Goal: Task Accomplishment & Management: Manage account settings

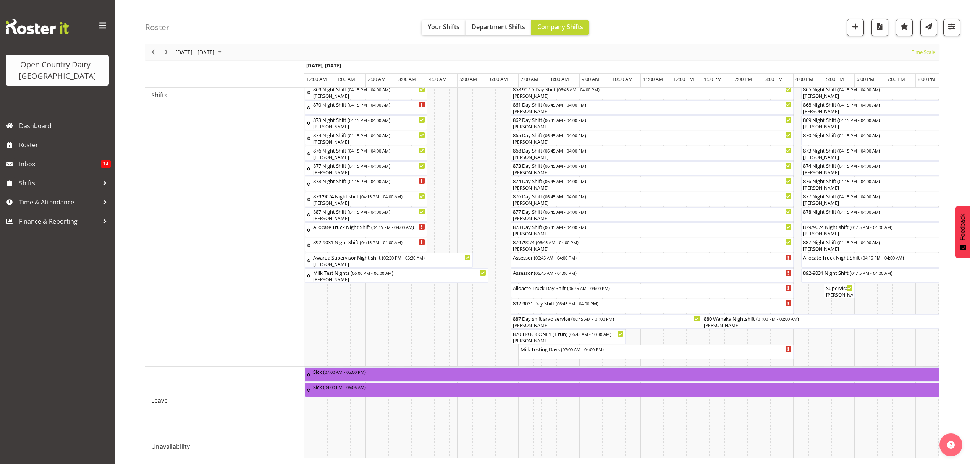
scroll to position [0, 4493]
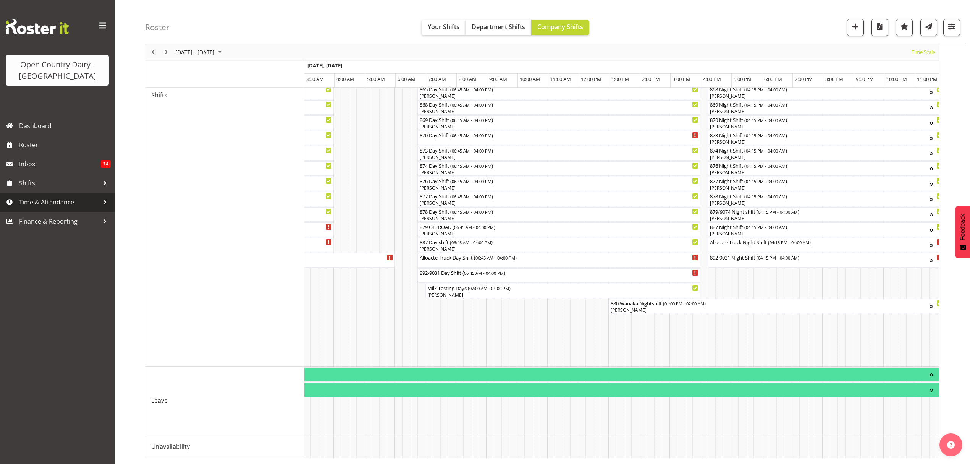
click at [23, 198] on span "Time & Attendance" at bounding box center [59, 201] width 80 height 11
click at [36, 199] on span "Time & Attendance" at bounding box center [59, 201] width 80 height 11
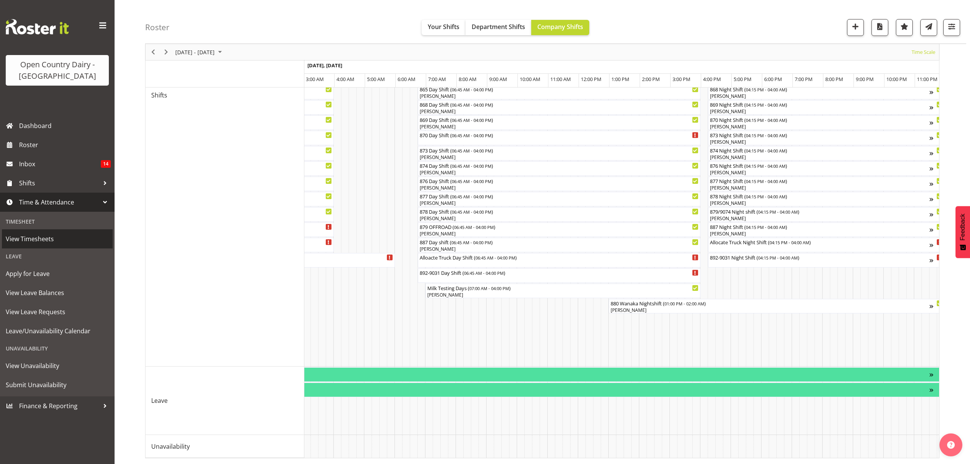
click at [29, 238] on span "View Timesheets" at bounding box center [57, 238] width 103 height 11
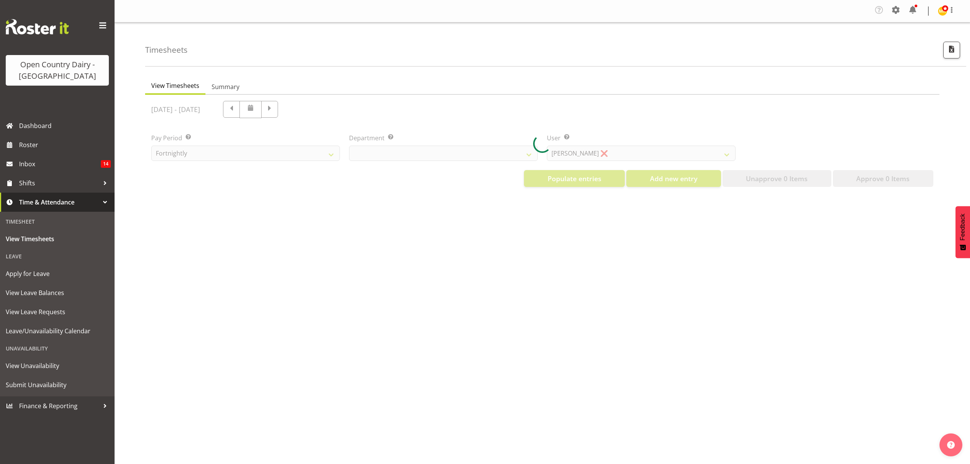
select select "699"
select select "8449"
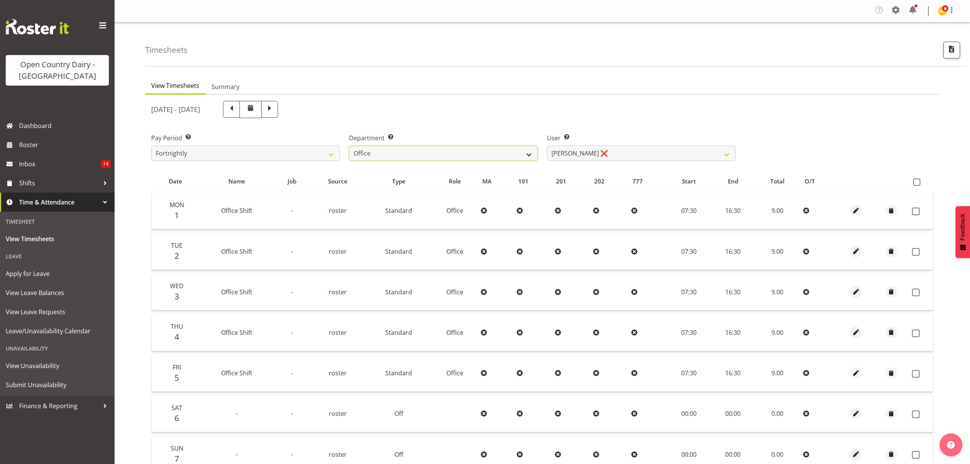
click at [529, 156] on select "734 735 736 737 738 739 851 852 853 854 855 856 858 861 862 865 868 869 870 873" at bounding box center [443, 153] width 189 height 15
select select "696"
click at [349, 146] on select "734 735 736 737 738 739 851 852 853 854 855 856 858 861 862 865 868 869 870 873" at bounding box center [443, 153] width 189 height 15
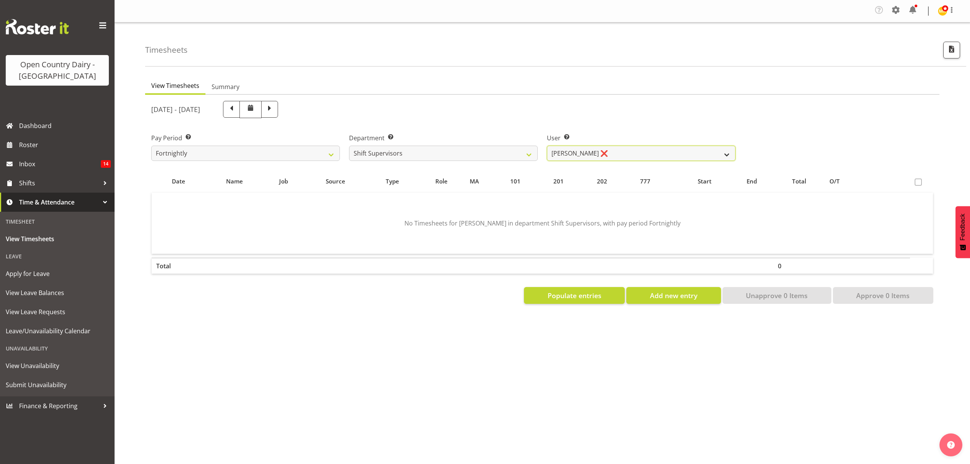
click at [726, 153] on select "Ethan Moore ❌ Laura Courtney ❌ Leonna Turner ❌ Michael Straith ❌ Vishal Vadador…" at bounding box center [641, 153] width 189 height 15
click at [728, 152] on select "Ethan Moore ❌ Laura Courtney ❌ Leonna Turner ❌ Michael Straith ❌ Vishal Vadador…" at bounding box center [641, 153] width 189 height 15
click at [547, 146] on select "Ethan Moore ❌ Laura Courtney ❌ Leonna Turner ❌ Michael Straith ❌ Vishal Vadador…" at bounding box center [641, 153] width 189 height 15
click at [0, 0] on div at bounding box center [0, 0] width 0 height 0
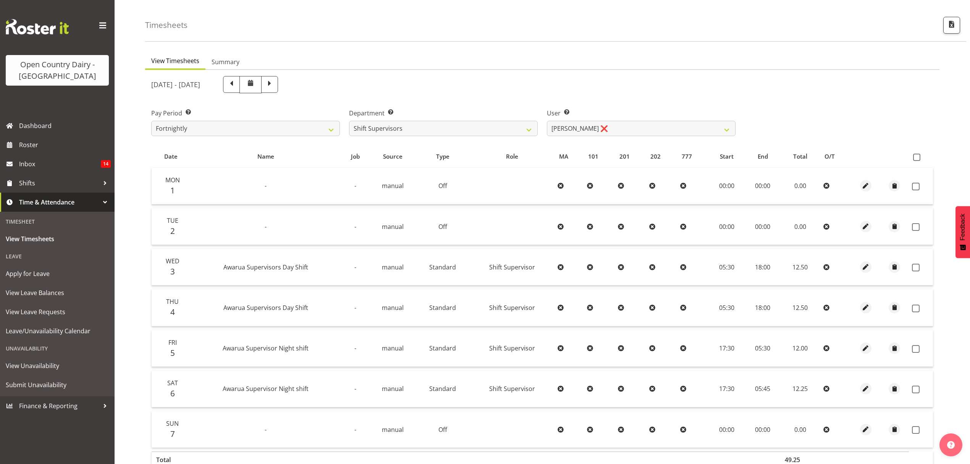
scroll to position [51, 0]
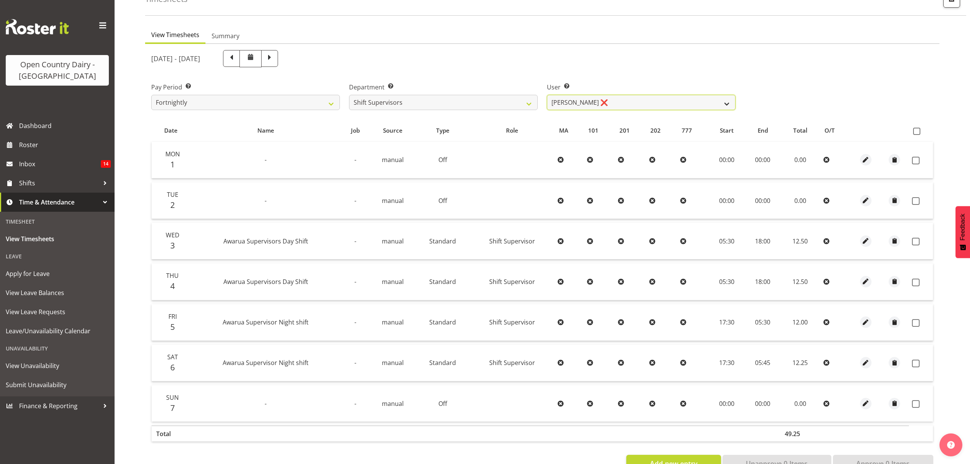
click at [718, 103] on select "Ethan Moore ❌ Laura Courtney ❌ Leonna Turner ❌ Michael Straith ❌ Vishal Vadador…" at bounding box center [641, 102] width 189 height 15
click at [722, 104] on select "Ethan Moore ❌ Laura Courtney ❌ Leonna Turner ❌ Michael Straith ❌ Vishal Vadador…" at bounding box center [641, 102] width 189 height 15
click at [547, 95] on select "Ethan Moore ❌ Laura Courtney ❌ Leonna Turner ❌ Michael Straith ❌ Vishal Vadador…" at bounding box center [641, 102] width 189 height 15
click at [0, 0] on div at bounding box center [0, 0] width 0 height 0
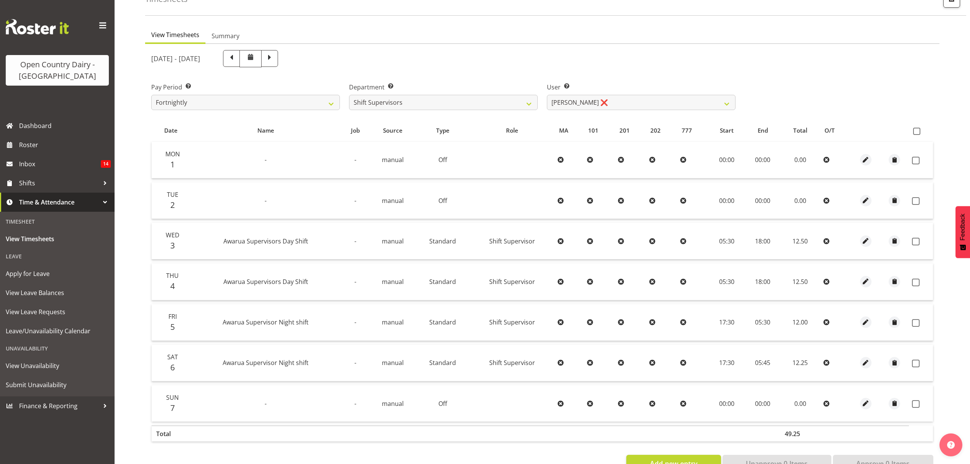
click at [0, 0] on div at bounding box center [0, 0] width 0 height 0
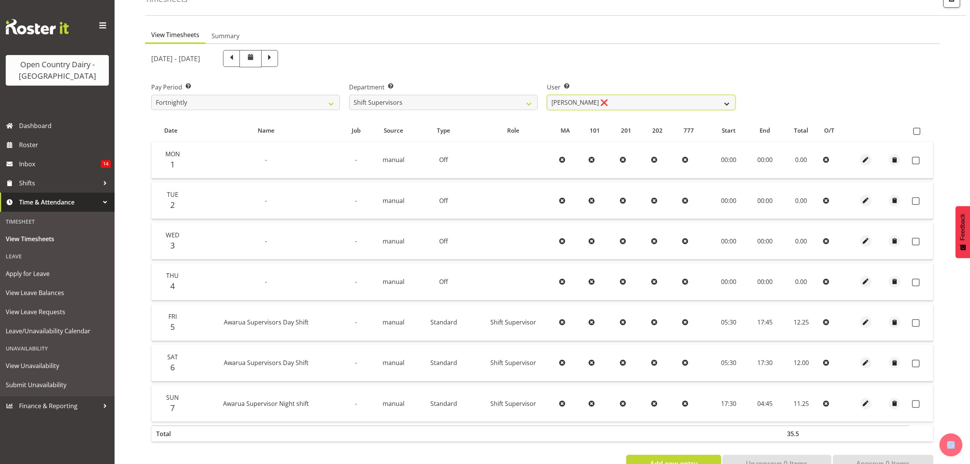
click at [726, 105] on select "Ethan Moore ❌ Laura Courtney ❌ Leonna Turner ❌ Michael Straith ❌ Vishal Vadador…" at bounding box center [641, 102] width 189 height 15
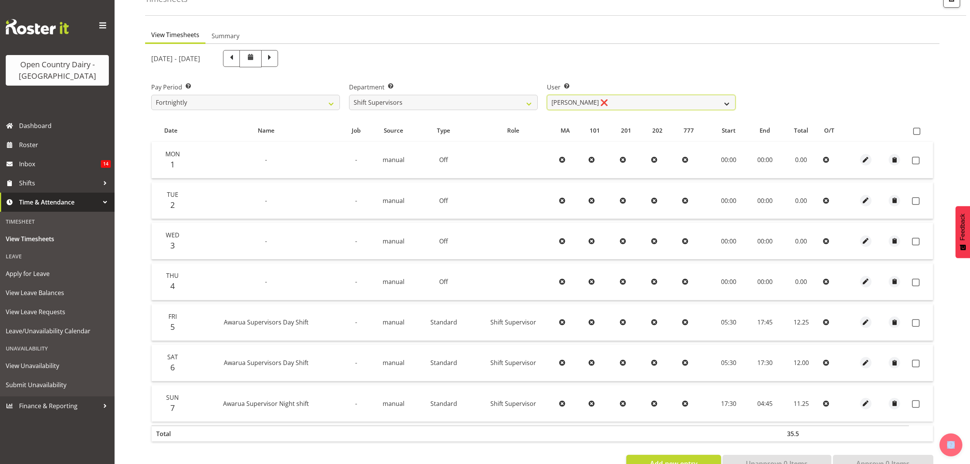
click at [547, 95] on select "Ethan Moore ❌ Laura Courtney ❌ Leonna Turner ❌ Michael Straith ❌ Vishal Vadador…" at bounding box center [641, 102] width 189 height 15
click at [713, 157] on div at bounding box center [542, 261] width 794 height 434
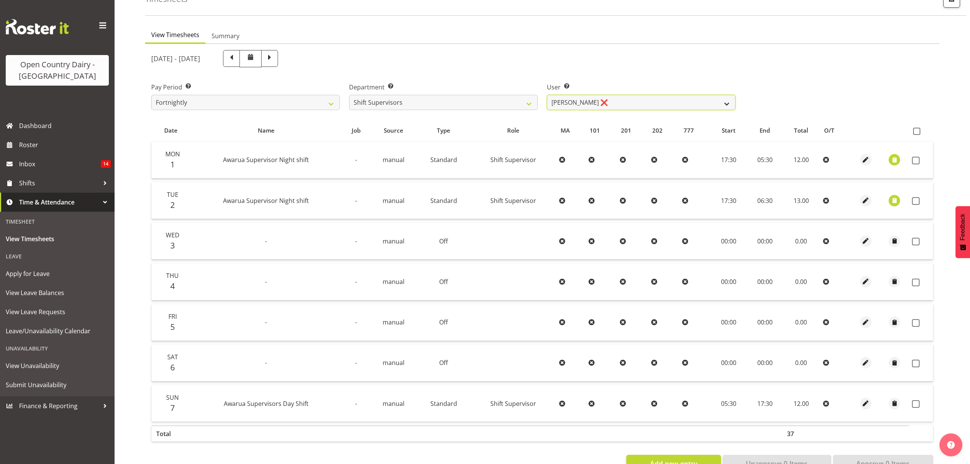
click at [724, 102] on select "Ethan Moore ❌ Laura Courtney ❌ Leonna Turner ❌ Michael Straith ❌ Vishal Vadador…" at bounding box center [641, 102] width 189 height 15
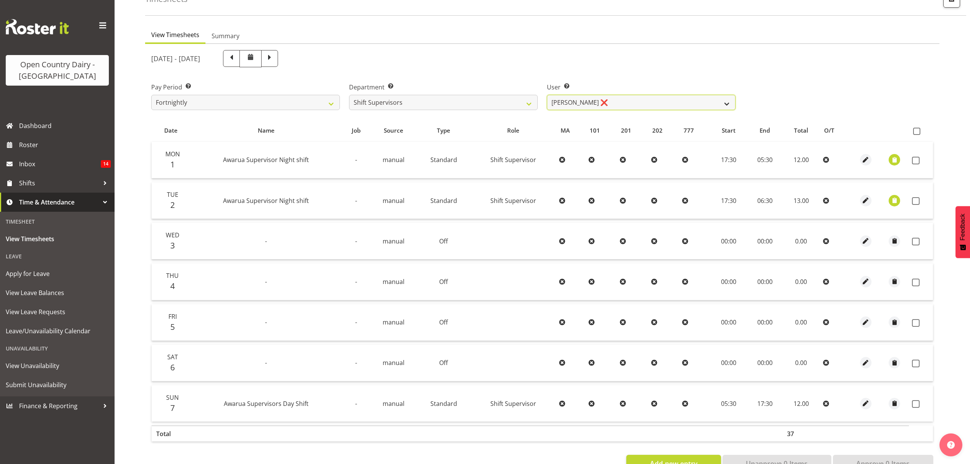
click at [724, 102] on select "Ethan Moore ❌ Laura Courtney ❌ Leonna Turner ❌ Michael Straith ❌ Vishal Vadador…" at bounding box center [641, 102] width 189 height 15
select select "7488"
click at [547, 95] on select "Ethan Moore ❌ Laura Courtney ❌ Leonna Turner ❌ Michael Straith ❌ Vishal Vadador…" at bounding box center [641, 102] width 189 height 15
click at [0, 0] on div at bounding box center [0, 0] width 0 height 0
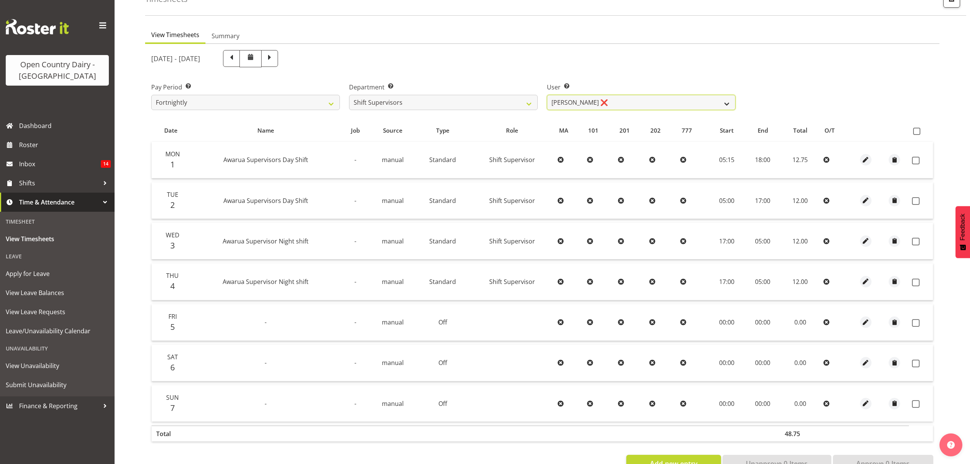
click at [723, 102] on select "Ethan Moore ❌ Laura Courtney ❌ Leonna Turner ❌ Michael Straith ❌ Vishal Vadador…" at bounding box center [641, 102] width 189 height 15
click at [275, 60] on span at bounding box center [270, 58] width 10 height 10
select select
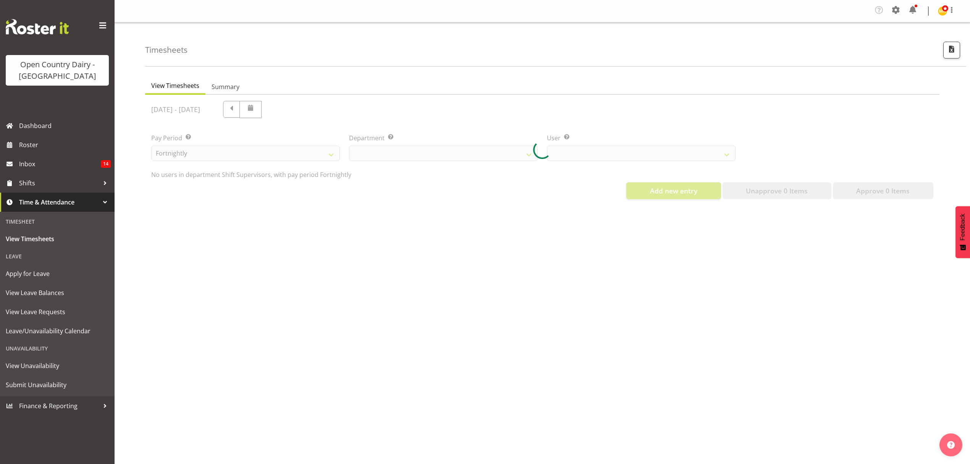
scroll to position [0, 0]
select select "696"
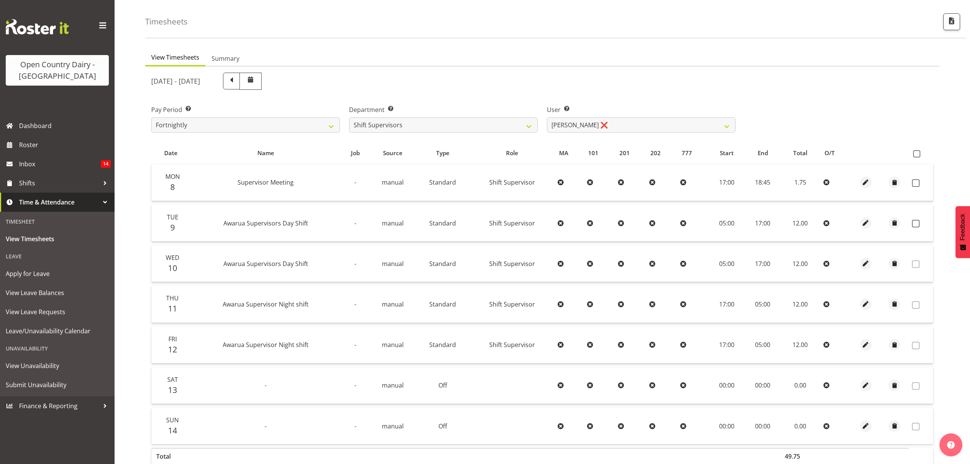
scroll to position [51, 0]
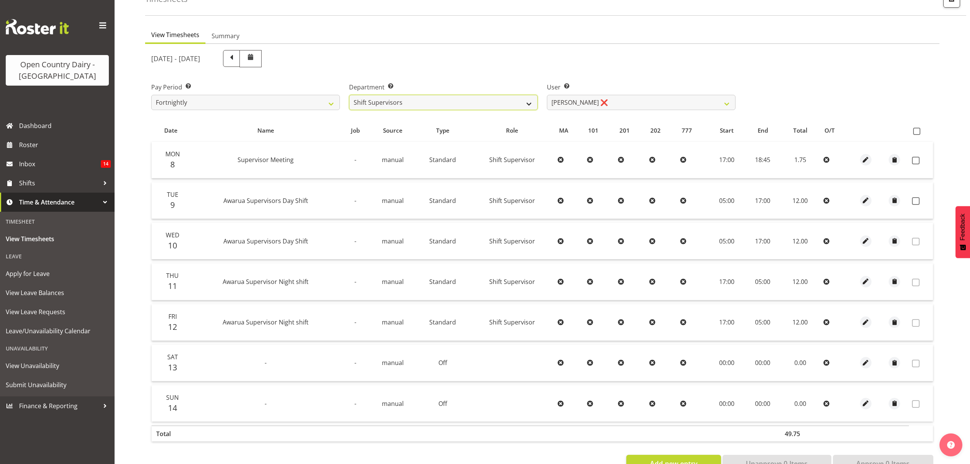
click at [531, 101] on select "734 735 736 737 738 739 851 852 853 854 855 856 858 861 862 865 868 869 870 873" at bounding box center [443, 102] width 189 height 15
click at [700, 101] on select "Ethan Moore ❌ Laura Courtney ❌ Leonna Turner ❌ Michael Straith ❌ Vishal Vadador…" at bounding box center [641, 102] width 189 height 15
click at [547, 95] on select "Ethan Moore ❌ Laura Courtney ❌ Leonna Turner ❌ Michael Straith ❌ Vishal Vadador…" at bounding box center [641, 102] width 189 height 15
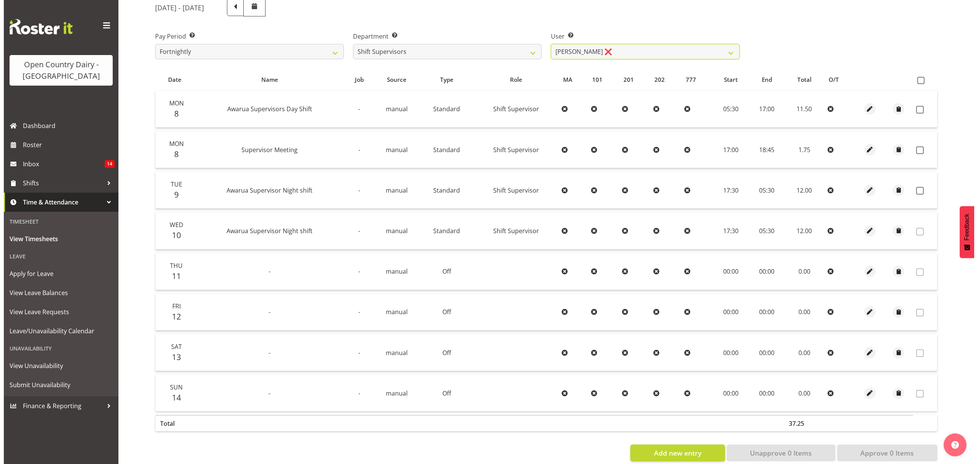
scroll to position [0, 0]
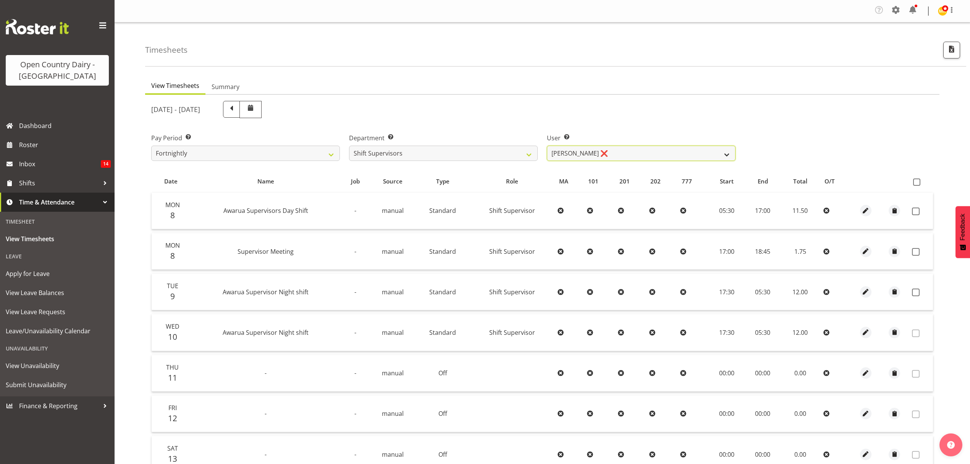
click at [726, 152] on select "Ethan Moore ❌ Laura Courtney ❌ Leonna Turner ❌ Michael Straith ❌ Vishal Vadador…" at bounding box center [641, 153] width 189 height 15
select select "7509"
click at [547, 146] on select "Ethan Moore ❌ Laura Courtney ❌ Leonna Turner ❌ Michael Straith ❌ Vishal Vadador…" at bounding box center [641, 153] width 189 height 15
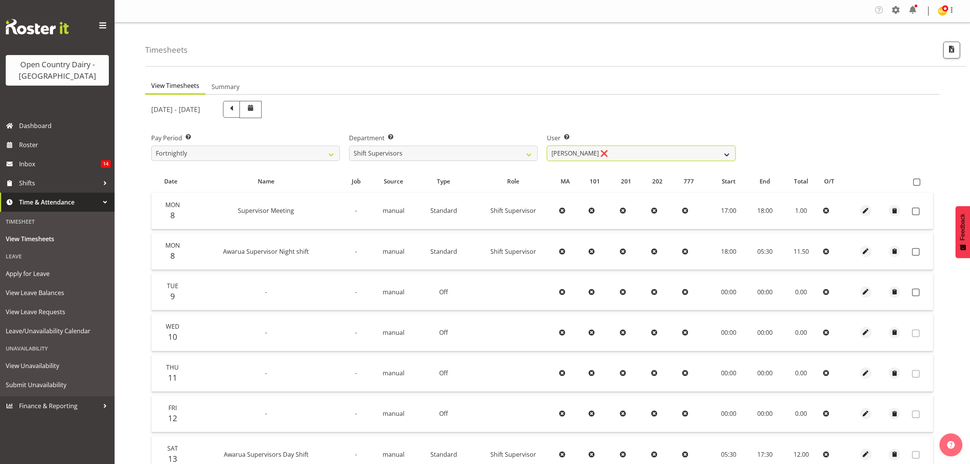
click at [729, 157] on select "Ethan Moore ❌ Laura Courtney ❌ Leonna Turner ❌ Michael Straith ❌ Vishal Vadador…" at bounding box center [641, 153] width 189 height 15
click at [526, 156] on select "734 735 736 737 738 739 851 852 853 854 855 856 858 861 862 865 868 869 870 873" at bounding box center [443, 153] width 189 height 15
select select "905"
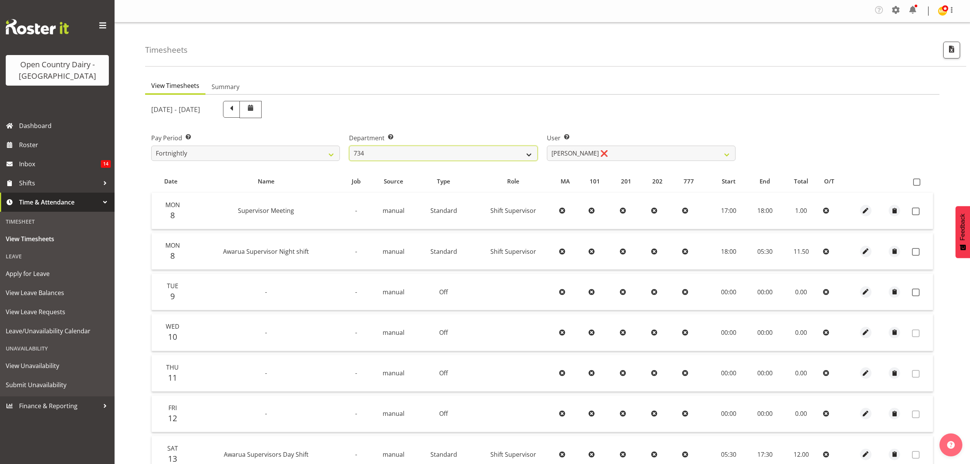
click at [349, 146] on select "734 735 736 737 738 739 851 852 853 854 855 856 858 861 862 865 868 869 870 873" at bounding box center [443, 153] width 189 height 15
click at [0, 0] on div at bounding box center [0, 0] width 0 height 0
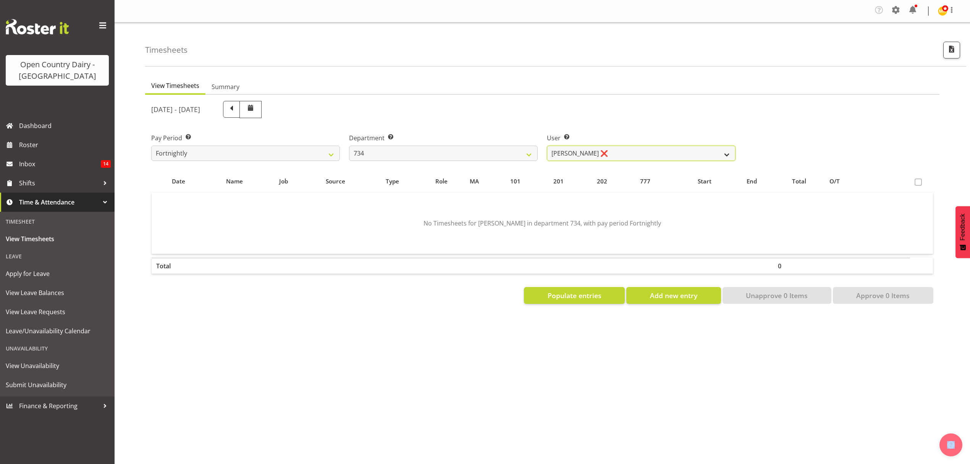
click at [722, 152] on select "Justin Spicer ❌ Ryan Thompson ❌ Tracey Chittock ❌ Zachary Shanks ❌" at bounding box center [641, 153] width 189 height 15
select select "11220"
click at [547, 146] on select "Justin Spicer ❌ Ryan Thompson ❌ Tracey Chittock ❌ Zachary Shanks ❌" at bounding box center [641, 153] width 189 height 15
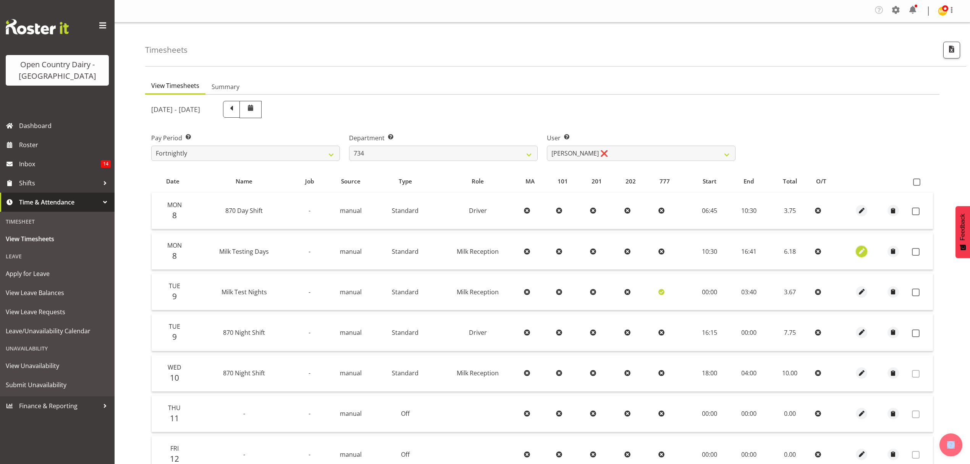
click at [862, 251] on span "button" at bounding box center [861, 251] width 9 height 9
select select "Standard"
select select "698"
select select "8"
select select "2025"
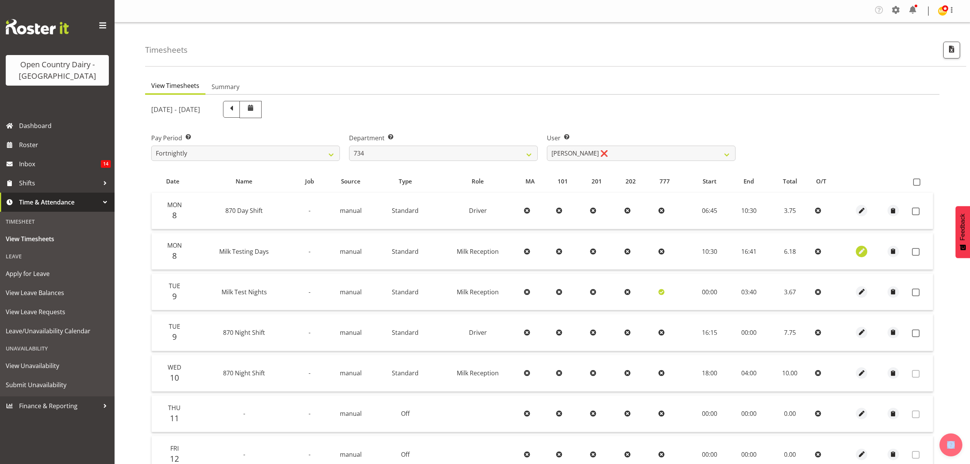
select select "16"
select select "41"
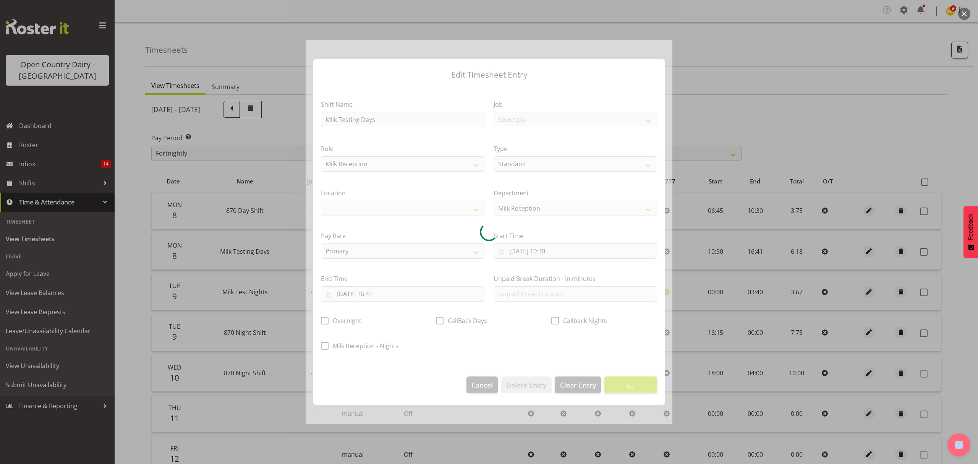
select select
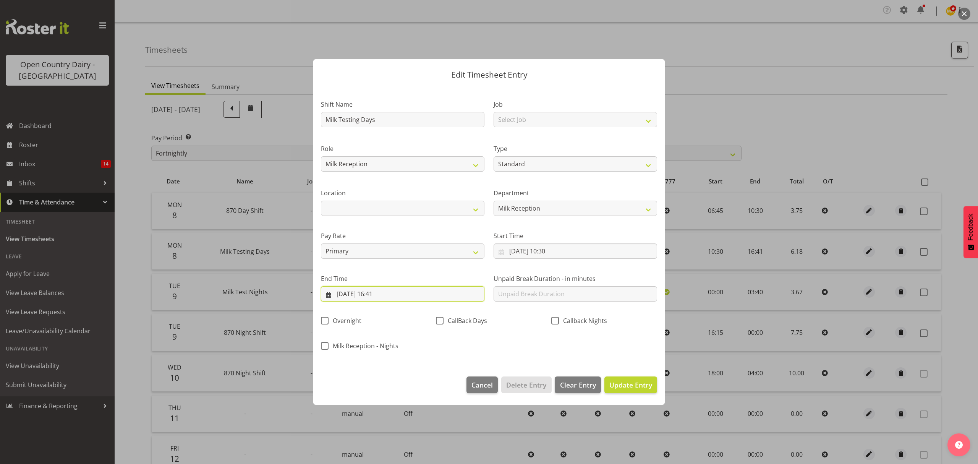
click at [385, 291] on input "08/09/2025, 16:41" at bounding box center [402, 293] width 163 height 15
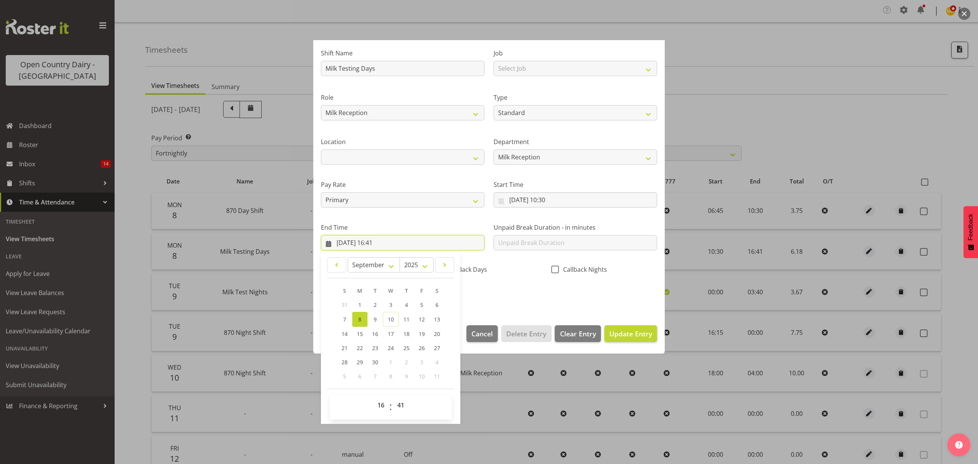
scroll to position [52, 0]
click at [399, 401] on select "00 01 02 03 04 05 06 07 08 09 10 11 12 13 14 15 16 17 18 19 20 21 22 23 24 25 2…" at bounding box center [401, 403] width 17 height 15
click at [398, 402] on select "00 01 02 03 04 05 06 07 08 09 10 11 12 13 14 15 16 17 18 19 20 21 22 23 24 25 2…" at bounding box center [401, 403] width 17 height 15
select select "45"
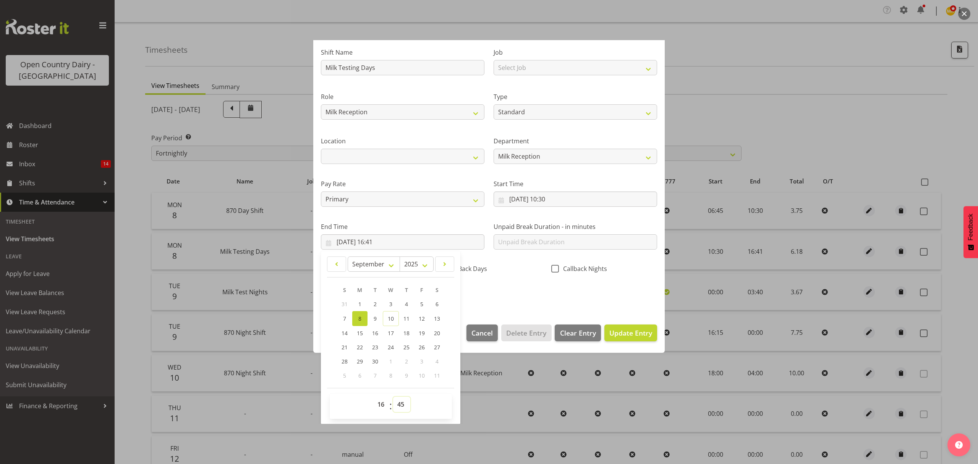
click at [393, 397] on select "00 01 02 03 04 05 06 07 08 09 10 11 12 13 14 15 16 17 18 19 20 21 22 23 24 25 2…" at bounding box center [401, 403] width 17 height 15
type input "08/09/2025, 16:45"
click at [624, 336] on span "Update Entry" at bounding box center [630, 332] width 43 height 9
click at [0, 0] on div at bounding box center [0, 0] width 0 height 0
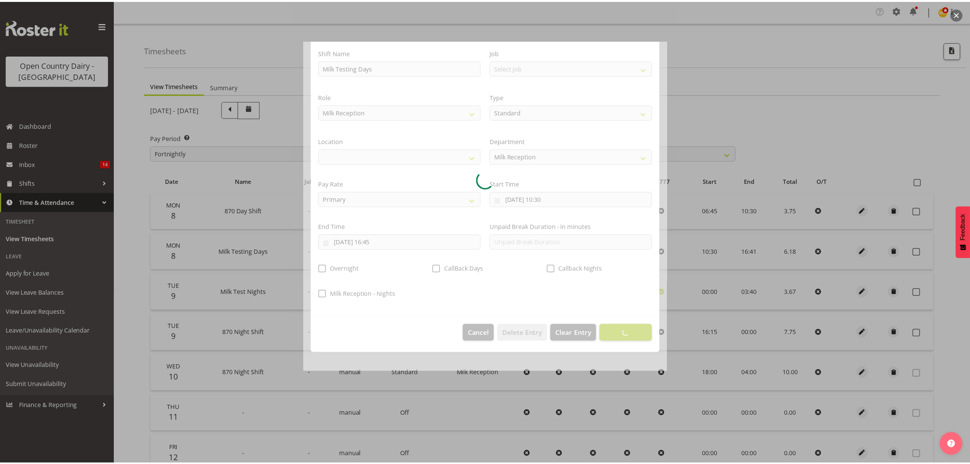
scroll to position [0, 0]
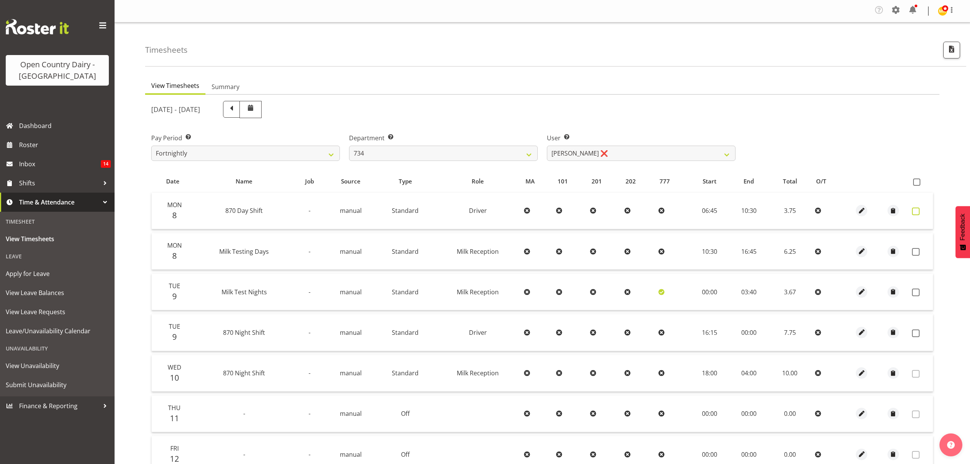
click at [914, 213] on span at bounding box center [916, 211] width 8 height 8
checkbox input "true"
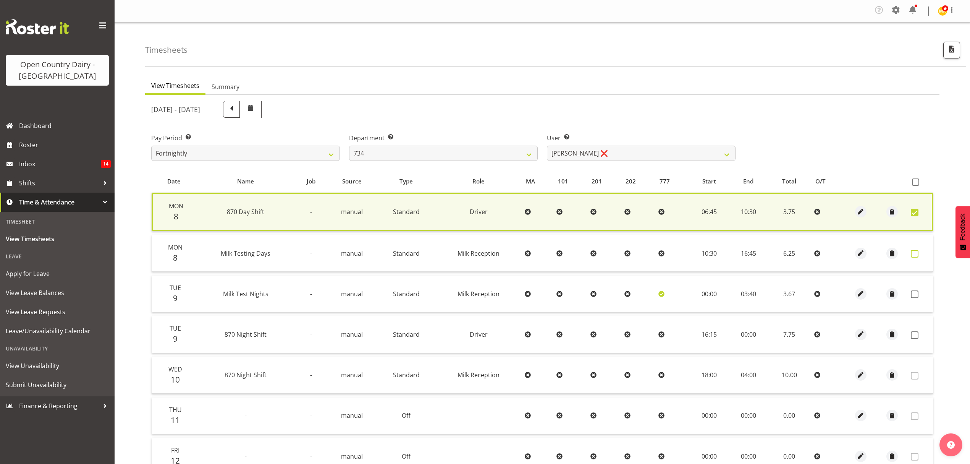
click at [914, 255] on span at bounding box center [915, 254] width 8 height 8
checkbox input "true"
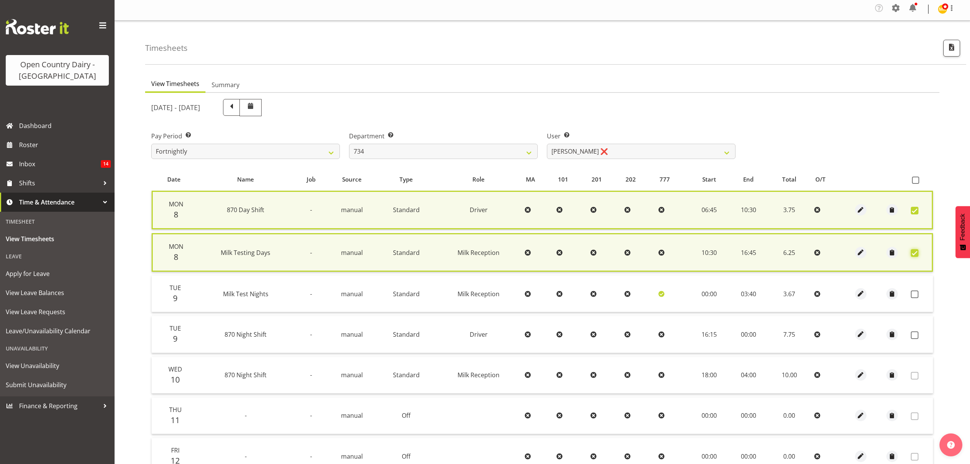
scroll to position [153, 0]
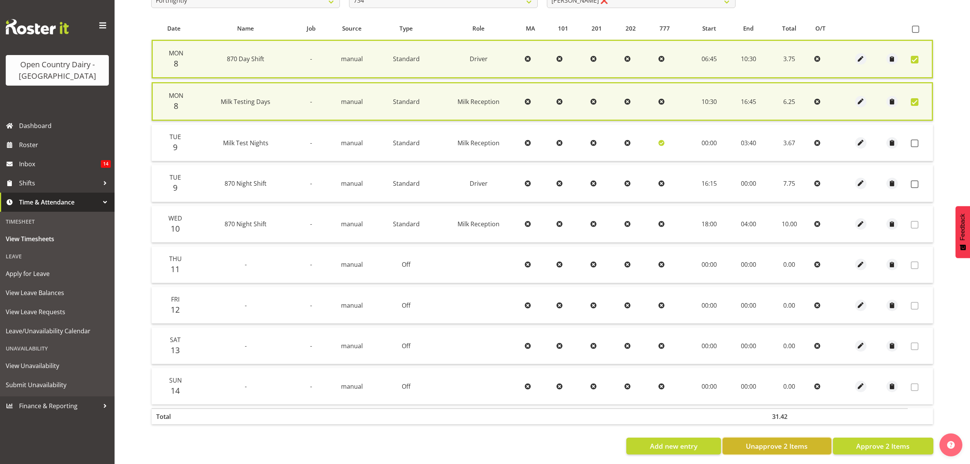
click at [801, 445] on span "Unapprove 2 Items" at bounding box center [777, 446] width 62 height 10
click at [801, 445] on div "Add new entry Unapprove 2 Items Approve 2 Items" at bounding box center [542, 445] width 782 height 17
checkbox input "false"
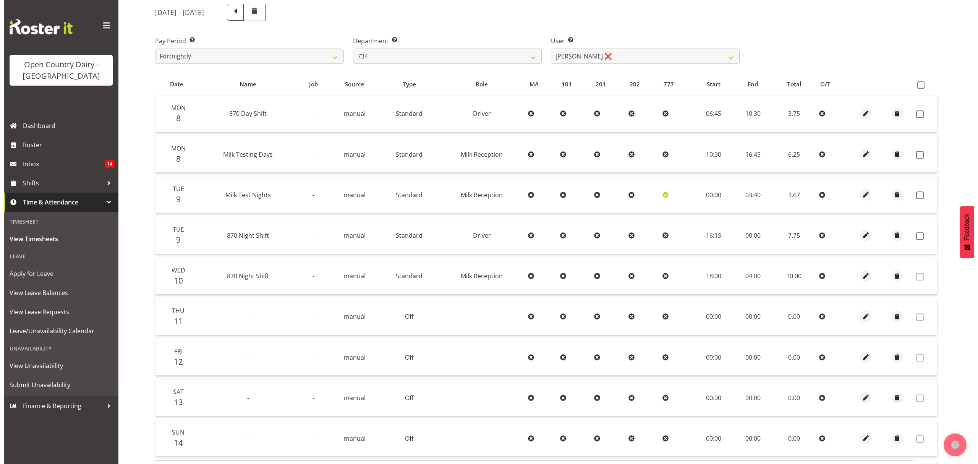
scroll to position [102, 0]
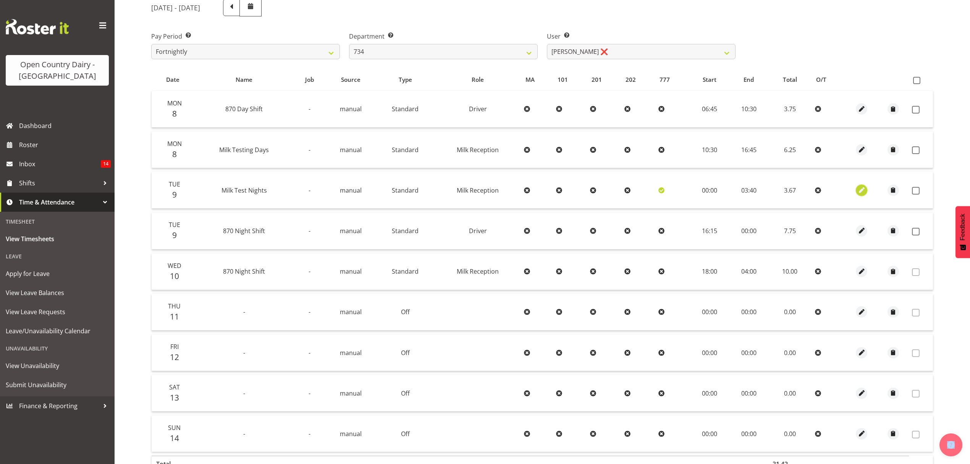
click at [864, 188] on span "button" at bounding box center [861, 190] width 9 height 9
select select "Standard"
select select "698"
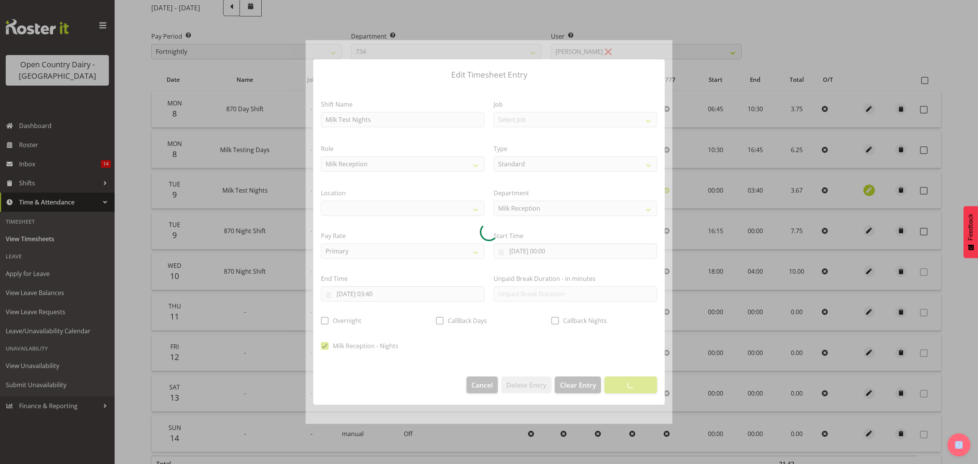
click at [864, 188] on div at bounding box center [489, 232] width 978 height 464
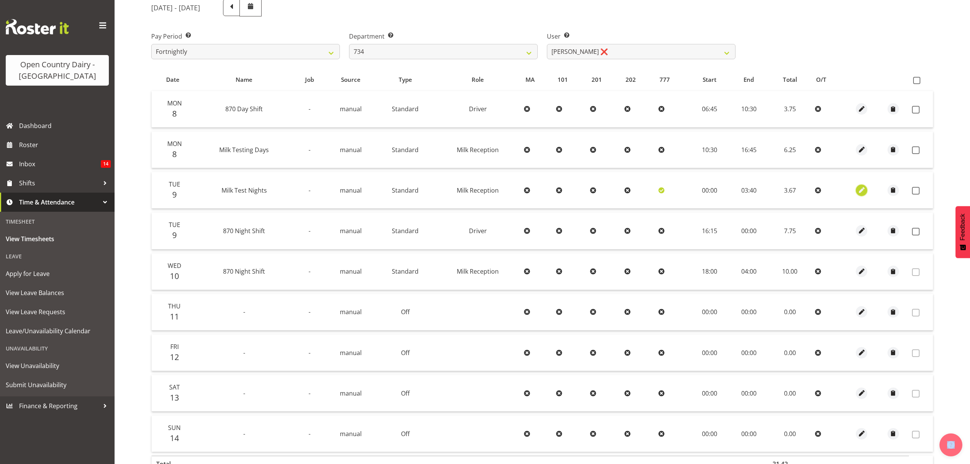
click at [864, 188] on span "button" at bounding box center [861, 190] width 9 height 9
select select "Standard"
select select "698"
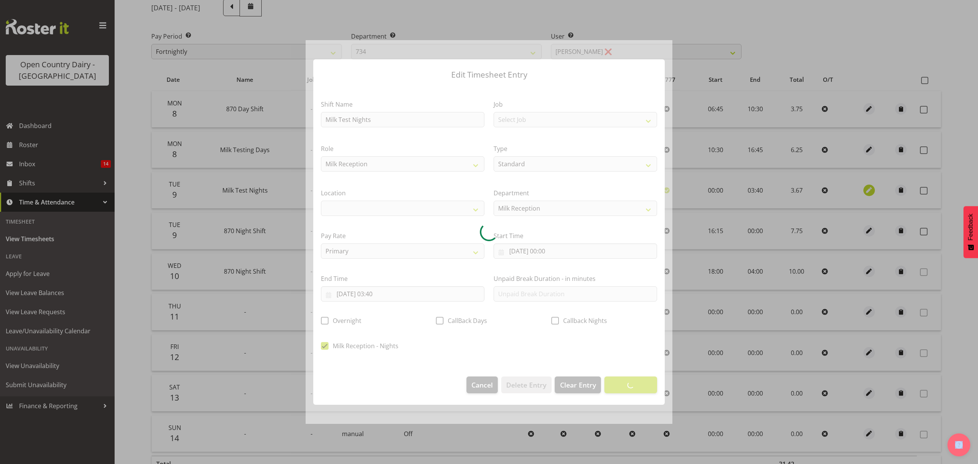
select select
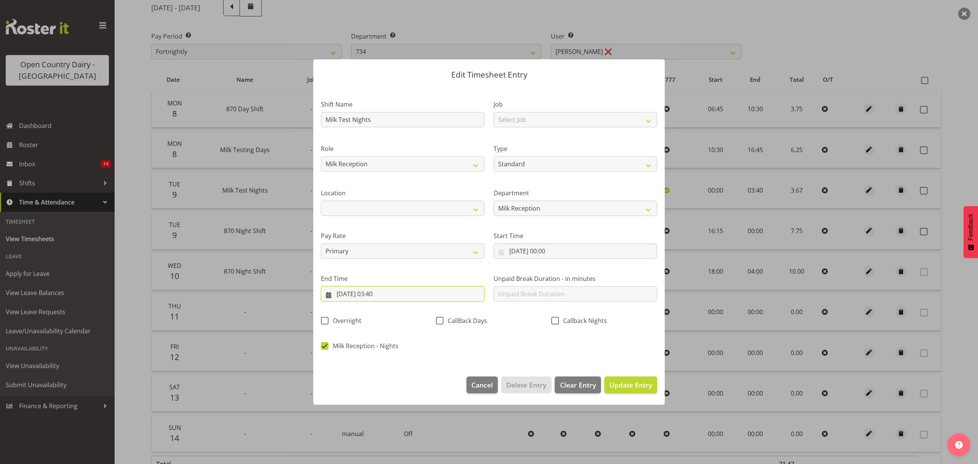
click at [382, 293] on input "09/09/2025, 03:40" at bounding box center [402, 293] width 163 height 15
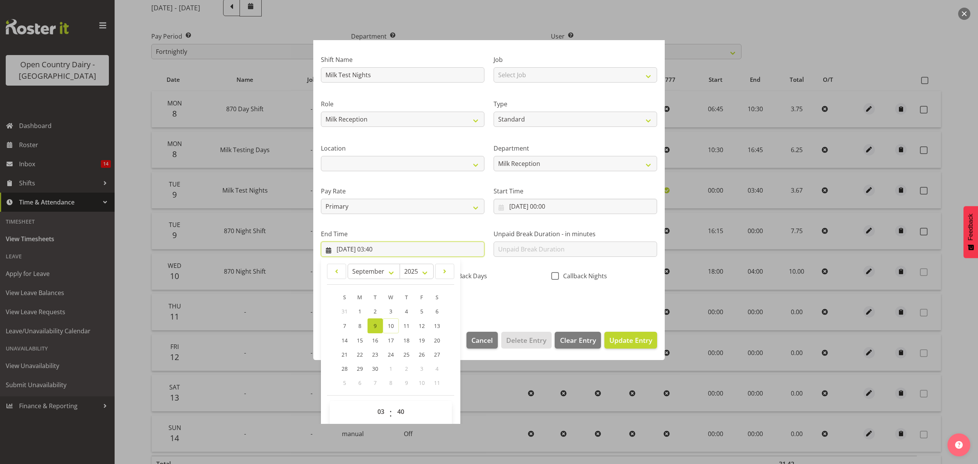
scroll to position [52, 0]
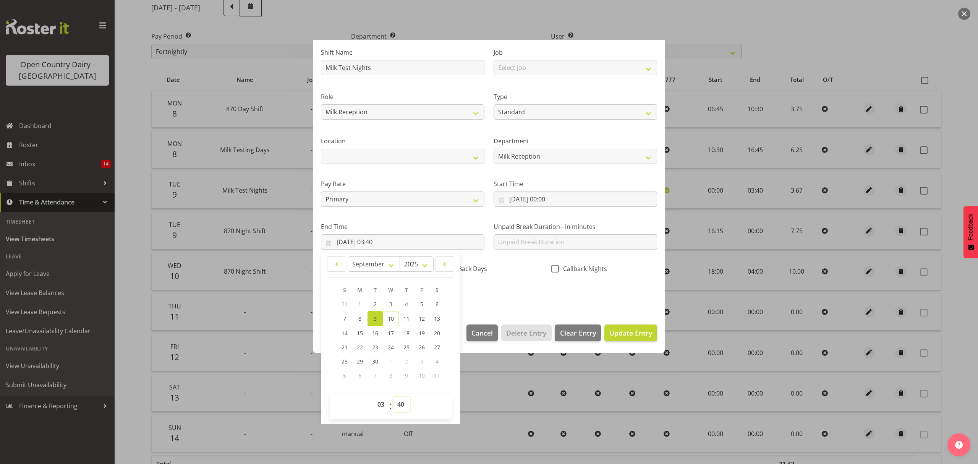
click at [403, 404] on select "00 01 02 03 04 05 06 07 08 09 10 11 12 13 14 15 16 17 18 19 20 21 22 23 24 25 2…" at bounding box center [401, 403] width 17 height 15
click at [404, 403] on select "00 01 02 03 04 05 06 07 08 09 10 11 12 13 14 15 16 17 18 19 20 21 22 23 24 25 2…" at bounding box center [401, 403] width 17 height 15
select select "45"
click at [393, 397] on select "00 01 02 03 04 05 06 07 08 09 10 11 12 13 14 15 16 17 18 19 20 21 22 23 24 25 2…" at bounding box center [401, 403] width 17 height 15
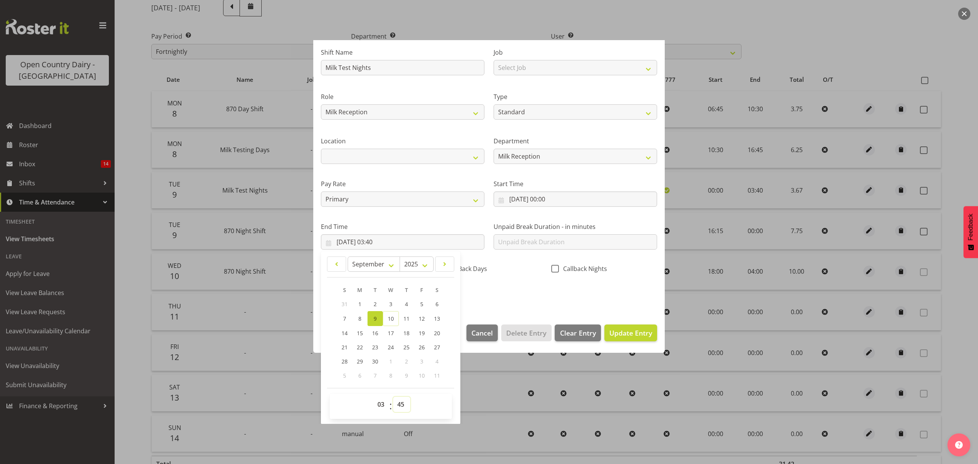
type input "09/09/2025, 03:45"
click at [615, 328] on span "Update Entry" at bounding box center [630, 332] width 43 height 9
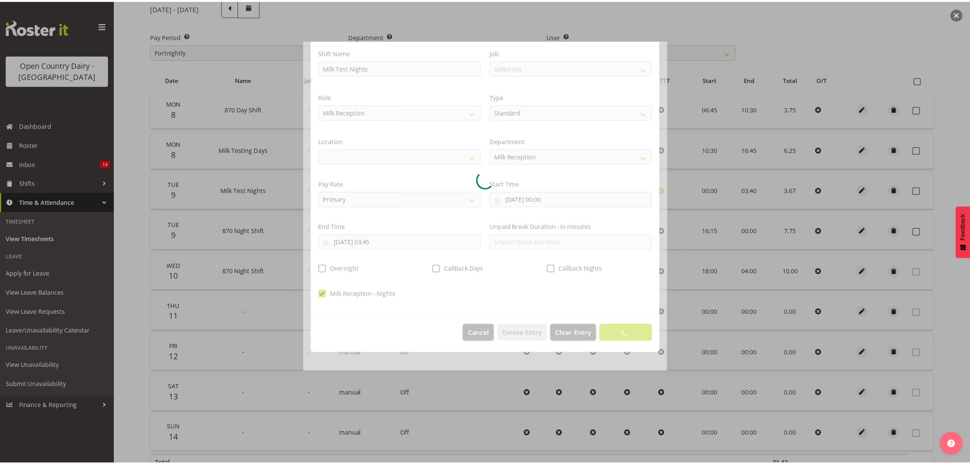
scroll to position [0, 0]
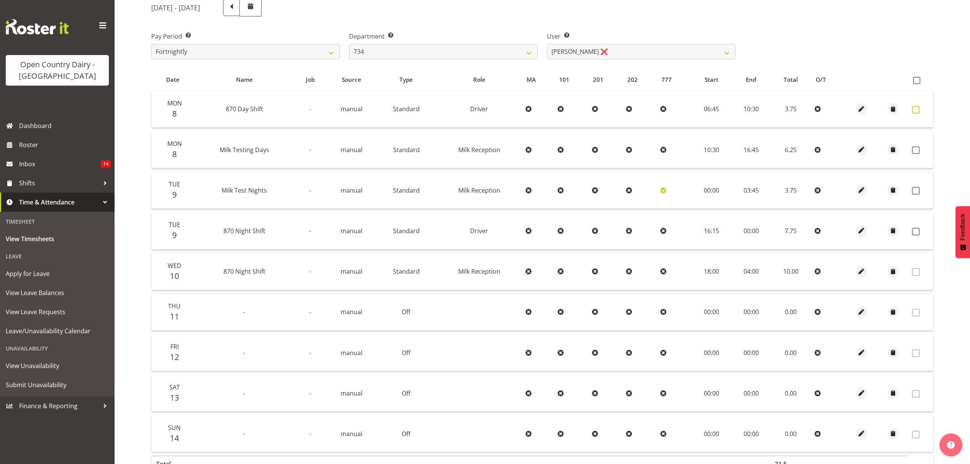
click at [919, 109] on span at bounding box center [916, 110] width 8 height 8
checkbox input "true"
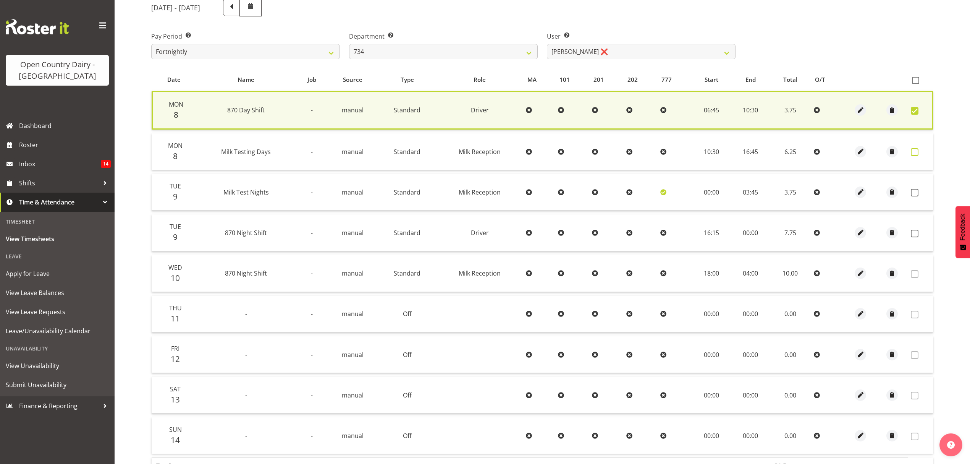
click at [917, 151] on span at bounding box center [915, 152] width 8 height 8
checkbox input "true"
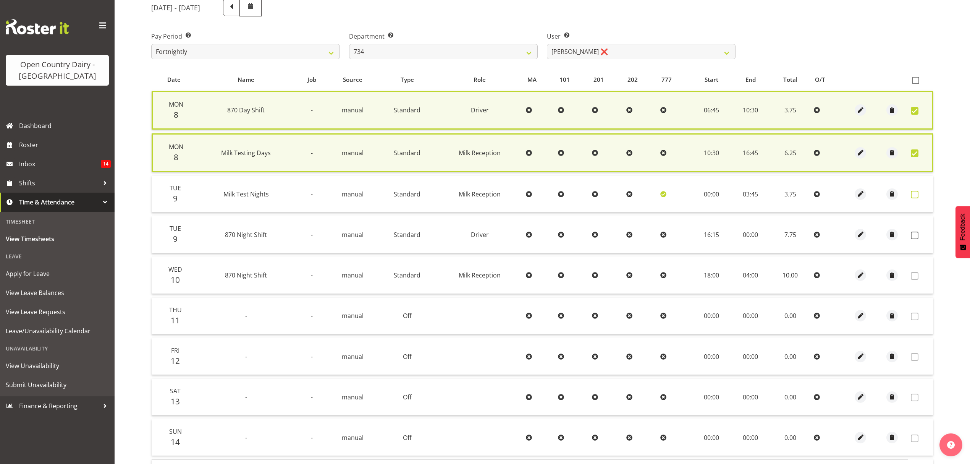
click at [915, 194] on span at bounding box center [915, 195] width 8 height 8
checkbox input "true"
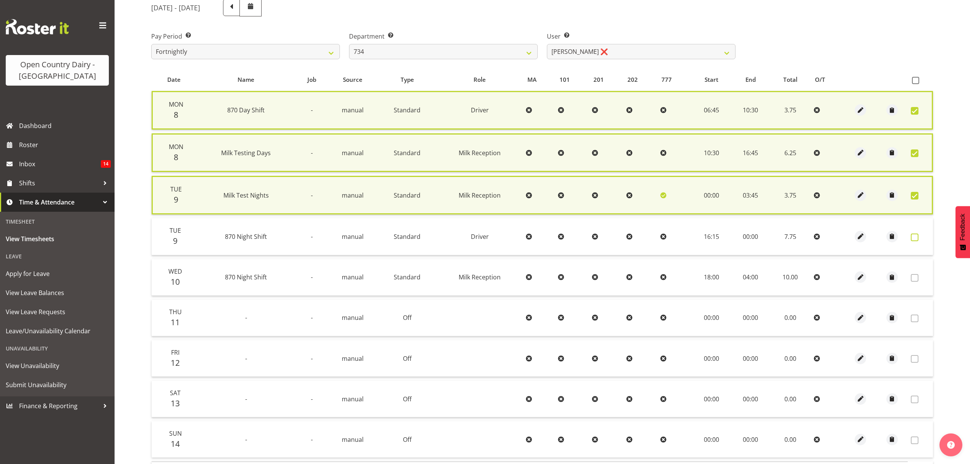
click at [916, 234] on span at bounding box center [915, 237] width 8 height 8
checkbox input "true"
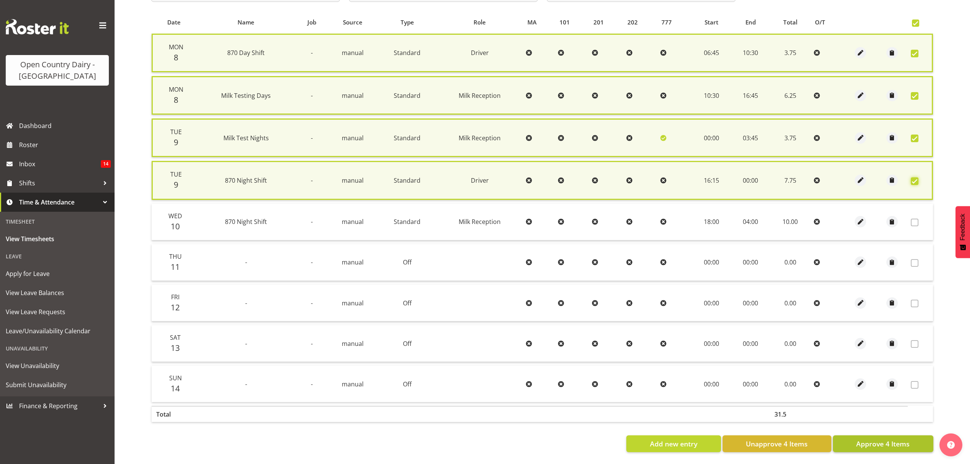
scroll to position [163, 0]
click at [880, 440] on span "Approve 4 Items" at bounding box center [882, 443] width 53 height 10
checkbox input "false"
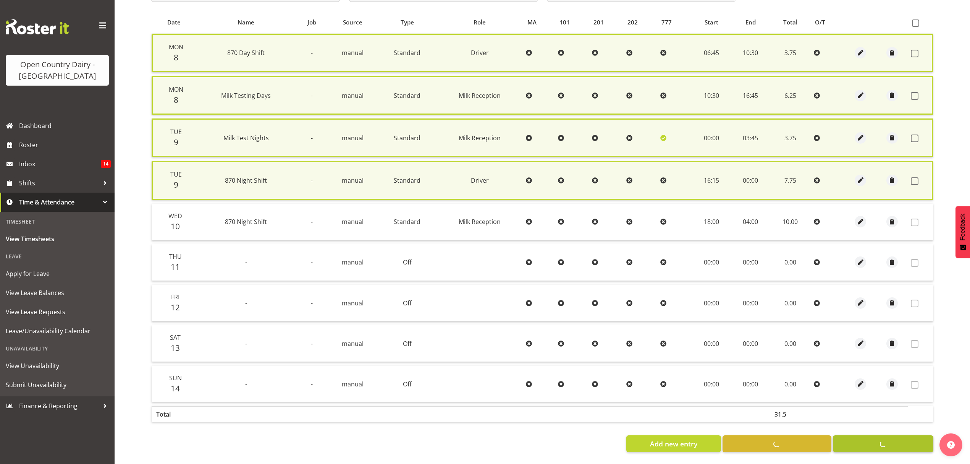
checkbox input "false"
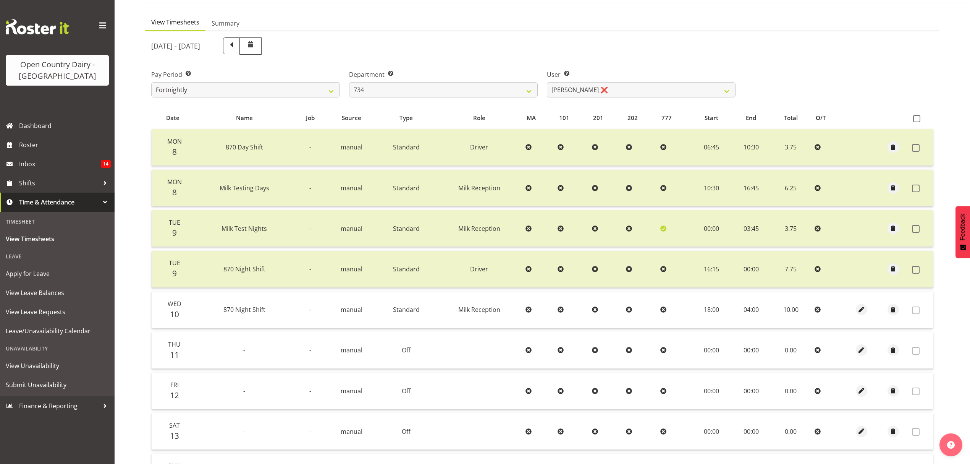
scroll to position [0, 0]
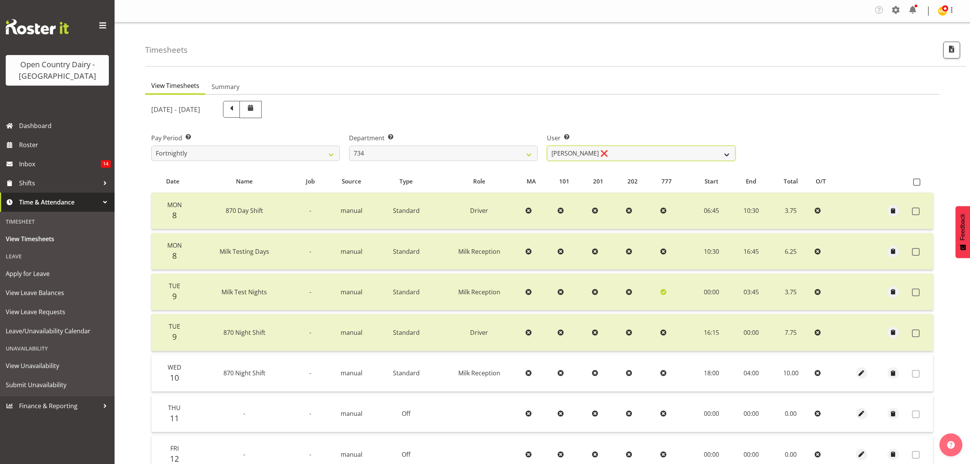
click at [684, 150] on select "Justin Spicer ❌ Ryan Thompson ❌ Tracey Chittock ❌ Zachary Shanks ❌" at bounding box center [641, 153] width 189 height 15
select select "9998"
click at [547, 146] on select "Justin Spicer ❌ Ryan Thompson ❌ Tracey Chittock ❌ Zachary Shanks ❌" at bounding box center [641, 153] width 189 height 15
click at [0, 0] on div at bounding box center [0, 0] width 0 height 0
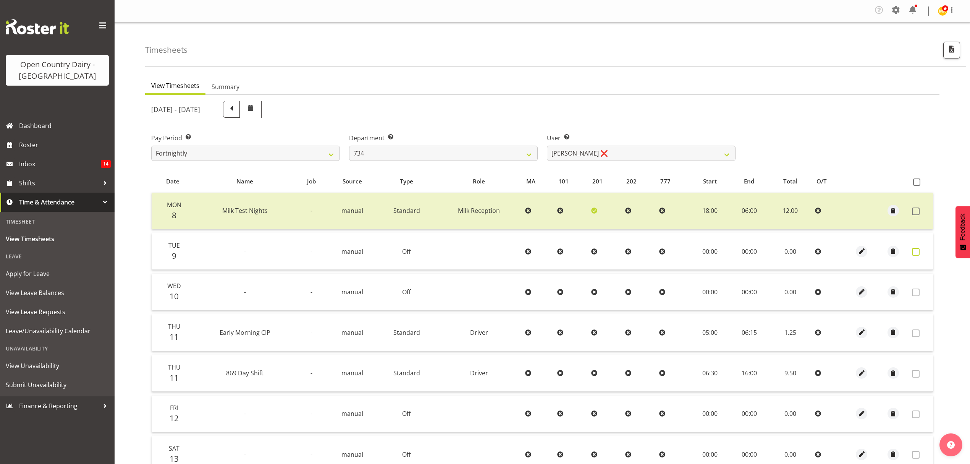
click at [916, 252] on span at bounding box center [916, 252] width 8 height 8
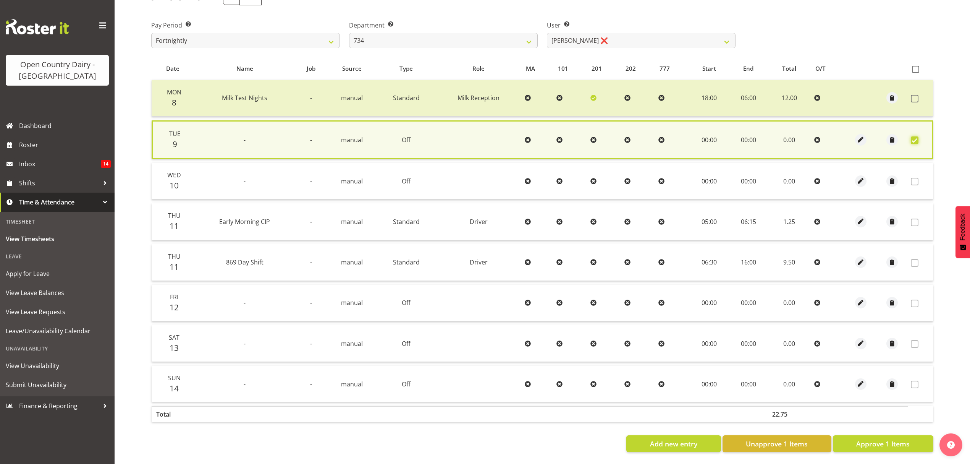
scroll to position [118, 0]
click at [859, 438] on span "Approve 1 Items" at bounding box center [882, 443] width 53 height 10
click at [859, 438] on div "Add new entry Unapprove 1 Items Approve 1 Items" at bounding box center [542, 443] width 782 height 17
checkbox input "false"
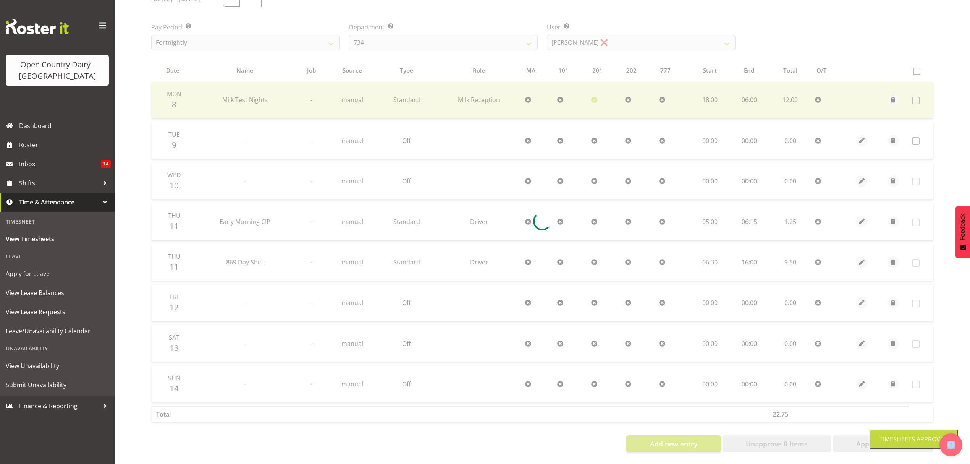
scroll to position [117, 0]
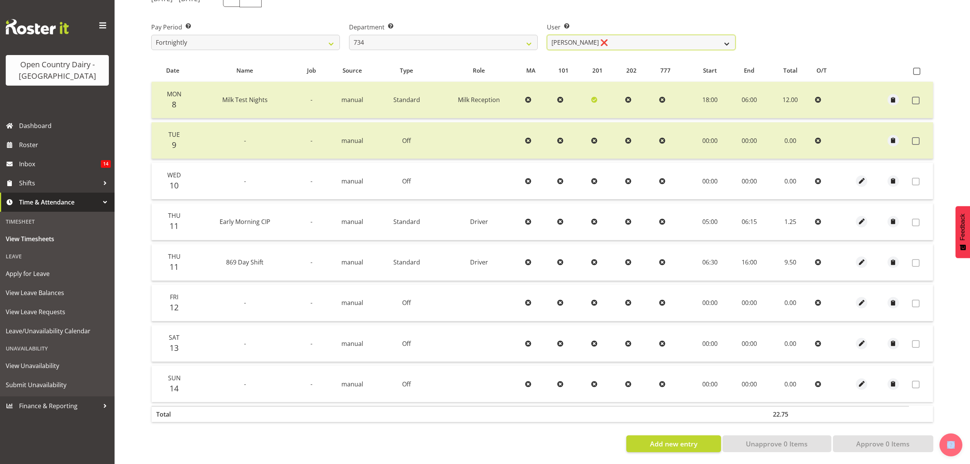
click at [725, 37] on select "Justin Spicer ❌ Ryan Thompson ❌ Tracey Chittock ❌ Zachary Shanks ❌" at bounding box center [641, 42] width 189 height 15
select select "7493"
click at [547, 35] on select "Justin Spicer ❌ Ryan Thompson ❌ Tracey Chittock ❌ Zachary Shanks ❌" at bounding box center [641, 42] width 189 height 15
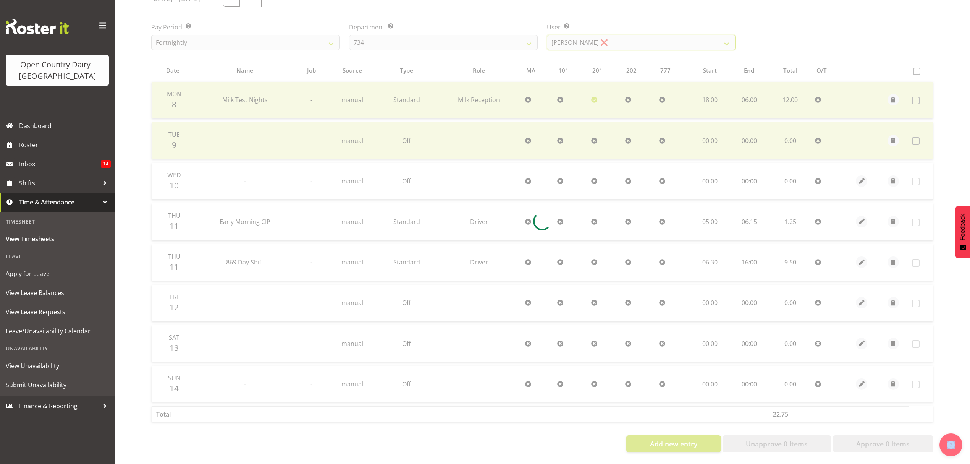
scroll to position [0, 0]
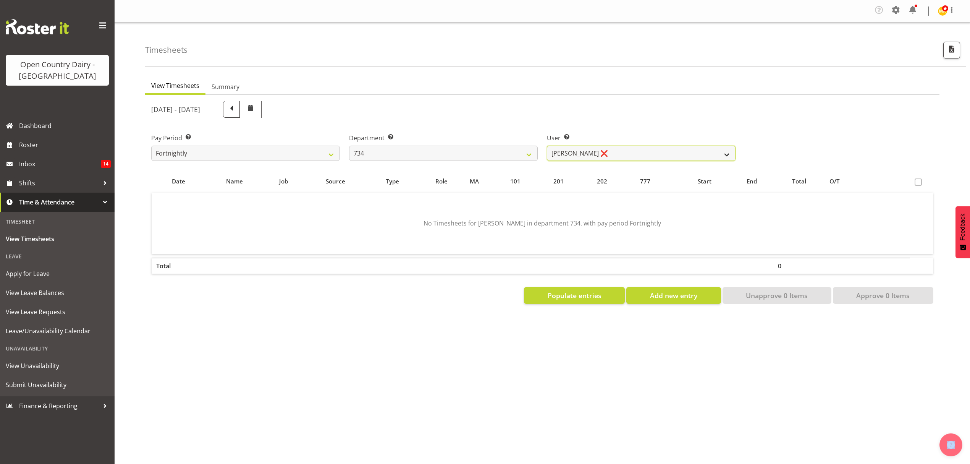
click at [722, 152] on select "Justin Spicer ❌ Ryan Thompson ❌ Tracey Chittock ❌ Zachary Shanks ❌" at bounding box center [641, 153] width 189 height 15
click at [531, 153] on select "734 735 736 737 738 739 851 852 853 854 855 856 858 861 862 865 868 869 870 873" at bounding box center [443, 153] width 189 height 15
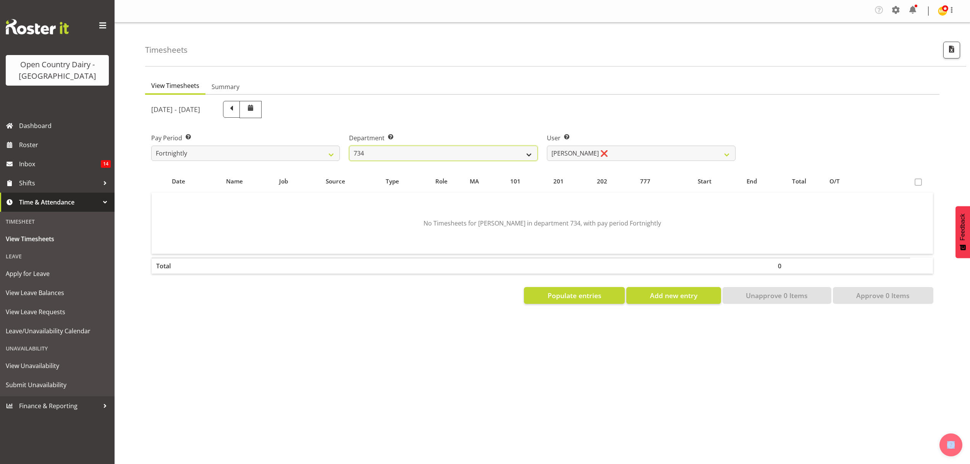
click at [531, 153] on select "734 735 736 737 738 739 851 852 853 854 855 856 858 861 862 865 868 869 870 873" at bounding box center [443, 153] width 189 height 15
select select "909"
click at [349, 146] on select "734 735 736 737 738 739 851 852 853 854 855 856 858 861 862 865 868 869 870 873" at bounding box center [443, 153] width 189 height 15
select select "7397"
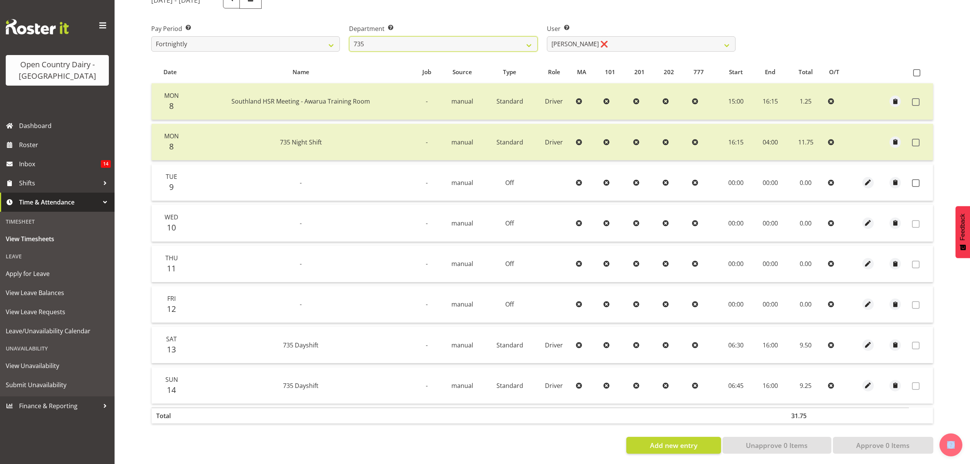
scroll to position [117, 0]
click at [914, 178] on span at bounding box center [916, 182] width 8 height 8
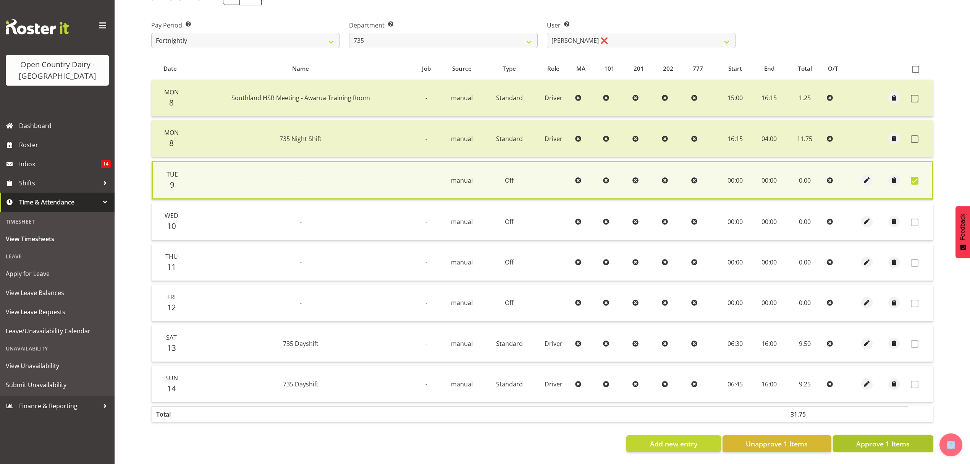
click at [871, 440] on span "Approve 1 Items" at bounding box center [882, 443] width 53 height 10
click at [871, 440] on div "Add new entry Unapprove 1 Items Approve 1 Items" at bounding box center [542, 443] width 782 height 17
checkbox input "false"
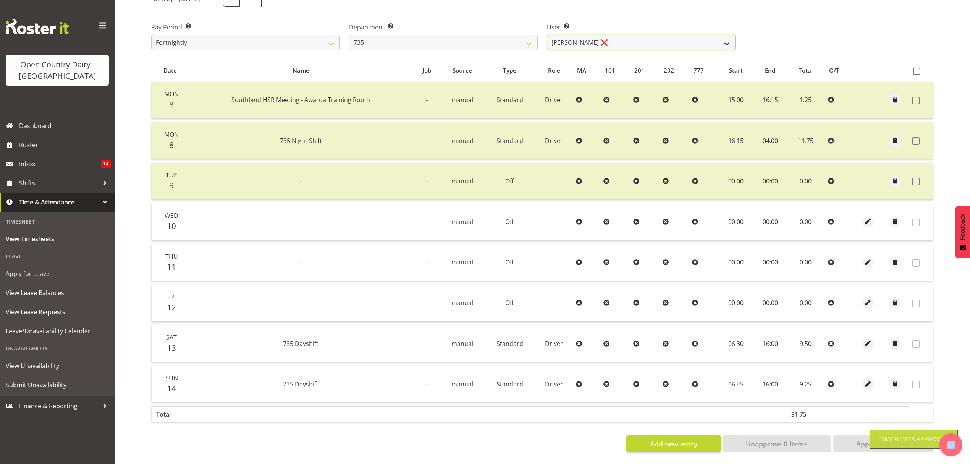
click at [717, 37] on select "Brian Neas ❌ Cherie Williams ❌ Christopher Sutherland ❌ Stuart Craig ❌" at bounding box center [641, 42] width 189 height 15
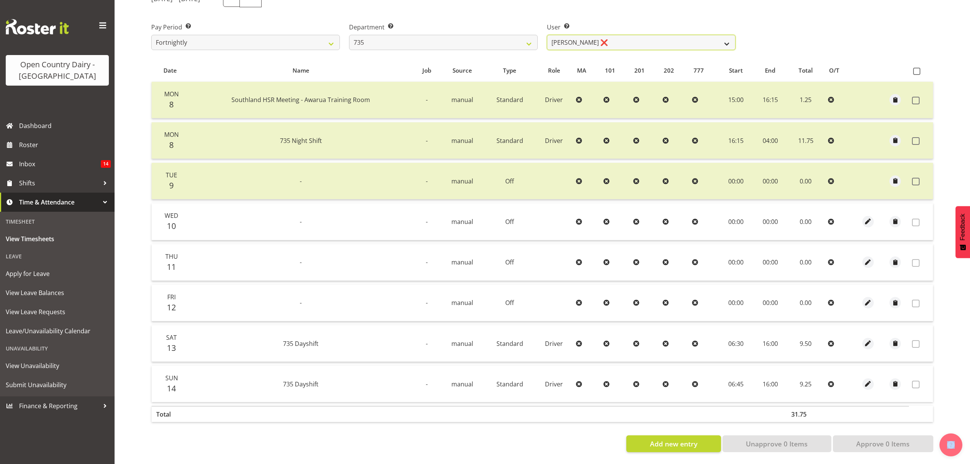
click at [717, 37] on select "Brian Neas ❌ Cherie Williams ❌ Christopher Sutherland ❌ Stuart Craig ❌" at bounding box center [641, 42] width 189 height 15
click at [732, 37] on select "Brian Neas ❌ Cherie Williams ❌ Christopher Sutherland ❌ Stuart Craig ❌" at bounding box center [641, 42] width 189 height 15
click at [547, 35] on select "Brian Neas ❌ Cherie Williams ❌ Christopher Sutherland ❌ Stuart Craig ❌" at bounding box center [641, 42] width 189 height 15
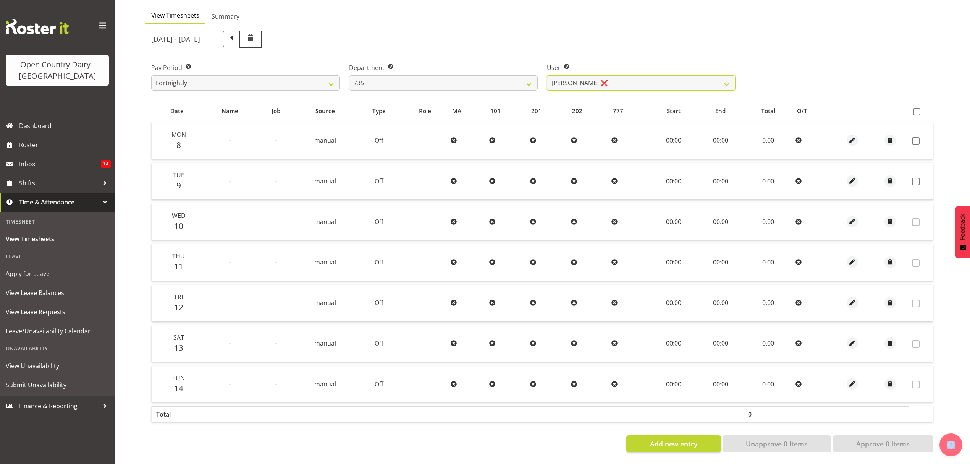
scroll to position [76, 0]
click at [725, 75] on select "Brian Neas ❌ Cherie Williams ❌ Christopher Sutherland ❌ Stuart Craig ❌" at bounding box center [641, 82] width 189 height 15
select select "9865"
click at [547, 75] on select "Brian Neas ❌ Cherie Williams ❌ Christopher Sutherland ❌ Stuart Craig ❌" at bounding box center [641, 82] width 189 height 15
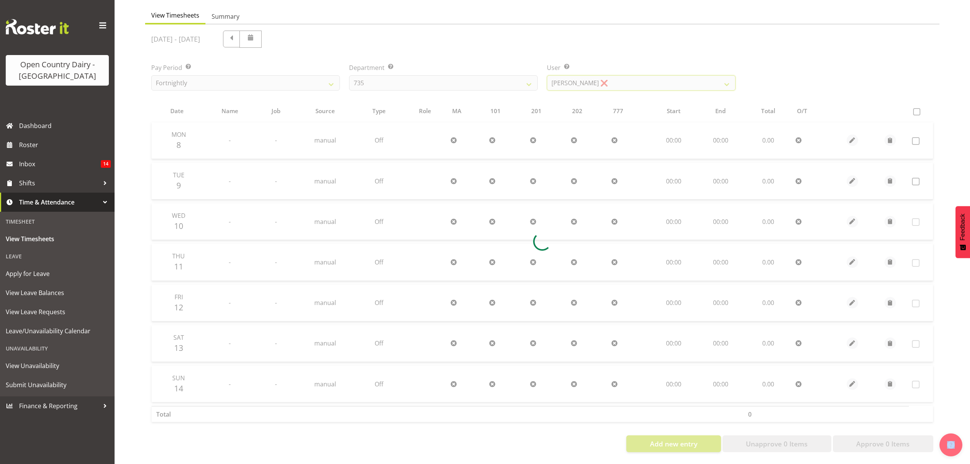
scroll to position [0, 0]
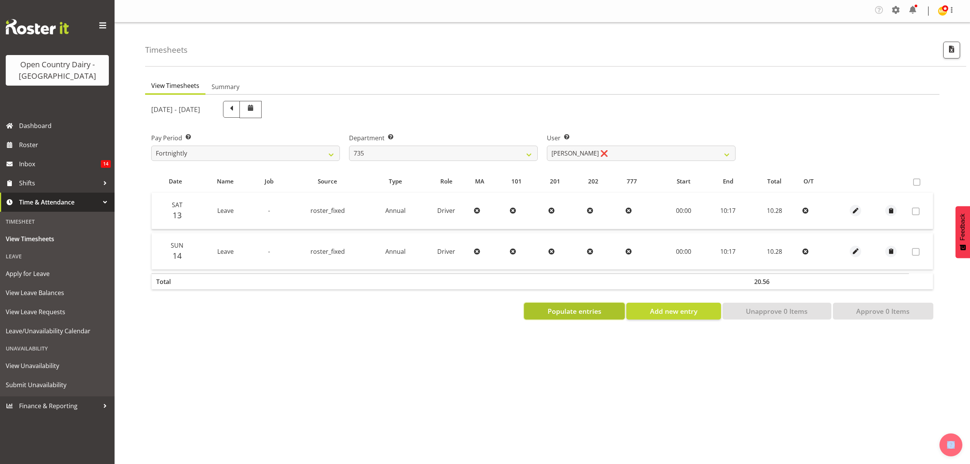
click at [590, 313] on span "Populate entries" at bounding box center [575, 311] width 54 height 10
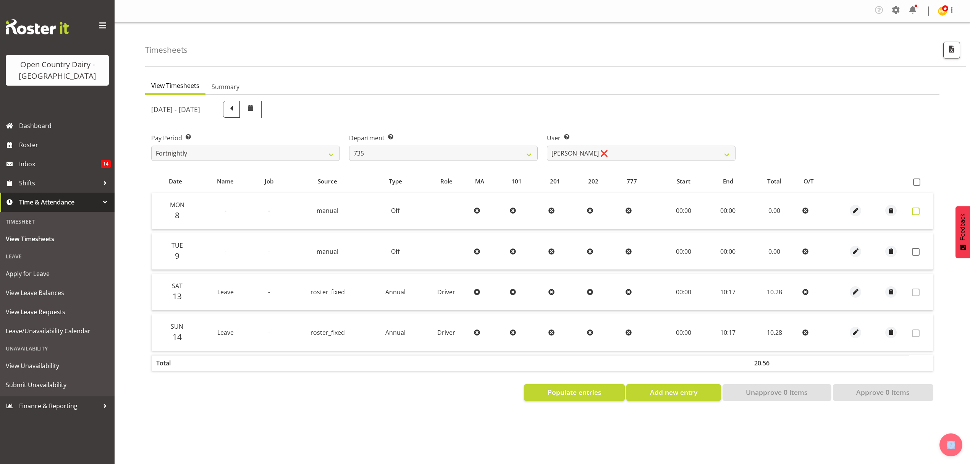
click at [916, 214] on span at bounding box center [916, 211] width 8 height 8
checkbox input "true"
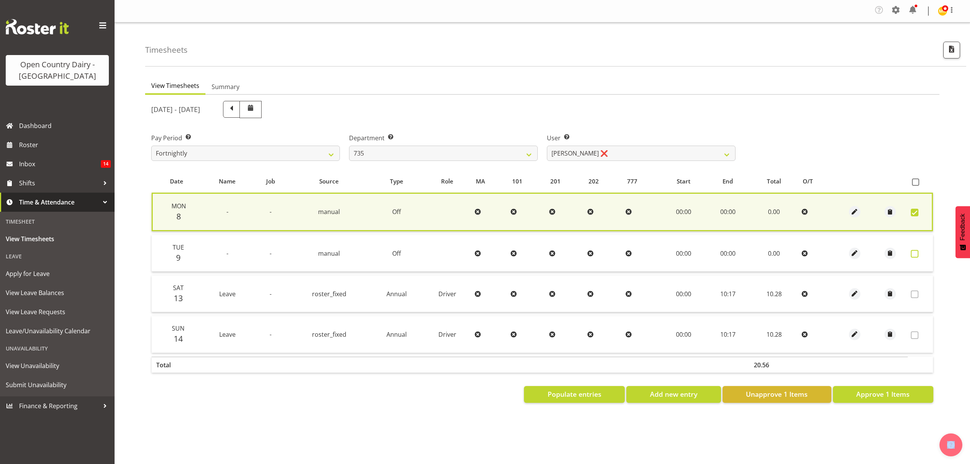
click at [914, 252] on span at bounding box center [915, 254] width 8 height 8
checkbox input "true"
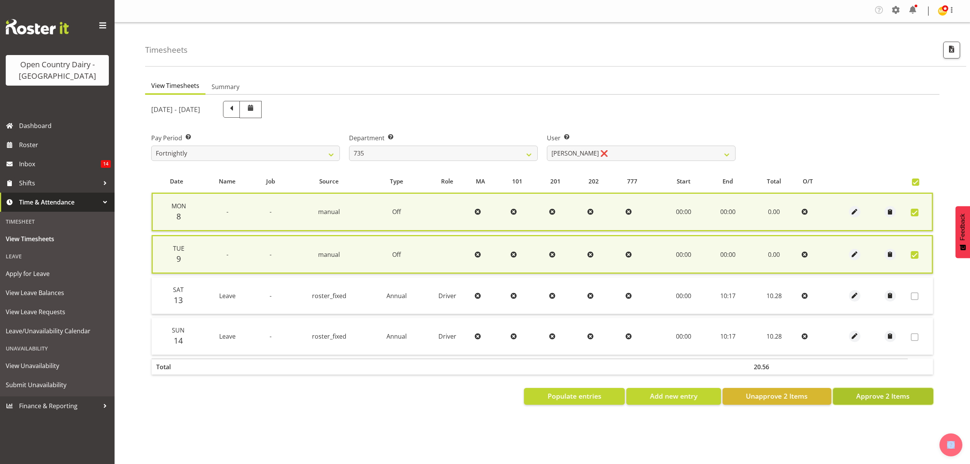
click at [876, 395] on span "Approve 2 Items" at bounding box center [882, 396] width 53 height 10
checkbox input "false"
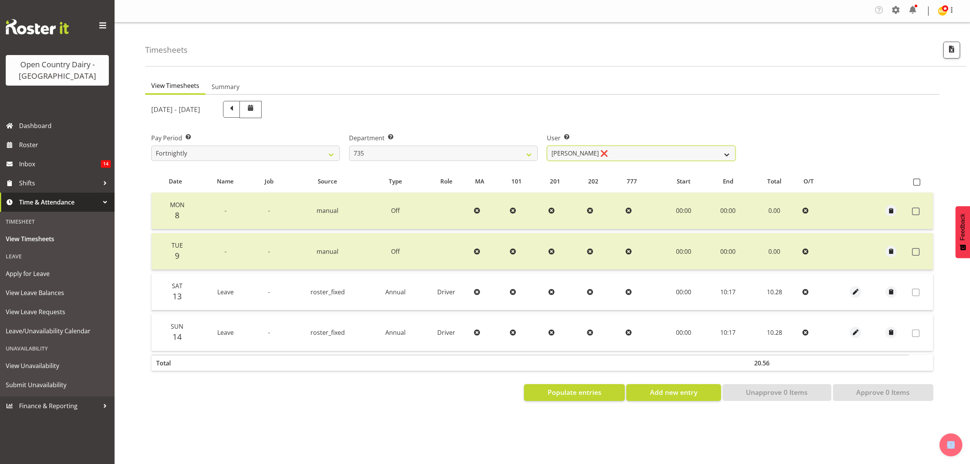
click at [719, 154] on select "Brian Neas ❌ Cherie Williams ❌ Christopher Sutherland ❌ Stuart Craig ❌" at bounding box center [641, 153] width 189 height 15
click at [547, 146] on select "Brian Neas ❌ Cherie Williams ❌ Christopher Sutherland ❌ Stuart Craig ❌" at bounding box center [641, 153] width 189 height 15
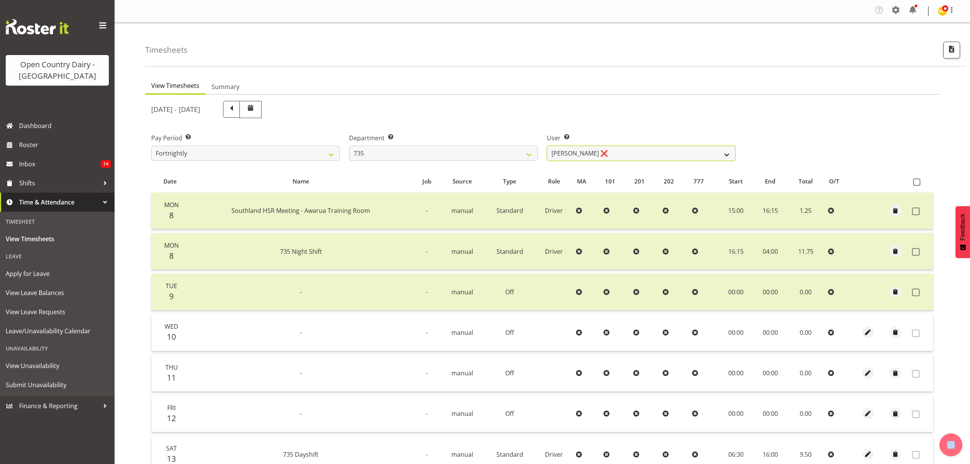
click at [720, 152] on select "Brian Neas ❌ Cherie Williams ❌ Christopher Sutherland ❌ Stuart Craig ❌" at bounding box center [641, 153] width 189 height 15
click at [547, 146] on select "Brian Neas ❌ Cherie Williams ❌ Christopher Sutherland ❌ Stuart Craig ❌" at bounding box center [641, 153] width 189 height 15
click at [0, 0] on div at bounding box center [0, 0] width 0 height 0
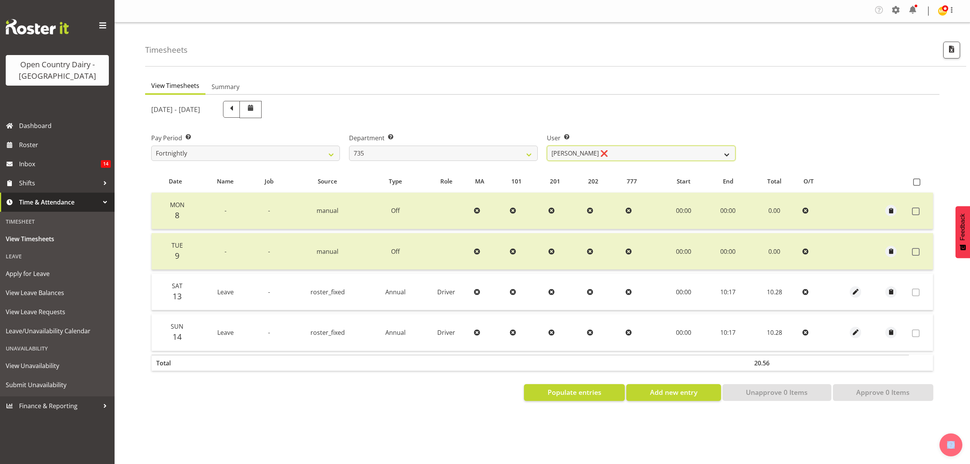
click at [724, 157] on select "Brian Neas ❌ Cherie Williams ❌ Christopher Sutherland ❌ Stuart Craig ❌" at bounding box center [641, 153] width 189 height 15
select select "9761"
click at [547, 146] on select "Brian Neas ❌ Cherie Williams ❌ Christopher Sutherland ❌ Stuart Craig ❌" at bounding box center [641, 153] width 189 height 15
click at [0, 0] on div at bounding box center [0, 0] width 0 height 0
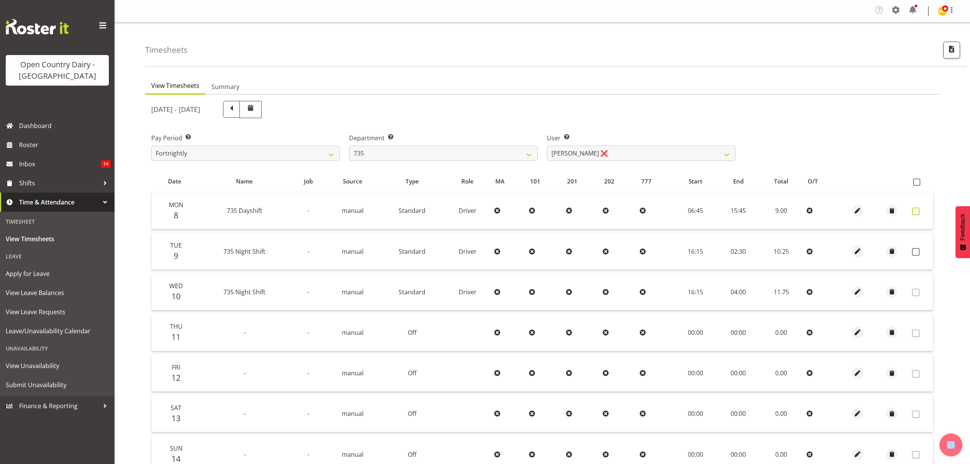
click at [914, 209] on span at bounding box center [916, 211] width 8 height 8
checkbox input "true"
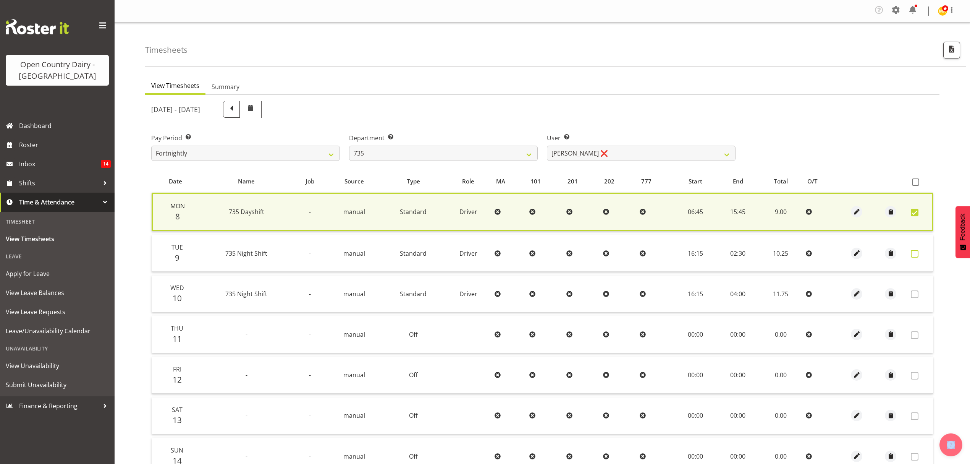
click at [916, 254] on span at bounding box center [915, 254] width 8 height 8
checkbox input "true"
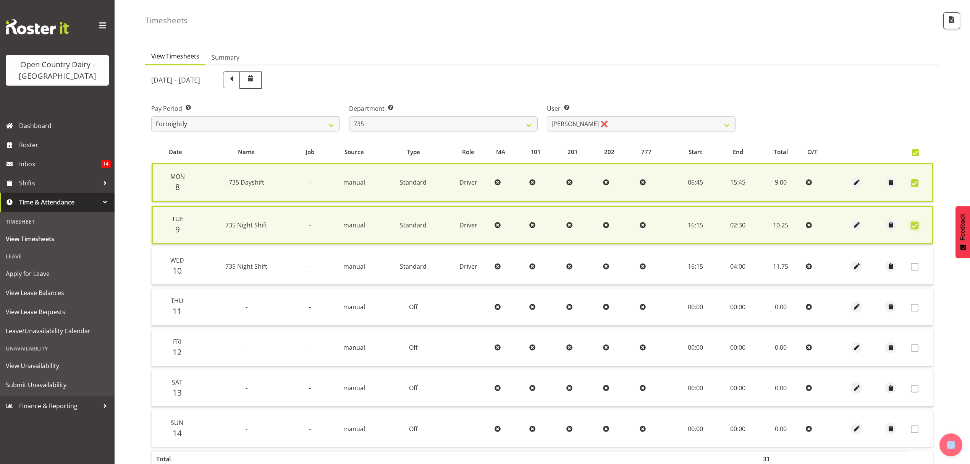
scroll to position [79, 0]
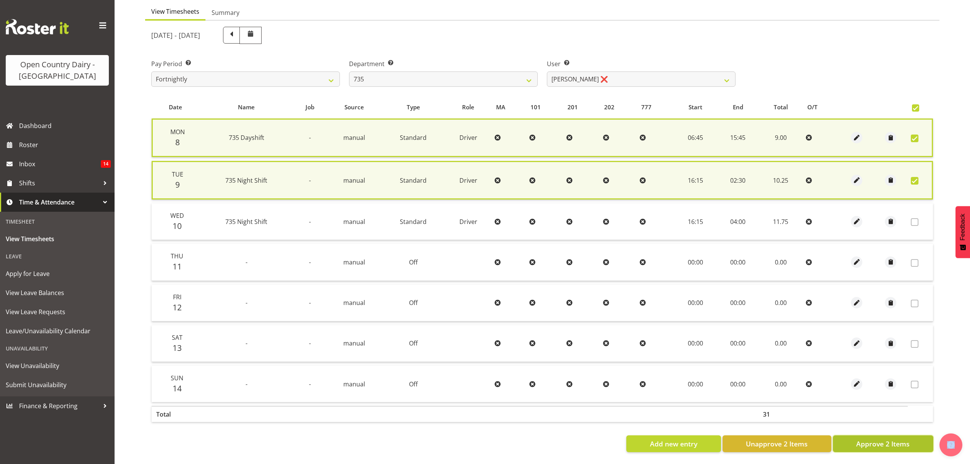
click at [899, 438] on span "Approve 2 Items" at bounding box center [882, 443] width 53 height 10
checkbox input "false"
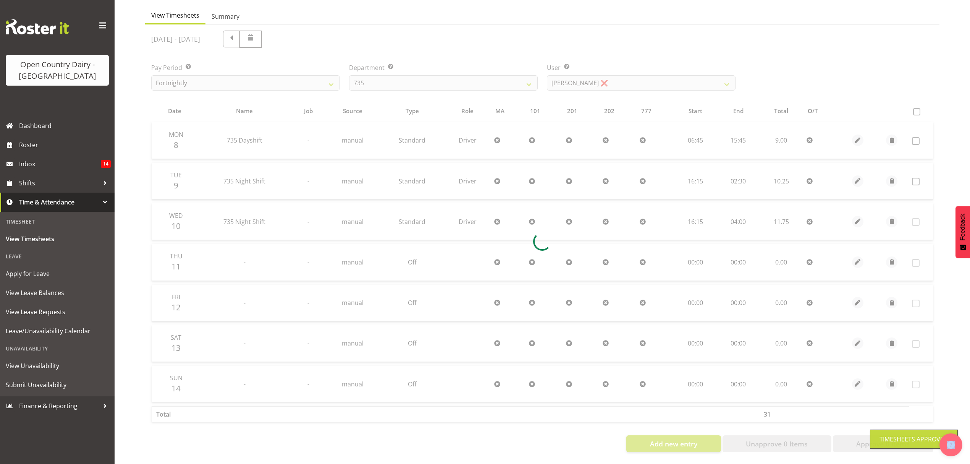
scroll to position [76, 0]
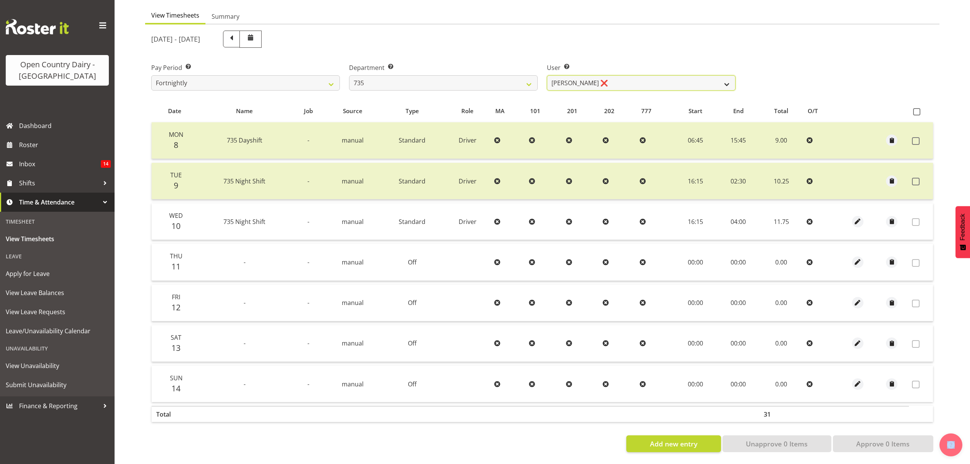
click at [728, 79] on select "Brian Neas ❌ Cherie Williams ❌ Christopher Sutherland ❌ Stuart Craig ❌" at bounding box center [641, 82] width 189 height 15
click at [728, 80] on select "Brian Neas ❌ Cherie Williams ❌ Christopher Sutherland ❌ Stuart Craig ❌" at bounding box center [641, 82] width 189 height 15
click at [525, 81] on select "734 735 736 737 738 739 851 852 853 854 855 856 858 861 862 865 868 869 870 873" at bounding box center [443, 82] width 189 height 15
select select "906"
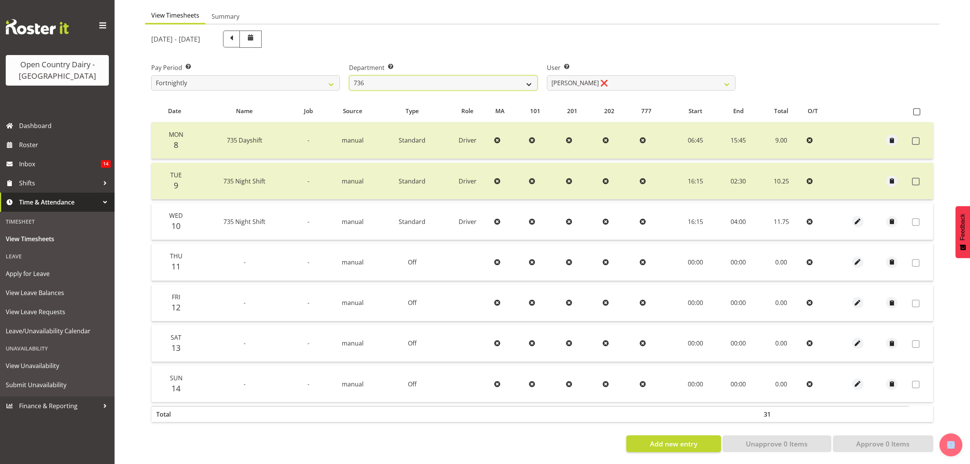
click at [349, 75] on select "734 735 736 737 738 739 851 852 853 854 855 856 858 861 862 865 868 869 870 873" at bounding box center [443, 82] width 189 height 15
select select "9849"
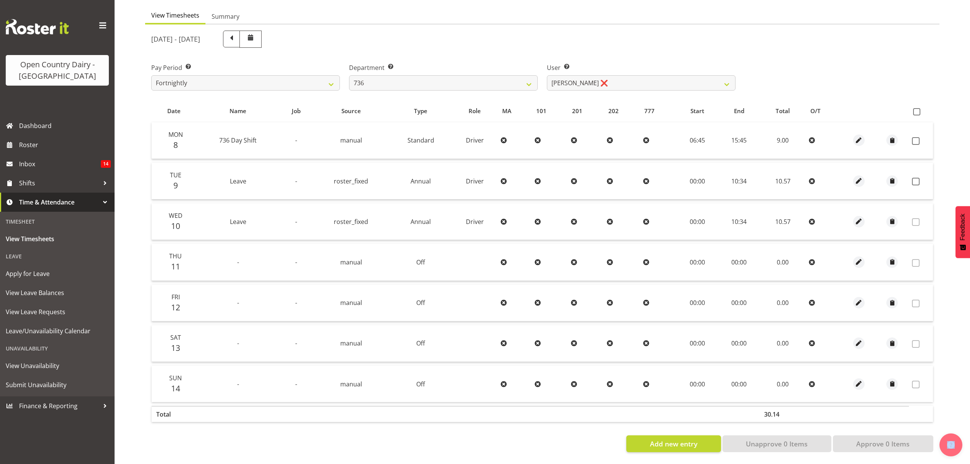
drag, startPoint x: 916, startPoint y: 136, endPoint x: 908, endPoint y: 136, distance: 8.4
click at [915, 137] on span at bounding box center [916, 141] width 8 height 8
checkbox input "true"
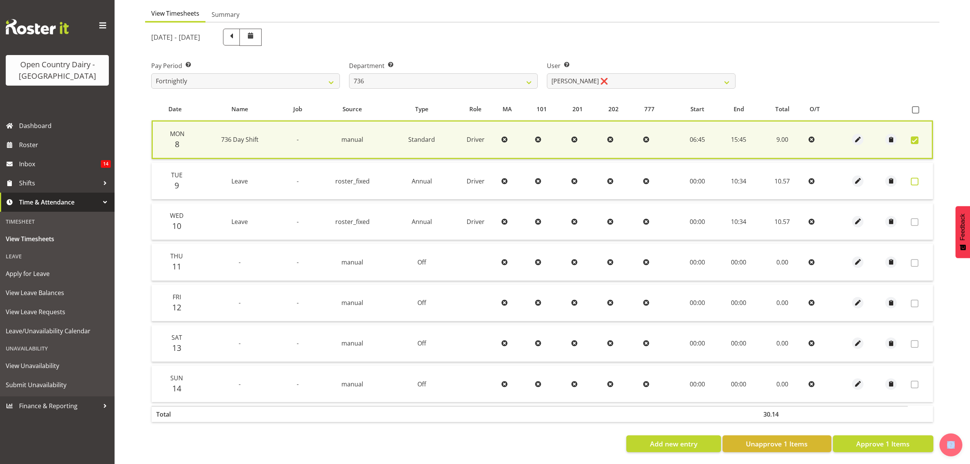
click at [915, 178] on span at bounding box center [915, 182] width 8 height 8
checkbox input "true"
click at [915, 178] on span at bounding box center [915, 182] width 8 height 8
checkbox input "false"
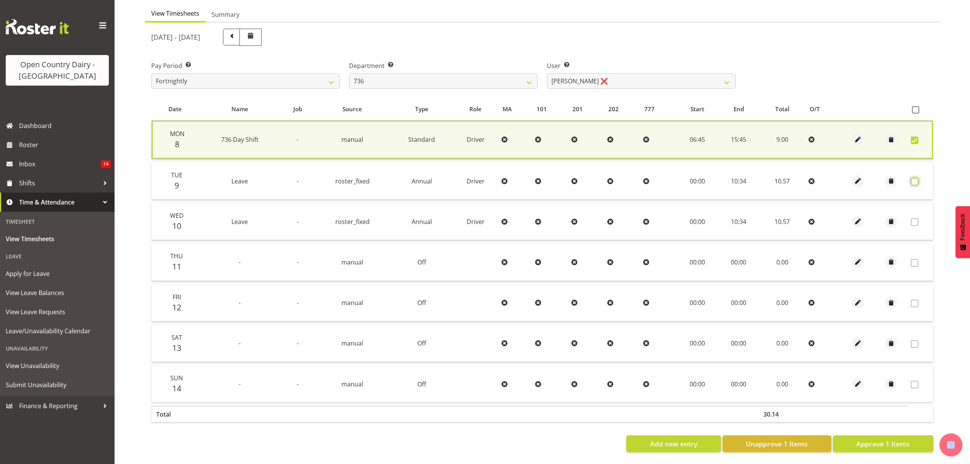
checkbox input "false"
click at [915, 178] on span at bounding box center [915, 182] width 8 height 8
checkbox input "true"
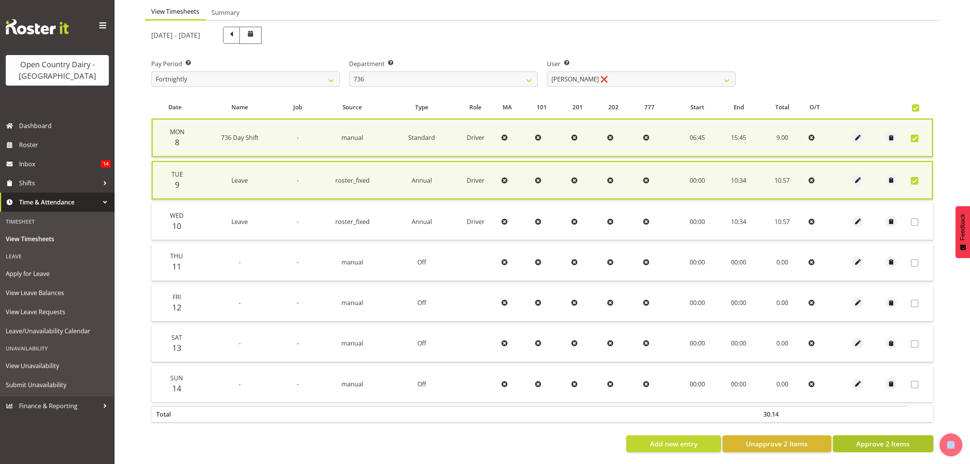
click at [888, 441] on span "Approve 2 Items" at bounding box center [882, 443] width 53 height 10
click at [888, 441] on div "Add new entry Unapprove 2 Items Approve 2 Items" at bounding box center [542, 443] width 782 height 17
checkbox input "false"
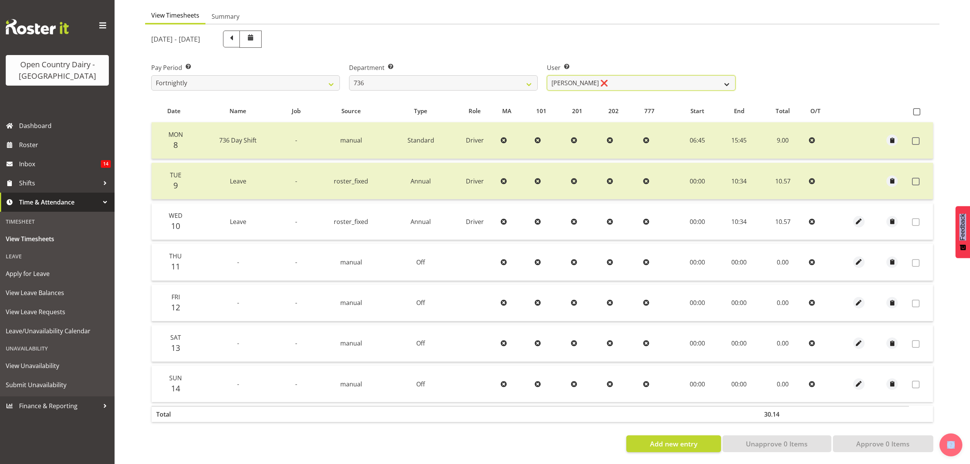
click at [731, 79] on select "Andy Van Brecht ❌ Gavin Hamilton ❌ Jamie Seaton ❌ Kerrod Ward ❌" at bounding box center [641, 82] width 189 height 15
select select "7434"
click at [547, 75] on select "Andy Van Brecht ❌ Gavin Hamilton ❌ Jamie Seaton ❌ Kerrod Ward ❌" at bounding box center [641, 82] width 189 height 15
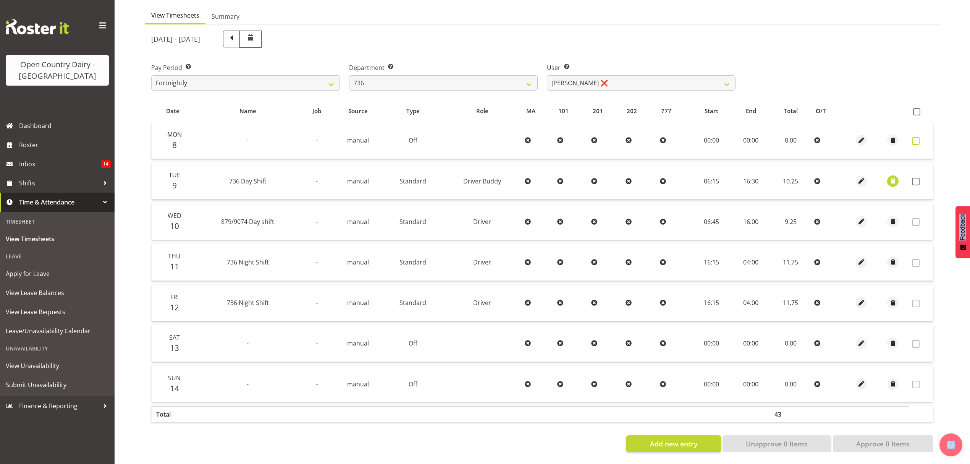
click at [919, 137] on span at bounding box center [916, 141] width 8 height 8
click at [919, 137] on label at bounding box center [918, 141] width 12 height 8
click at [919, 137] on span at bounding box center [916, 141] width 8 height 8
checkbox input "true"
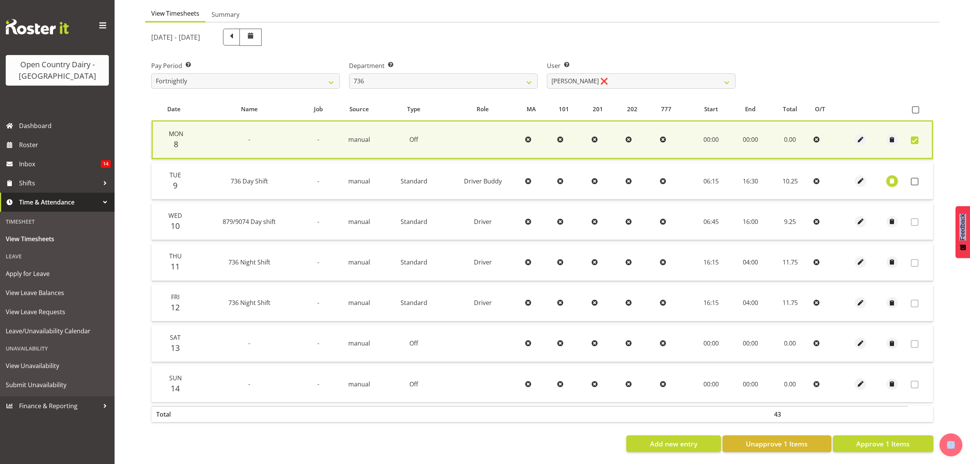
click at [888, 176] on span "button" at bounding box center [892, 180] width 9 height 9
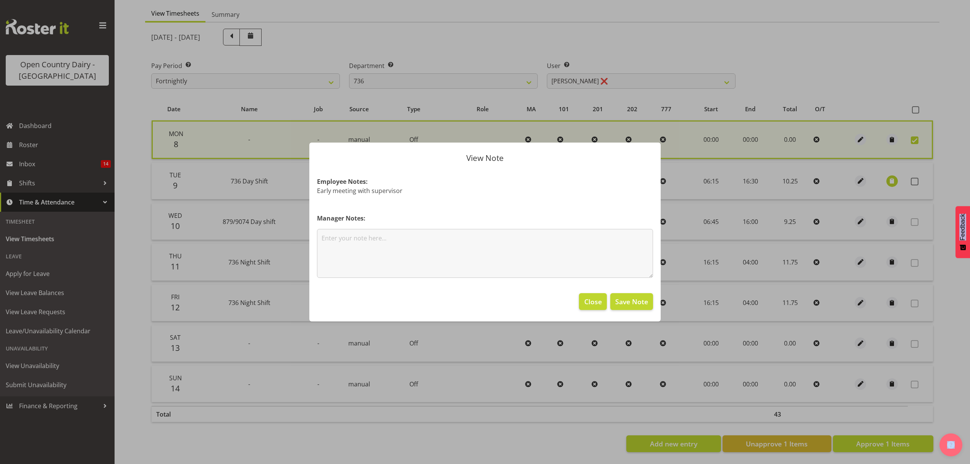
click at [888, 176] on div at bounding box center [485, 232] width 970 height 464
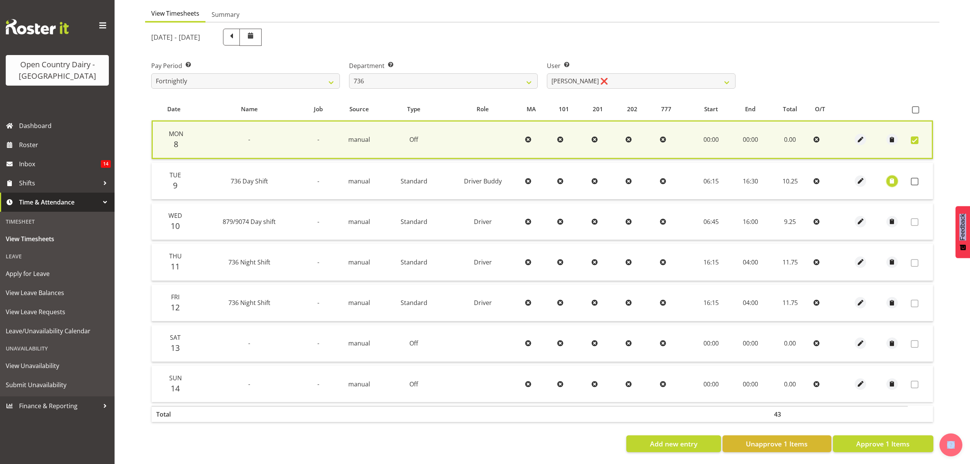
click at [890, 176] on span "button" at bounding box center [892, 180] width 9 height 9
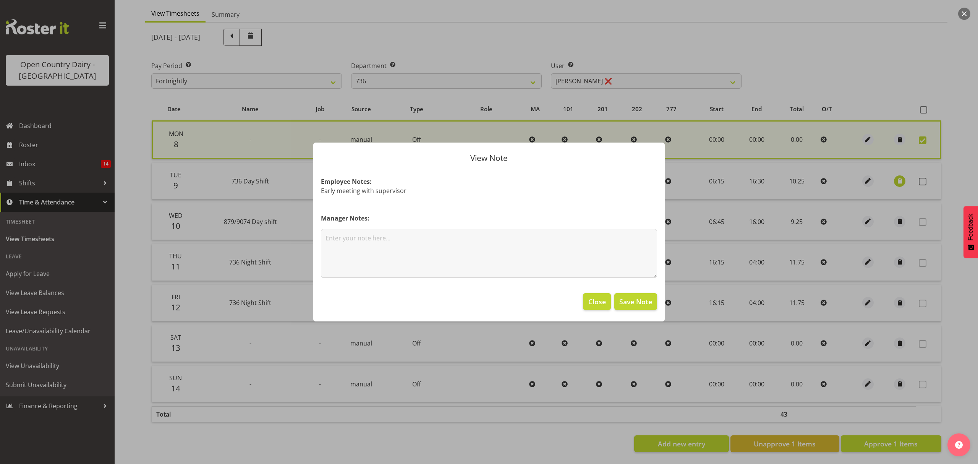
click at [941, 170] on div at bounding box center [489, 232] width 978 height 464
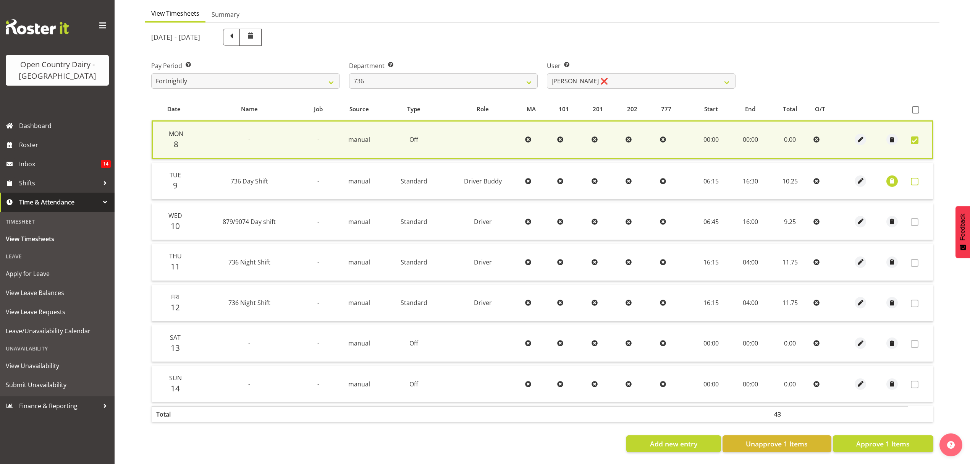
click at [914, 178] on span at bounding box center [915, 182] width 8 height 8
checkbox input "true"
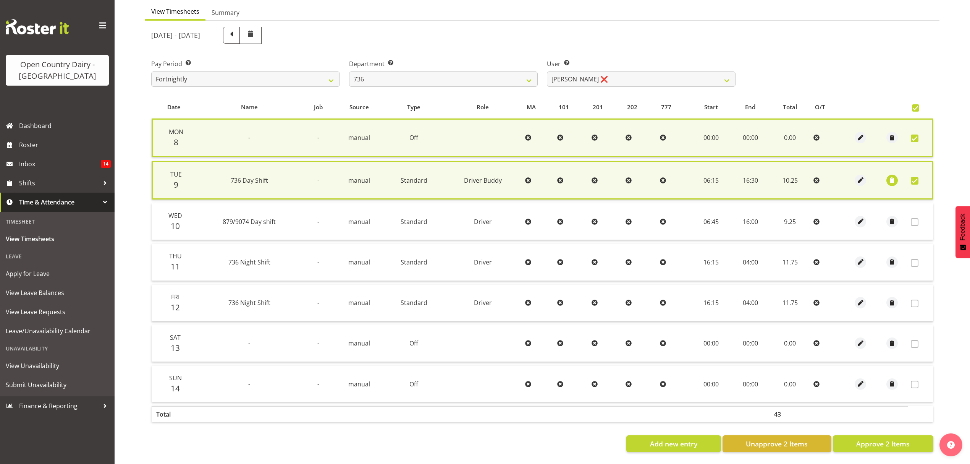
click at [914, 177] on span at bounding box center [915, 181] width 8 height 8
checkbox input "false"
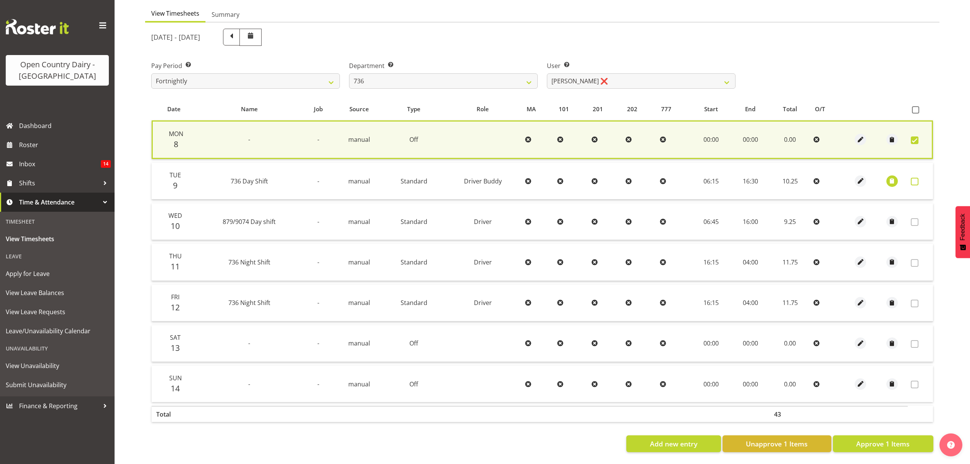
click at [914, 178] on span at bounding box center [915, 182] width 8 height 8
checkbox input "true"
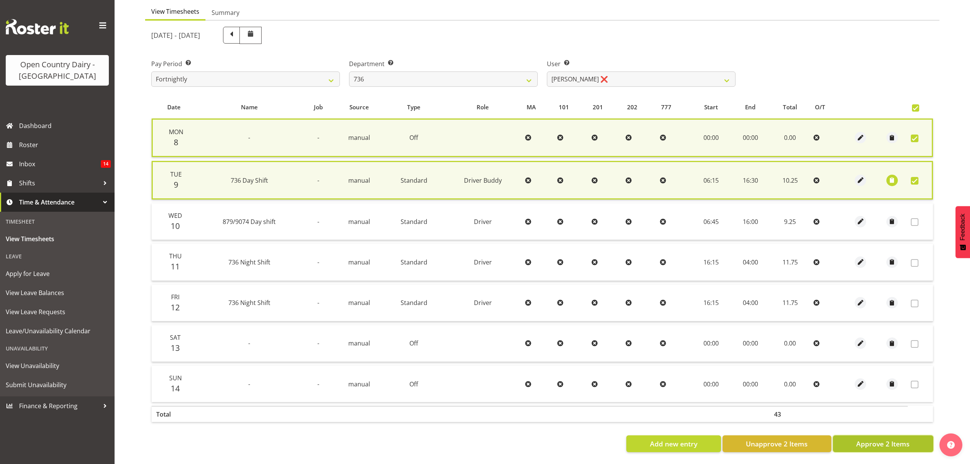
click at [897, 439] on span "Approve 2 Items" at bounding box center [882, 443] width 53 height 10
click at [897, 439] on div "Add new entry Unapprove 2 Items Approve 2 Items" at bounding box center [542, 443] width 782 height 17
checkbox input "false"
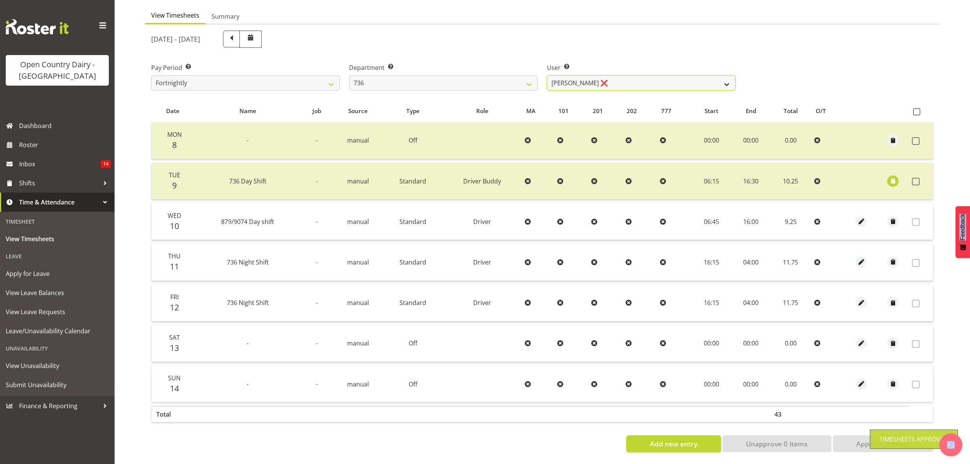
click at [713, 75] on select "Andy Van Brecht ❌ Gavin Hamilton ❌ Jamie Seaton ❌ Kerrod Ward ❌" at bounding box center [641, 82] width 189 height 15
select select "11647"
click at [547, 75] on select "Andy Van Brecht ❌ Gavin Hamilton ❌ Jamie Seaton ❌ Kerrod Ward ❌" at bounding box center [641, 82] width 189 height 15
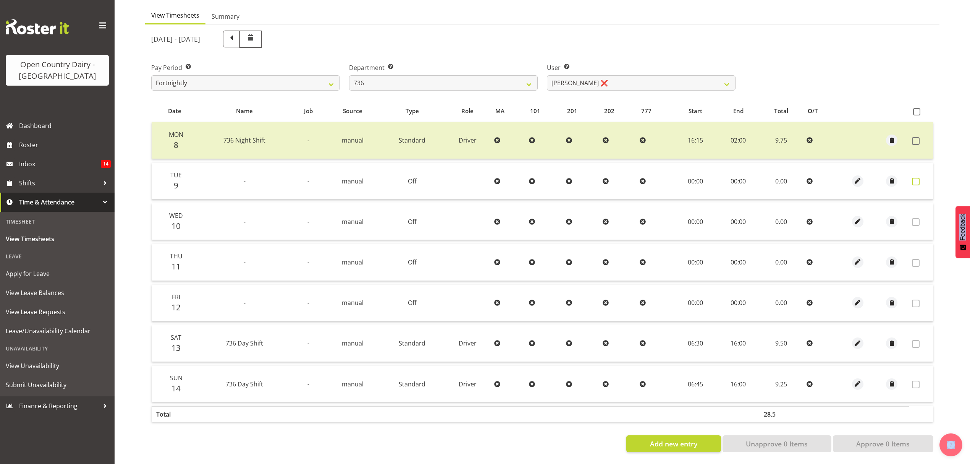
click at [917, 178] on span at bounding box center [916, 182] width 8 height 8
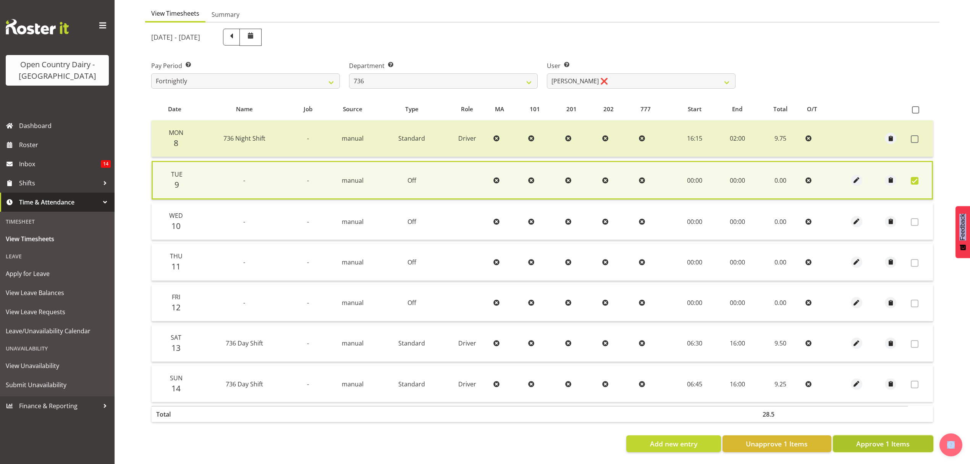
click at [891, 439] on span "Approve 1 Items" at bounding box center [882, 443] width 53 height 10
checkbox input "false"
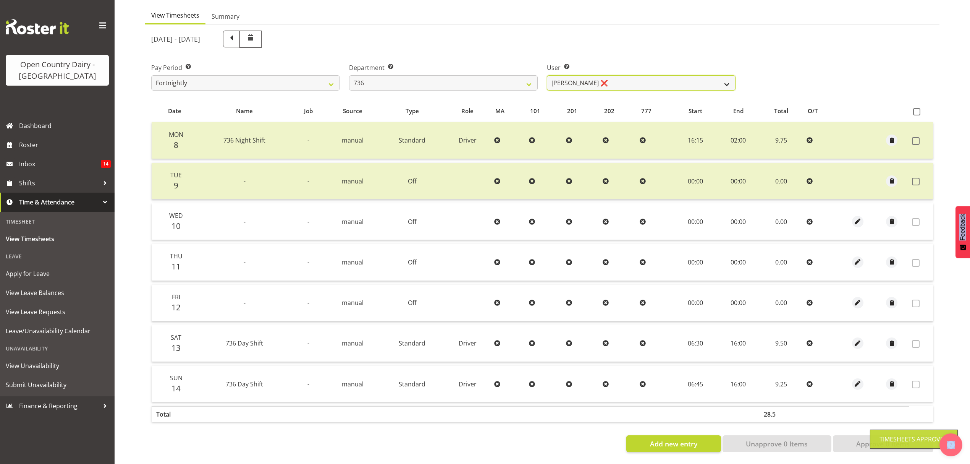
click at [725, 79] on select "Andy Van Brecht ❌ Gavin Hamilton ❌ Jamie Seaton ❌ Kerrod Ward ❌" at bounding box center [641, 82] width 189 height 15
select select "7419"
click at [547, 75] on select "Andy Van Brecht ❌ Gavin Hamilton ❌ Jamie Seaton ❌ Kerrod Ward ❌" at bounding box center [641, 82] width 189 height 15
drag, startPoint x: 720, startPoint y: 84, endPoint x: 710, endPoint y: 104, distance: 22.2
click at [0, 0] on div at bounding box center [0, 0] width 0 height 0
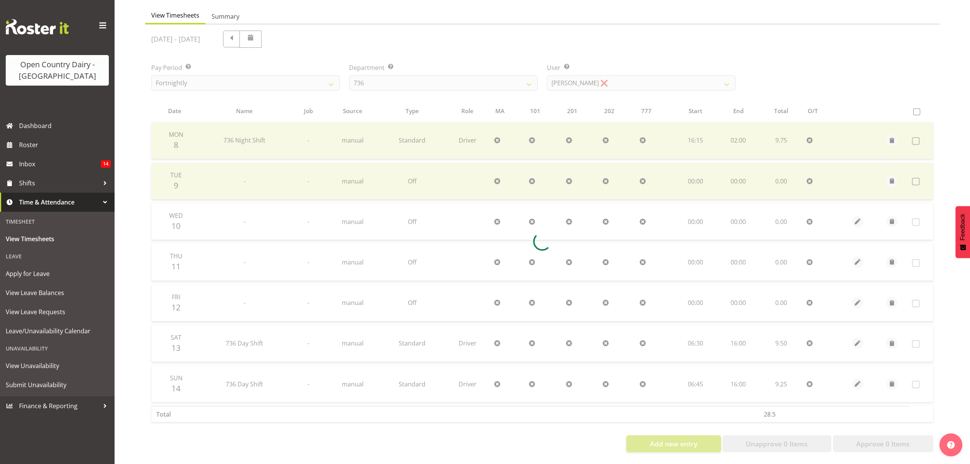
scroll to position [0, 0]
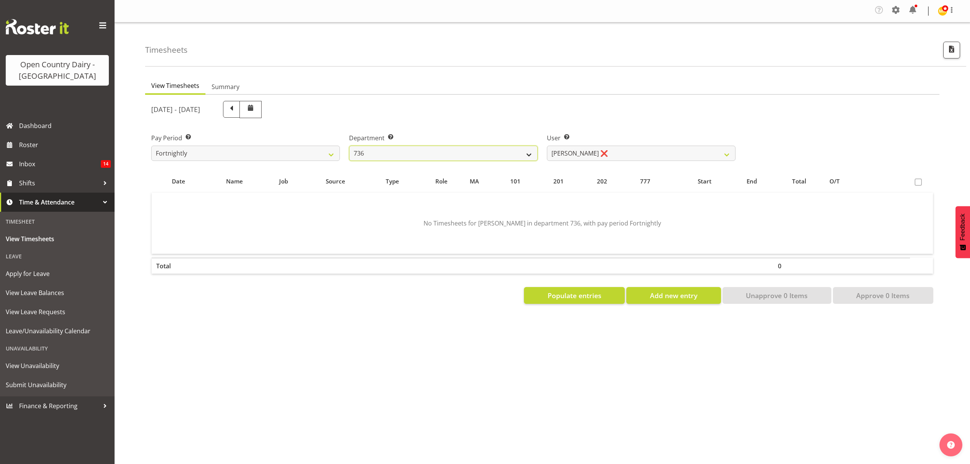
click at [532, 153] on select "734 735 736 737 738 739 851 852 853 854 855 856 858 861 862 865 868 869 870 873" at bounding box center [443, 153] width 189 height 15
select select "903"
click at [349, 146] on select "734 735 736 737 738 739 851 852 853 854 855 856 858 861 862 865 868 869 870 873" at bounding box center [443, 153] width 189 height 15
click at [708, 158] on select "Andrew Crawford ❌ Ashley Bragg ❌ Jack Townley ❌ Richard Turnbull ❌" at bounding box center [641, 153] width 189 height 15
select select "10317"
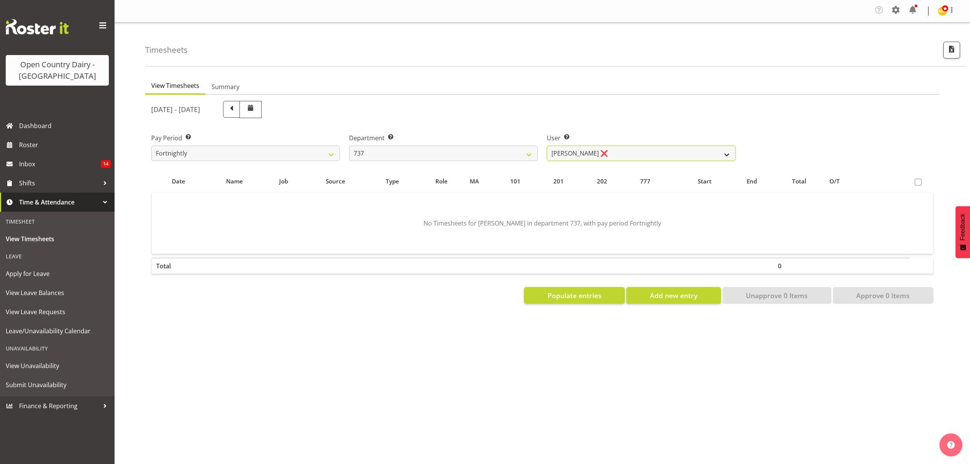
click at [547, 146] on select "Andrew Crawford ❌ Ashley Bragg ❌ Jack Townley ❌ Richard Turnbull ❌" at bounding box center [641, 153] width 189 height 15
click at [0, 0] on div at bounding box center [0, 0] width 0 height 0
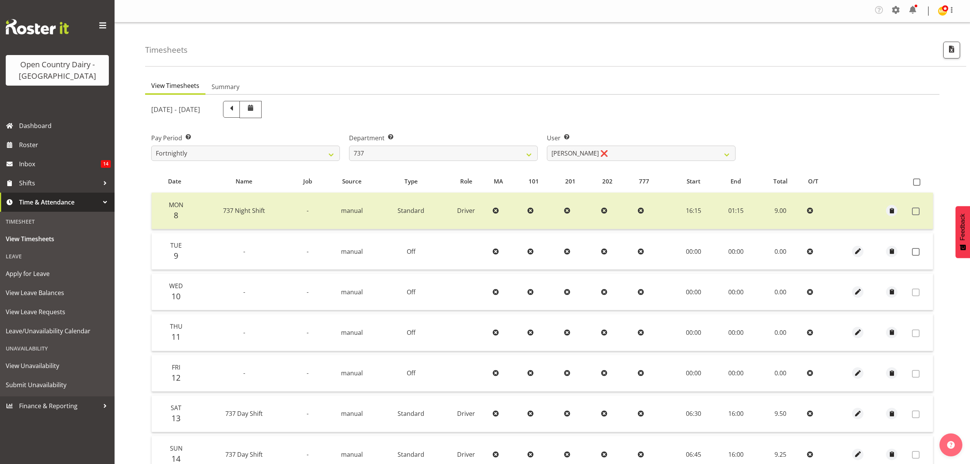
click at [915, 256] on td at bounding box center [921, 251] width 24 height 37
click at [915, 254] on span at bounding box center [916, 252] width 8 height 8
click at [917, 249] on span at bounding box center [916, 252] width 8 height 8
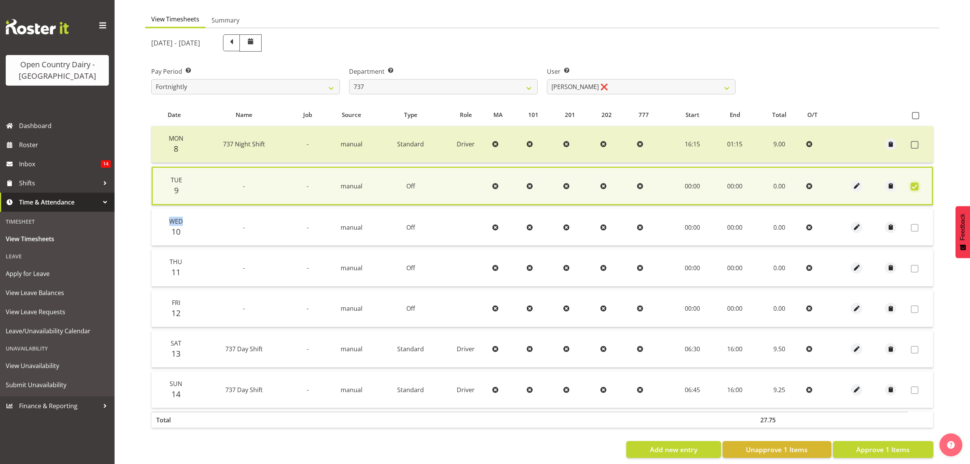
scroll to position [78, 0]
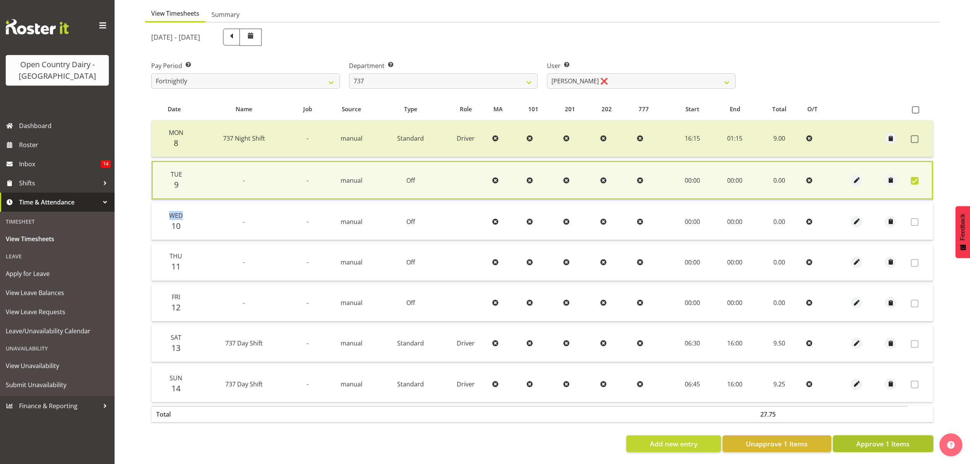
click at [898, 438] on span "Approve 1 Items" at bounding box center [882, 443] width 53 height 10
checkbox input "false"
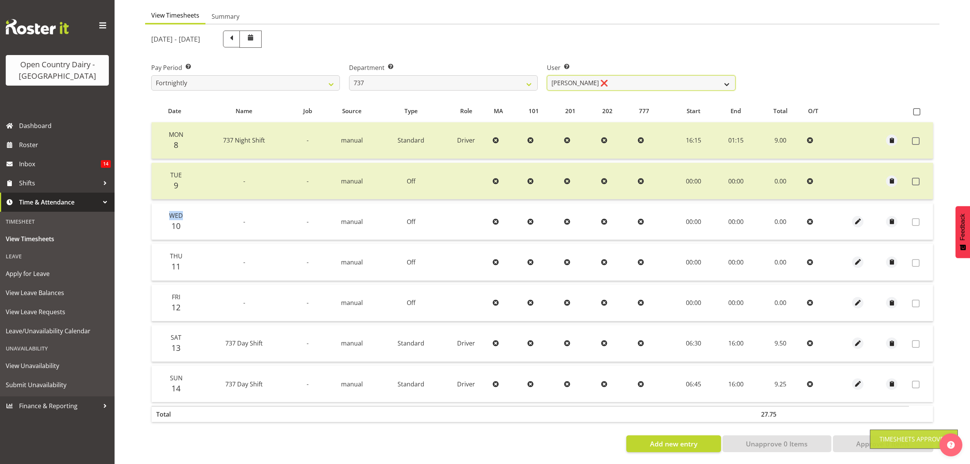
click at [729, 75] on select "Andrew Crawford ❌ Ashley Bragg ❌ Jack Townley ❌ Richard Turnbull ❌" at bounding box center [641, 82] width 189 height 15
select select "11648"
click at [547, 75] on select "Andrew Crawford ❌ Ashley Bragg ❌ Jack Townley ❌ Richard Turnbull ❌" at bounding box center [641, 82] width 189 height 15
click at [0, 0] on div at bounding box center [0, 0] width 0 height 0
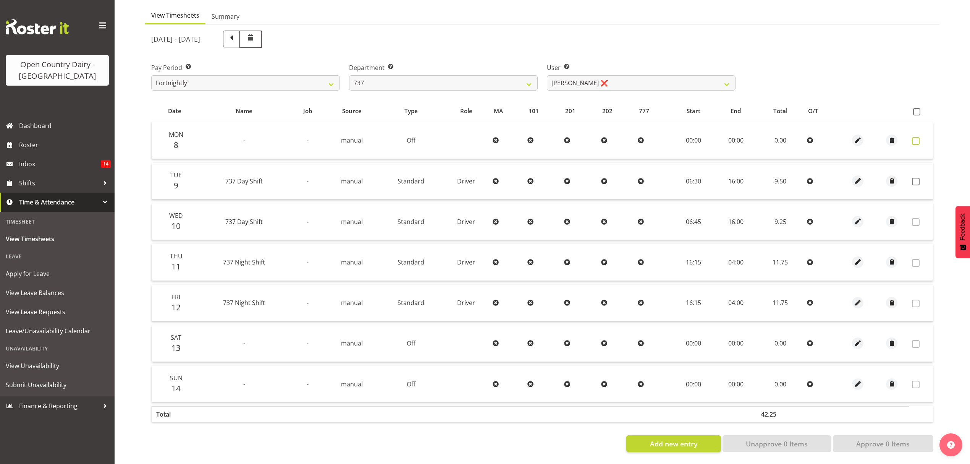
click at [918, 137] on span at bounding box center [916, 141] width 8 height 8
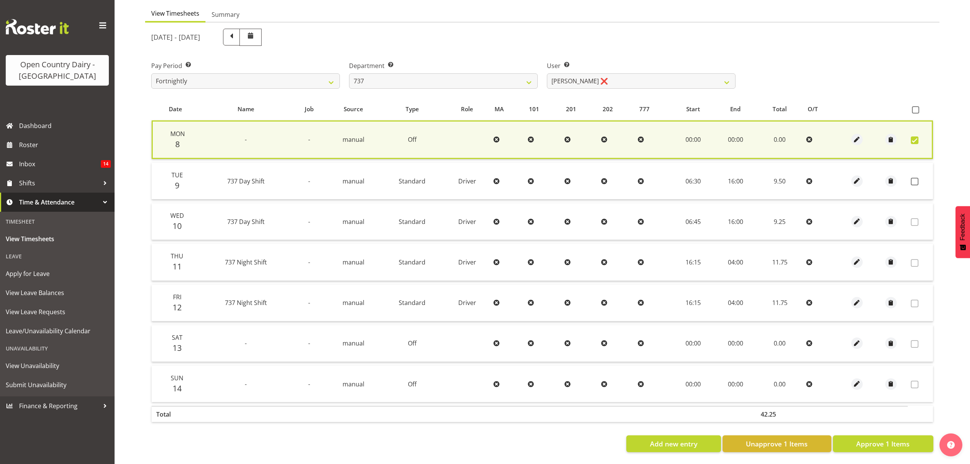
click at [918, 136] on span at bounding box center [915, 140] width 8 height 8
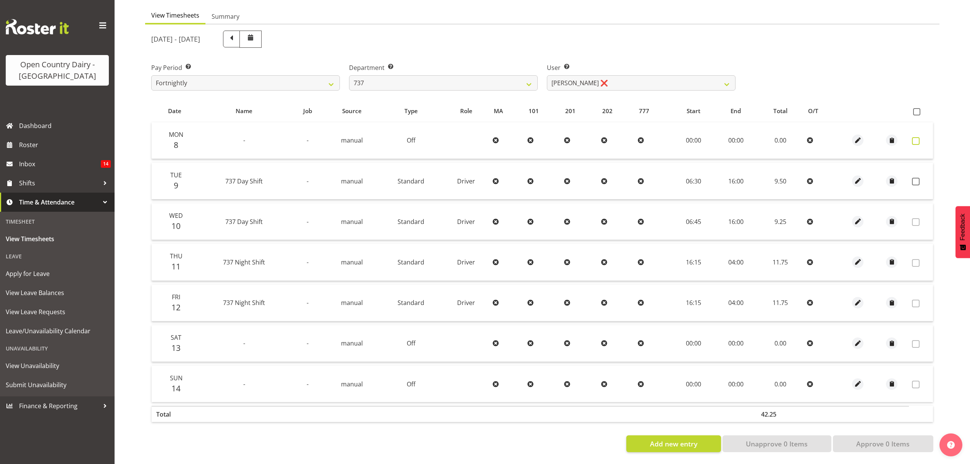
click at [916, 138] on span at bounding box center [916, 141] width 8 height 8
checkbox input "true"
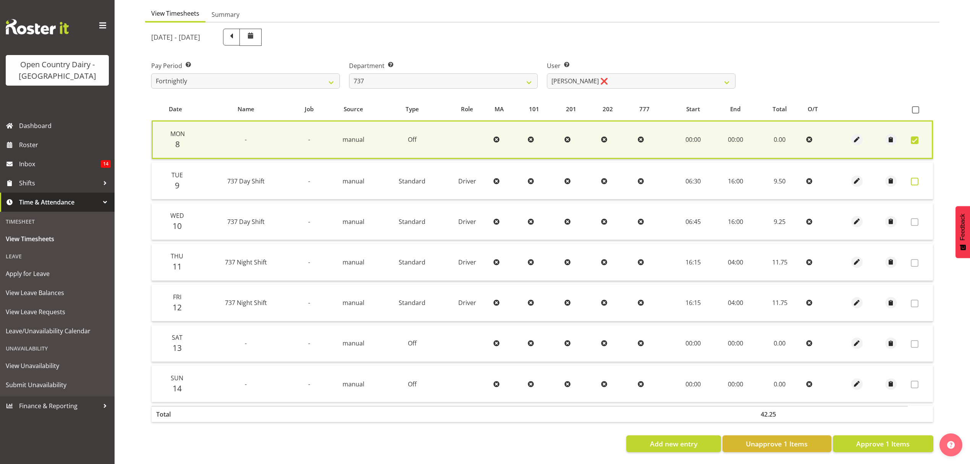
click at [914, 178] on span at bounding box center [915, 182] width 8 height 8
checkbox input "true"
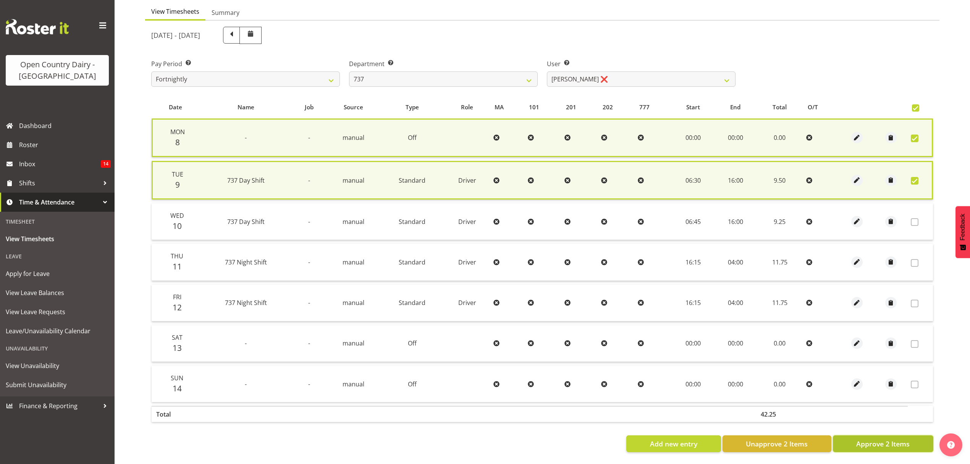
click at [905, 439] on span "Approve 2 Items" at bounding box center [882, 443] width 53 height 10
click at [905, 439] on div "Add new entry Unapprove 2 Items Approve 2 Items" at bounding box center [542, 443] width 782 height 17
checkbox input "false"
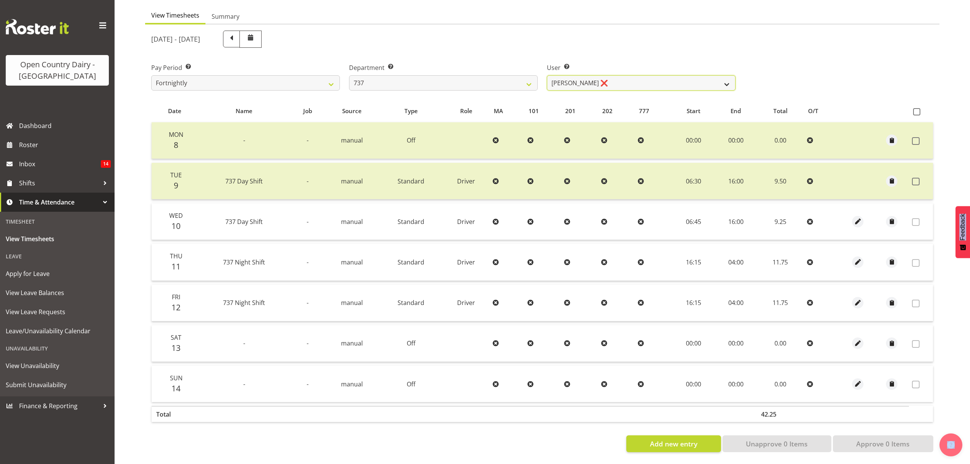
click at [730, 78] on select "Andrew Crawford ❌ Ashley Bragg ❌ Jack Townley ❌ Richard Turnbull ❌" at bounding box center [641, 82] width 189 height 15
select select "10918"
click at [547, 75] on select "Andrew Crawford ❌ Ashley Bragg ❌ Jack Townley ❌ Richard Turnbull ❌" at bounding box center [641, 82] width 189 height 15
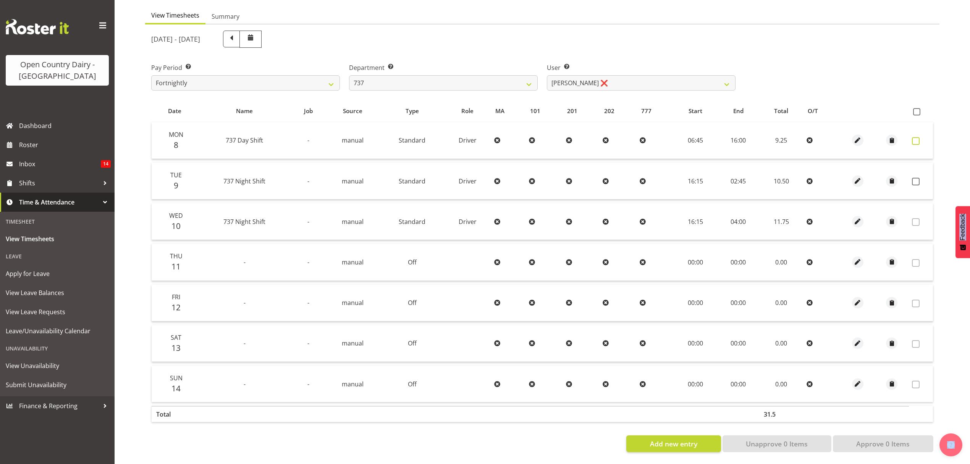
click at [916, 137] on span at bounding box center [916, 141] width 8 height 8
checkbox input "true"
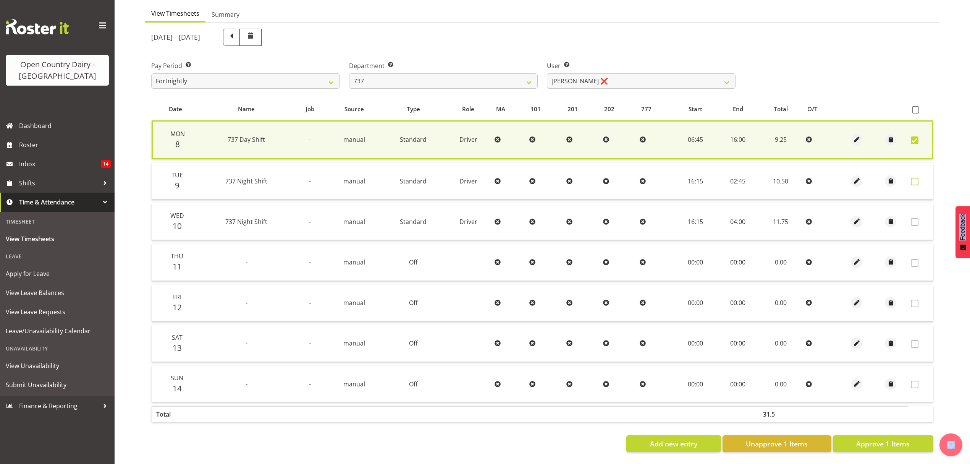
click at [914, 178] on span at bounding box center [915, 182] width 8 height 8
checkbox input "true"
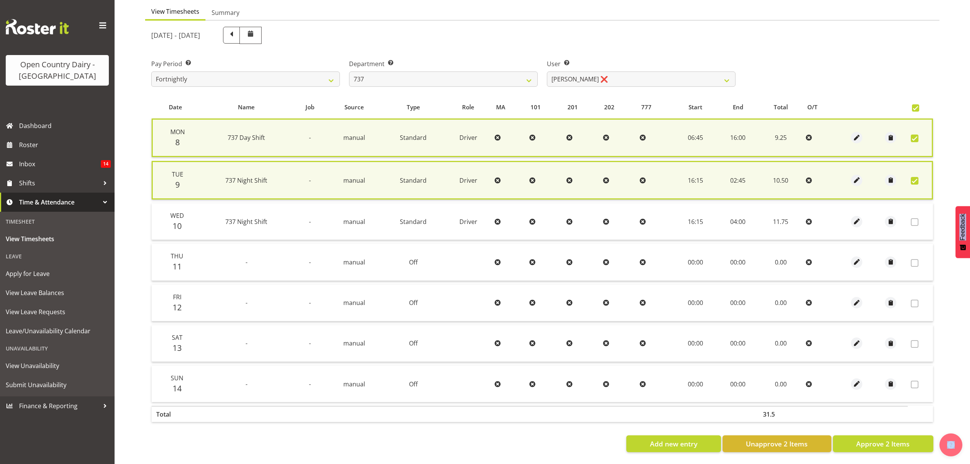
click at [914, 177] on span at bounding box center [915, 181] width 8 height 8
checkbox input "false"
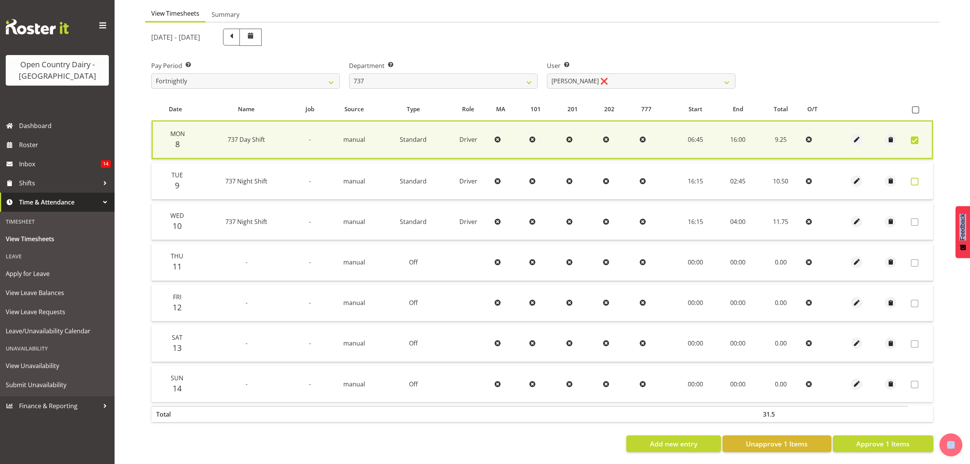
click at [914, 178] on span at bounding box center [915, 182] width 8 height 8
checkbox input "true"
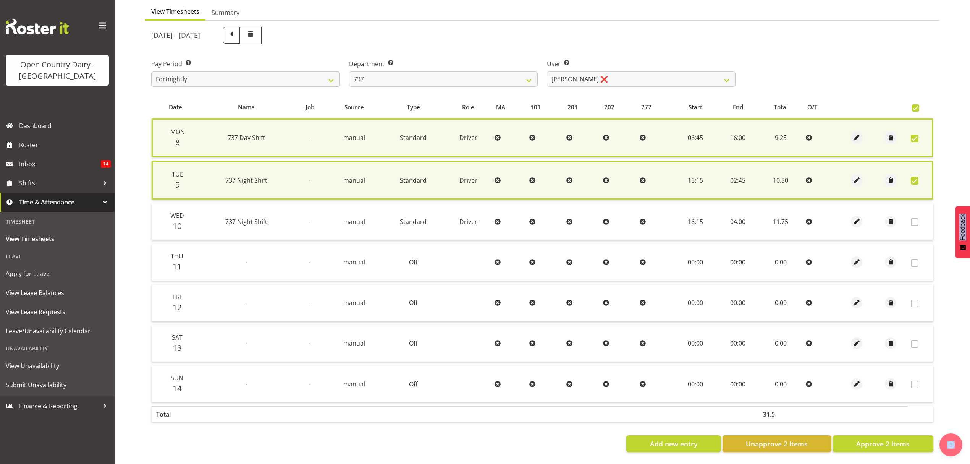
click at [914, 177] on span at bounding box center [915, 181] width 8 height 8
checkbox input "false"
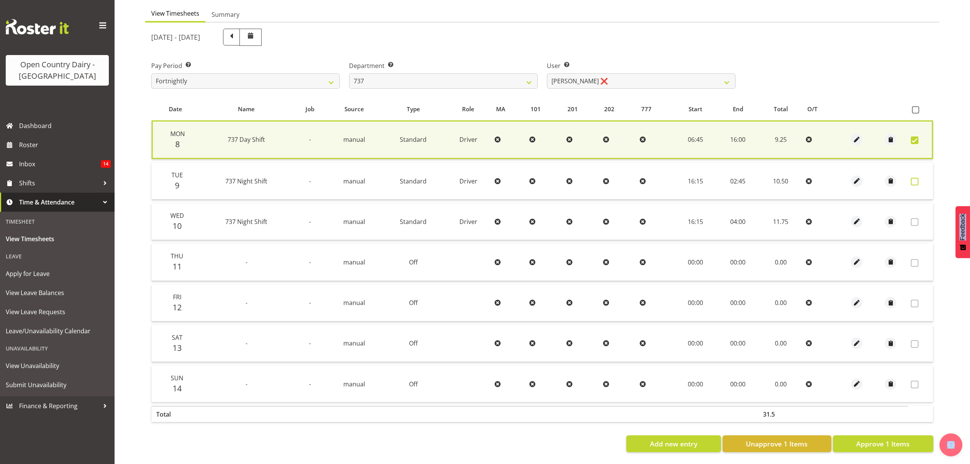
click at [916, 178] on span at bounding box center [915, 182] width 8 height 8
checkbox input "true"
click at [916, 178] on span at bounding box center [915, 182] width 8 height 8
checkbox input "false"
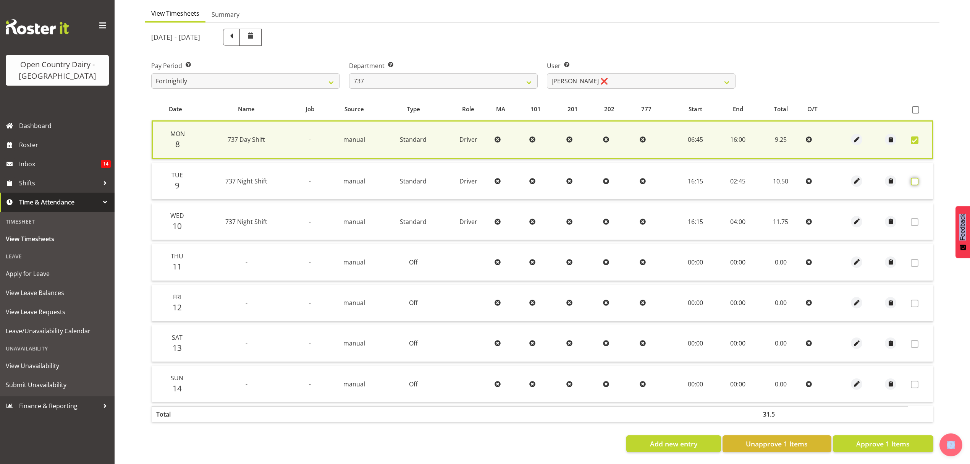
checkbox input "false"
click at [917, 179] on span at bounding box center [915, 182] width 8 height 8
checkbox input "true"
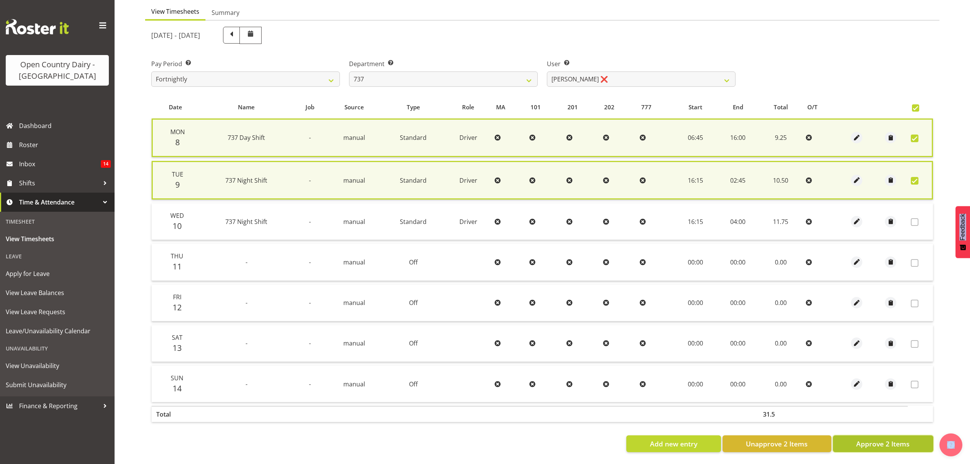
click at [867, 442] on span "Approve 2 Items" at bounding box center [882, 443] width 53 height 10
checkbox input "false"
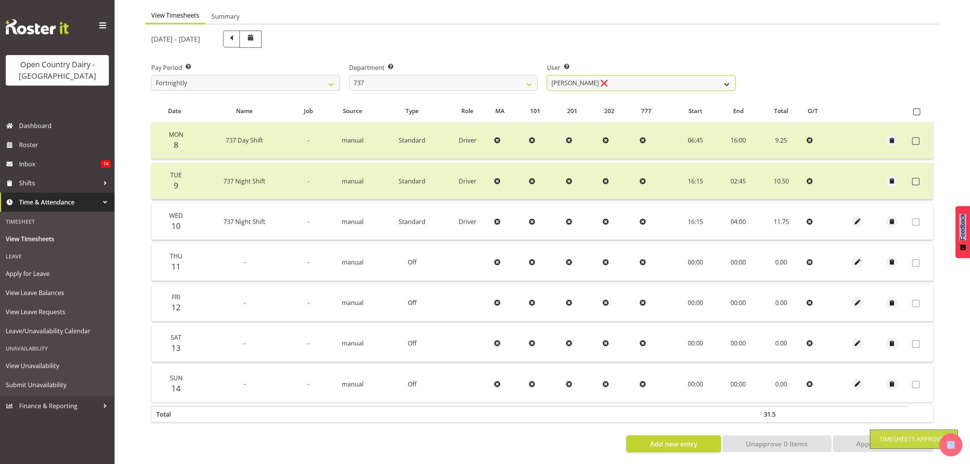
click at [732, 79] on select "Andrew Crawford ❌ Ashley Bragg ❌ Jack Townley ❌ Richard Turnbull ❌" at bounding box center [641, 82] width 189 height 15
click at [529, 83] on select "734 735 736 737 738 739 851 852 853 854 855 856 858 861 862 865 868 869 870 873" at bounding box center [443, 82] width 189 height 15
select select "904"
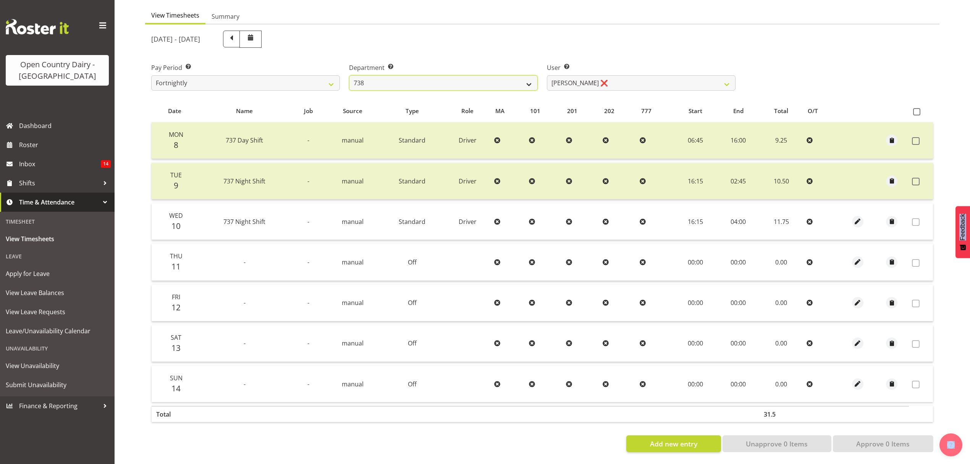
click at [349, 75] on select "734 735 736 737 738 739 851 852 853 854 855 856 858 861 862 865 868 869 870 873" at bounding box center [443, 82] width 189 height 15
click at [0, 0] on div at bounding box center [0, 0] width 0 height 0
select select "10055"
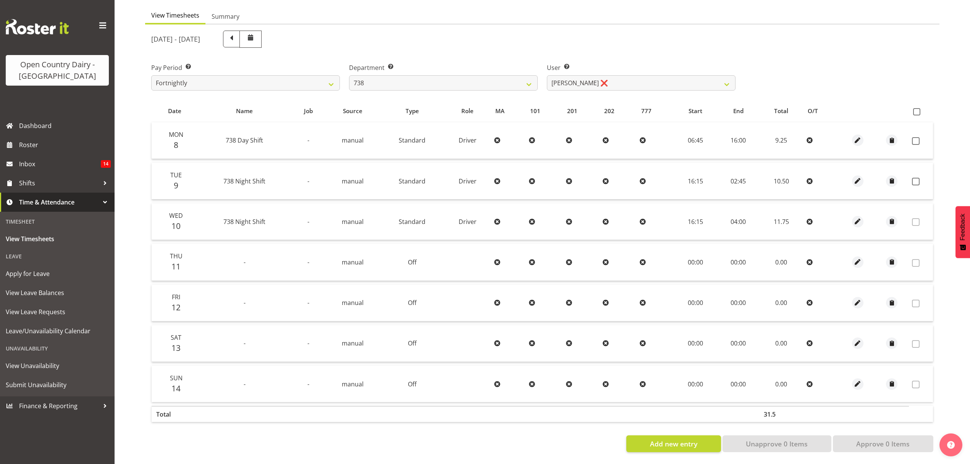
click at [911, 136] on td at bounding box center [921, 140] width 24 height 37
click at [916, 137] on span at bounding box center [916, 141] width 8 height 8
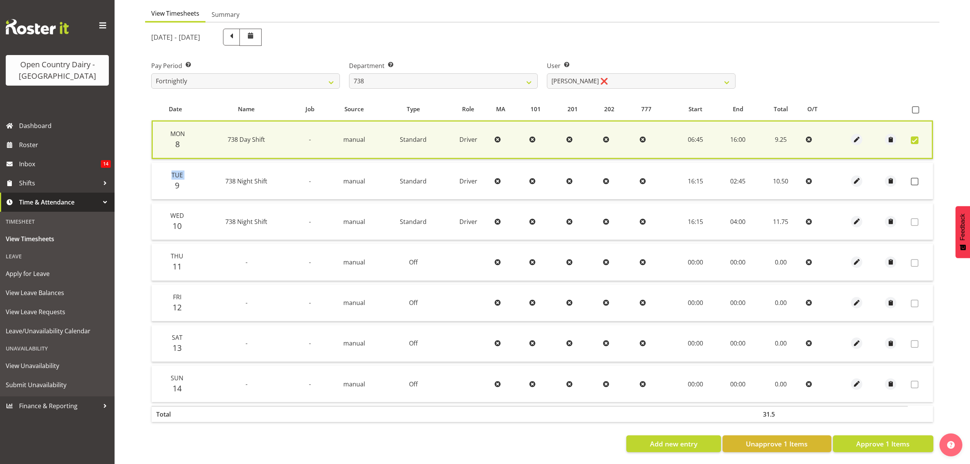
click at [916, 136] on span at bounding box center [915, 140] width 8 height 8
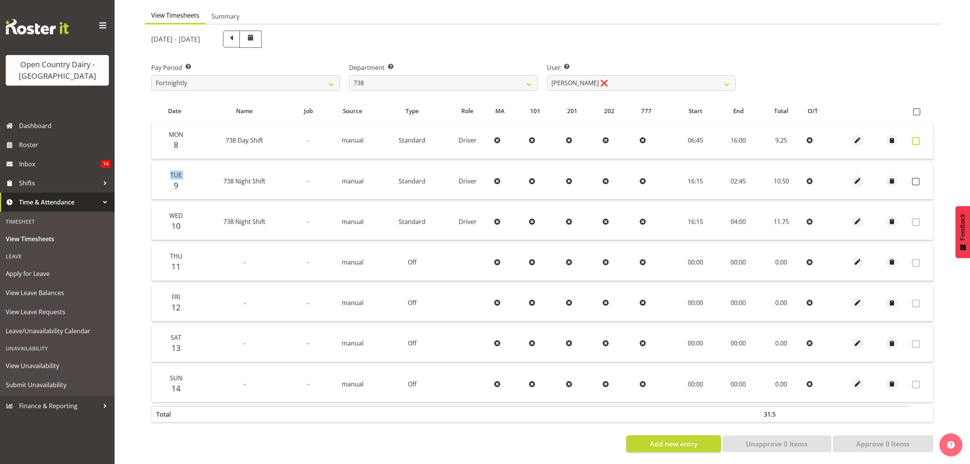
click at [916, 137] on span at bounding box center [916, 141] width 8 height 8
checkbox input "true"
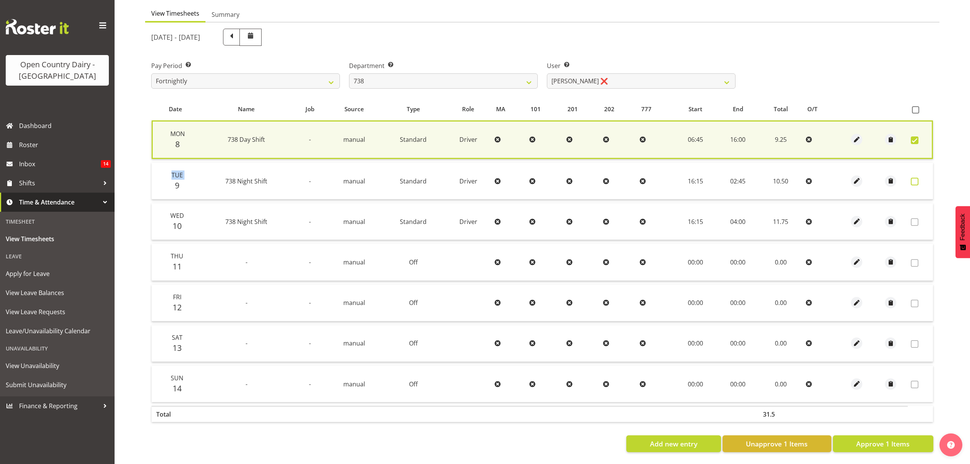
click at [916, 178] on span at bounding box center [915, 182] width 8 height 8
checkbox input "true"
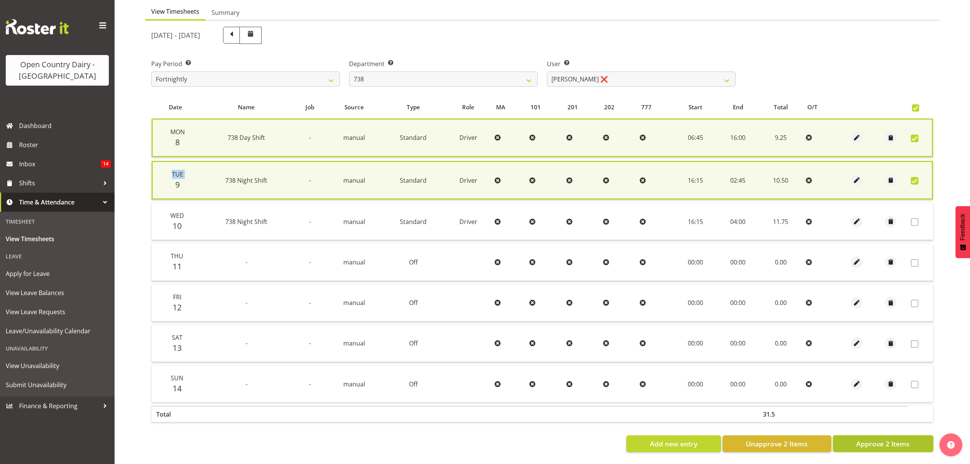
click at [879, 441] on span "Approve 2 Items" at bounding box center [882, 443] width 53 height 10
click at [879, 441] on div "Add new entry Unapprove 2 Items Approve 2 Items" at bounding box center [542, 443] width 782 height 17
checkbox input "false"
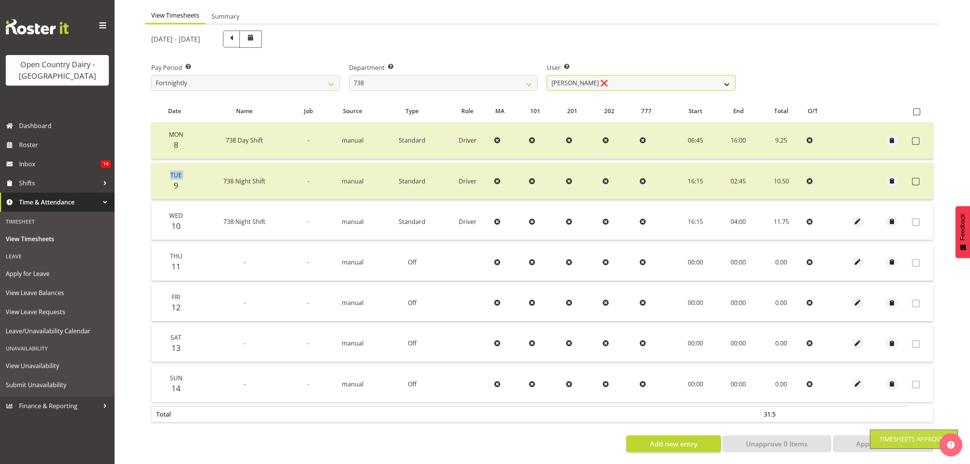
click at [722, 80] on select "Christopher Gamble ❌ Marcy Tuuta ❌ Raymond Campbell ❌ Tama Irvine ❌" at bounding box center [641, 82] width 189 height 15
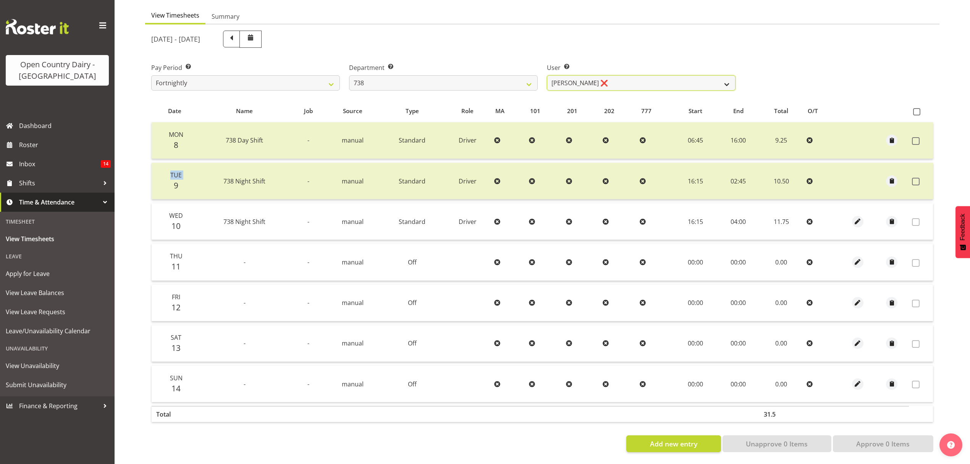
click at [547, 75] on select "Christopher Gamble ❌ Marcy Tuuta ❌ Raymond Campbell ❌ Tama Irvine ❌" at bounding box center [641, 82] width 189 height 15
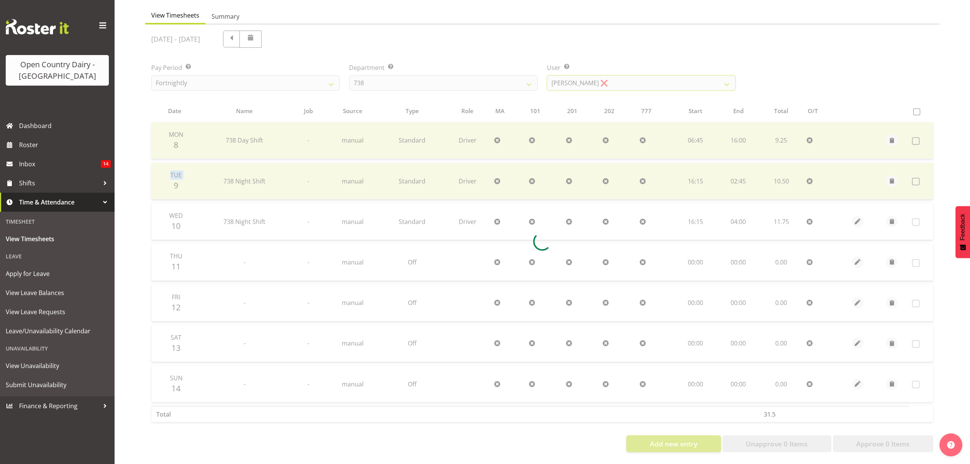
scroll to position [0, 0]
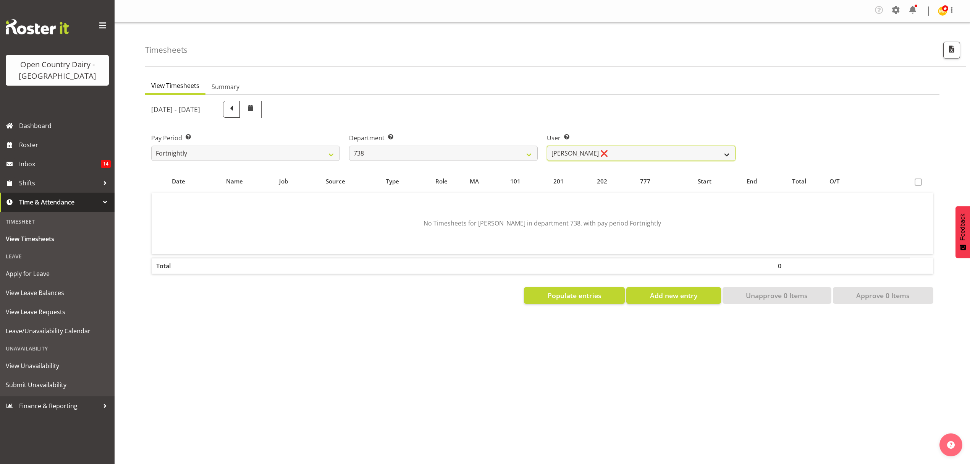
click at [721, 154] on select "Christopher Gamble ❌ Marcy Tuuta ❌ Raymond Campbell ❌ Tama Irvine ❌" at bounding box center [641, 153] width 189 height 15
select select "9020"
click at [547, 146] on select "Christopher Gamble ❌ Marcy Tuuta ❌ Raymond Campbell ❌ Tama Irvine ❌" at bounding box center [641, 153] width 189 height 15
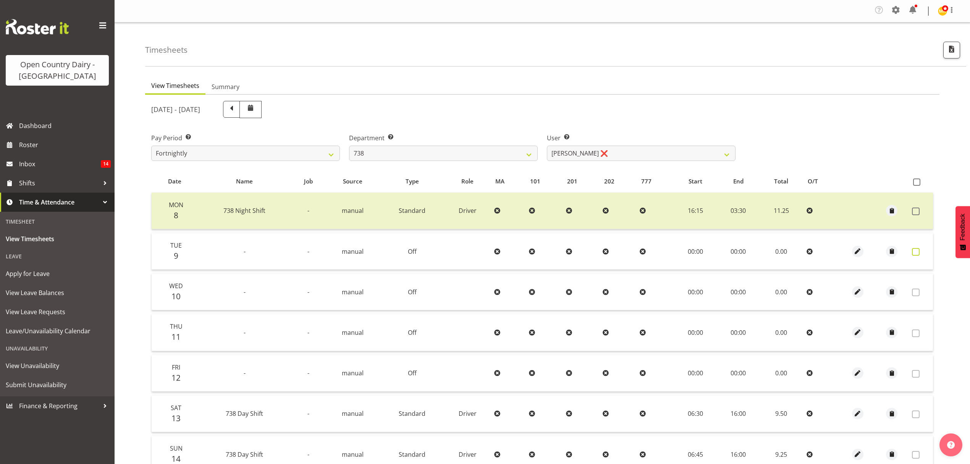
click at [920, 251] on label at bounding box center [918, 252] width 12 height 8
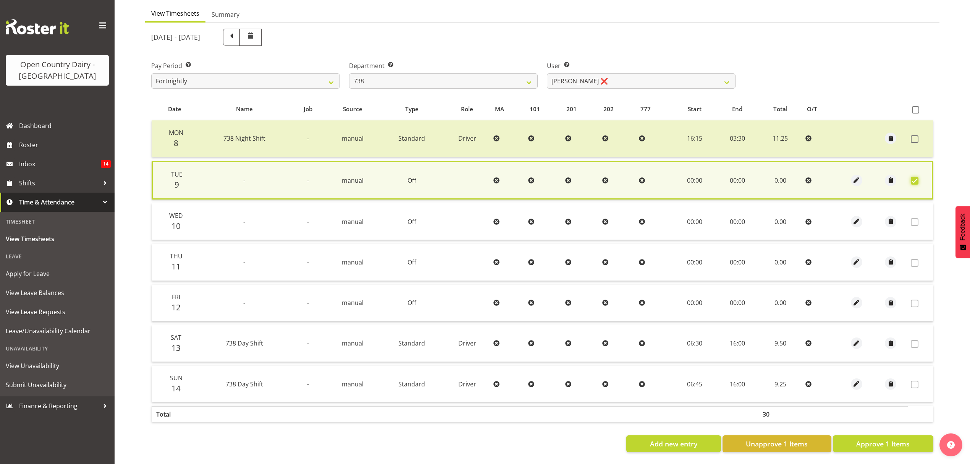
scroll to position [78, 0]
click at [897, 438] on span "Approve 1 Items" at bounding box center [882, 443] width 53 height 10
checkbox input "false"
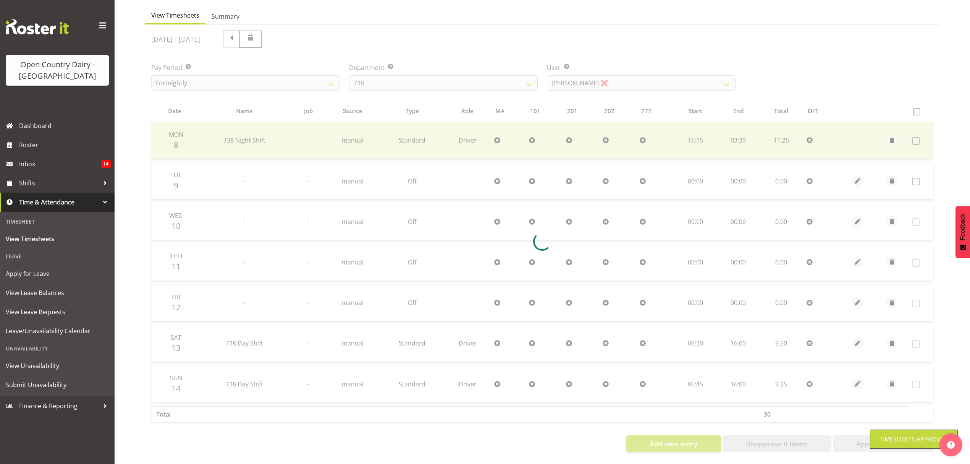
scroll to position [76, 0]
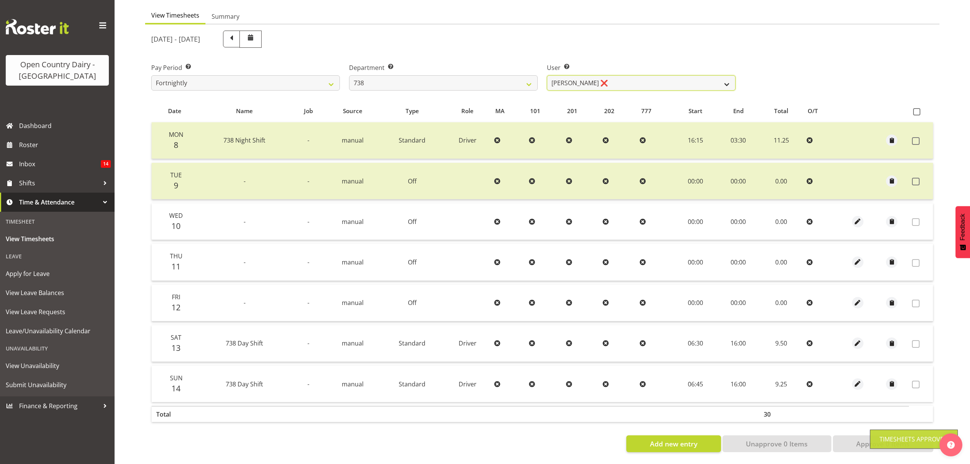
click at [723, 75] on select "Christopher Gamble ❌ Marcy Tuuta ❌ Raymond Campbell ❌ Tama Irvine ❌" at bounding box center [641, 82] width 189 height 15
select select "10093"
click at [547, 75] on select "Christopher Gamble ❌ Marcy Tuuta ❌ Raymond Campbell ❌ Tama Irvine ❌" at bounding box center [641, 82] width 189 height 15
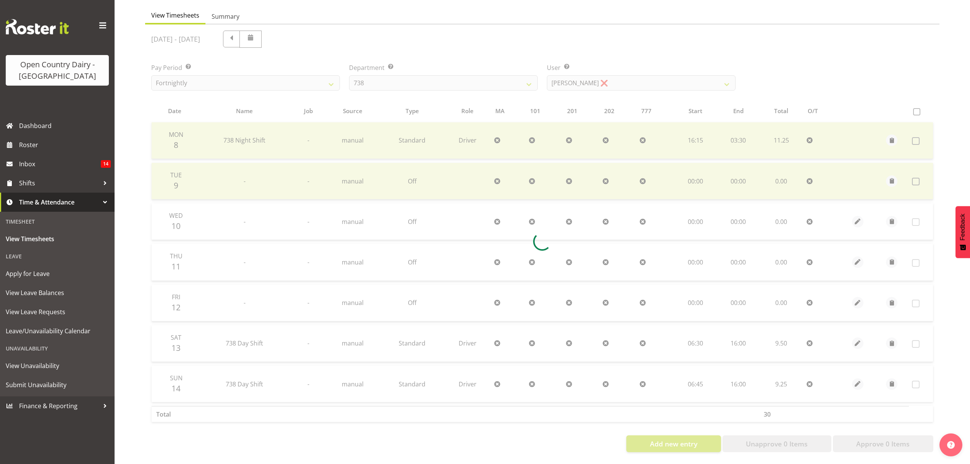
click at [691, 130] on div at bounding box center [542, 241] width 794 height 434
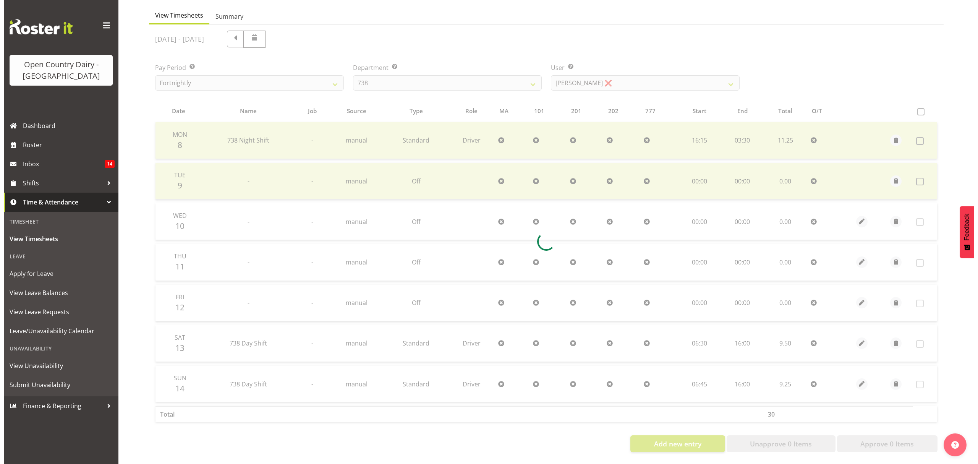
scroll to position [0, 0]
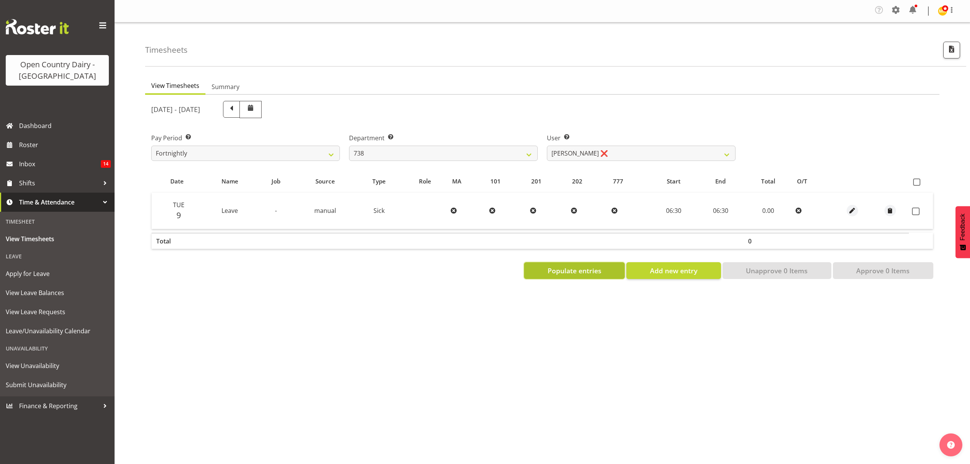
click at [572, 267] on span "Populate entries" at bounding box center [575, 270] width 54 height 10
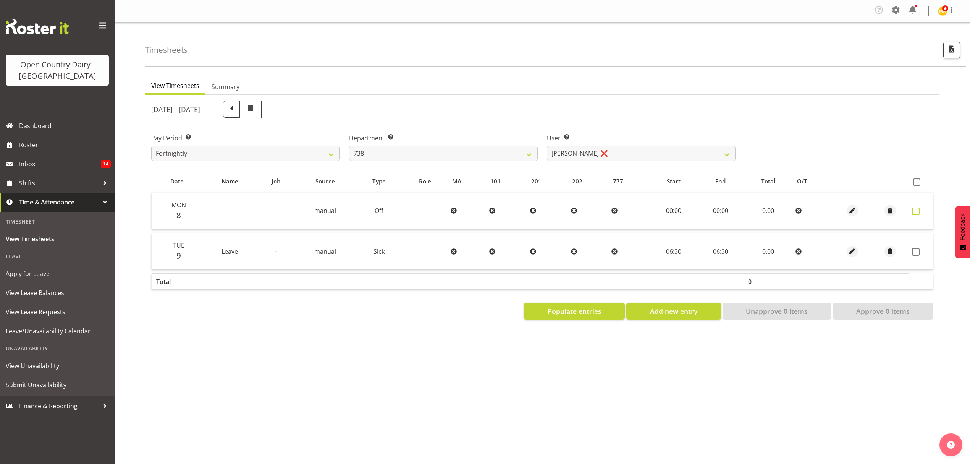
click at [917, 208] on span at bounding box center [916, 211] width 8 height 8
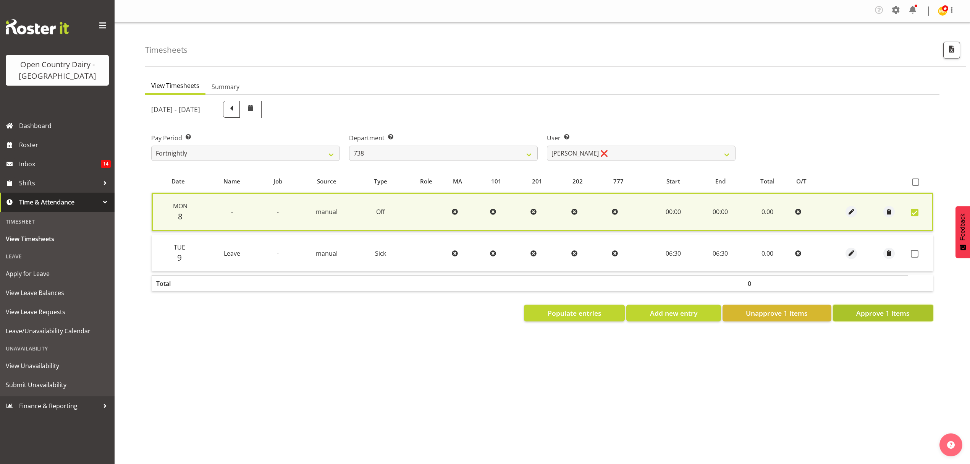
click at [869, 312] on span "Approve 1 Items" at bounding box center [882, 313] width 53 height 10
checkbox input "false"
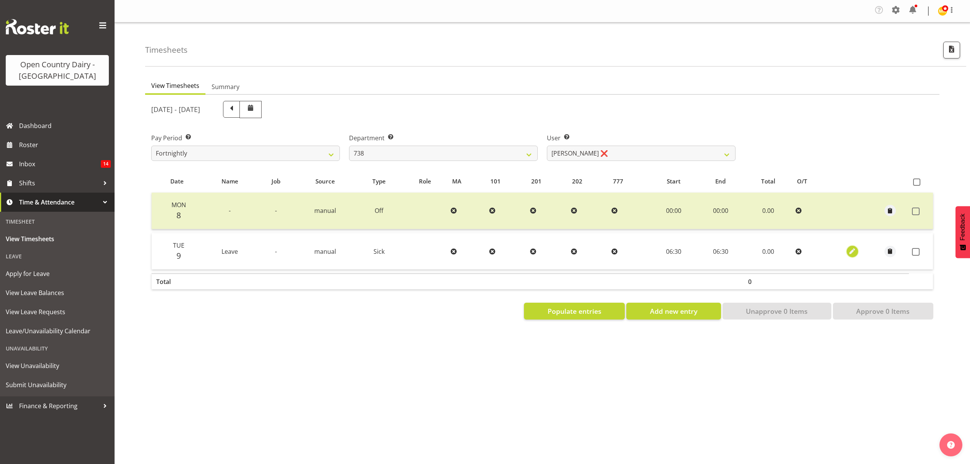
click at [855, 252] on span "button" at bounding box center [852, 251] width 9 height 9
select select "Sick"
select select "8"
select select "2025"
select select "6"
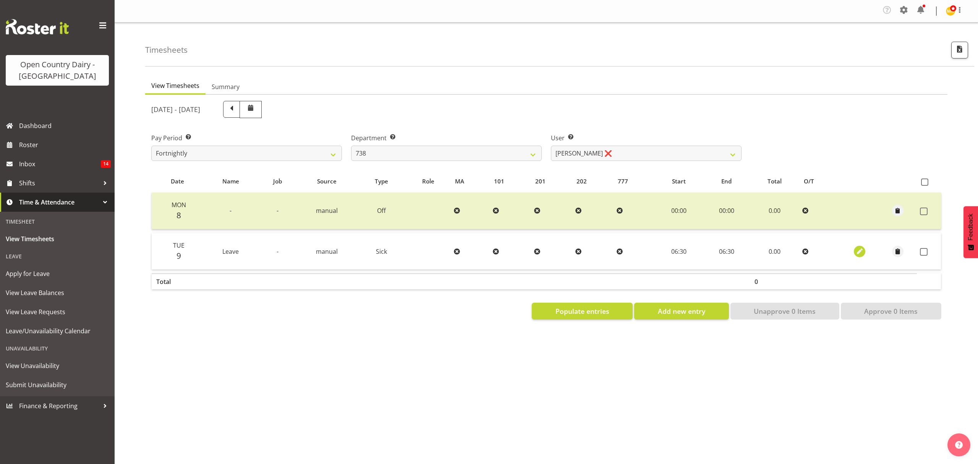
select select "30"
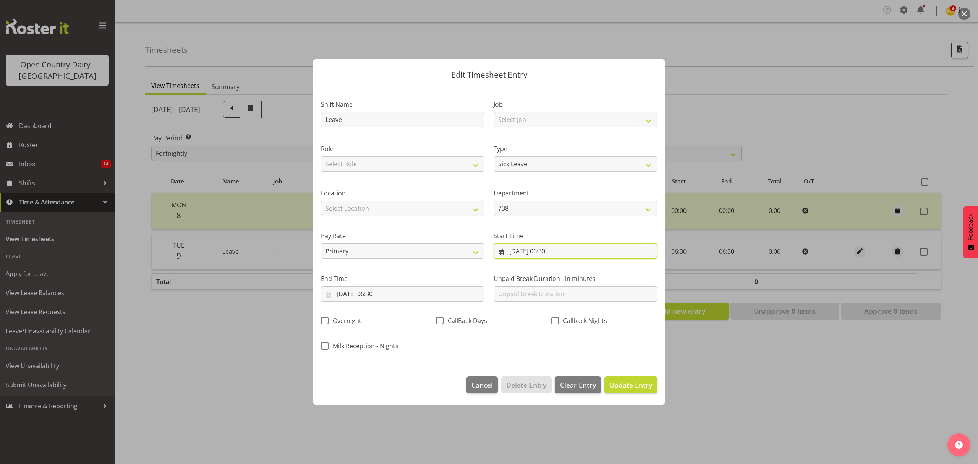
click at [551, 251] on input "09/09/2025, 06:30" at bounding box center [574, 250] width 163 height 15
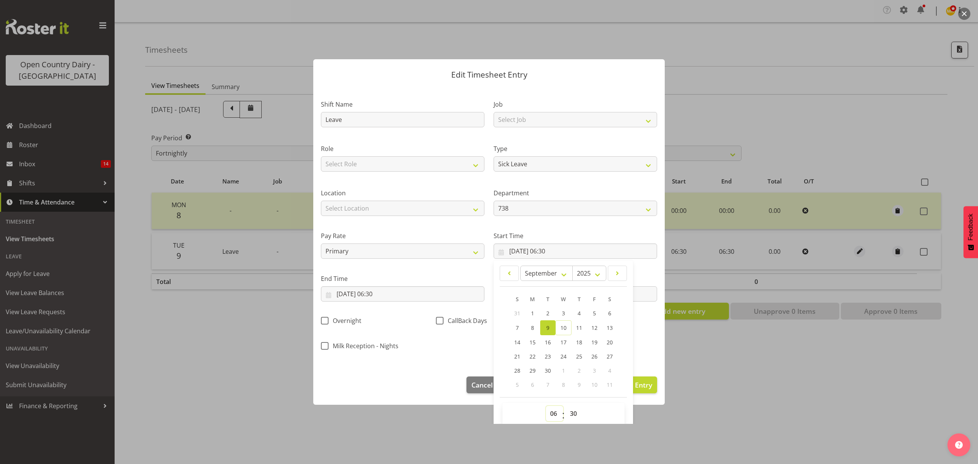
click at [553, 419] on select "00 01 02 03 04 05 06 07 08 09 10 11 12 13 14 15 16 17 18 19 20 21 22 23" at bounding box center [554, 413] width 17 height 15
select select "0"
click at [546, 406] on select "00 01 02 03 04 05 06 07 08 09 10 11 12 13 14 15 16 17 18 19 20 21 22 23" at bounding box center [554, 413] width 17 height 15
type input "09/09/2025, 00:30"
click at [547, 156] on select "Off Standard Public Holiday Public Holiday (Worked) Day In Lieu Annual Leave Si…" at bounding box center [574, 163] width 163 height 15
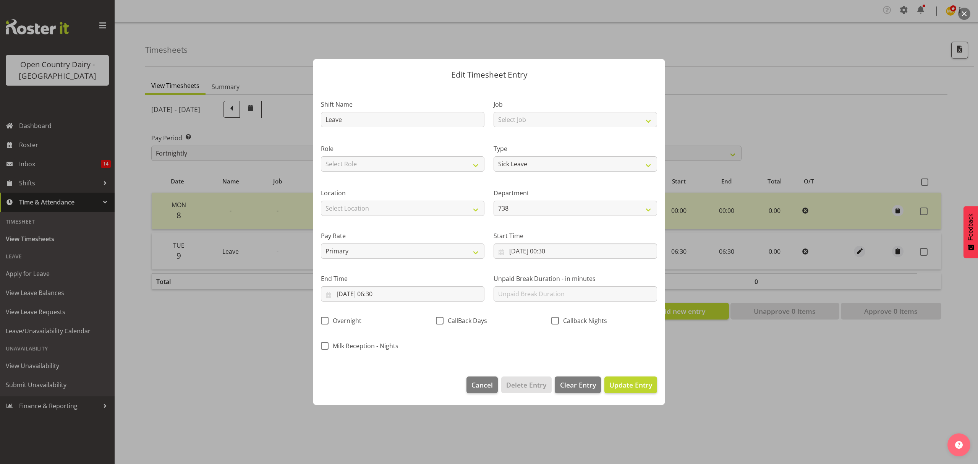
click at [510, 350] on div "Shift Name Leave Job Select Job Connecting /unconnecting Trailers Meeting Role …" at bounding box center [488, 222] width 345 height 267
click at [553, 251] on input "09/09/2025, 00:30" at bounding box center [574, 250] width 163 height 15
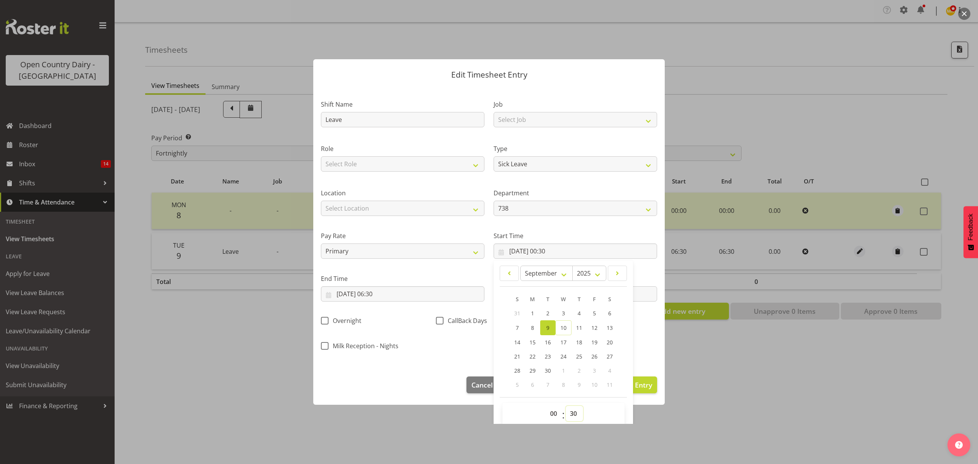
click at [572, 416] on select "00 01 02 03 04 05 06 07 08 09 10 11 12 13 14 15 16 17 18 19 20 21 22 23 24 25 2…" at bounding box center [574, 413] width 17 height 15
select select "0"
click at [566, 406] on select "00 01 02 03 04 05 06 07 08 09 10 11 12 13 14 15 16 17 18 19 20 21 22 23 24 25 2…" at bounding box center [574, 413] width 17 height 15
type input "09/09/2025, 00:00"
click at [571, 160] on select "Off Standard Public Holiday Public Holiday (Worked) Day In Lieu Annual Leave Si…" at bounding box center [574, 163] width 163 height 15
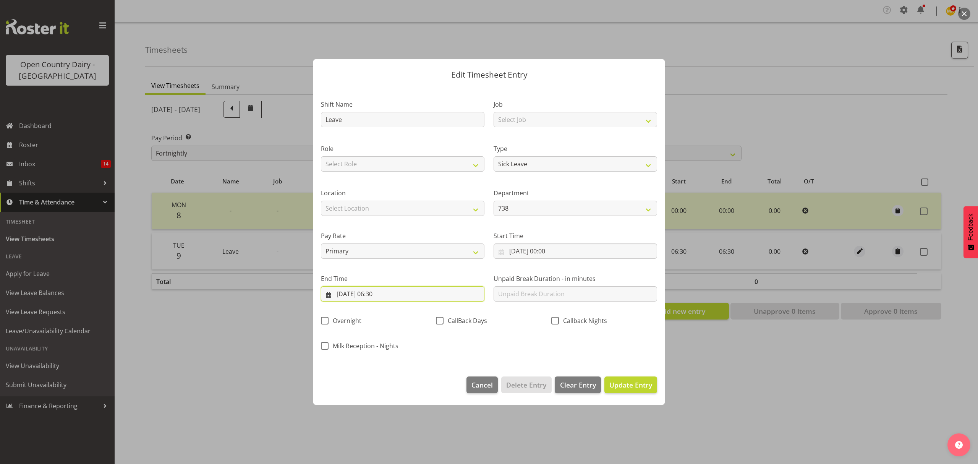
click at [375, 293] on input "09/09/2025, 06:30" at bounding box center [402, 293] width 163 height 15
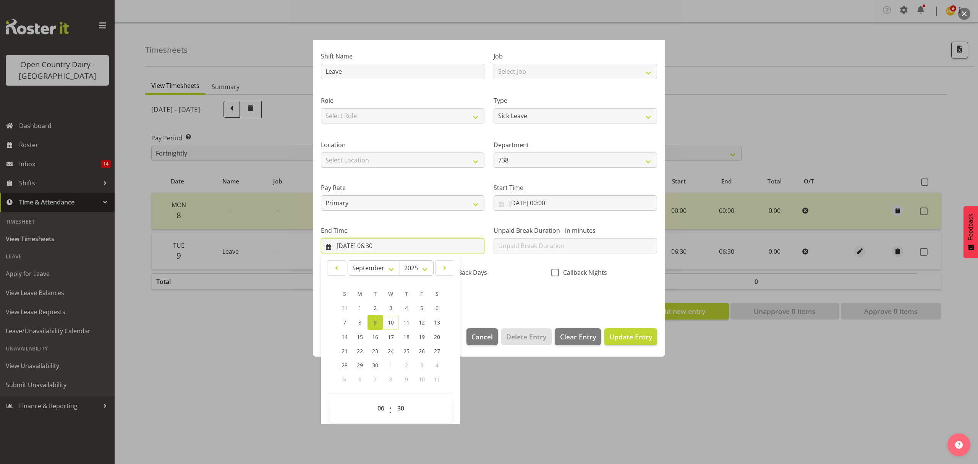
scroll to position [52, 0]
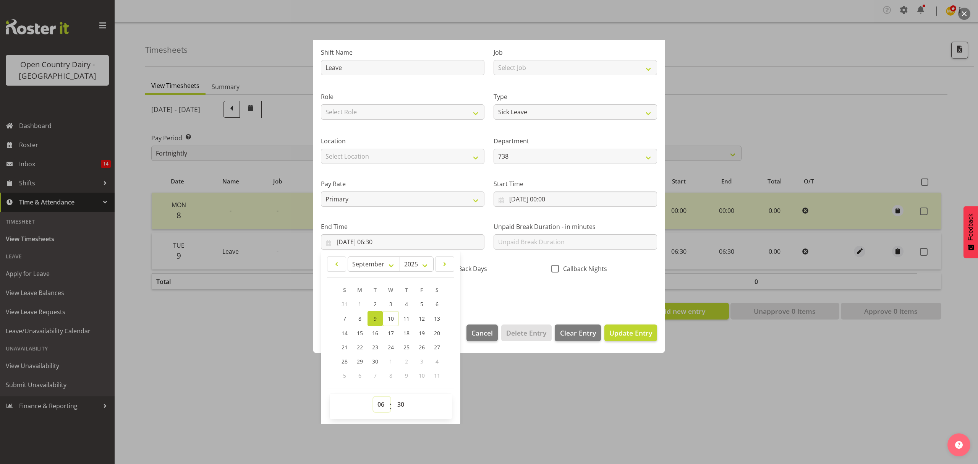
click at [378, 405] on select "00 01 02 03 04 05 06 07 08 09 10 11 12 13 14 15 16 17 18 19 20 21 22 23" at bounding box center [381, 403] width 17 height 15
select select "10"
click at [373, 397] on select "00 01 02 03 04 05 06 07 08 09 10 11 12 13 14 15 16 17 18 19 20 21 22 23" at bounding box center [381, 403] width 17 height 15
type input "09/09/2025, 10:30"
click at [380, 281] on div "January February March April May June July August September October November De…" at bounding box center [390, 319] width 127 height 126
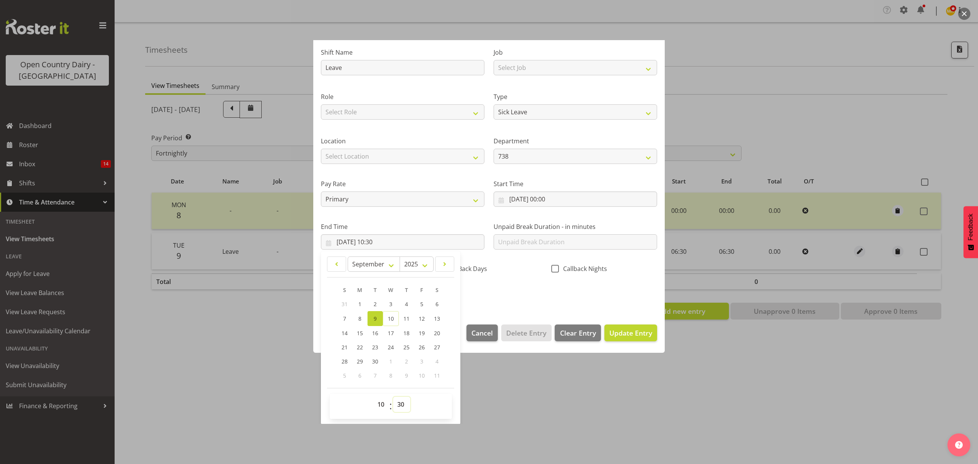
click at [401, 408] on select "00 01 02 03 04 05 06 07 08 09 10 11 12 13 14 15 16 17 18 19 20 21 22 23 24 25 2…" at bounding box center [401, 403] width 17 height 15
select select "18"
click at [393, 397] on select "00 01 02 03 04 05 06 07 08 09 10 11 12 13 14 15 16 17 18 19 20 21 22 23 24 25 2…" at bounding box center [401, 403] width 17 height 15
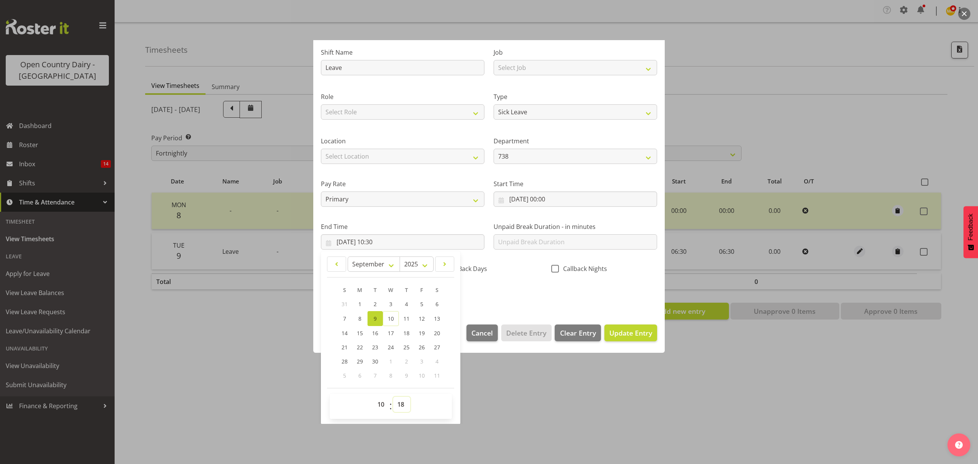
type input "09/09/2025, 10:18"
click at [627, 329] on span "Update Entry" at bounding box center [630, 332] width 43 height 9
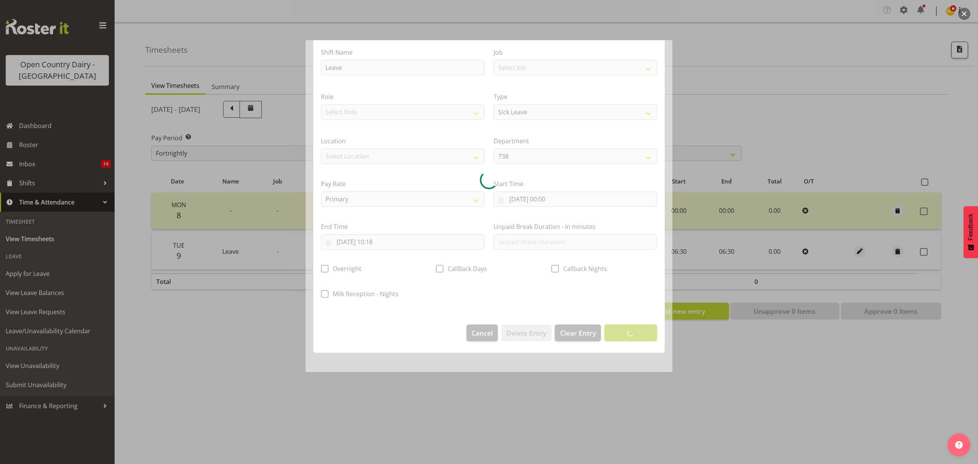
scroll to position [0, 0]
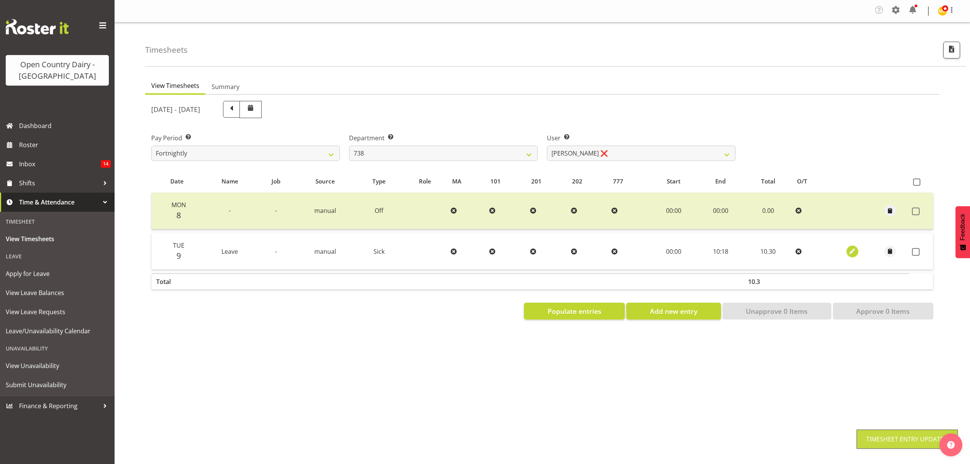
click at [853, 248] on span "button" at bounding box center [852, 251] width 9 height 9
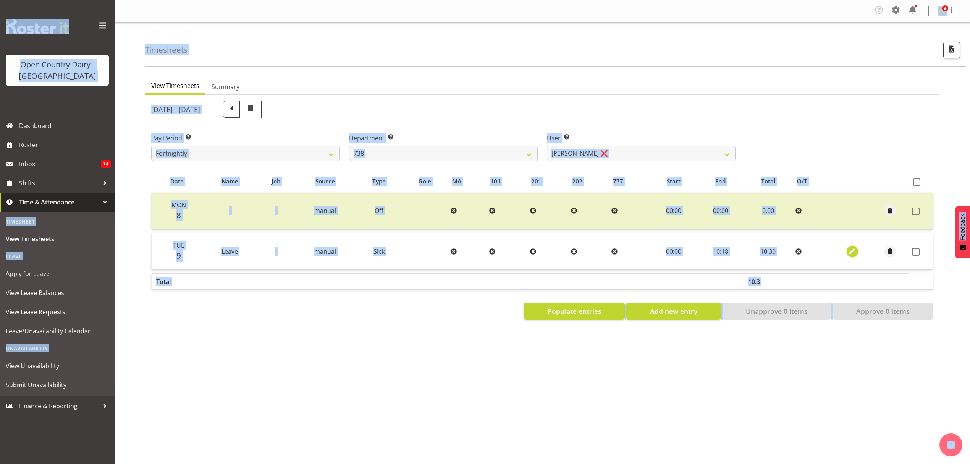
click at [853, 251] on span "button" at bounding box center [852, 251] width 9 height 9
select select "Sick"
select select "8"
select select "2025"
select select "10"
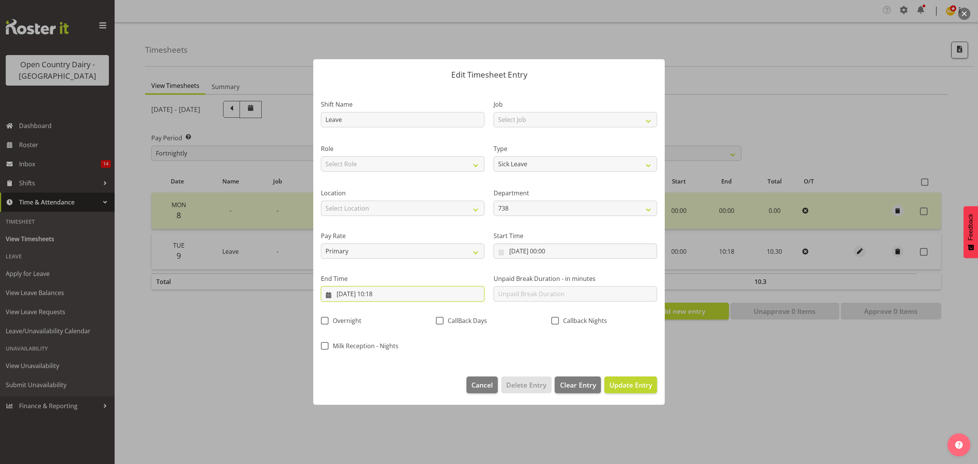
click at [387, 295] on input "09/09/2025, 10:18" at bounding box center [402, 293] width 163 height 15
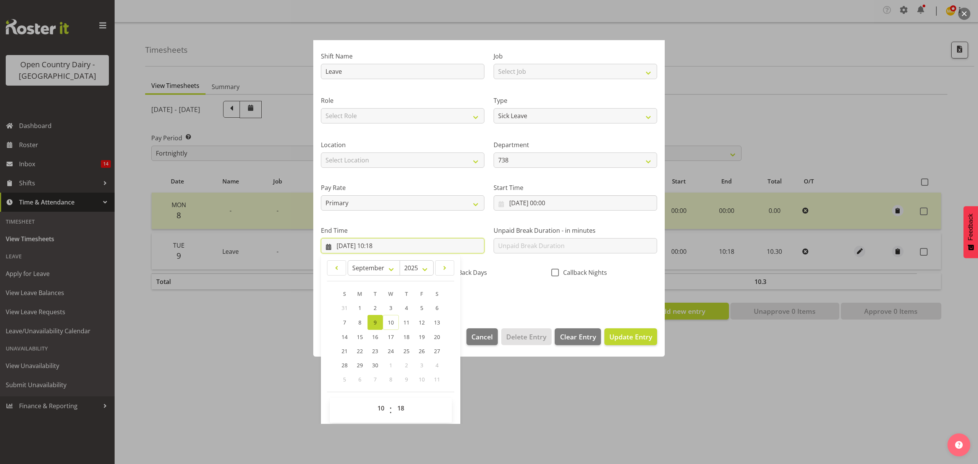
scroll to position [52, 0]
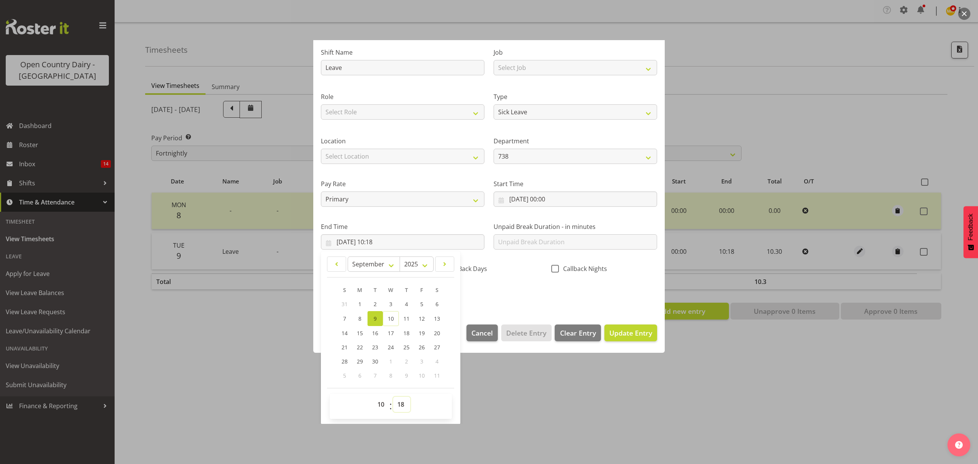
click at [400, 406] on select "00 01 02 03 04 05 06 07 08 09 10 11 12 13 14 15 16 17 18 19 20 21 22 23 24 25 2…" at bounding box center [401, 403] width 17 height 15
select select "14"
click at [393, 397] on select "00 01 02 03 04 05 06 07 08 09 10 11 12 13 14 15 16 17 18 19 20 21 22 23 24 25 2…" at bounding box center [401, 403] width 17 height 15
type input "09/09/2025, 10:14"
click at [618, 336] on span "Update Entry" at bounding box center [630, 332] width 43 height 9
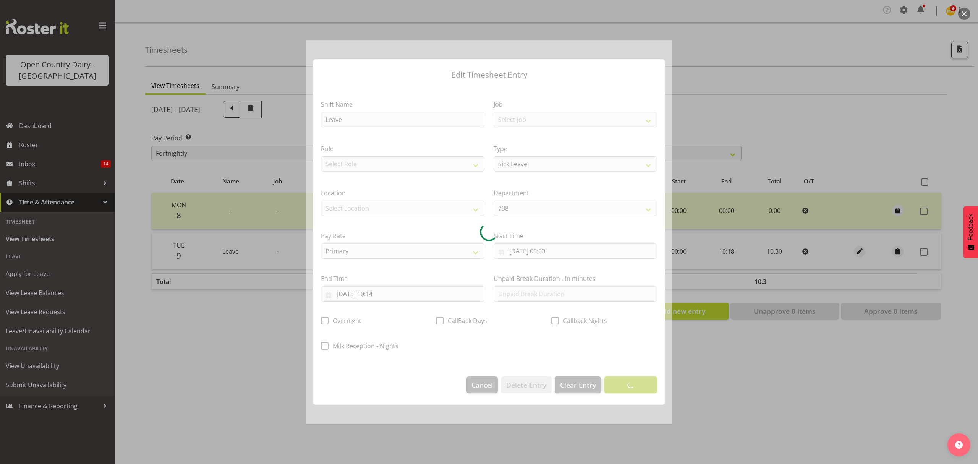
scroll to position [0, 0]
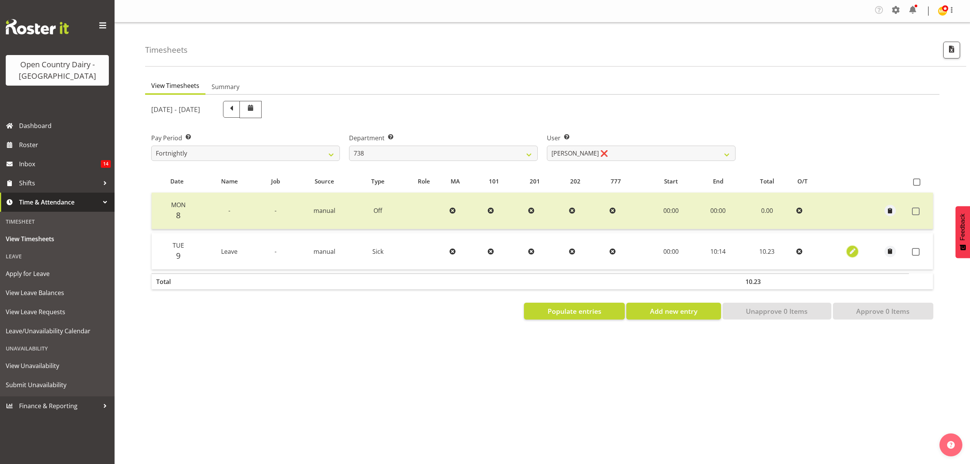
click at [854, 249] on span "button" at bounding box center [852, 251] width 9 height 9
select select "Sick"
select select "8"
select select "2025"
select select "10"
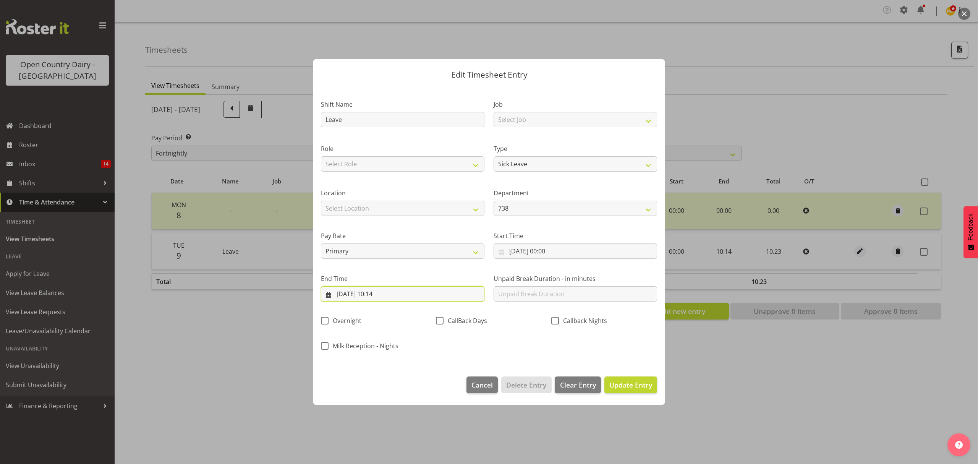
click at [382, 296] on input "09/09/2025, 10:14" at bounding box center [402, 293] width 163 height 15
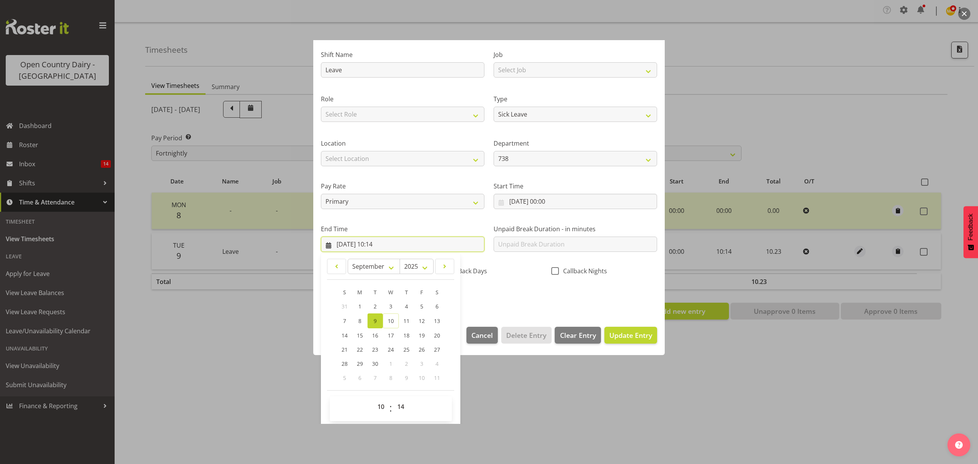
scroll to position [52, 0]
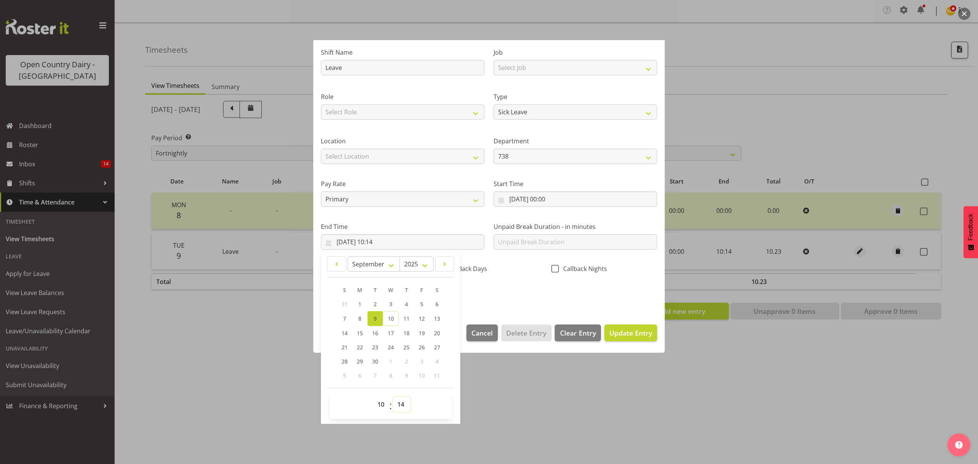
click at [397, 401] on select "00 01 02 03 04 05 06 07 08 09 10 11 12 13 14 15 16 17 18 19 20 21 22 23 24 25 2…" at bounding box center [401, 403] width 17 height 15
select select "13"
click at [393, 397] on select "00 01 02 03 04 05 06 07 08 09 10 11 12 13 14 15 16 17 18 19 20 21 22 23 24 25 2…" at bounding box center [401, 403] width 17 height 15
type input "09/09/2025, 10:13"
click at [631, 334] on span "Update Entry" at bounding box center [630, 332] width 43 height 9
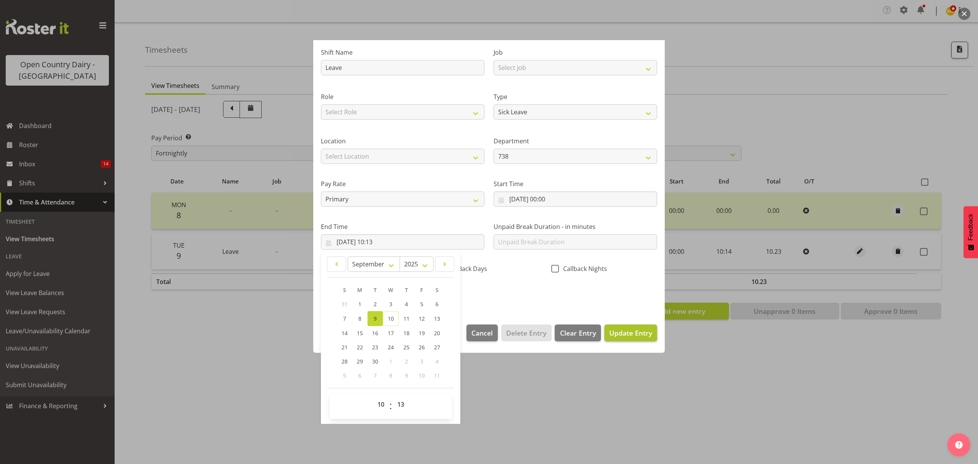
click at [0, 0] on div at bounding box center [0, 0] width 0 height 0
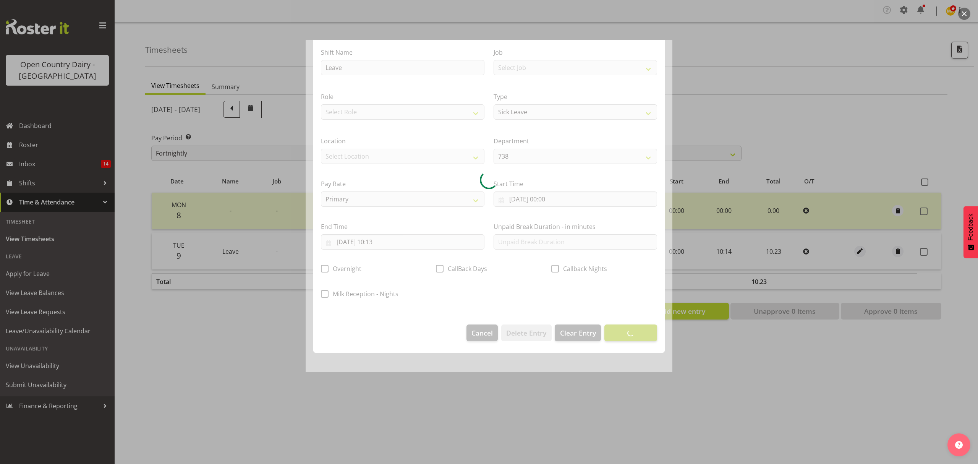
scroll to position [0, 0]
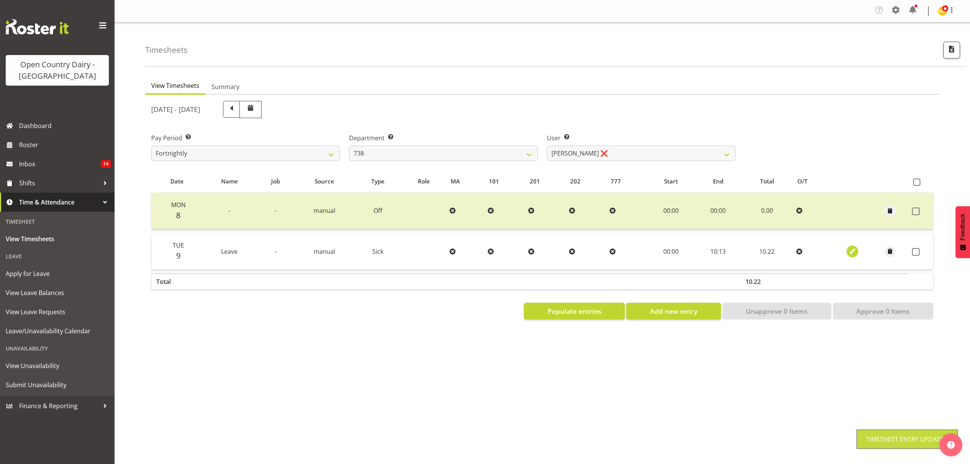
click at [854, 256] on span "button" at bounding box center [852, 251] width 9 height 13
select select "Sick"
select select "8"
select select "2025"
select select "10"
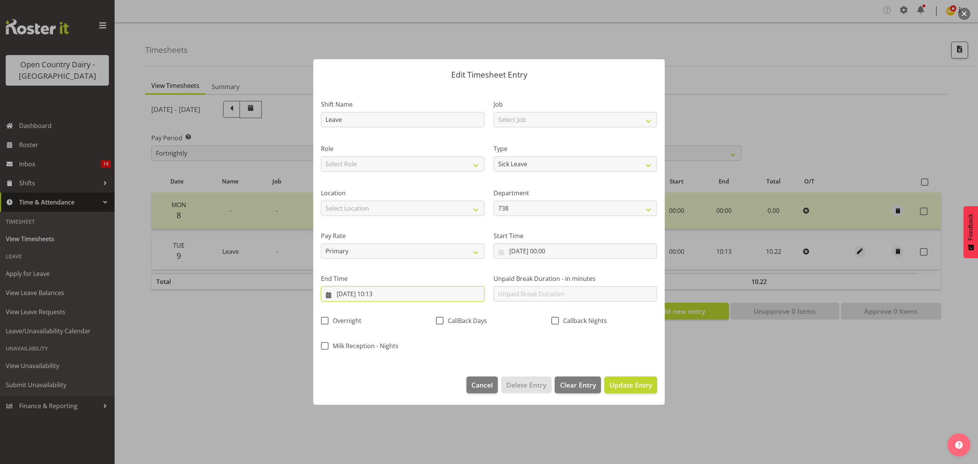
click at [381, 293] on input "09/09/2025, 10:13" at bounding box center [402, 293] width 163 height 15
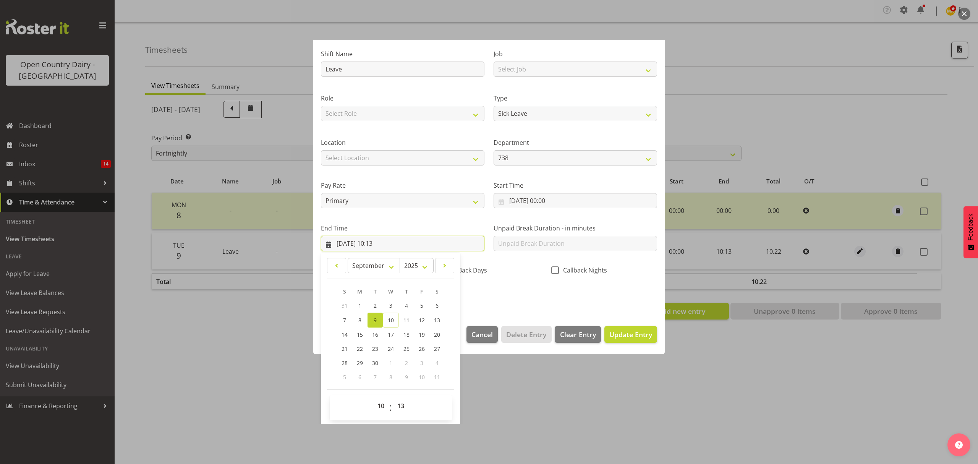
scroll to position [52, 0]
click at [400, 399] on select "00 01 02 03 04 05 06 07 08 09 10 11 12 13 14 15 16 17 18 19 20 21 22 23 24 25 2…" at bounding box center [401, 403] width 17 height 15
select select "12"
click at [393, 397] on select "00 01 02 03 04 05 06 07 08 09 10 11 12 13 14 15 16 17 18 19 20 21 22 23 24 25 2…" at bounding box center [401, 403] width 17 height 15
type input "09/09/2025, 10:12"
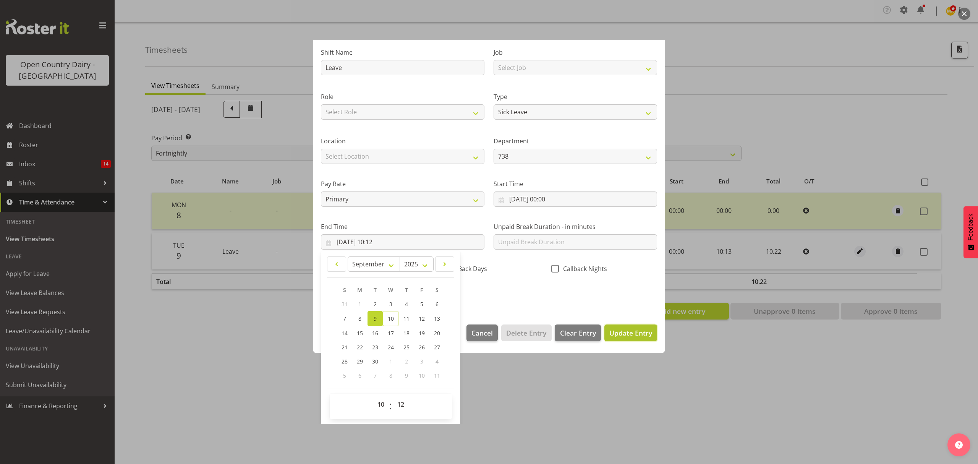
click at [618, 335] on span "Update Entry" at bounding box center [630, 332] width 43 height 9
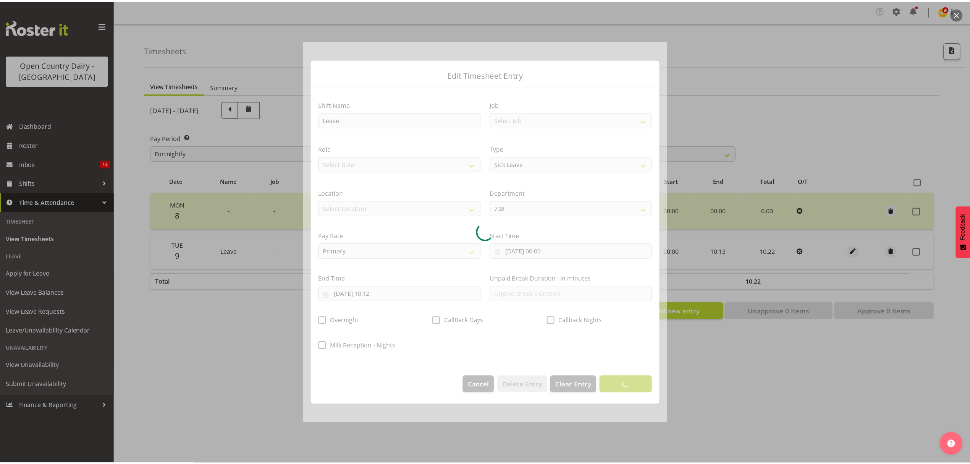
scroll to position [0, 0]
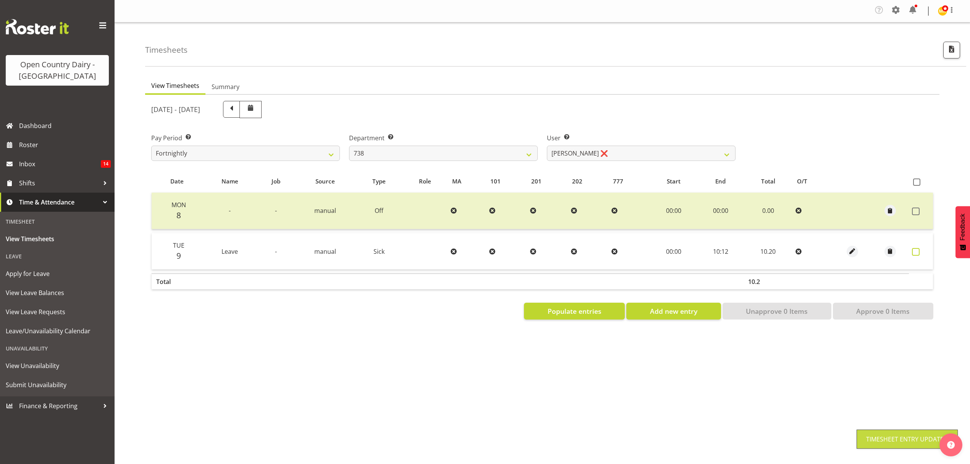
click at [916, 252] on span at bounding box center [916, 252] width 8 height 8
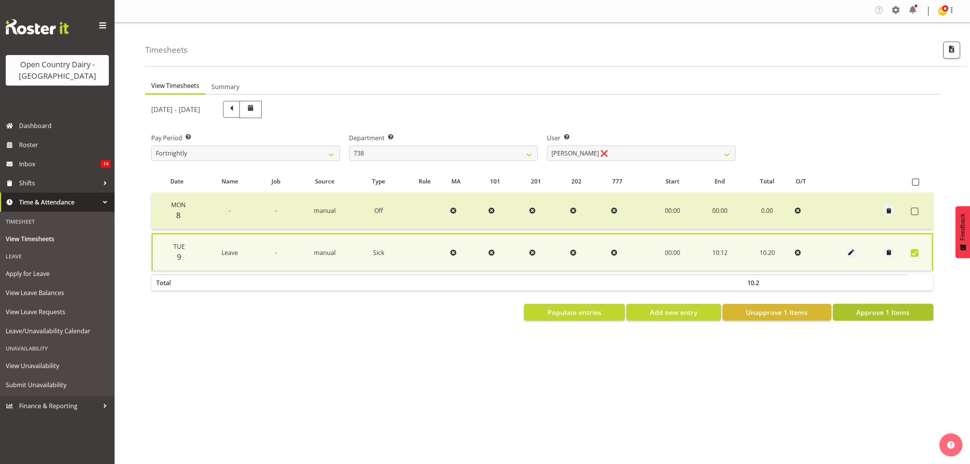
click at [891, 312] on span "Approve 1 Items" at bounding box center [882, 312] width 53 height 10
checkbox input "false"
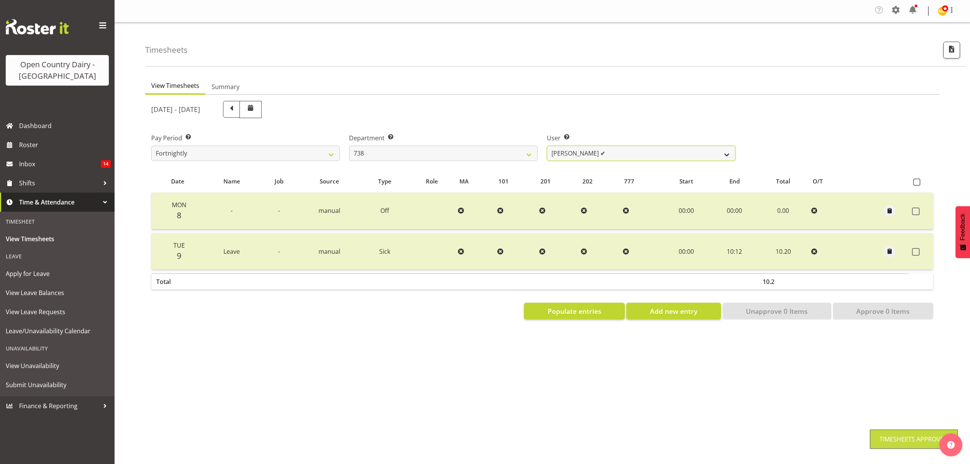
click at [727, 158] on select "Christopher Gamble ❌ Marcy Tuuta ❌ Raymond Campbell ❌ Tama Irvine ✔" at bounding box center [641, 153] width 189 height 15
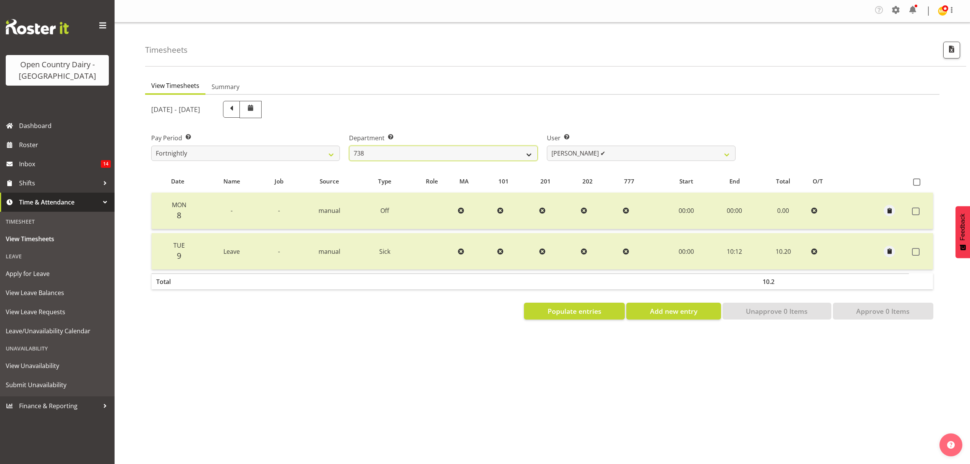
click at [521, 150] on select "734 735 736 737 738 739 851 852 853 854 855 856 858 861 862 865 868 869 870 873" at bounding box center [443, 153] width 189 height 15
select select "902"
click at [349, 146] on select "734 735 736 737 738 739 851 852 853 854 855 856 858 861 862 865 868 869 870 873" at bounding box center [443, 153] width 189 height 15
select select "11649"
click at [0, 0] on div at bounding box center [0, 0] width 0 height 0
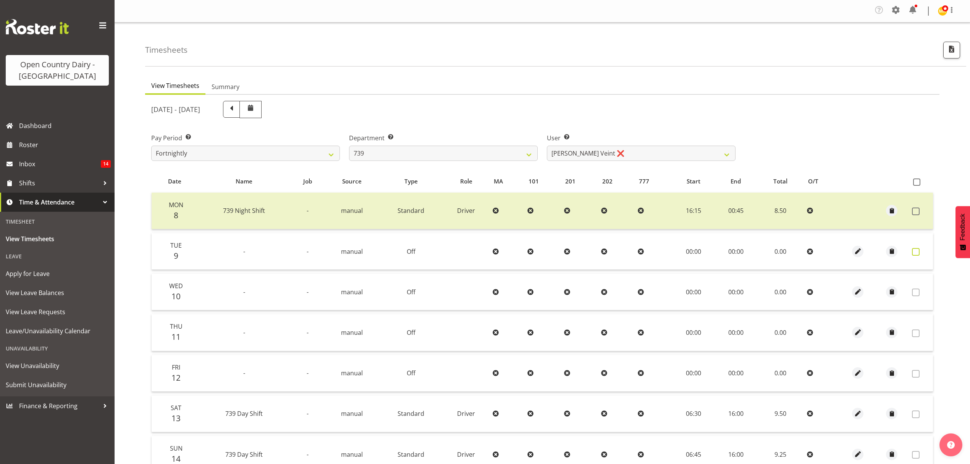
click at [917, 254] on span at bounding box center [916, 252] width 8 height 8
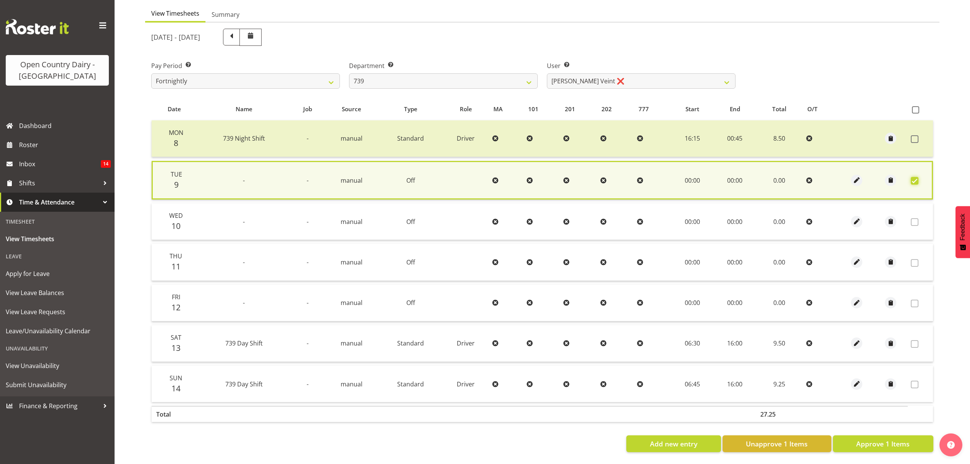
scroll to position [78, 0]
click at [890, 438] on span "Approve 1 Items" at bounding box center [882, 443] width 53 height 10
checkbox input "false"
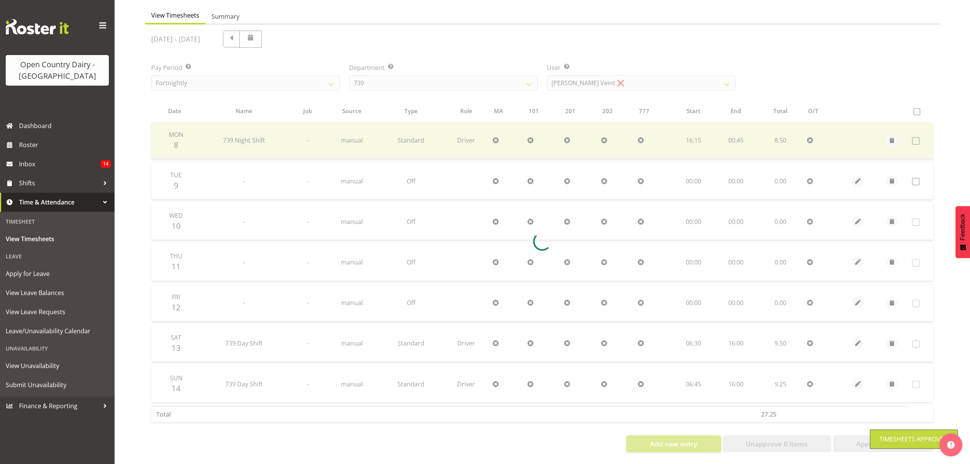
scroll to position [76, 0]
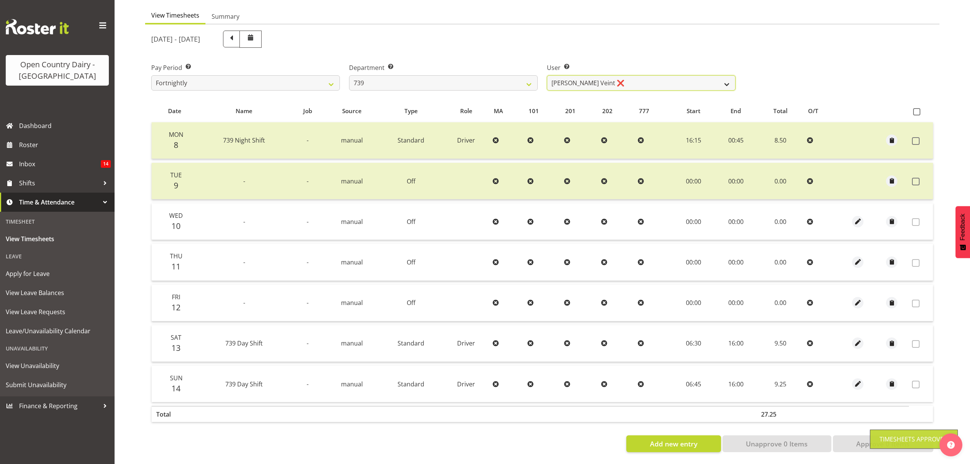
click at [723, 77] on select "Erika McNaught ❌ Rachel Fletcher ❌ Rick Murphy ❌ Tish Veint ❌" at bounding box center [641, 82] width 189 height 15
select select "7407"
click at [547, 75] on select "Erika McNaught ❌ Rachel Fletcher ❌ Rick Murphy ❌ Tish Veint ❌" at bounding box center [641, 82] width 189 height 15
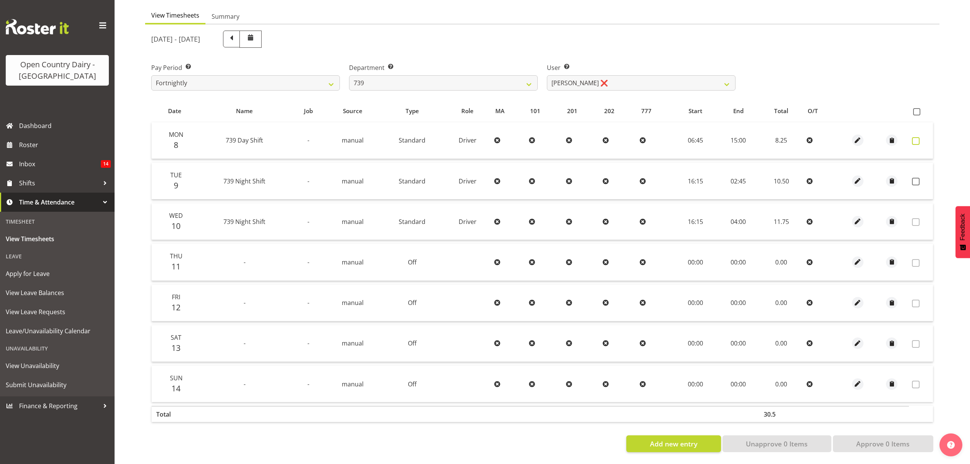
click at [919, 137] on span at bounding box center [916, 141] width 8 height 8
checkbox input "true"
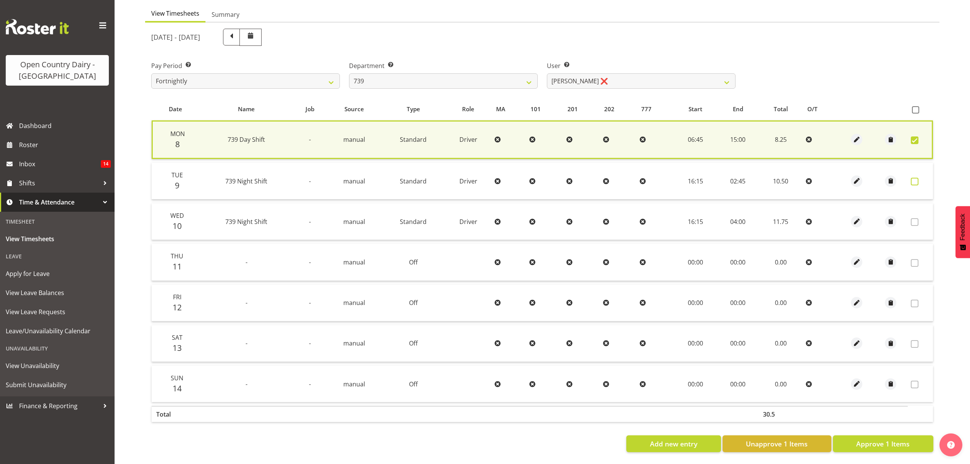
click at [915, 178] on span at bounding box center [915, 182] width 8 height 8
checkbox input "true"
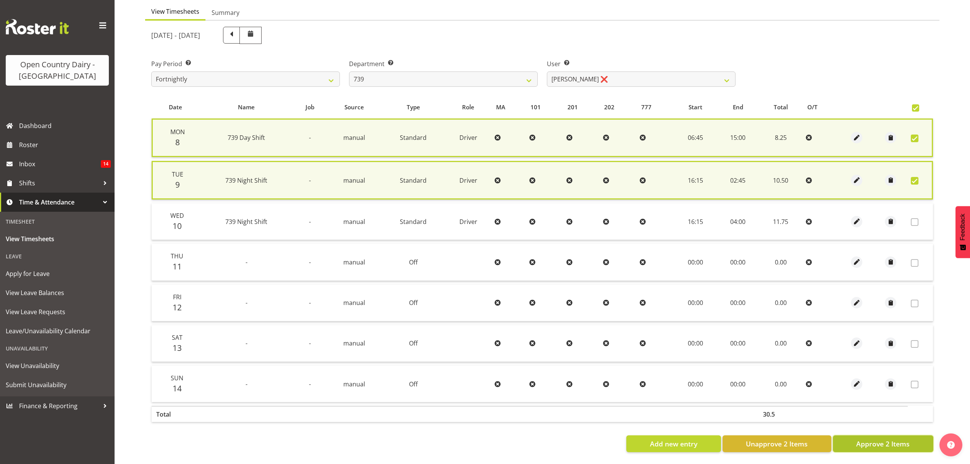
click at [901, 443] on span "Approve 2 Items" at bounding box center [882, 443] width 53 height 10
checkbox input "false"
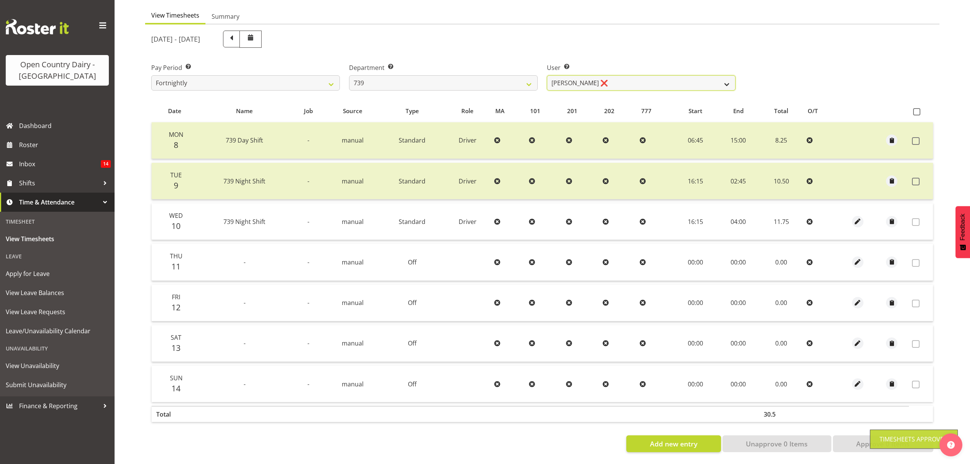
click at [722, 78] on select "Erika McNaught ❌ Rachel Fletcher ❌ Rick Murphy ❌ Tish Veint ❌" at bounding box center [641, 82] width 189 height 15
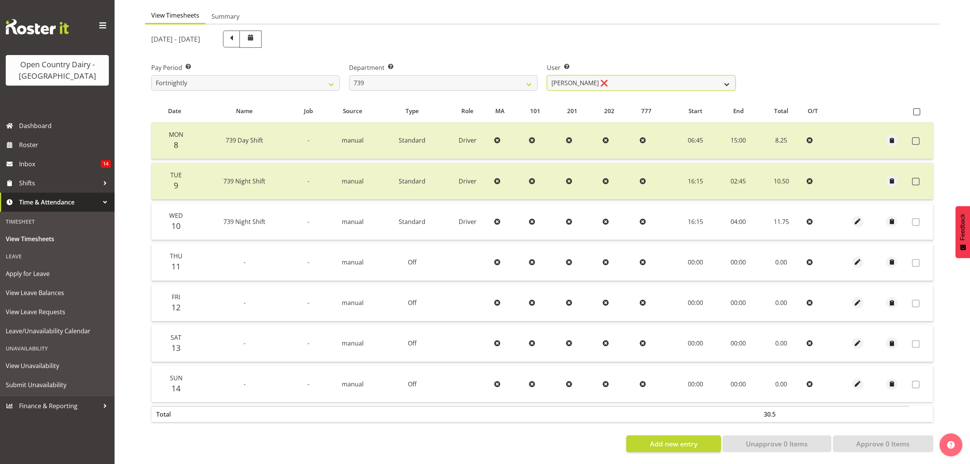
click at [722, 78] on select "Erika McNaught ❌ Rachel Fletcher ❌ Rick Murphy ❌ Tish Veint ❌" at bounding box center [641, 82] width 189 height 15
click at [547, 75] on select "Erika McNaught ❌ Rachel Fletcher ❌ Rick Murphy ❌ Tish Veint ❌" at bounding box center [641, 82] width 189 height 15
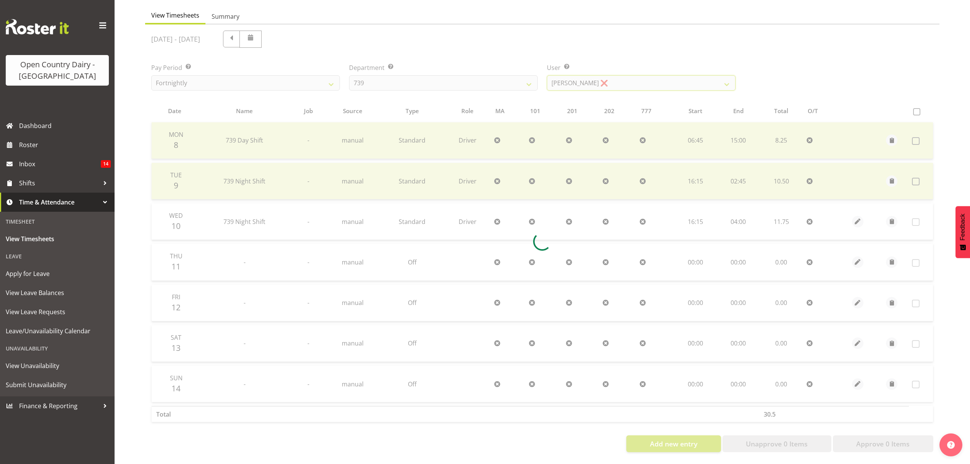
scroll to position [0, 0]
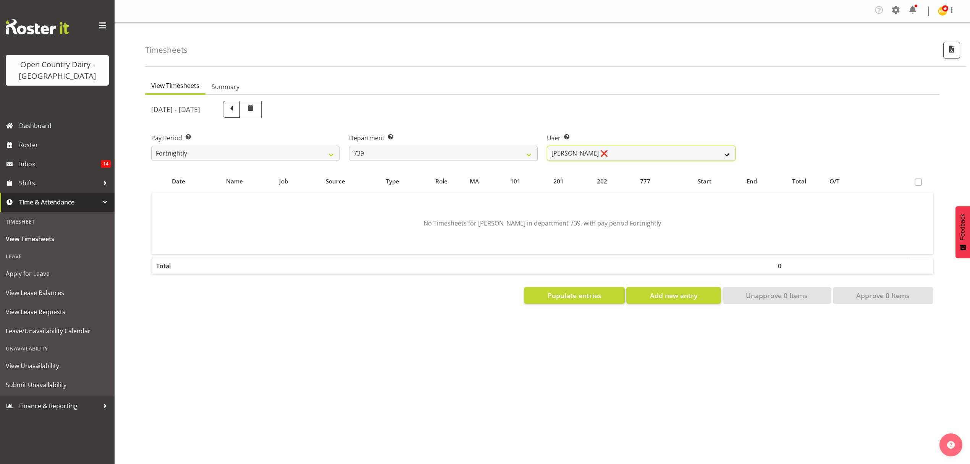
click at [700, 152] on select "Erika McNaught ❌ Rachel Fletcher ❌ Rick Murphy ❌ Tish Veint ❌" at bounding box center [641, 153] width 189 height 15
select select "9757"
click at [547, 146] on select "Erika McNaught ❌ Rachel Fletcher ❌ Rick Murphy ❌ Tish Veint ❌" at bounding box center [641, 153] width 189 height 15
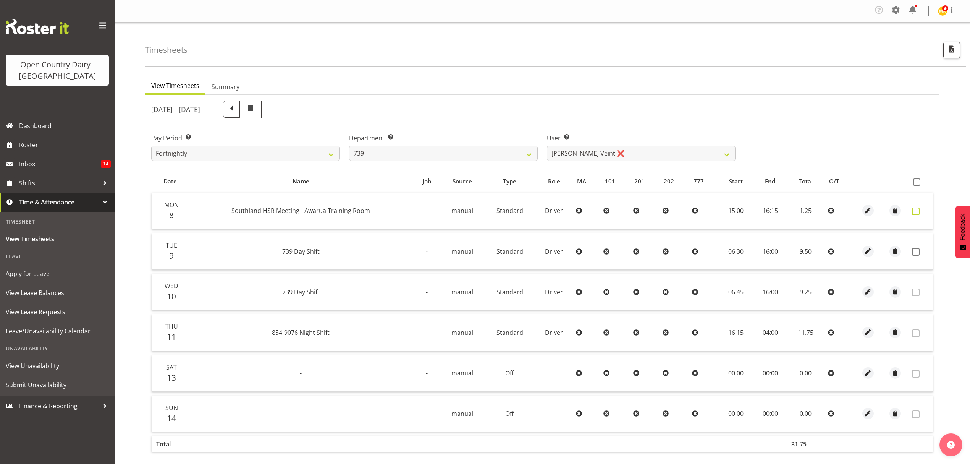
click at [914, 213] on span at bounding box center [916, 211] width 8 height 8
checkbox input "true"
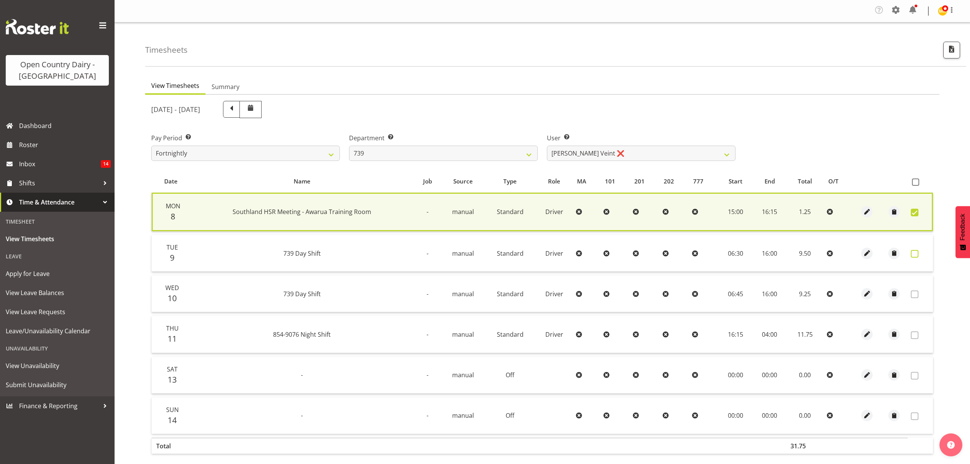
click at [912, 254] on span at bounding box center [915, 254] width 8 height 8
checkbox input "true"
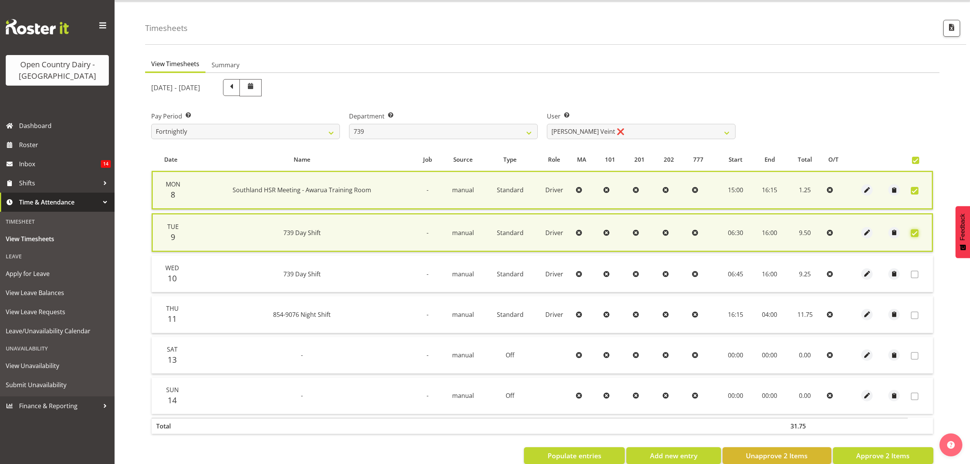
scroll to position [39, 0]
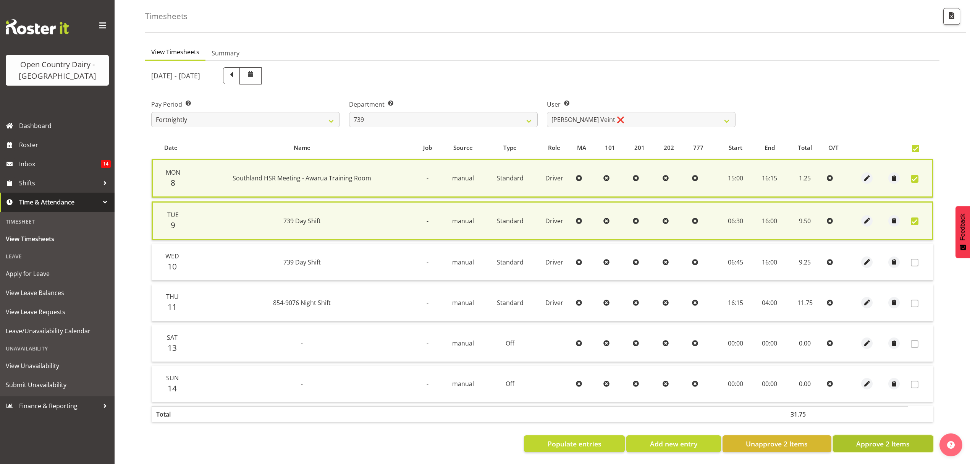
click at [904, 438] on span "Approve 2 Items" at bounding box center [882, 443] width 53 height 10
checkbox input "false"
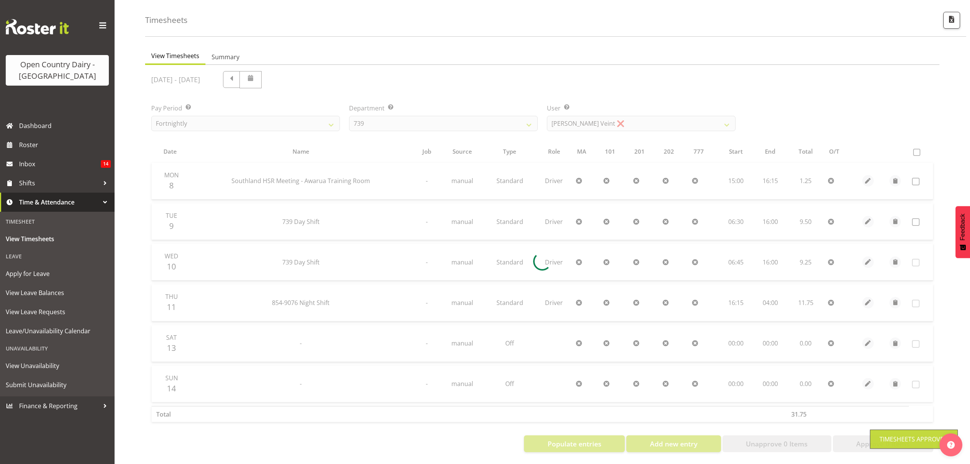
scroll to position [36, 0]
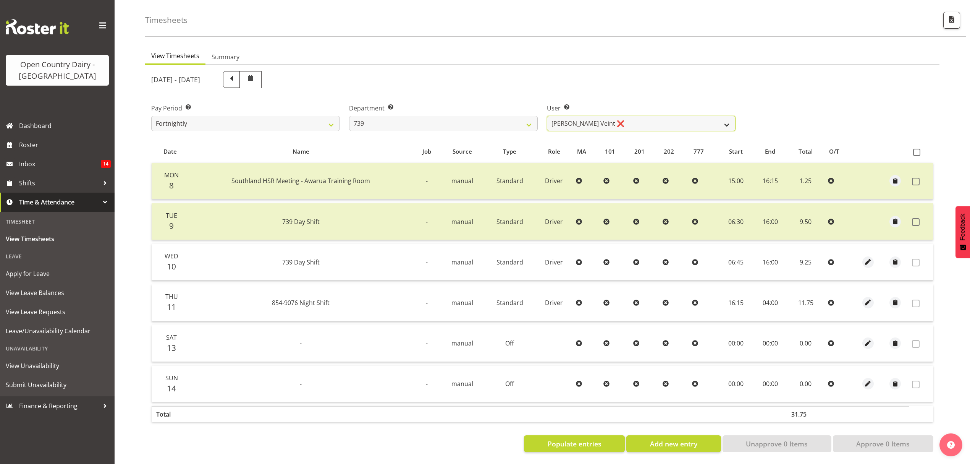
click at [729, 118] on select "Erika McNaught ❌ Rachel Fletcher ❌ Rick Murphy ❌ Tish Veint ❌" at bounding box center [641, 123] width 189 height 15
click at [526, 118] on select "734 735 736 737 738 739 851 852 853 854 855 856 858 861 862 865 868 869 870 873" at bounding box center [443, 123] width 189 height 15
select select "667"
click at [349, 116] on select "734 735 736 737 738 739 851 852 853 854 855 856 858 861 862 865 868 869 870 873" at bounding box center [443, 123] width 189 height 15
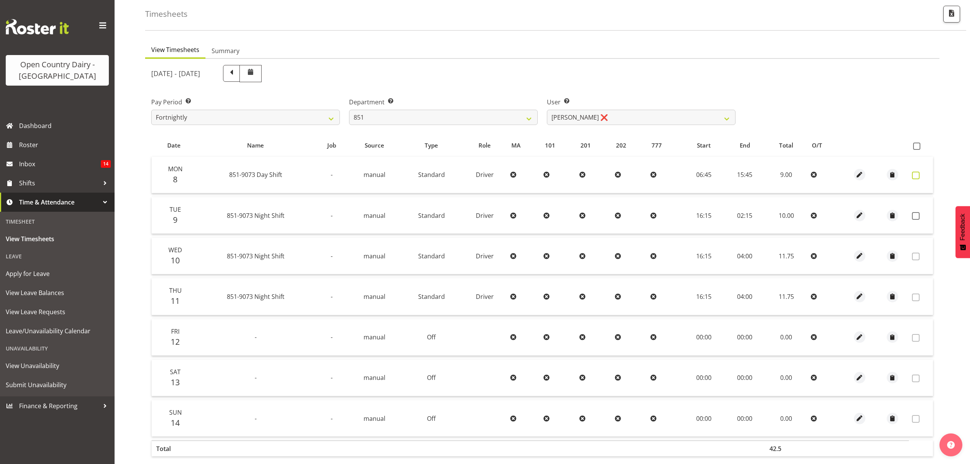
click at [914, 176] on span at bounding box center [916, 175] width 8 height 8
checkbox input "true"
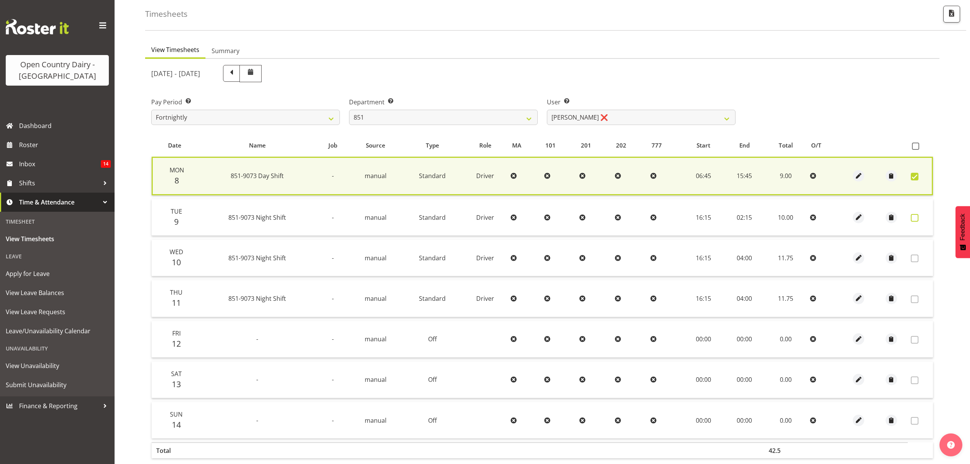
click at [919, 217] on label at bounding box center [917, 218] width 12 height 8
checkbox input "true"
click at [919, 217] on label at bounding box center [917, 218] width 12 height 8
checkbox input "false"
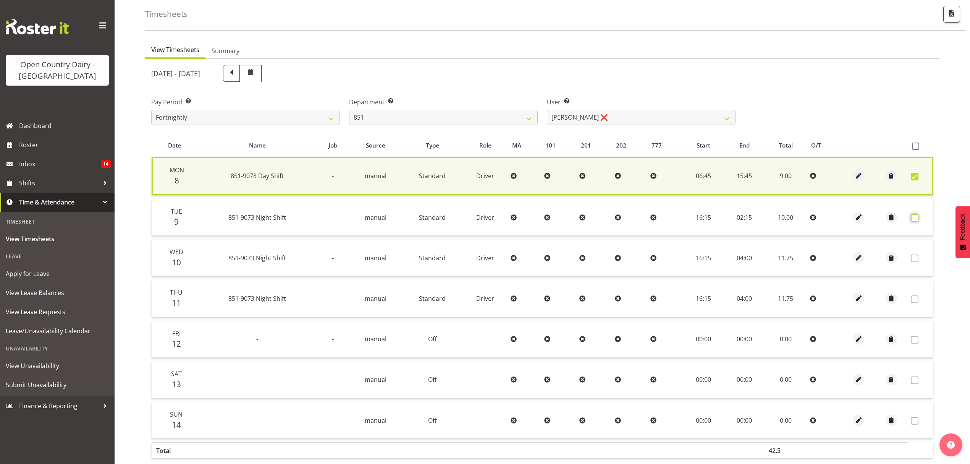
checkbox input "false"
click at [914, 216] on span at bounding box center [915, 218] width 8 height 8
checkbox input "true"
click at [914, 216] on span at bounding box center [915, 218] width 8 height 8
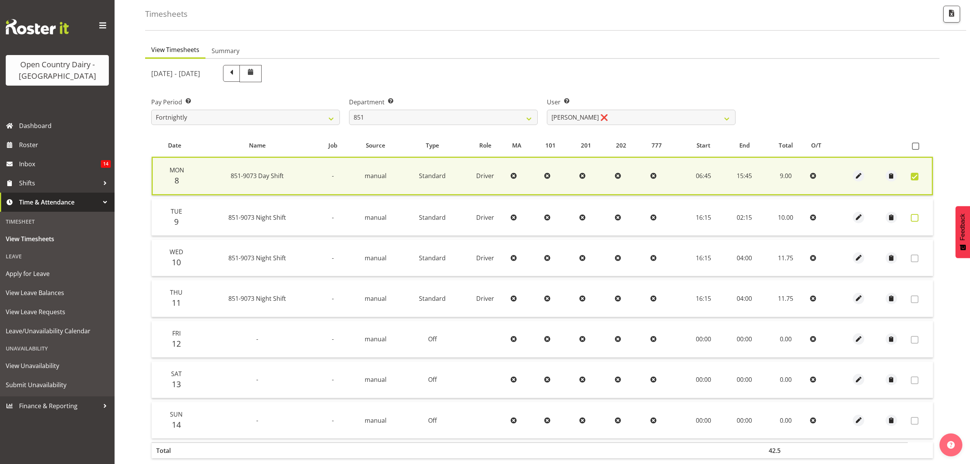
checkbox input "false"
click at [914, 216] on span at bounding box center [915, 218] width 8 height 8
checkbox input "true"
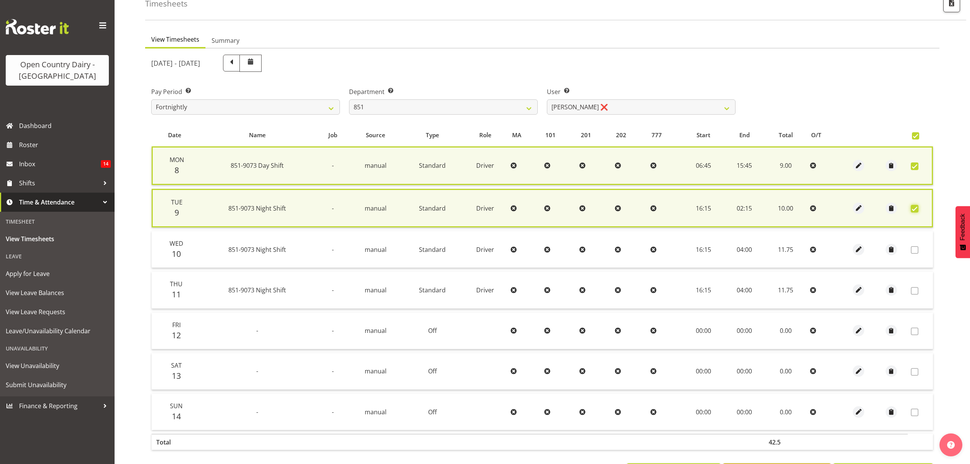
scroll to position [79, 0]
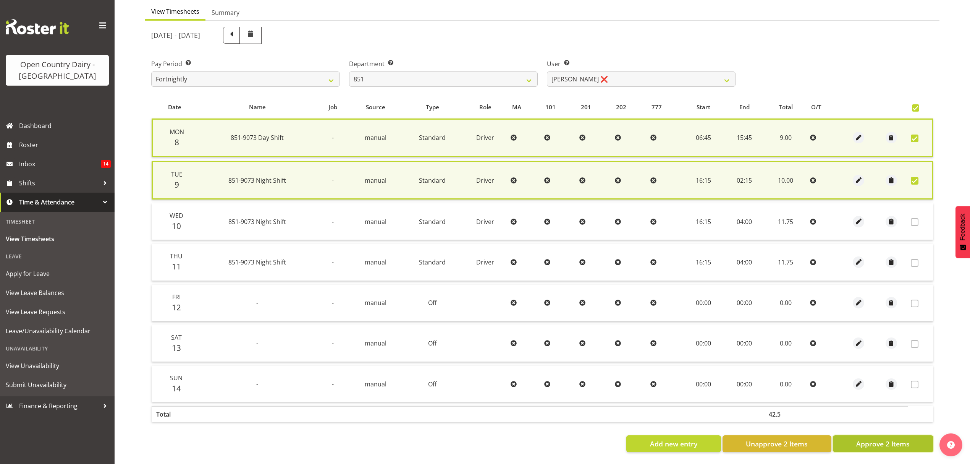
click at [871, 438] on span "Approve 2 Items" at bounding box center [882, 443] width 53 height 10
checkbox input "false"
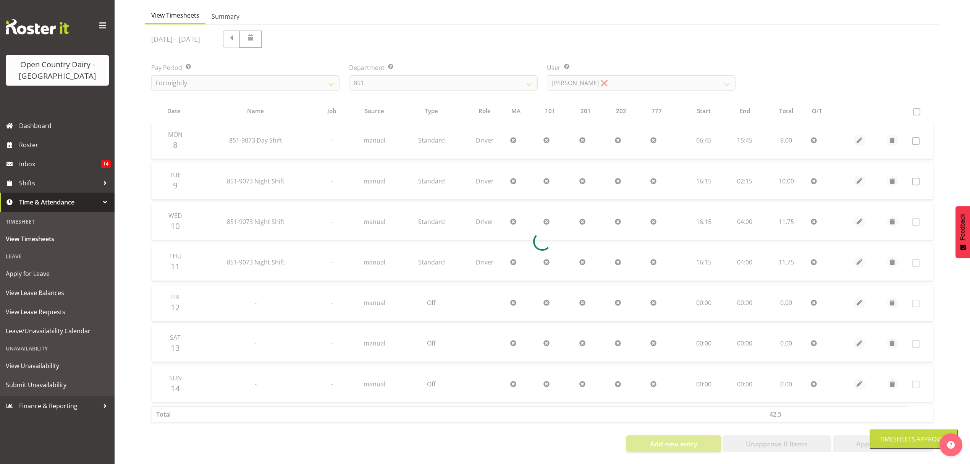
scroll to position [76, 0]
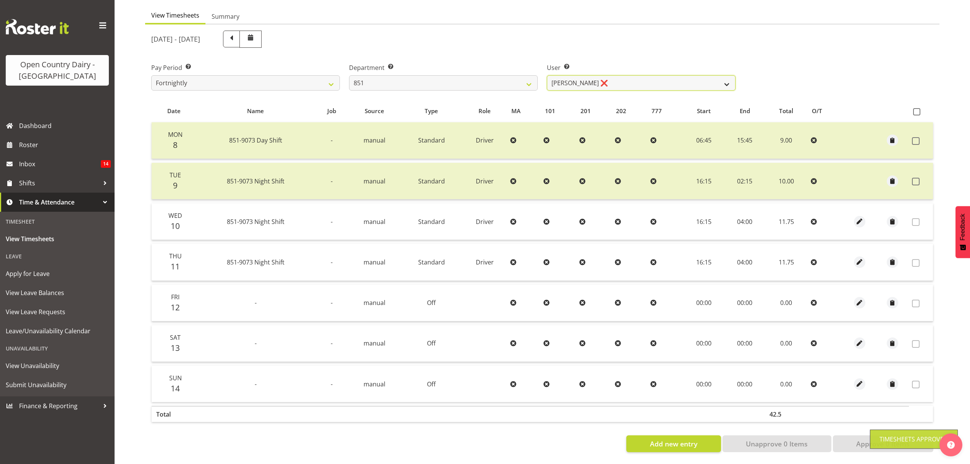
click at [718, 76] on select "Hayden Batt ❌ Martin Black ❌ Stacey Wilson ❌" at bounding box center [641, 82] width 189 height 15
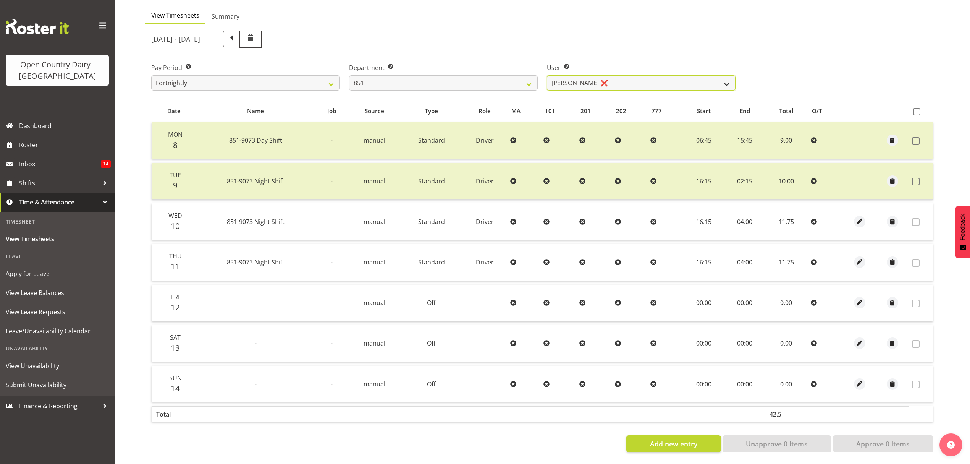
select select "7425"
click at [547, 75] on select "Hayden Batt ❌ Martin Black ❌ Stacey Wilson ❌" at bounding box center [641, 82] width 189 height 15
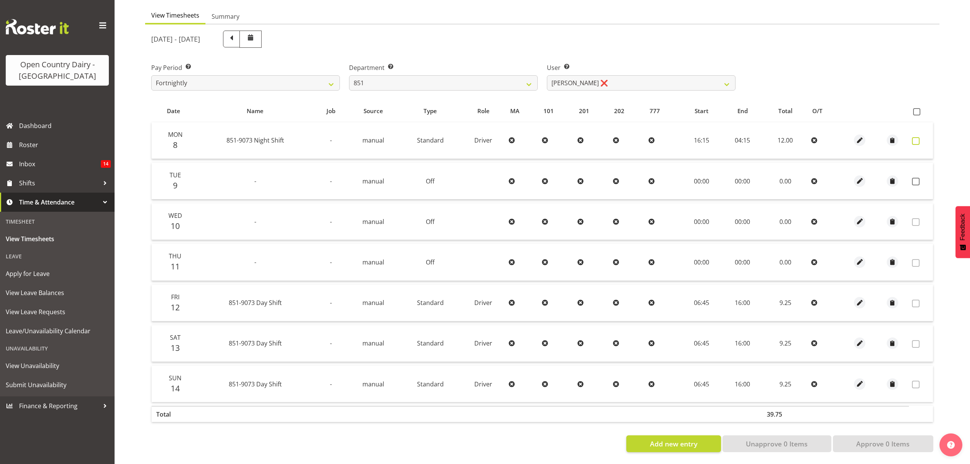
click at [916, 137] on span at bounding box center [916, 141] width 8 height 8
checkbox input "true"
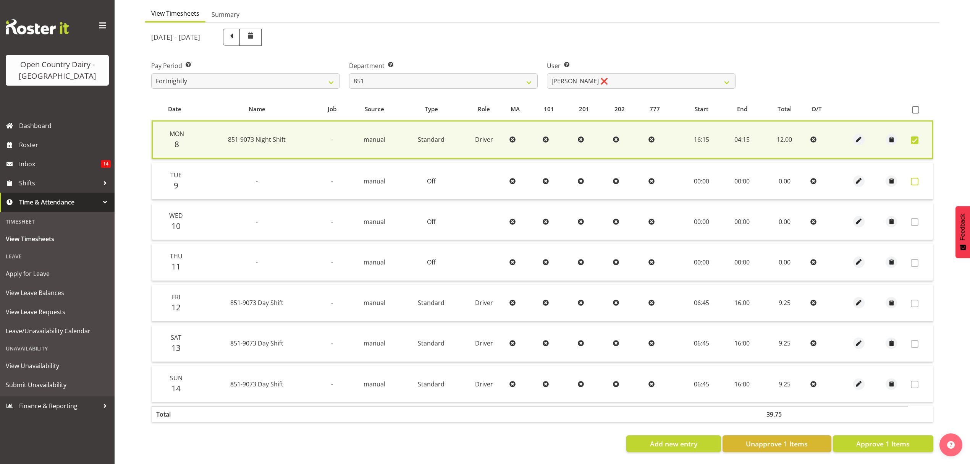
click at [917, 178] on span at bounding box center [915, 182] width 8 height 8
checkbox input "true"
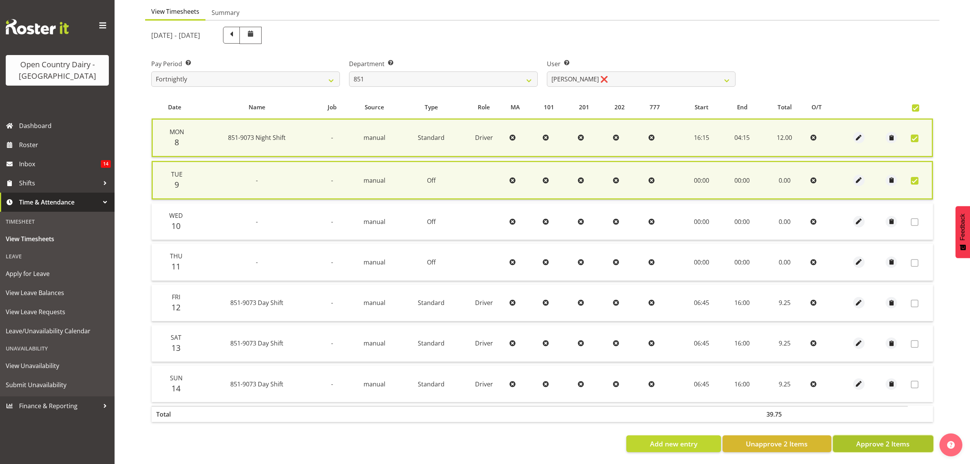
click at [899, 444] on span "Approve 2 Items" at bounding box center [882, 443] width 53 height 10
checkbox input "false"
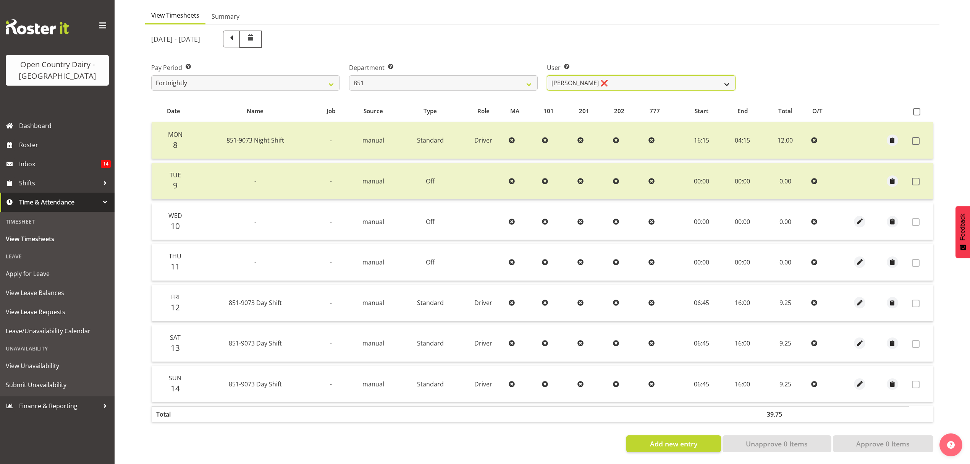
click at [727, 79] on select "Hayden Batt ❌ Martin Black ❌ Stacey Wilson ❌" at bounding box center [641, 82] width 189 height 15
select select "7437"
click at [547, 75] on select "Hayden Batt ❌ Martin Black ❌ Stacey Wilson ❌" at bounding box center [641, 82] width 189 height 15
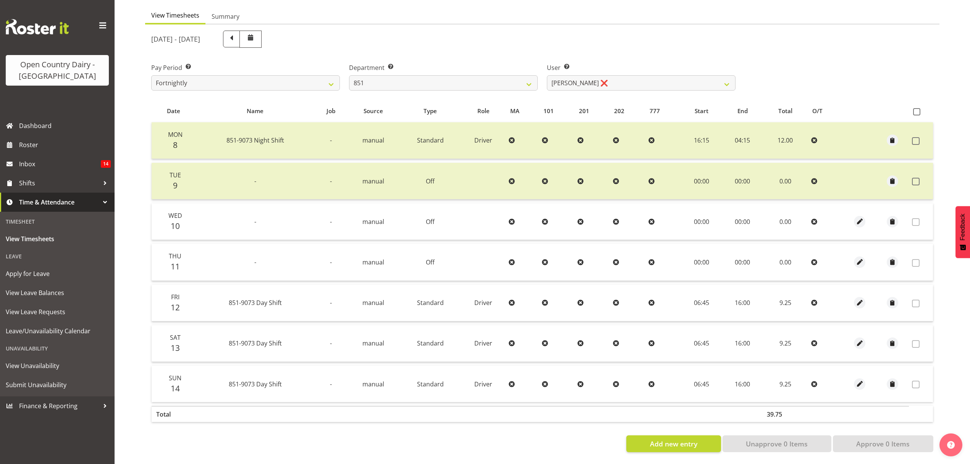
click at [0, 0] on div at bounding box center [0, 0] width 0 height 0
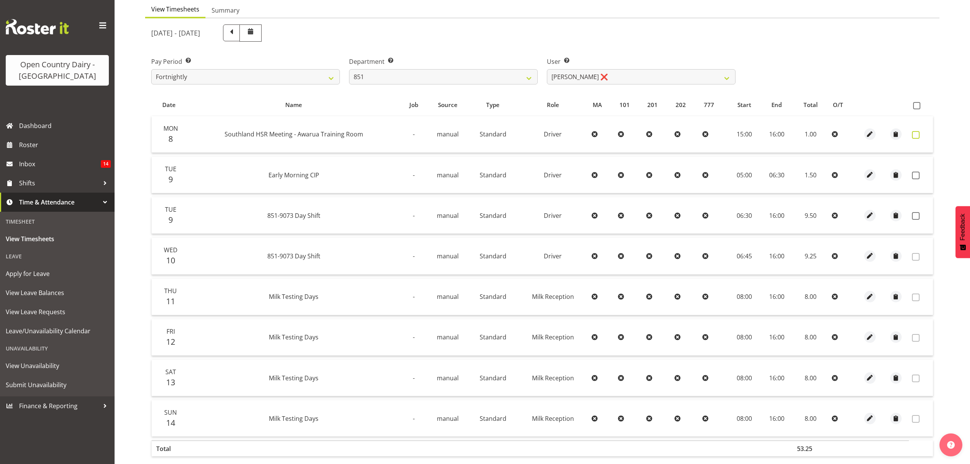
click at [914, 134] on span at bounding box center [916, 135] width 8 height 8
checkbox input "true"
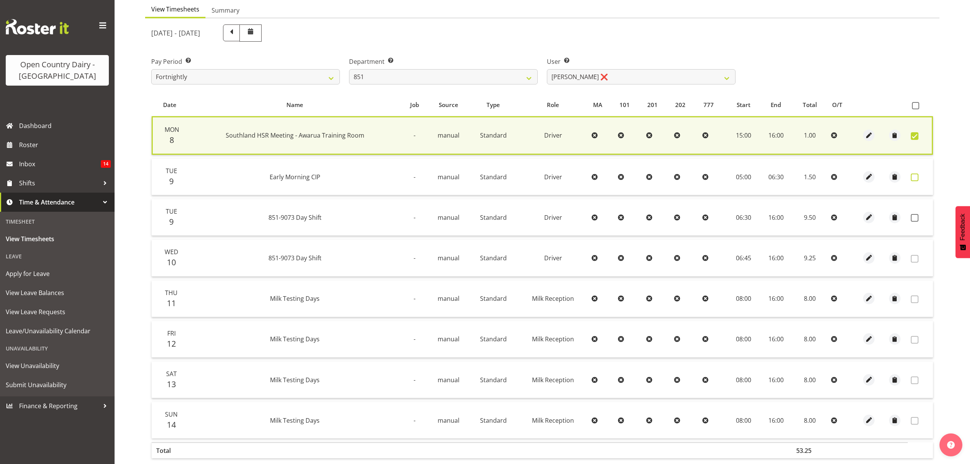
click at [912, 178] on span at bounding box center [915, 177] width 8 height 8
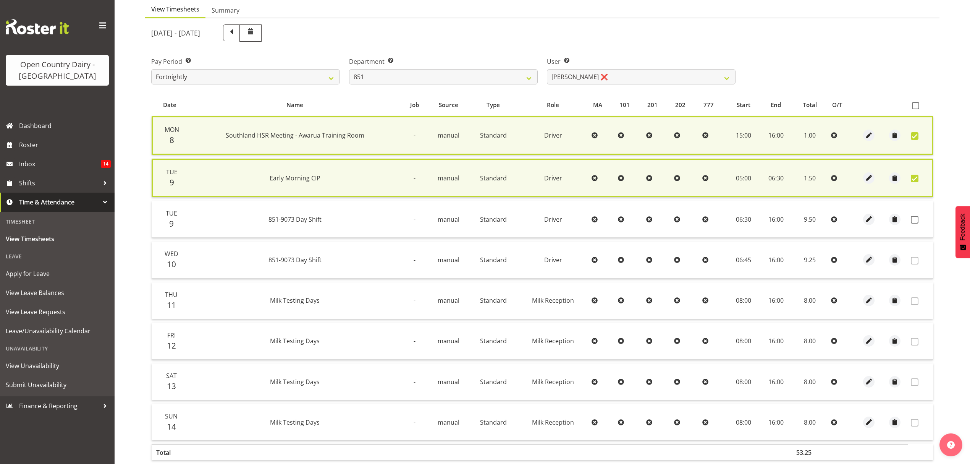
click at [912, 178] on span at bounding box center [915, 179] width 8 height 8
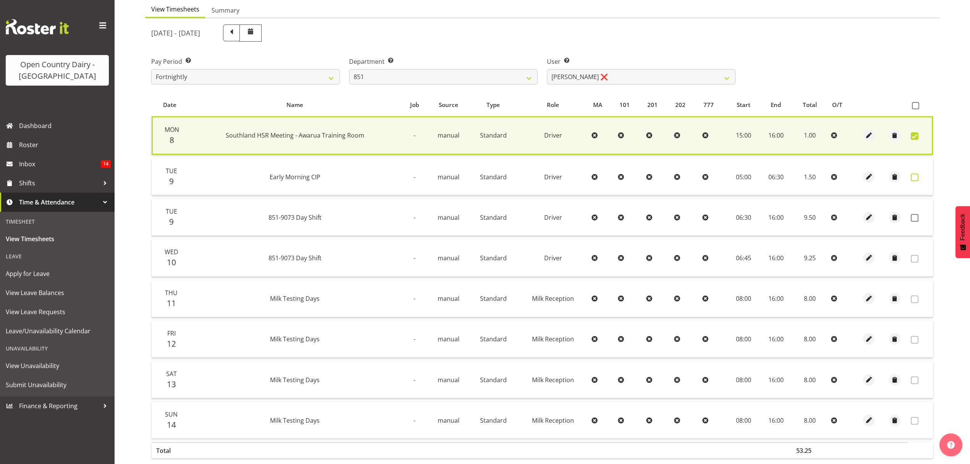
click at [917, 179] on span at bounding box center [915, 177] width 8 height 8
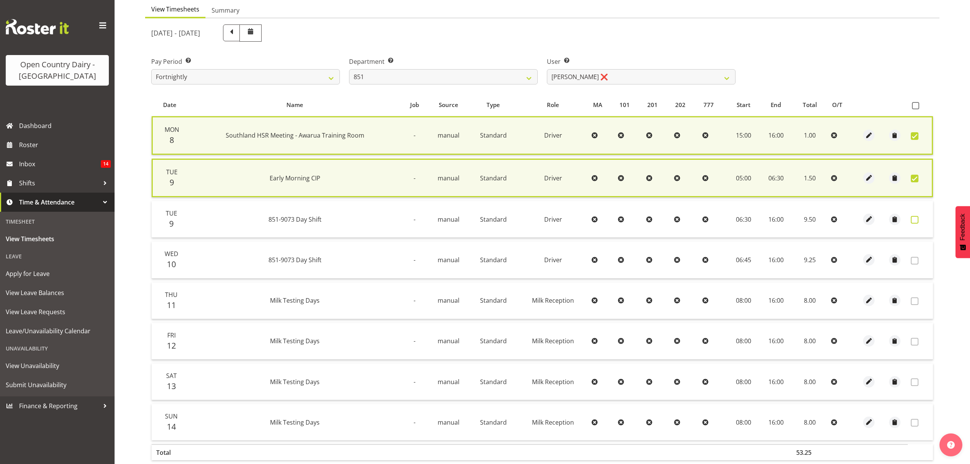
click at [917, 217] on span at bounding box center [915, 220] width 8 height 8
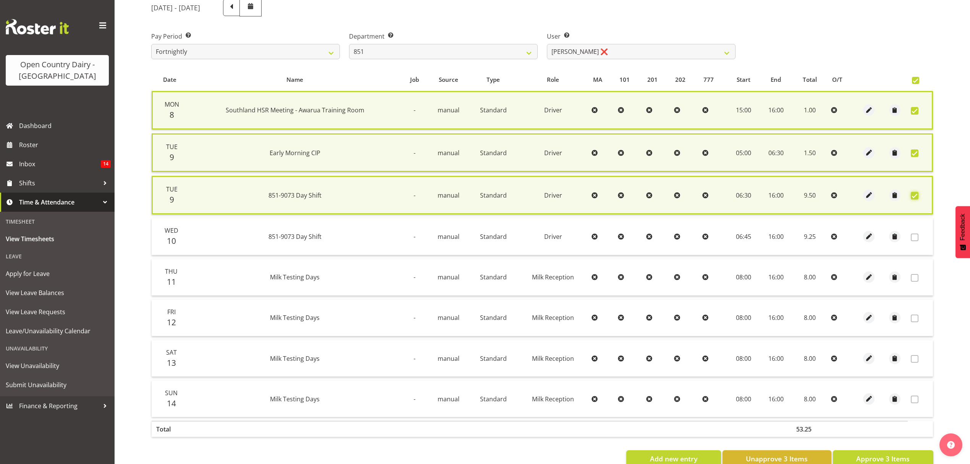
scroll to position [121, 0]
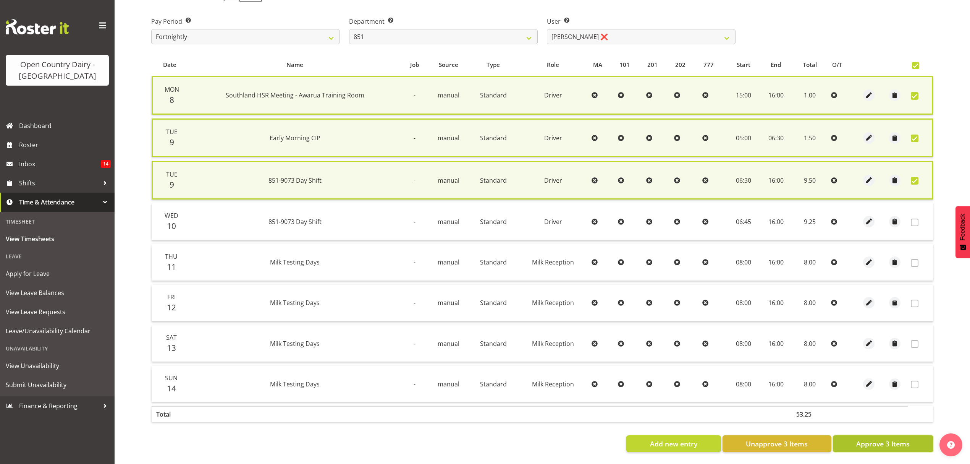
click at [888, 438] on span "Approve 3 Items" at bounding box center [882, 443] width 53 height 10
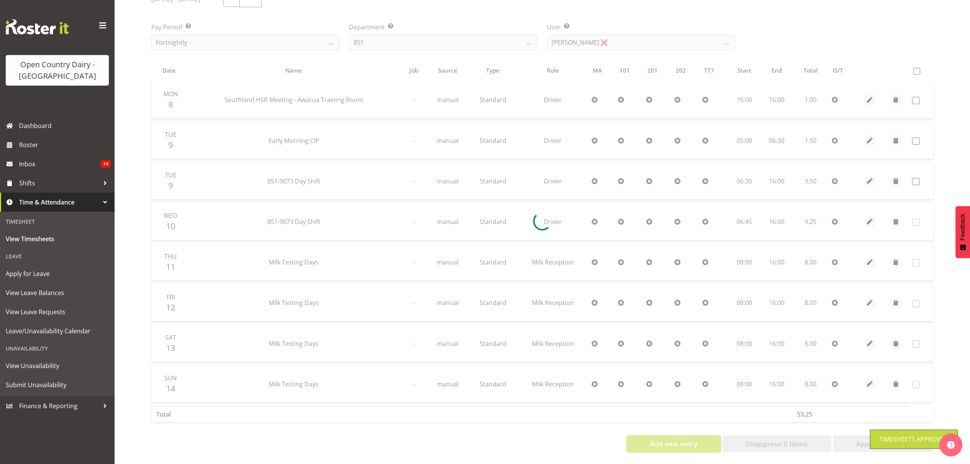
scroll to position [117, 0]
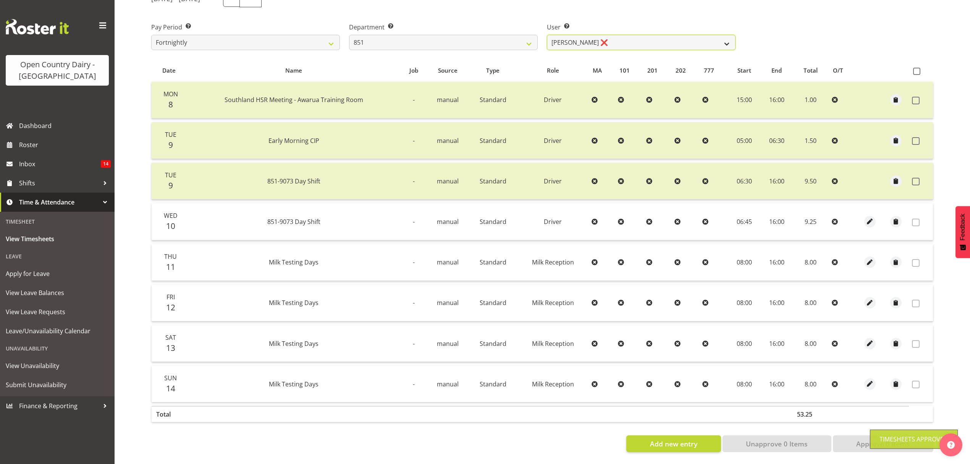
click at [723, 40] on select "Hayden Batt ❌ Martin Black ❌ Stacey Wilson ❌" at bounding box center [641, 42] width 189 height 15
click at [519, 35] on select "734 735 736 737 738 739 851 852 853 854 855 856 858 861 862 865 868 869 870 873" at bounding box center [443, 42] width 189 height 15
click at [528, 36] on select "734 735 736 737 738 739 851 852 853 854 855 856 858 861 862 865 868 869 870 873" at bounding box center [443, 42] width 189 height 15
click at [349, 35] on select "734 735 736 737 738 739 851 852 853 854 855 856 858 861 862 865 868 869 870 873" at bounding box center [443, 42] width 189 height 15
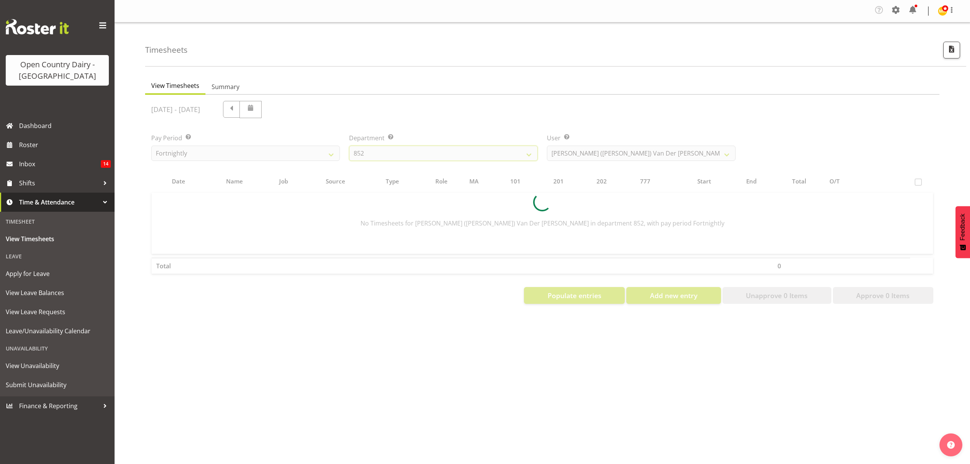
scroll to position [0, 0]
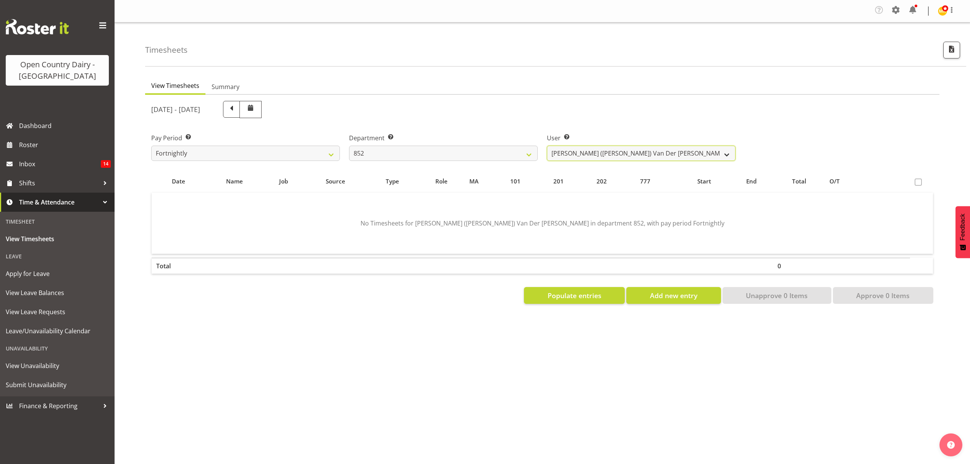
click at [725, 157] on select "Gert (Gerry) Van Der Berg ❌ Glenn Tither ❌ Jason Gough ❌ Richard Aitken ❌" at bounding box center [641, 153] width 189 height 15
click at [547, 146] on select "Gert (Gerry) Van Der Berg ❌ Glenn Tither ❌ Jason Gough ❌ Richard Aitken ❌" at bounding box center [641, 153] width 189 height 15
click at [716, 150] on select "Gert (Gerry) Van Der Berg ❌ Glenn Tither ❌ Jason Gough ❌ Richard Aitken ❌" at bounding box center [641, 153] width 189 height 15
click at [547, 146] on select "Gert (Gerry) Van Der Berg ❌ Glenn Tither ❌ Jason Gough ❌ Richard Aitken ❌" at bounding box center [641, 153] width 189 height 15
click at [715, 155] on select "Gert (Gerry) Van Der Berg ❌ Glenn Tither ❌ Jason Gough ❌ Richard Aitken ❌" at bounding box center [641, 153] width 189 height 15
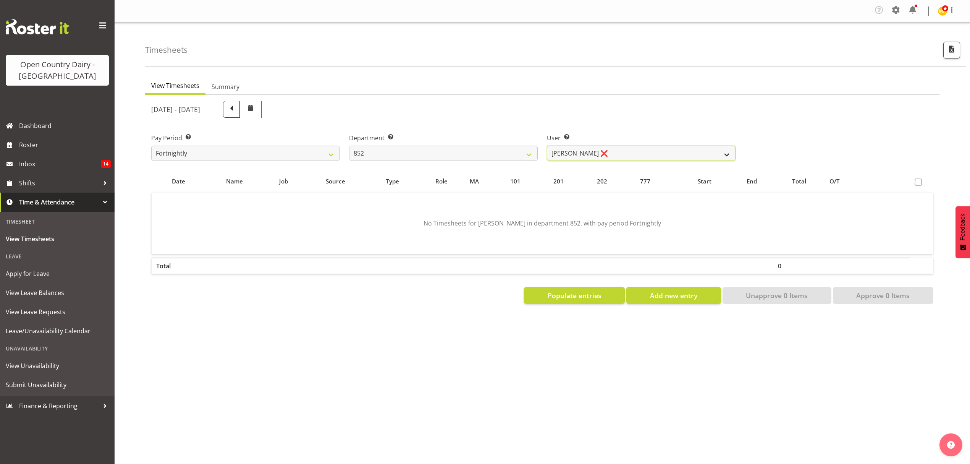
click at [547, 146] on select "Gert (Gerry) Van Der Berg ❌ Glenn Tither ❌ Jason Gough ❌ Richard Aitken ❌" at bounding box center [641, 153] width 189 height 15
click at [0, 0] on div at bounding box center [0, 0] width 0 height 0
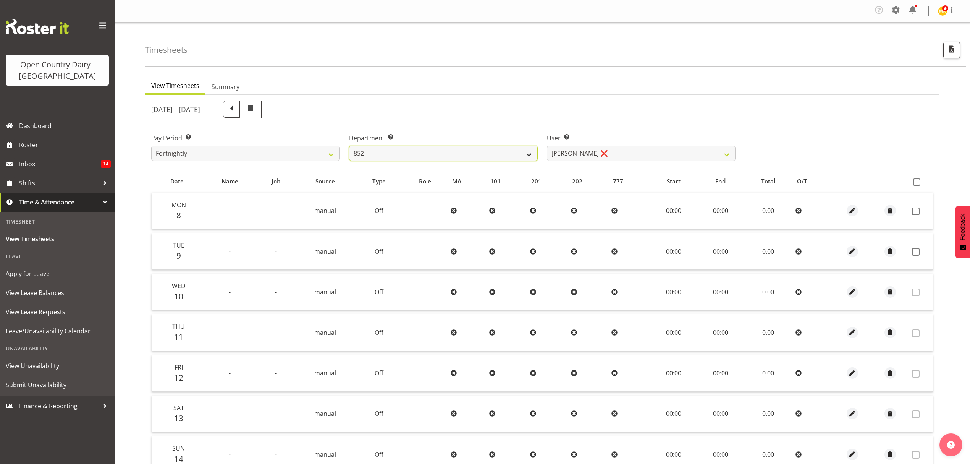
click at [528, 149] on select "734 735 736 737 738 739 851 852 853 854 855 856 858 861 862 865 868 869 870 873" at bounding box center [443, 153] width 189 height 15
click at [528, 154] on select "734 735 736 737 738 739 851 852 853 854 855 856 858 861 862 865 868 869 870 873" at bounding box center [443, 153] width 189 height 15
click at [349, 146] on select "734 735 736 737 738 739 851 852 853 854 855 856 858 861 862 865 868 869 870 873" at bounding box center [443, 153] width 189 height 15
click at [0, 0] on div at bounding box center [0, 0] width 0 height 0
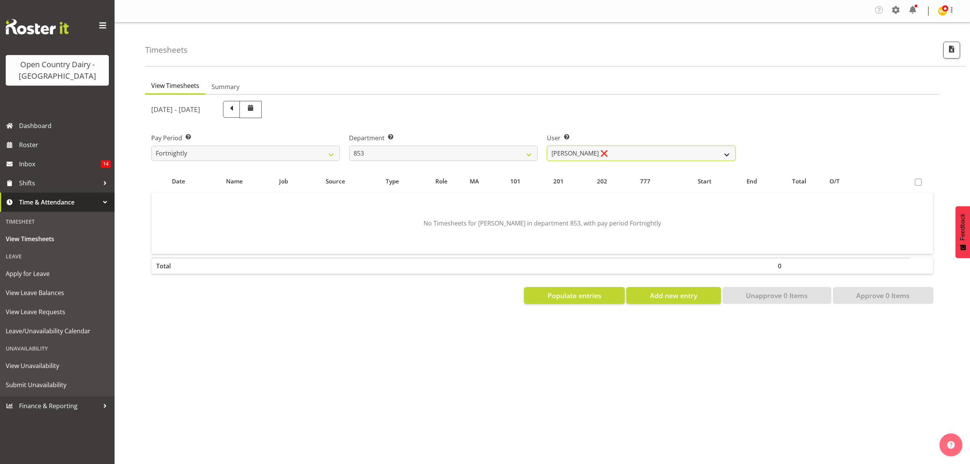
click at [720, 157] on select "Christiaan Botha ❌ Kevin Stuck ❌ Marty Powell ❌ Sean O'Neill ❌" at bounding box center [641, 153] width 189 height 15
click at [547, 146] on select "Christiaan Botha ❌ Kevin Stuck ❌ Marty Powell ❌ Sean O'Neill ❌" at bounding box center [641, 153] width 189 height 15
click at [728, 153] on select "Christiaan Botha ❌ Kevin Stuck ❌ Marty Powell ❌ Sean O'Neill ❌" at bounding box center [641, 153] width 189 height 15
click at [547, 146] on select "Christiaan Botha ❌ Kevin Stuck ❌ Marty Powell ❌ Sean O'Neill ❌" at bounding box center [641, 153] width 189 height 15
click at [0, 0] on div at bounding box center [0, 0] width 0 height 0
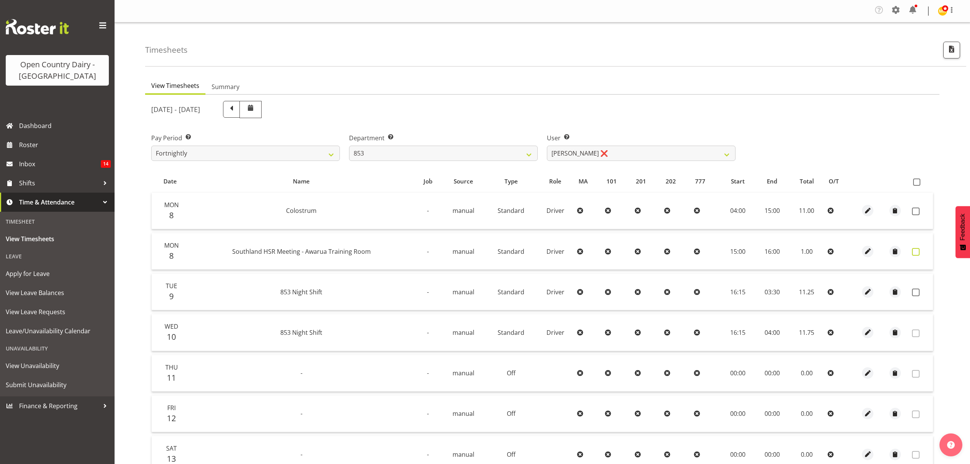
click at [919, 252] on span at bounding box center [916, 252] width 8 height 8
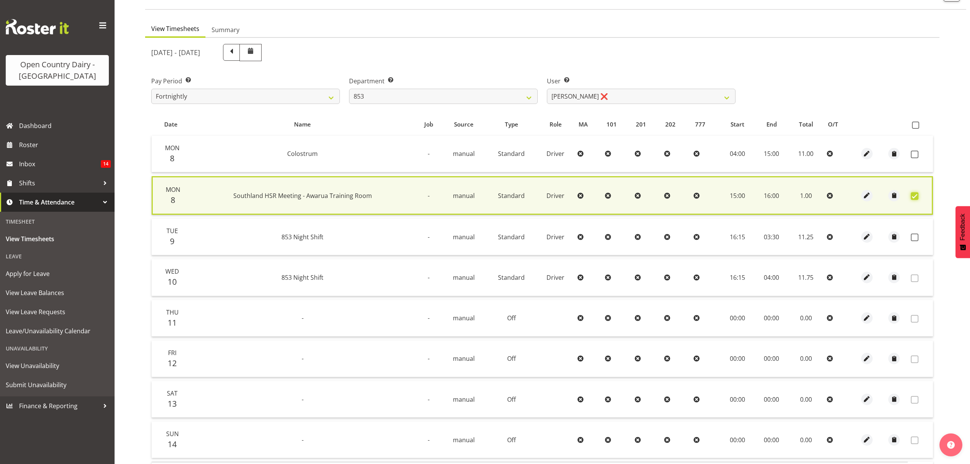
scroll to position [118, 0]
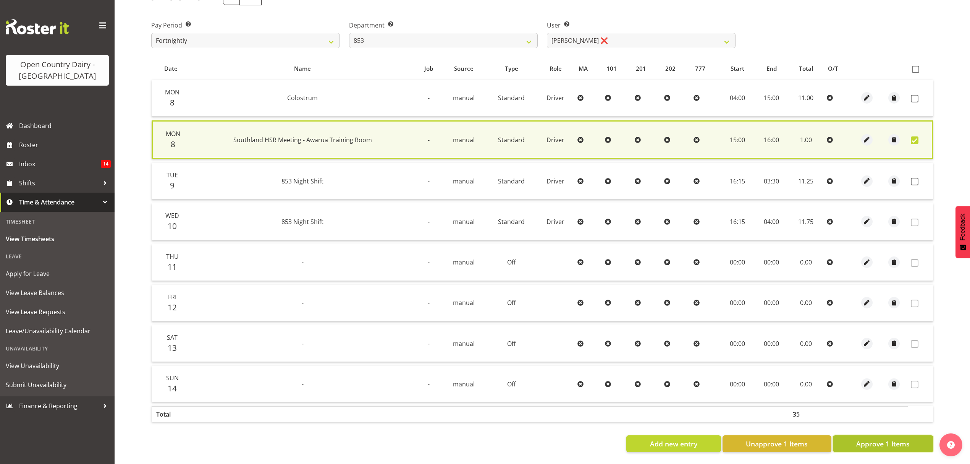
click at [876, 440] on span "Approve 1 Items" at bounding box center [882, 443] width 53 height 10
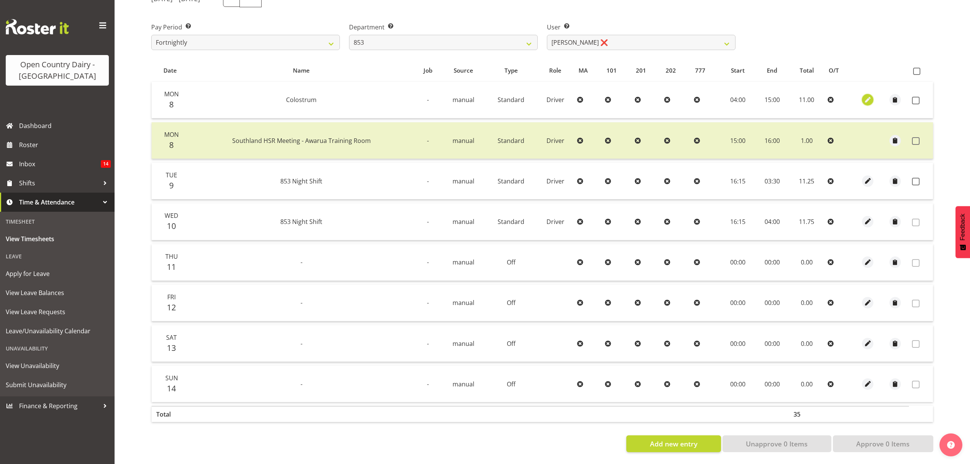
click at [867, 95] on span "button" at bounding box center [868, 99] width 9 height 9
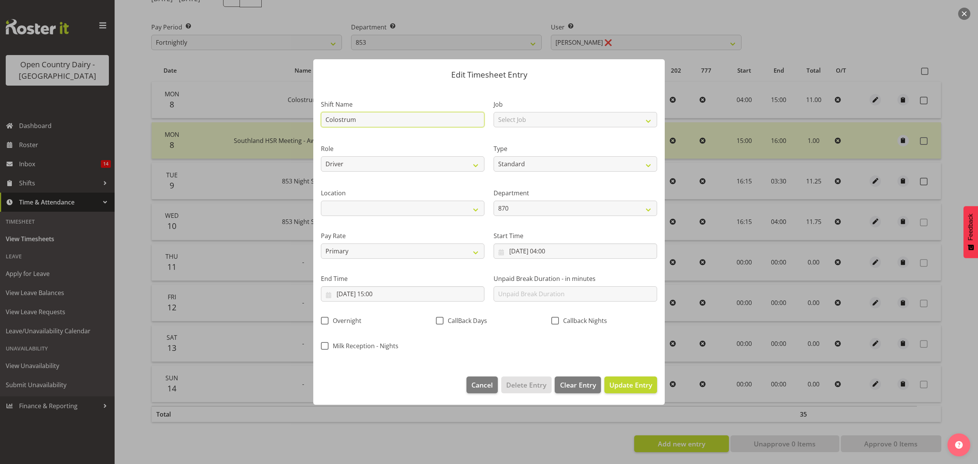
drag, startPoint x: 326, startPoint y: 119, endPoint x: 364, endPoint y: 119, distance: 37.8
click at [364, 119] on input "Colostrum" at bounding box center [402, 119] width 163 height 15
click at [625, 386] on span "Update Entry" at bounding box center [630, 384] width 43 height 9
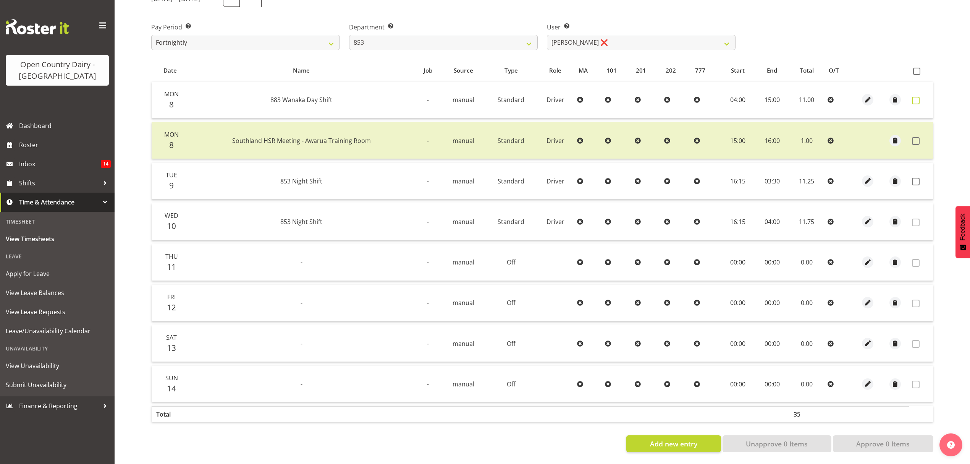
click at [919, 97] on span at bounding box center [916, 101] width 8 height 8
click at [919, 97] on label at bounding box center [918, 101] width 12 height 8
click at [919, 97] on span at bounding box center [916, 101] width 8 height 8
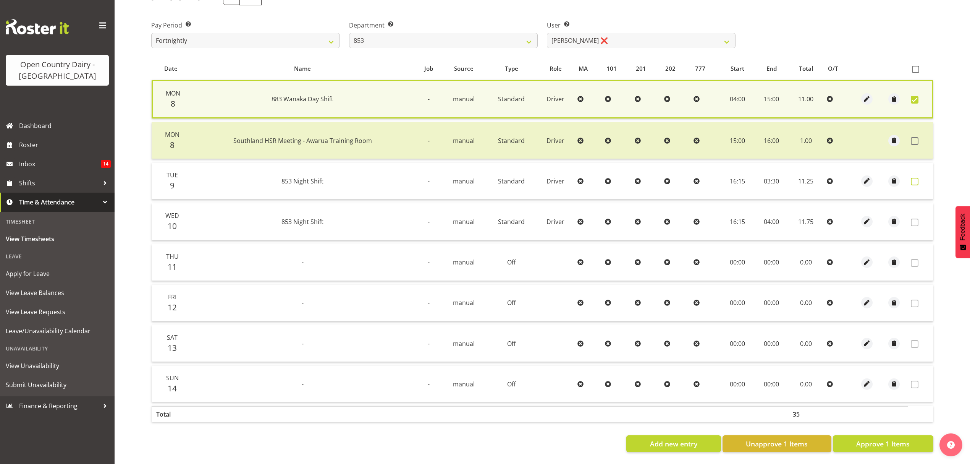
click at [917, 178] on span at bounding box center [915, 182] width 8 height 8
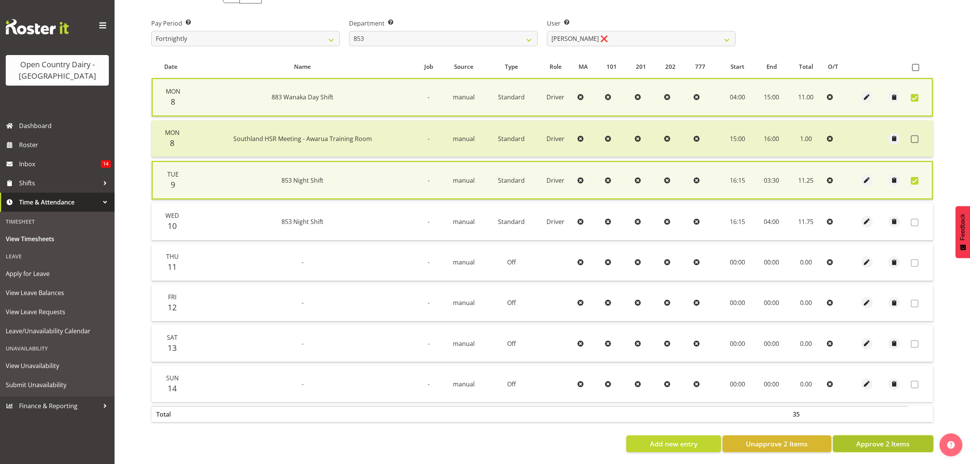
click at [878, 442] on span "Approve 2 Items" at bounding box center [882, 443] width 53 height 10
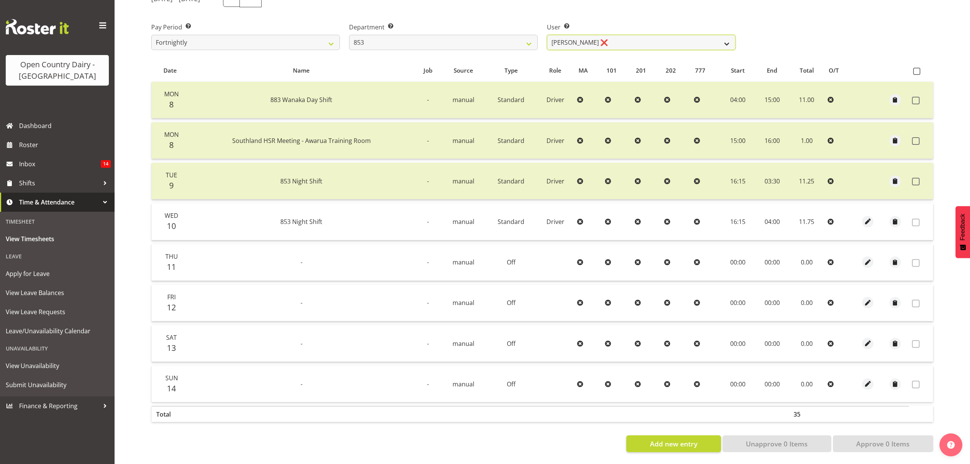
click at [729, 40] on select "Christiaan Botha ❌ Kevin Stuck ❌ Marty Powell ❌ Sean O'Neill ❌" at bounding box center [641, 42] width 189 height 15
click at [547, 35] on select "Christiaan Botha ❌ Kevin Stuck ❌ Marty Powell ❌ Sean O'Neill ❌" at bounding box center [641, 42] width 189 height 15
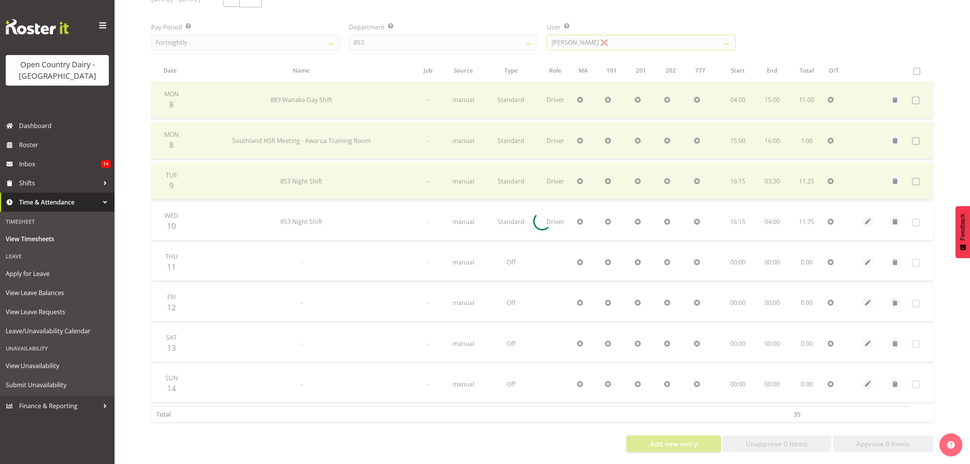
scroll to position [76, 0]
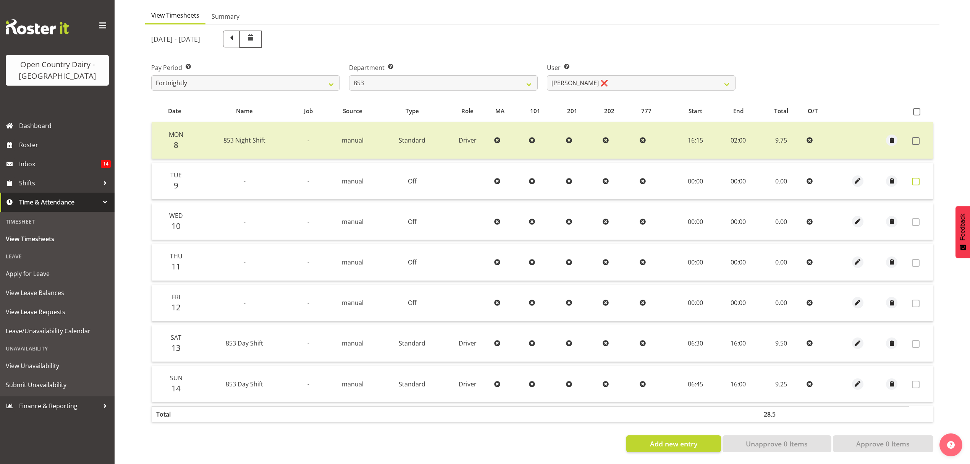
click at [917, 178] on span at bounding box center [916, 182] width 8 height 8
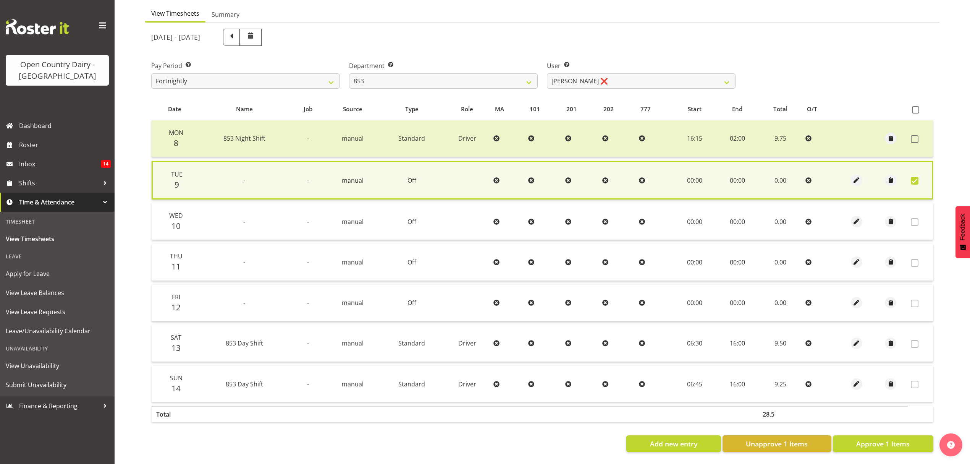
click at [917, 177] on span at bounding box center [915, 181] width 8 height 8
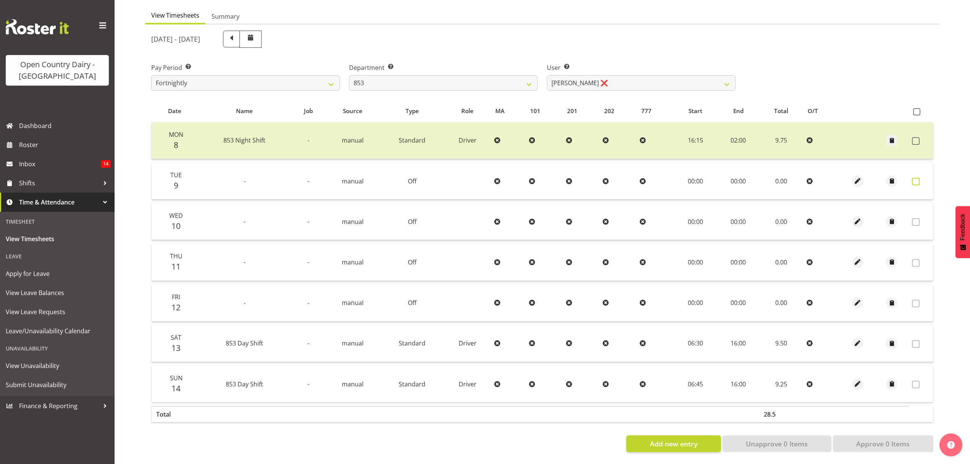
click at [914, 178] on span at bounding box center [916, 182] width 8 height 8
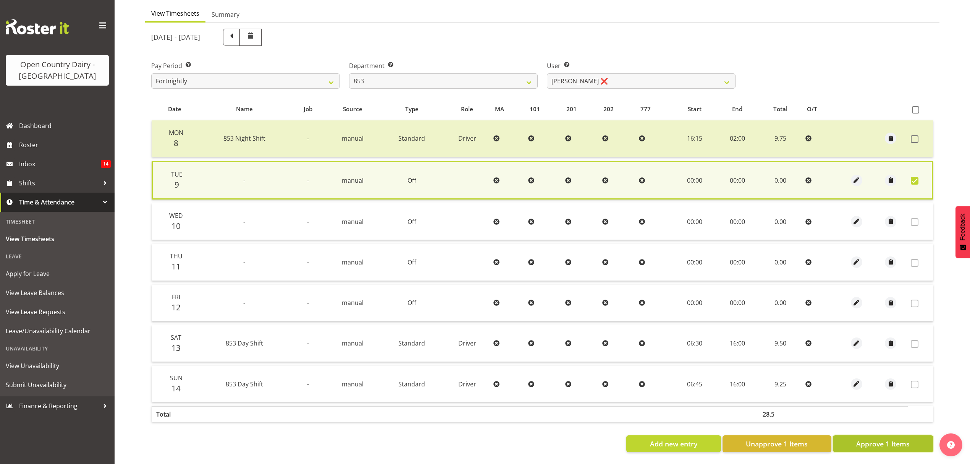
click at [886, 438] on span "Approve 1 Items" at bounding box center [882, 443] width 53 height 10
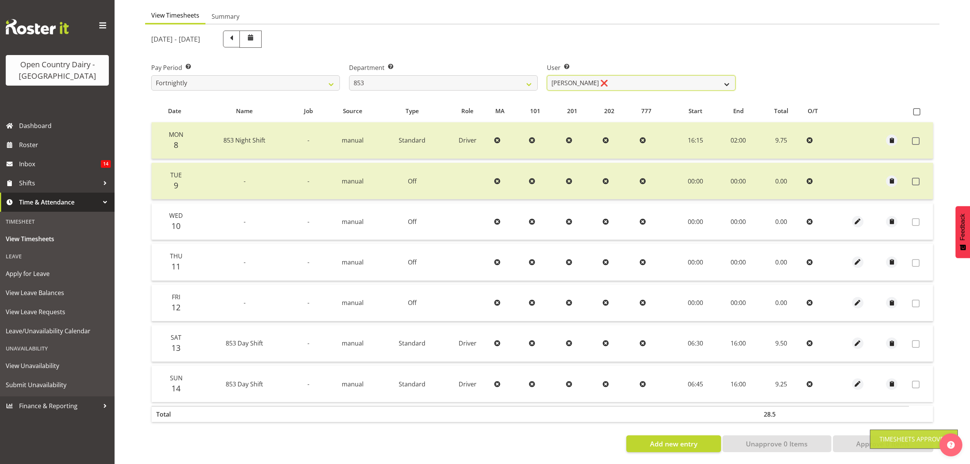
click at [726, 77] on select "Christiaan Botha ❌ Kevin Stuck ❌ Marty Powell ❌ Sean O'Neill ❌" at bounding box center [641, 82] width 189 height 15
click at [529, 78] on select "734 735 736 737 738 739 851 852 853 854 855 856 858 861 862 865 868 869 870 873" at bounding box center [443, 82] width 189 height 15
click at [349, 75] on select "734 735 736 737 738 739 851 852 853 854 855 856 858 861 862 865 868 869 870 873" at bounding box center [443, 82] width 189 height 15
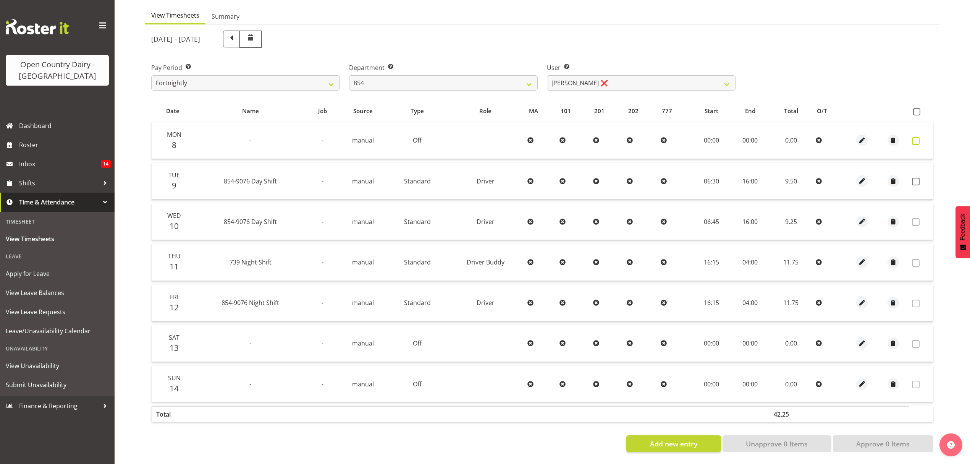
click at [915, 137] on span at bounding box center [916, 141] width 8 height 8
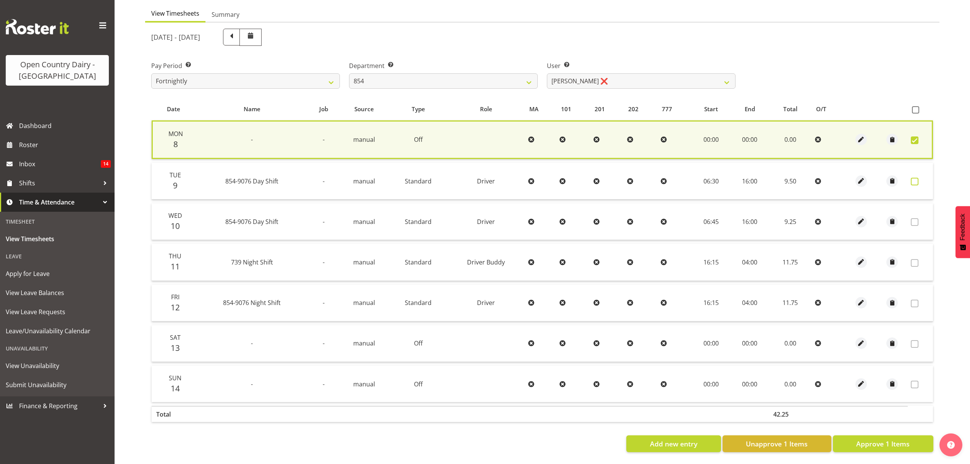
click at [914, 178] on span at bounding box center [915, 182] width 8 height 8
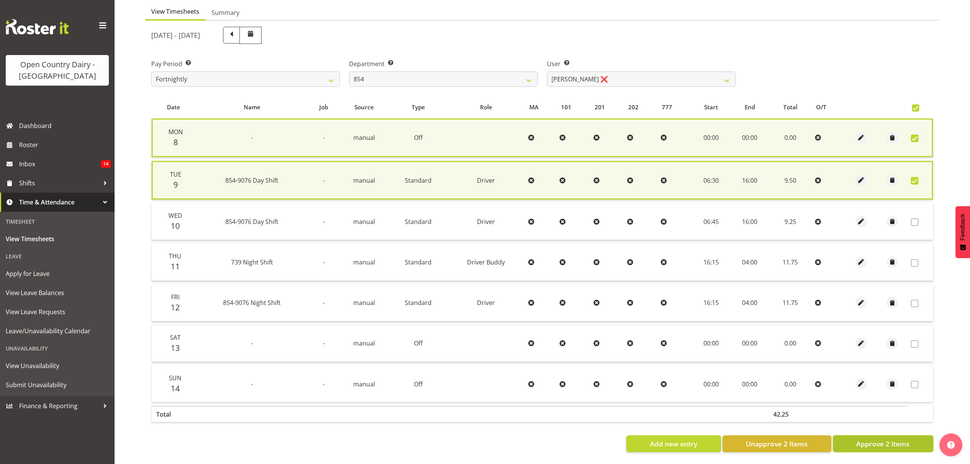
click at [867, 438] on span "Approve 2 Items" at bounding box center [882, 443] width 53 height 10
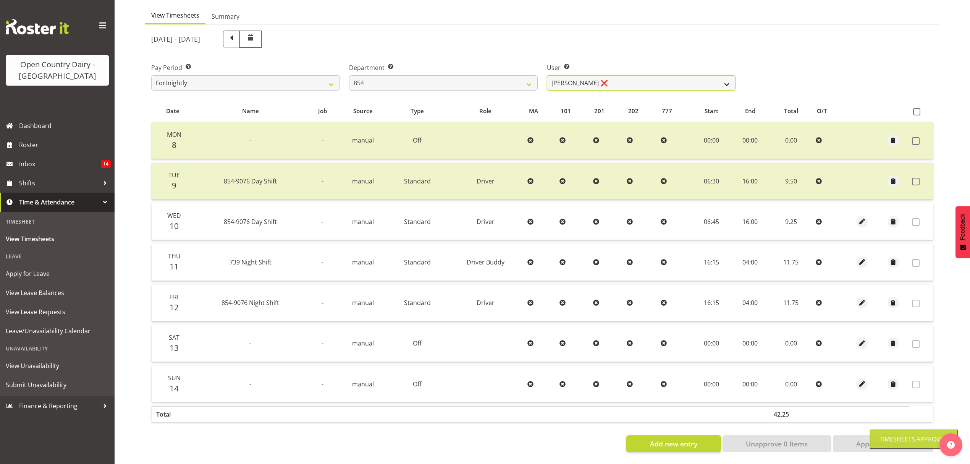
click at [723, 80] on select "Carl Johnstone ❌ John Rook ❌ Karl Nicol ❌ Raymond George ❌" at bounding box center [641, 82] width 189 height 15
click at [547, 75] on select "Carl Johnstone ❌ John Rook ❌ Karl Nicol ❌ Raymond George ❌" at bounding box center [641, 82] width 189 height 15
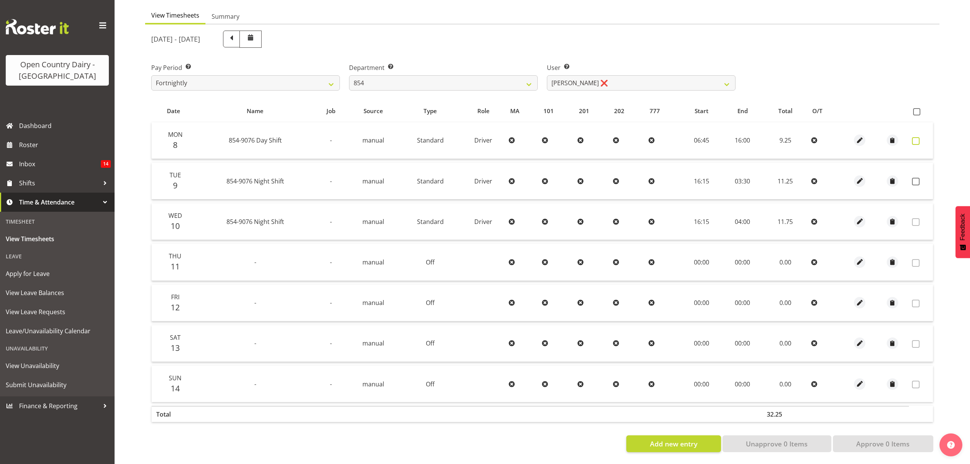
click at [916, 137] on span at bounding box center [916, 141] width 8 height 8
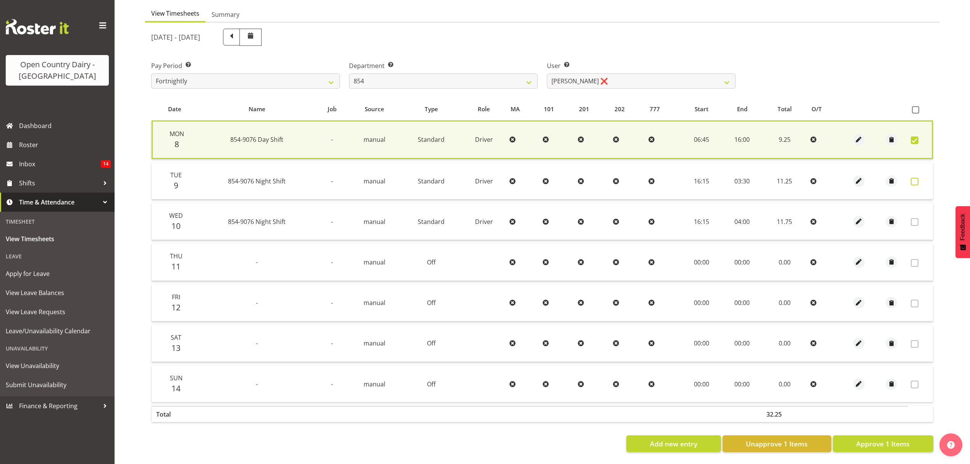
click at [915, 178] on span at bounding box center [915, 182] width 8 height 8
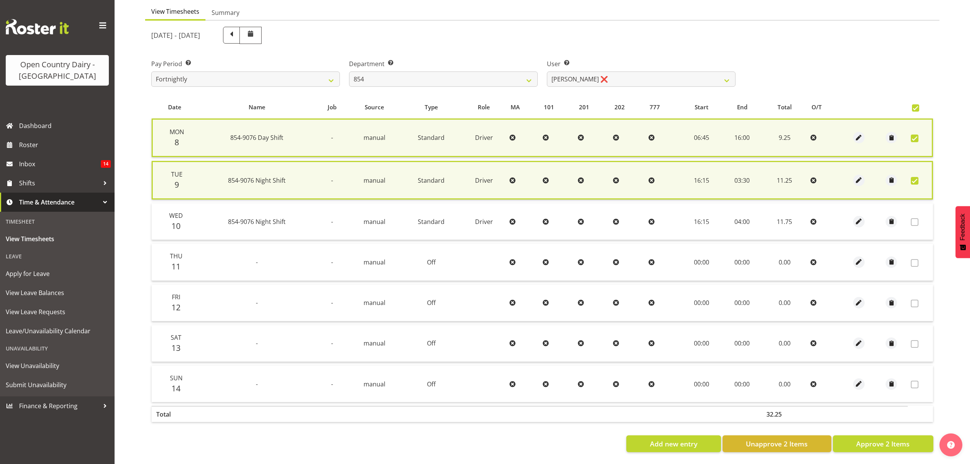
click at [915, 177] on span at bounding box center [915, 181] width 8 height 8
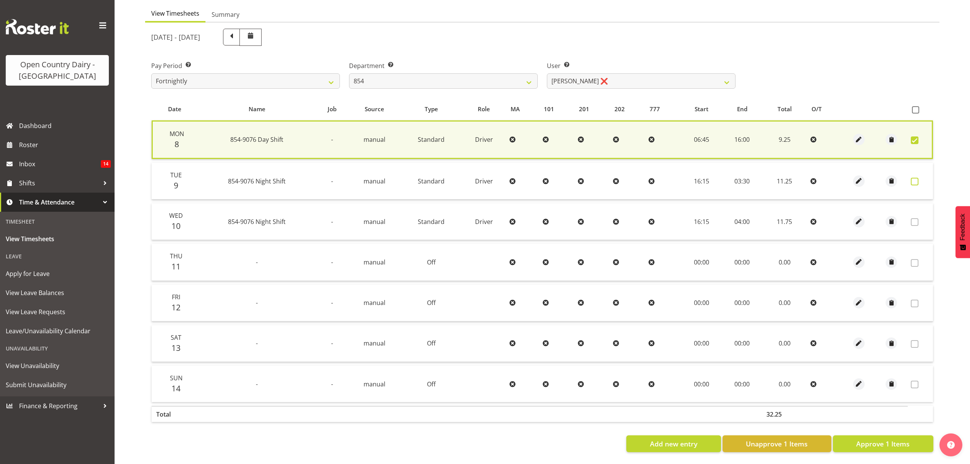
click at [914, 178] on span at bounding box center [915, 182] width 8 height 8
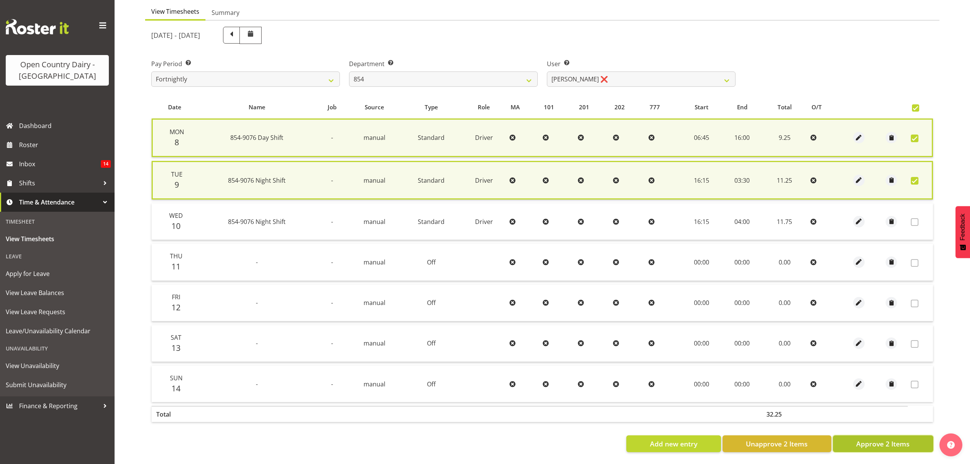
click at [869, 438] on span "Approve 2 Items" at bounding box center [882, 443] width 53 height 10
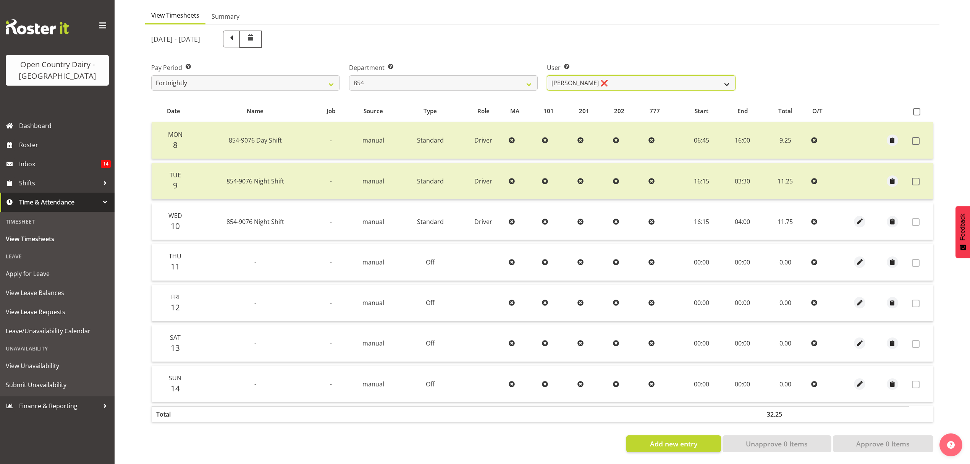
click at [726, 75] on select "Carl Johnstone ❌ John Rook ❌ Karl Nicol ❌ Raymond George ❌" at bounding box center [641, 82] width 189 height 15
click at [547, 75] on select "Carl Johnstone ❌ John Rook ❌ Karl Nicol ❌ Raymond George ❌" at bounding box center [641, 82] width 189 height 15
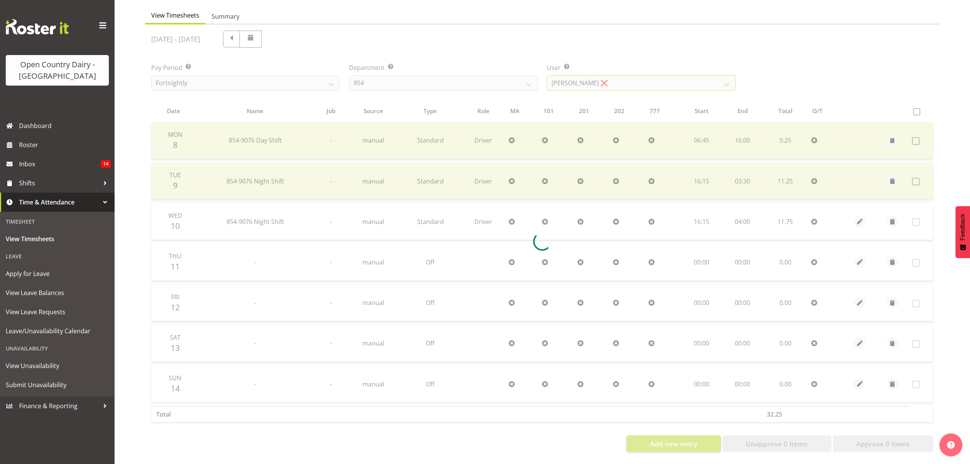
scroll to position [0, 0]
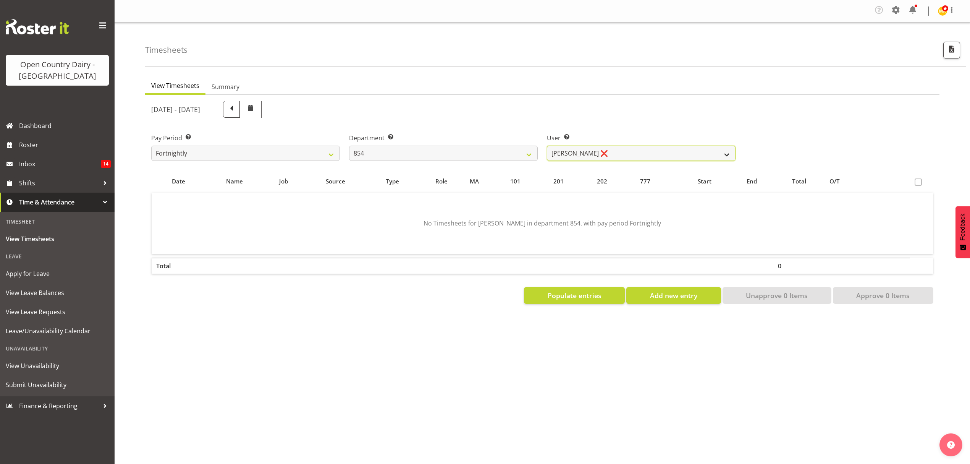
click at [719, 153] on select "Carl Johnstone ❌ John Rook ❌ Karl Nicol ❌ Raymond George ❌" at bounding box center [641, 153] width 189 height 15
click at [725, 151] on select "Carl Johnstone ❌ John Rook ❌ Karl Nicol ❌ Raymond George ❌" at bounding box center [641, 153] width 189 height 15
click at [547, 146] on select "Carl Johnstone ❌ John Rook ❌ Karl Nicol ❌ Raymond George ❌" at bounding box center [641, 153] width 189 height 15
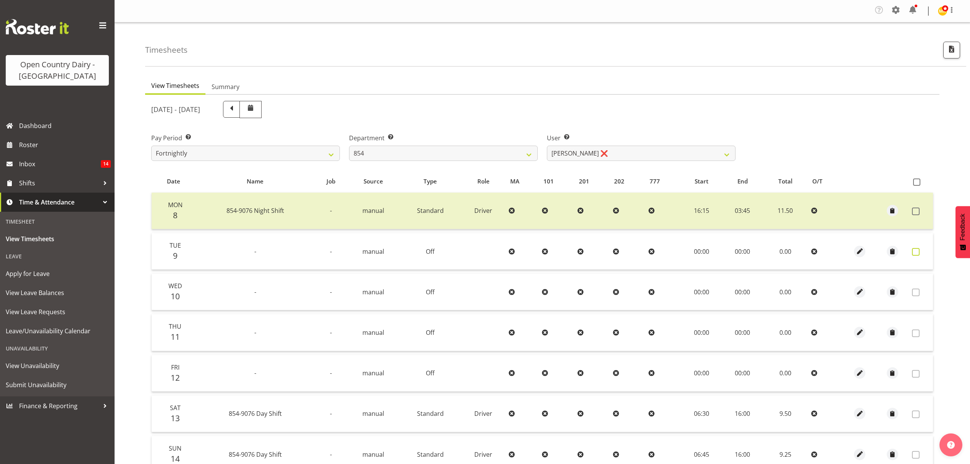
click at [917, 251] on span at bounding box center [916, 252] width 8 height 8
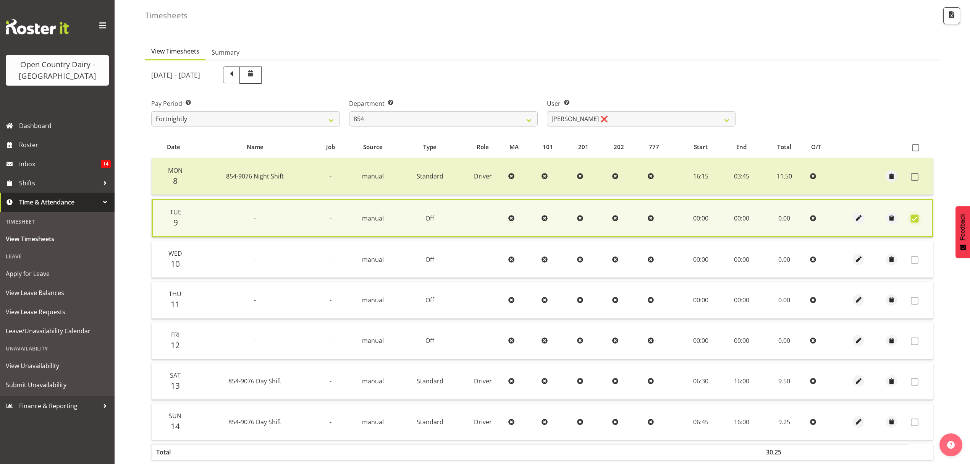
scroll to position [78, 0]
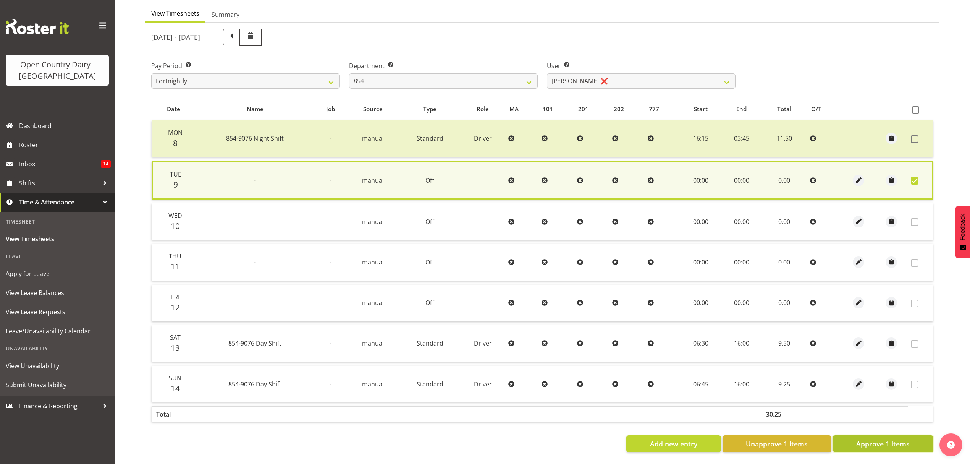
click at [903, 438] on span "Approve 1 Items" at bounding box center [882, 443] width 53 height 10
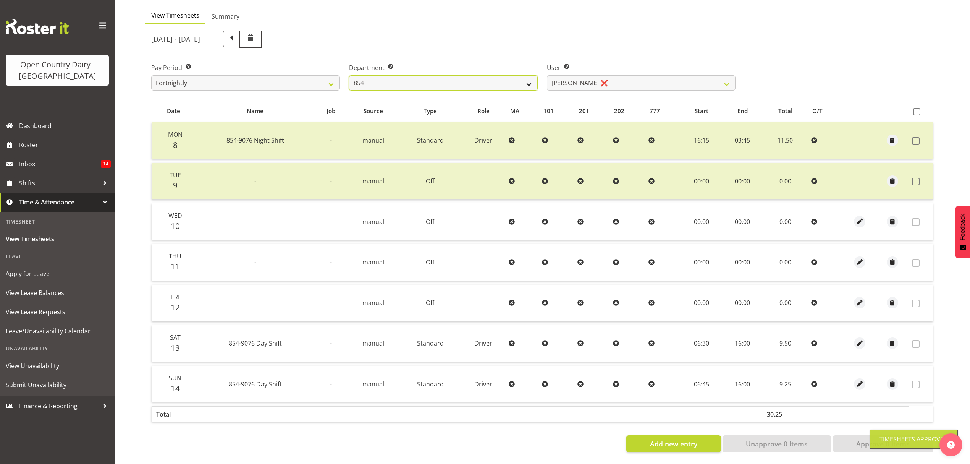
click at [535, 75] on select "734 735 736 737 738 739 851 852 853 854 855 856 858 861 862 865 868 869 870 873" at bounding box center [443, 82] width 189 height 15
click at [349, 75] on select "734 735 736 737 738 739 851 852 853 854 855 856 858 861 862 865 868 869 870 873" at bounding box center [443, 82] width 189 height 15
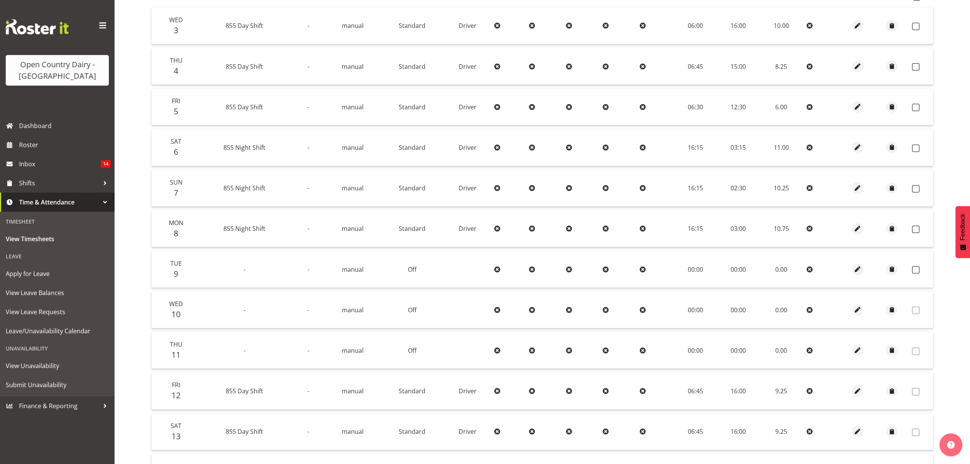
scroll to position [24, 0]
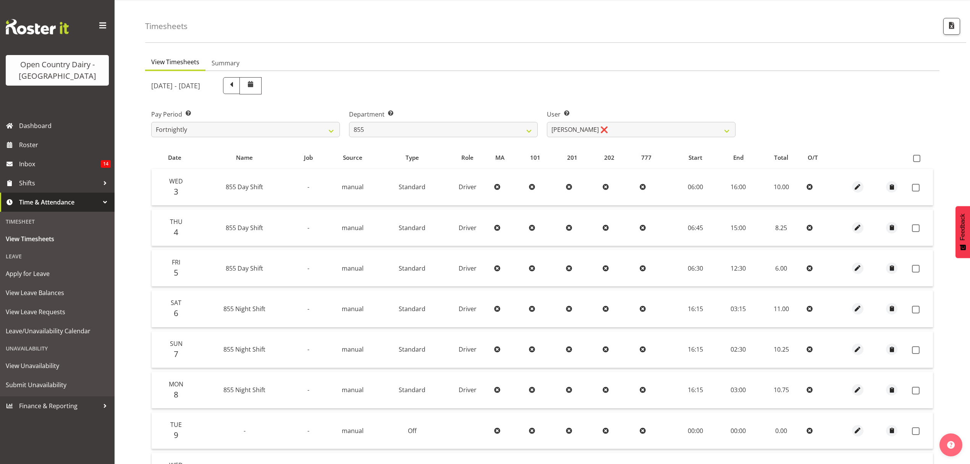
click at [261, 83] on div at bounding box center [233, 85] width 57 height 17
click at [236, 84] on span at bounding box center [231, 85] width 10 height 10
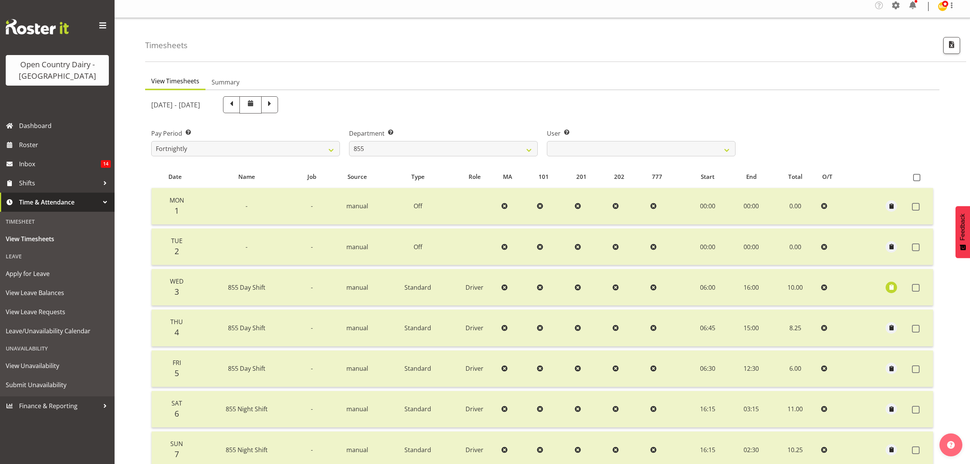
scroll to position [0, 0]
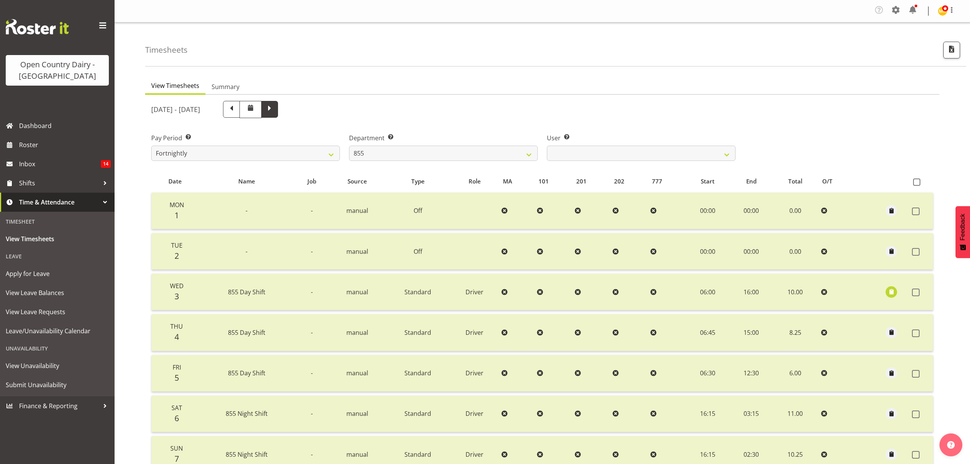
click at [275, 106] on span at bounding box center [270, 109] width 10 height 10
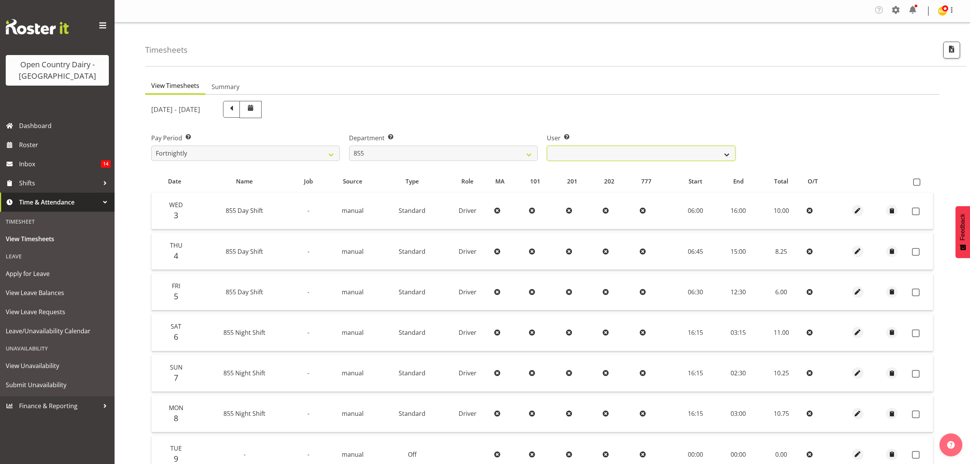
click at [729, 152] on select "Leon Harrison ❌ Nathan Vincent ❌ Wayne Jukes ❌" at bounding box center [641, 153] width 189 height 15
click at [547, 146] on select "Leon Harrison ❌ Nathan Vincent ❌ Wayne Jukes ❌" at bounding box center [641, 153] width 189 height 15
click at [915, 210] on span at bounding box center [916, 211] width 8 height 8
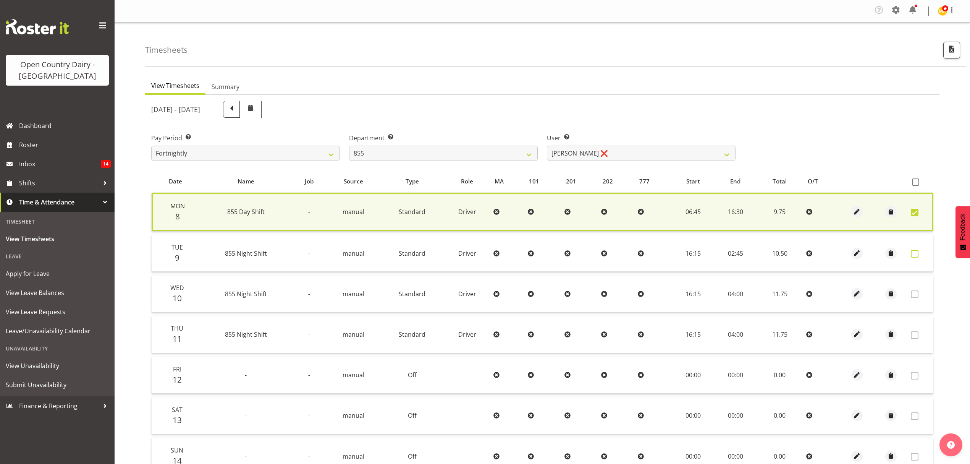
click at [914, 253] on span at bounding box center [915, 254] width 8 height 8
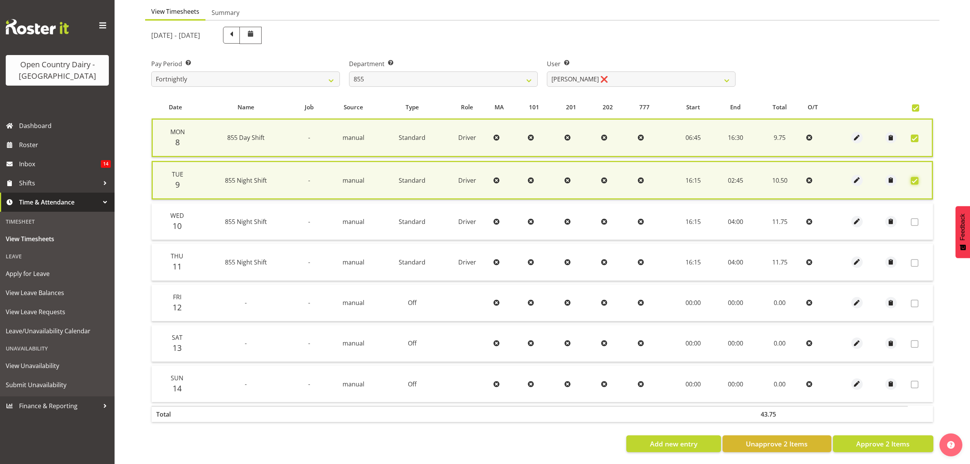
scroll to position [79, 0]
click at [878, 438] on span "Approve 2 Items" at bounding box center [882, 443] width 53 height 10
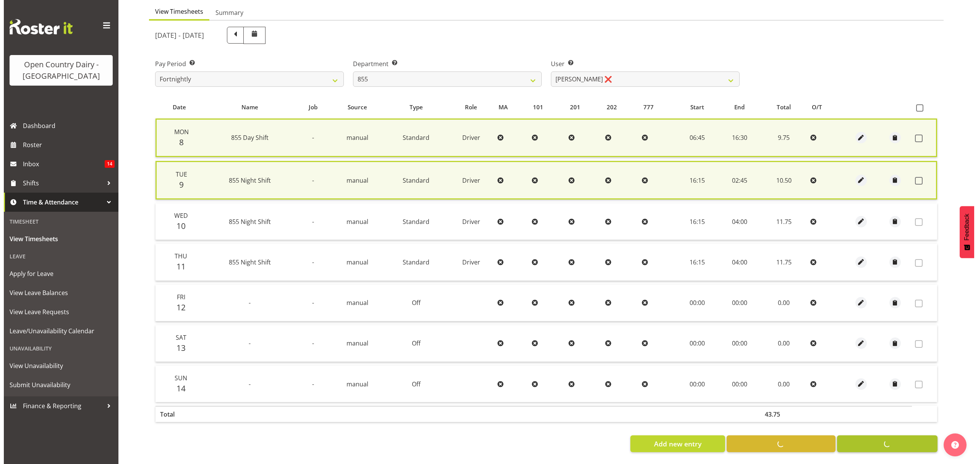
scroll to position [76, 0]
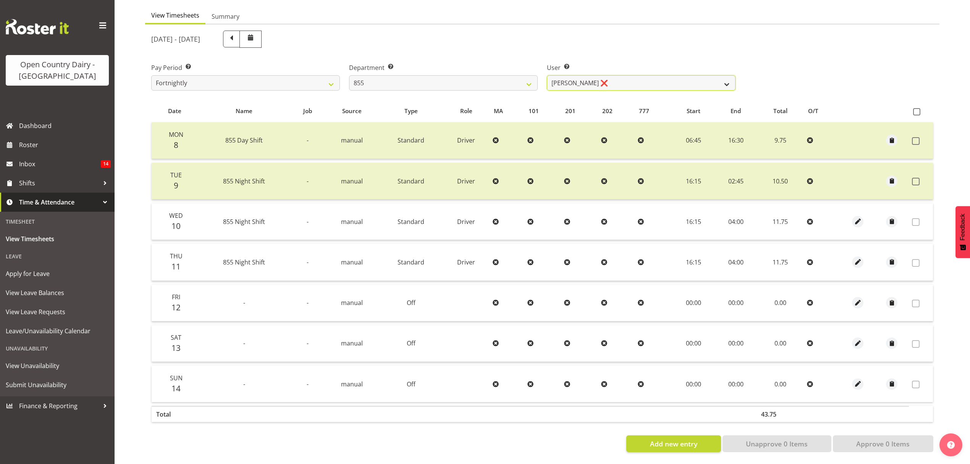
click at [728, 80] on select "Leon Harrison ❌ Nathan Vincent ❌ Wayne Jukes ❌" at bounding box center [641, 82] width 189 height 15
click at [547, 75] on select "Leon Harrison ❌ Nathan Vincent ❌ Wayne Jukes ❌" at bounding box center [641, 82] width 189 height 15
click at [0, 0] on div at bounding box center [0, 0] width 0 height 0
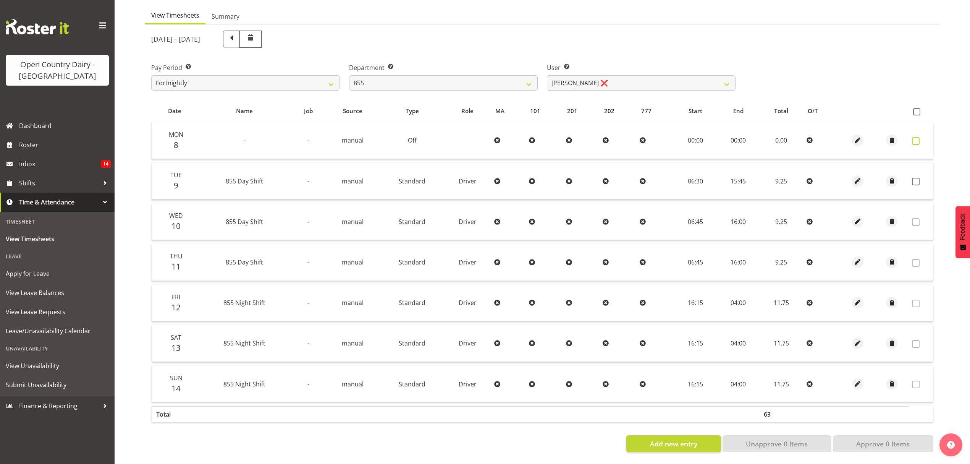
click at [914, 137] on span at bounding box center [916, 141] width 8 height 8
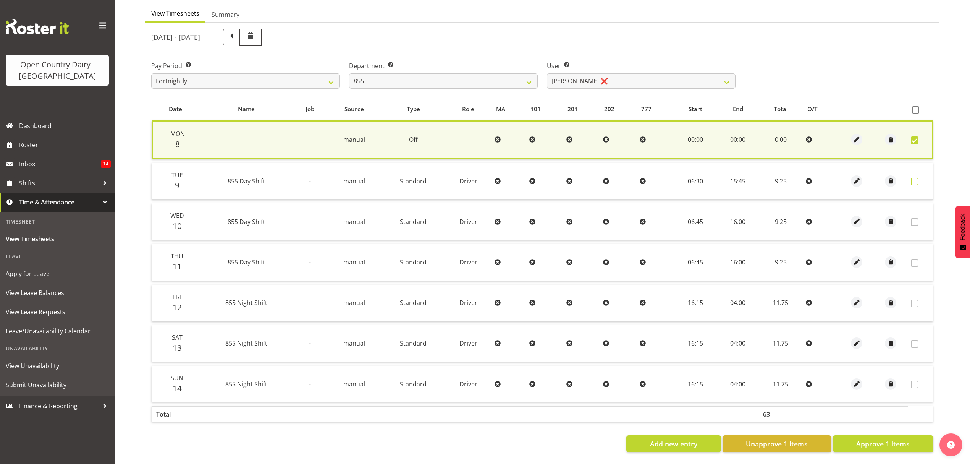
click at [912, 179] on span at bounding box center [915, 182] width 8 height 8
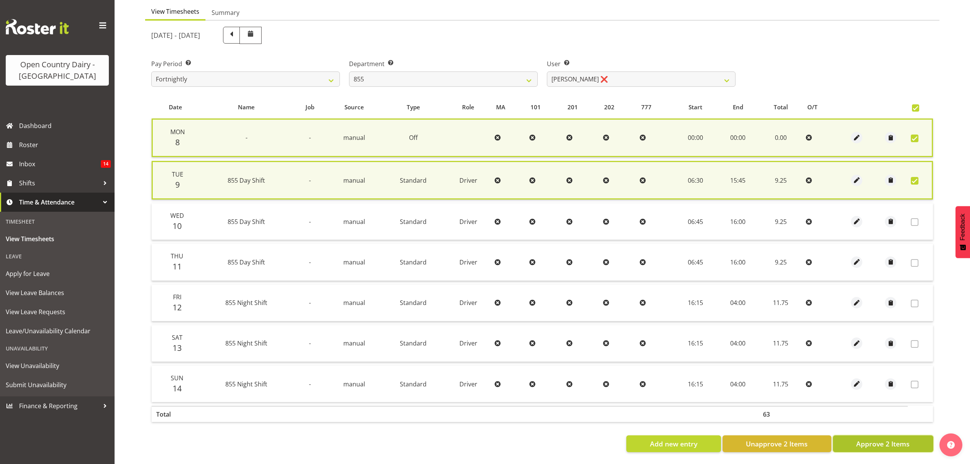
click at [883, 439] on span "Approve 2 Items" at bounding box center [882, 443] width 53 height 10
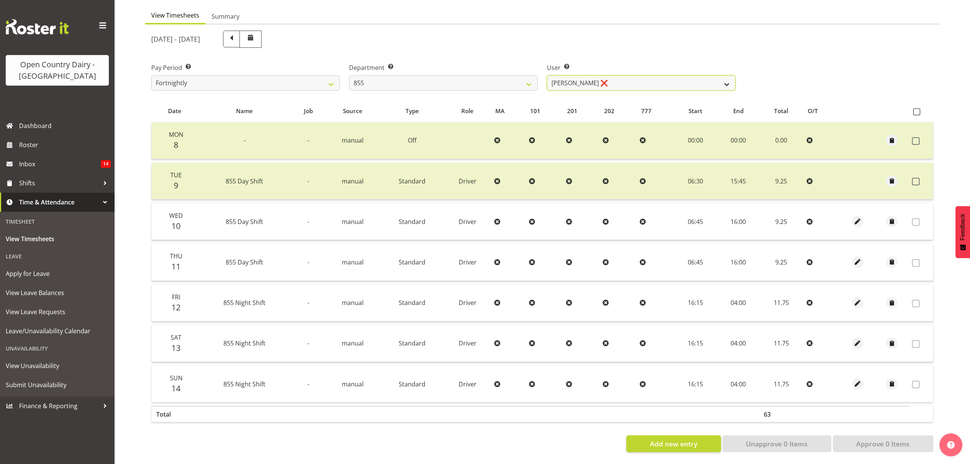
click at [720, 81] on select "Leon Harrison ❌ Nathan Vincent ❌ Wayne Jukes ❌" at bounding box center [641, 82] width 189 height 15
click at [528, 83] on select "734 735 736 737 738 739 851 852 853 854 855 856 858 861 862 865 868 869 870 873" at bounding box center [443, 82] width 189 height 15
click at [349, 75] on select "734 735 736 737 738 739 851 852 853 854 855 856 858 861 862 865 868 869 870 873" at bounding box center [443, 82] width 189 height 15
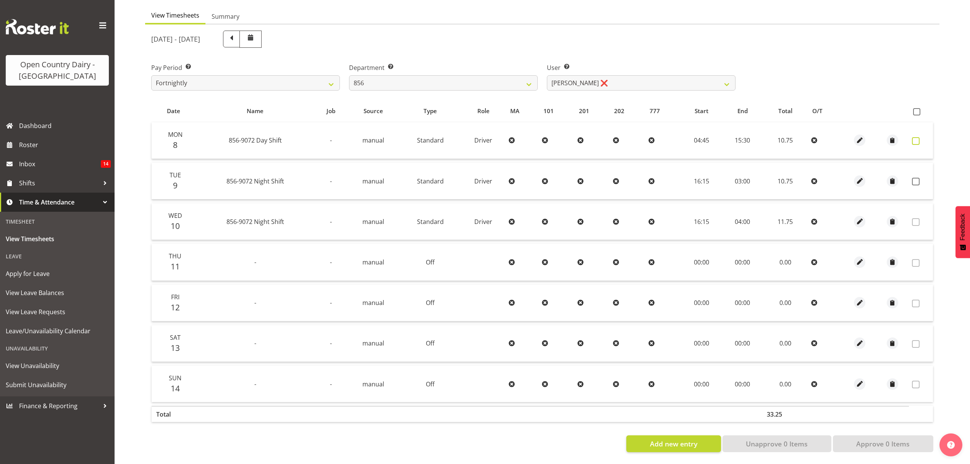
click at [914, 137] on span at bounding box center [916, 141] width 8 height 8
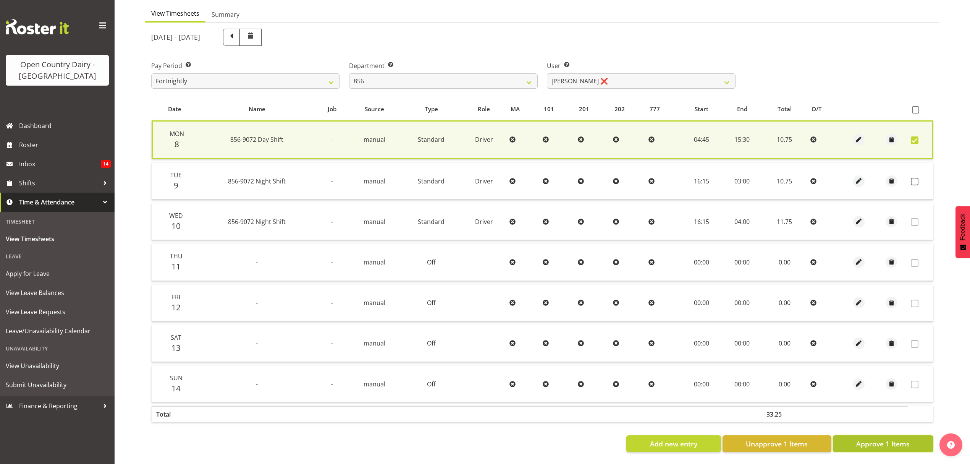
click at [882, 440] on span "Approve 1 Items" at bounding box center [882, 443] width 53 height 10
click at [882, 440] on div "Add new entry Unapprove 1 Items Approve 1 Items" at bounding box center [542, 443] width 782 height 17
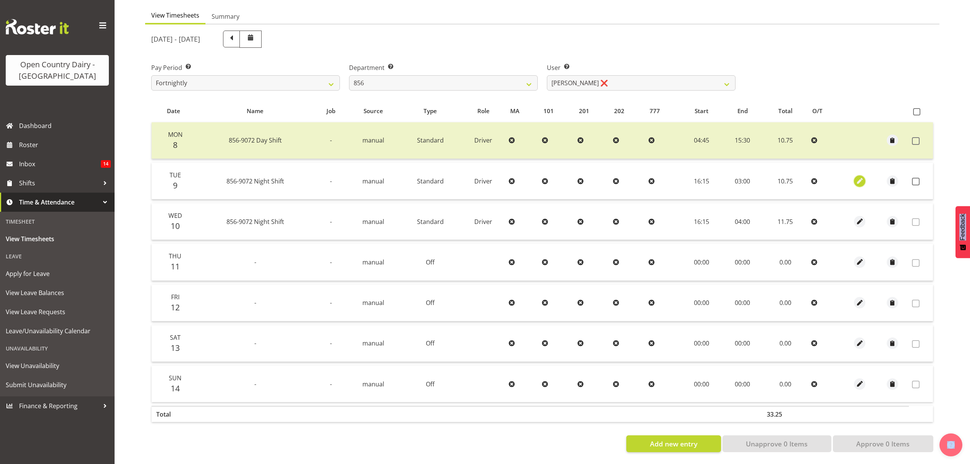
click at [856, 176] on span "button" at bounding box center [860, 180] width 9 height 9
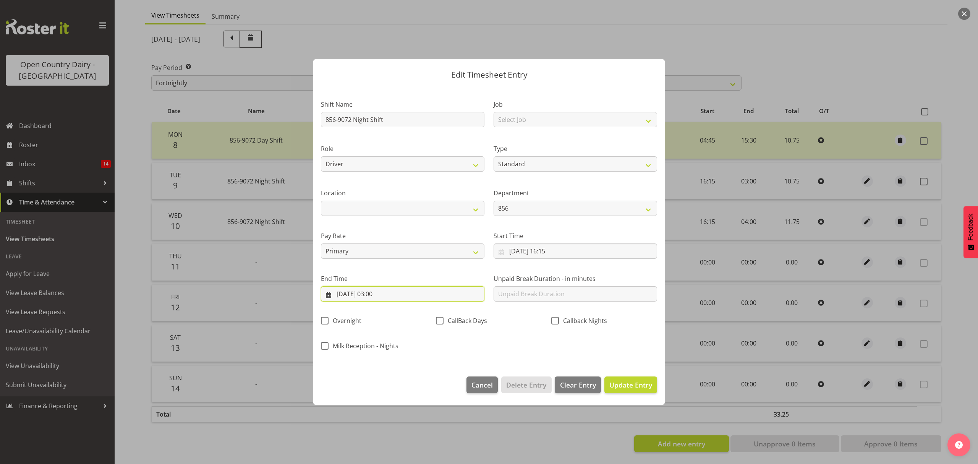
click at [380, 294] on input "10/09/2025, 03:00" at bounding box center [402, 293] width 163 height 15
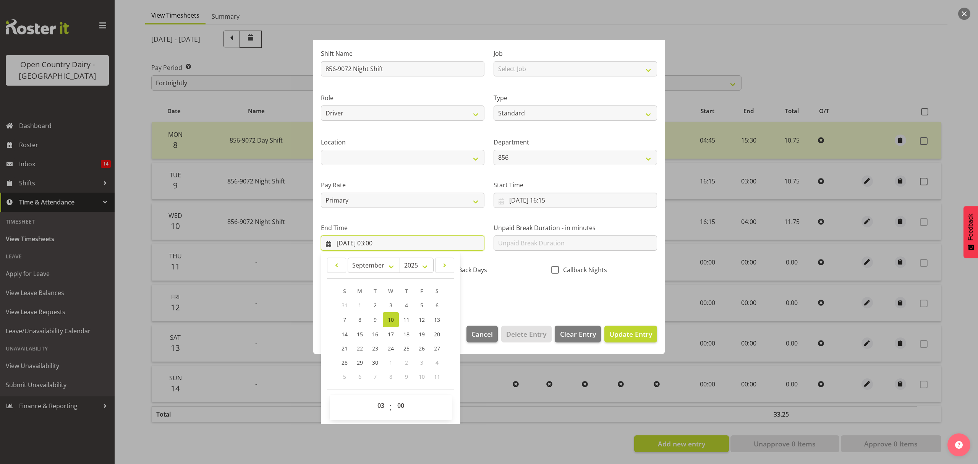
scroll to position [52, 0]
click at [382, 403] on select "00 01 02 03 04 05 06 07 08 09 10 11 12 13 14 15 16 17 18 19 20 21 22 23" at bounding box center [381, 403] width 17 height 15
click at [373, 397] on select "00 01 02 03 04 05 06 07 08 09 10 11 12 13 14 15 16 17 18 19 20 21 22 23" at bounding box center [381, 403] width 17 height 15
click at [400, 407] on select "00 01 02 03 04 05 06 07 08 09 10 11 12 13 14 15 16 17 18 19 20 21 22 23 24 25 2…" at bounding box center [401, 403] width 17 height 15
click at [393, 397] on select "00 01 02 03 04 05 06 07 08 09 10 11 12 13 14 15 16 17 18 19 20 21 22 23 24 25 2…" at bounding box center [401, 403] width 17 height 15
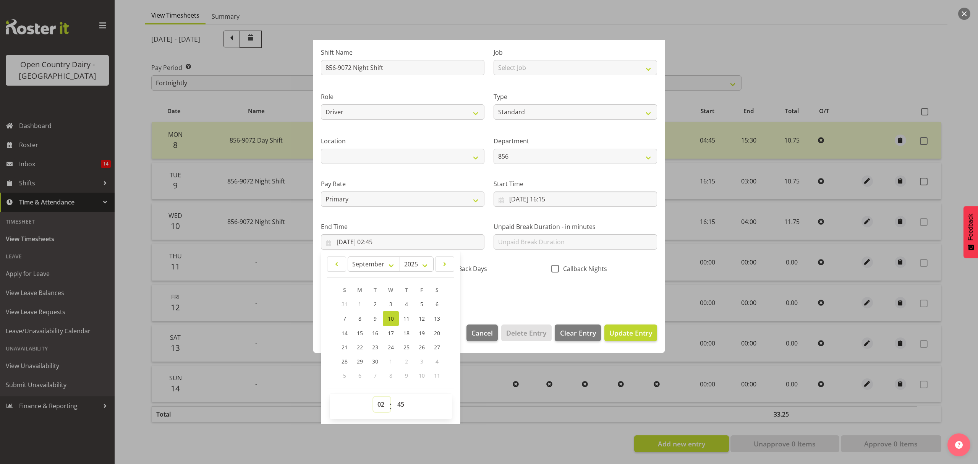
click at [383, 405] on select "00 01 02 03 04 05 06 07 08 09 10 11 12 13 14 15 16 17 18 19 20 21 22 23" at bounding box center [381, 403] width 17 height 15
click at [373, 397] on select "00 01 02 03 04 05 06 07 08 09 10 11 12 13 14 15 16 17 18 19 20 21 22 23" at bounding box center [381, 403] width 17 height 15
click at [398, 402] on select "00 01 02 03 04 05 06 07 08 09 10 11 12 13 14 15 16 17 18 19 20 21 22 23 24 25 2…" at bounding box center [401, 403] width 17 height 15
click at [393, 397] on select "00 01 02 03 04 05 06 07 08 09 10 11 12 13 14 15 16 17 18 19 20 21 22 23 24 25 2…" at bounding box center [401, 403] width 17 height 15
click at [613, 336] on span "Update Entry" at bounding box center [630, 332] width 43 height 9
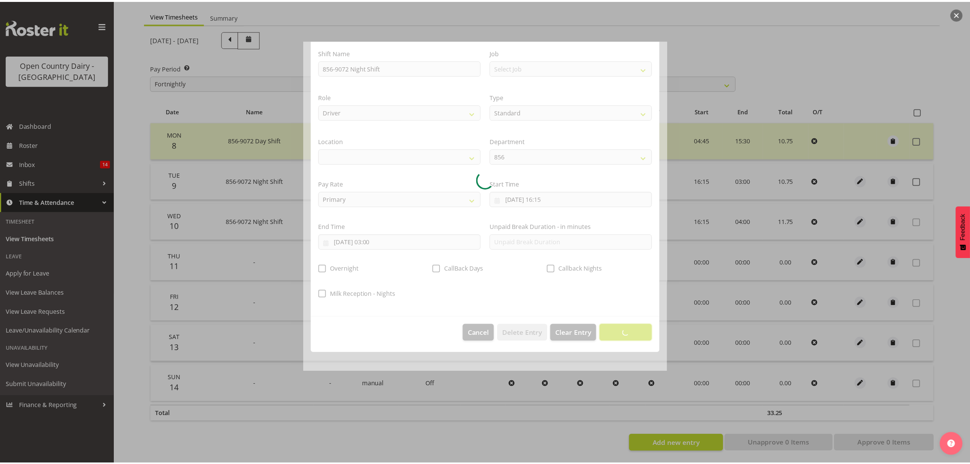
scroll to position [0, 0]
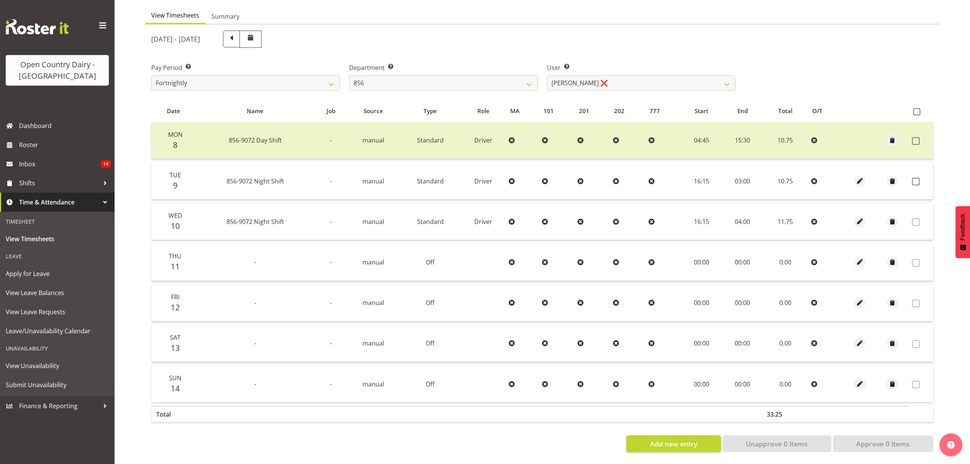
click at [916, 179] on td at bounding box center [921, 181] width 24 height 37
click at [916, 178] on span at bounding box center [916, 182] width 8 height 8
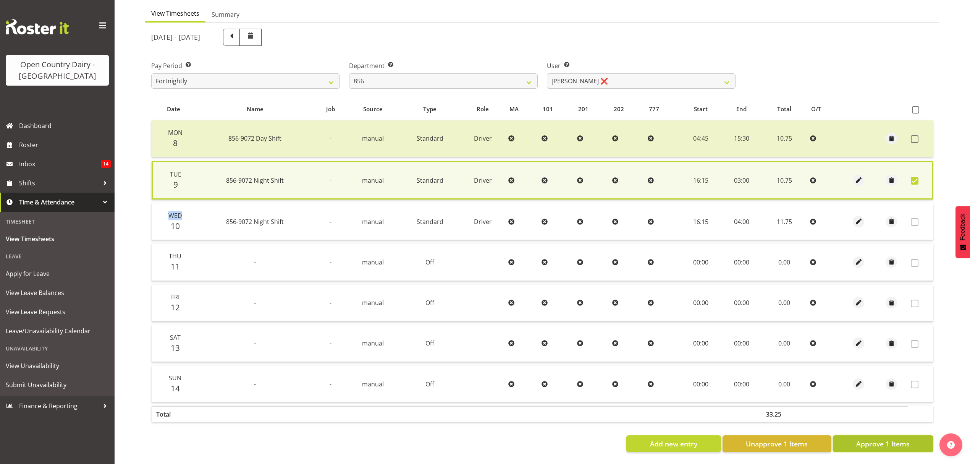
click at [898, 438] on span "Approve 1 Items" at bounding box center [882, 443] width 53 height 10
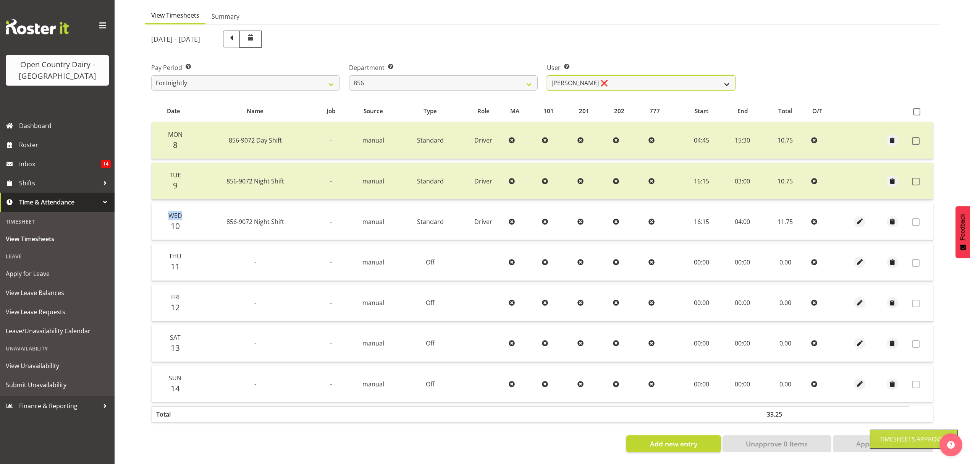
click at [720, 75] on select "Bradley Parkhill ❌ James Matheson ❌ Jason Vercoe ❌ Tony Lee ❌" at bounding box center [641, 82] width 189 height 15
click at [547, 75] on select "Bradley Parkhill ❌ James Matheson ❌ Jason Vercoe ❌ Tony Lee ❌" at bounding box center [641, 82] width 189 height 15
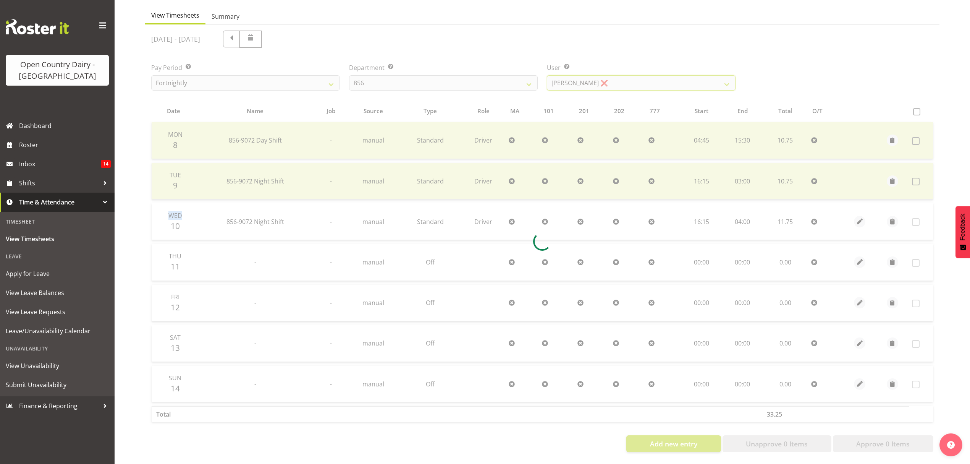
scroll to position [36, 0]
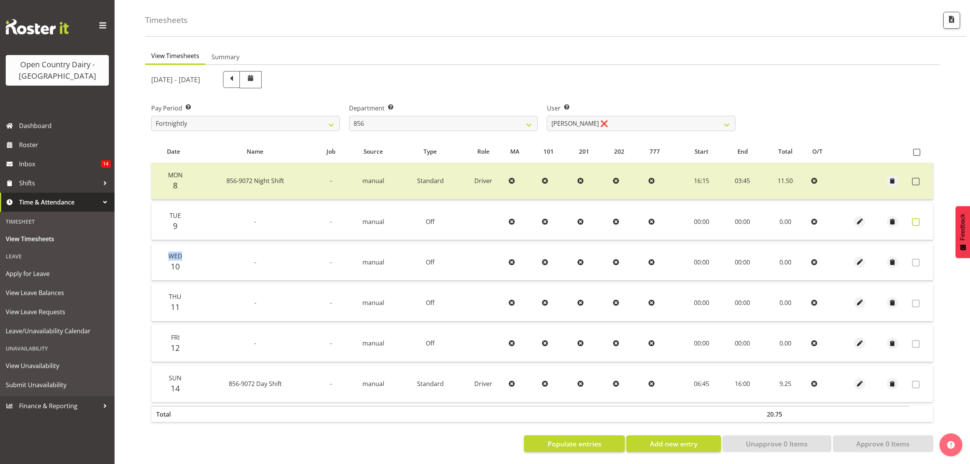
click at [914, 218] on span at bounding box center [916, 222] width 8 height 8
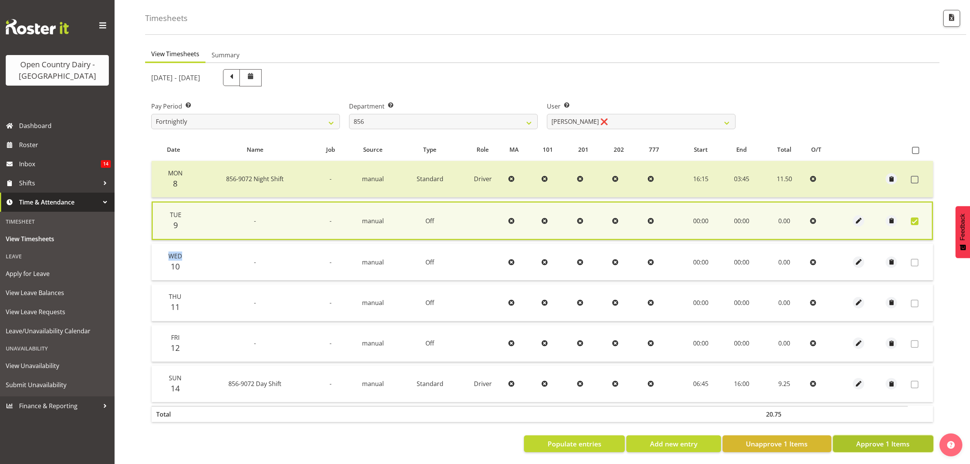
click at [864, 438] on span "Approve 1 Items" at bounding box center [882, 443] width 53 height 10
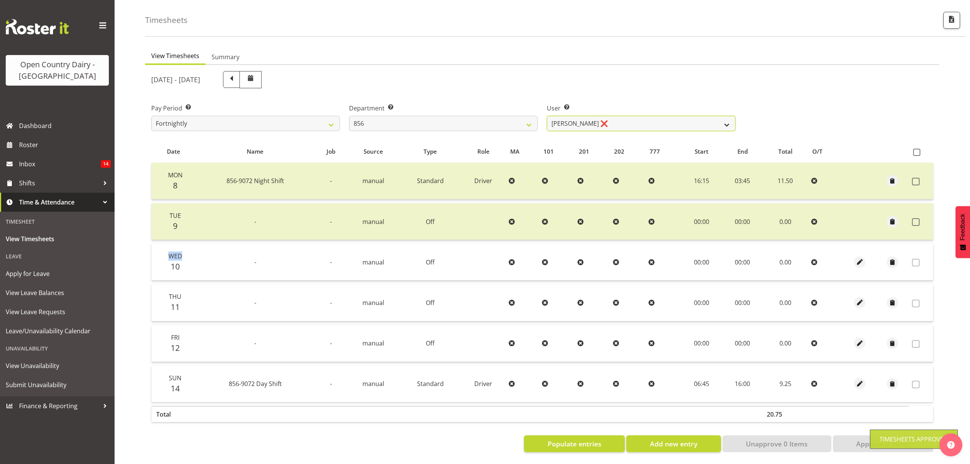
click at [726, 119] on select "Bradley Parkhill ❌ James Matheson ❌ Jason Vercoe ❌ Tony Lee ❌" at bounding box center [641, 123] width 189 height 15
click at [731, 118] on select "Bradley Parkhill ❌ James Matheson ❌ Jason Vercoe ❌ Tony Lee ❌" at bounding box center [641, 123] width 189 height 15
click at [547, 116] on select "Bradley Parkhill ❌ James Matheson ❌ Jason Vercoe ❌ Tony Lee ❌" at bounding box center [641, 123] width 189 height 15
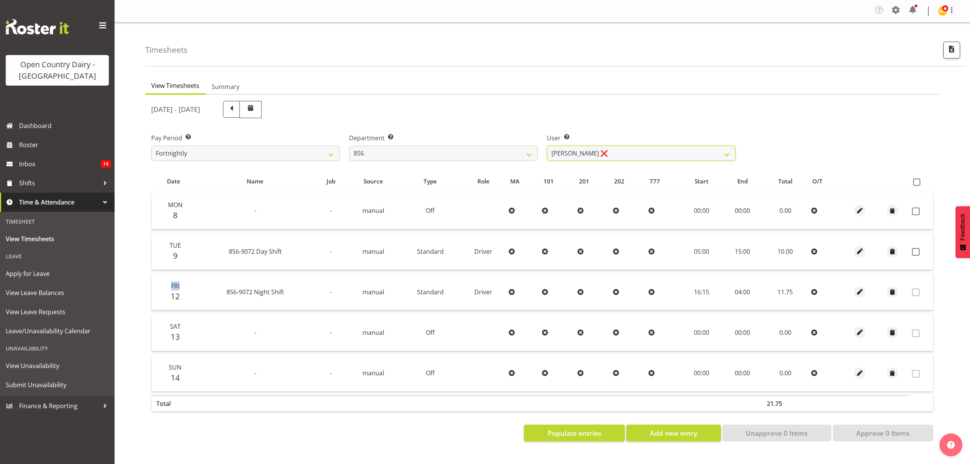
scroll to position [0, 0]
click at [917, 212] on span at bounding box center [916, 211] width 8 height 8
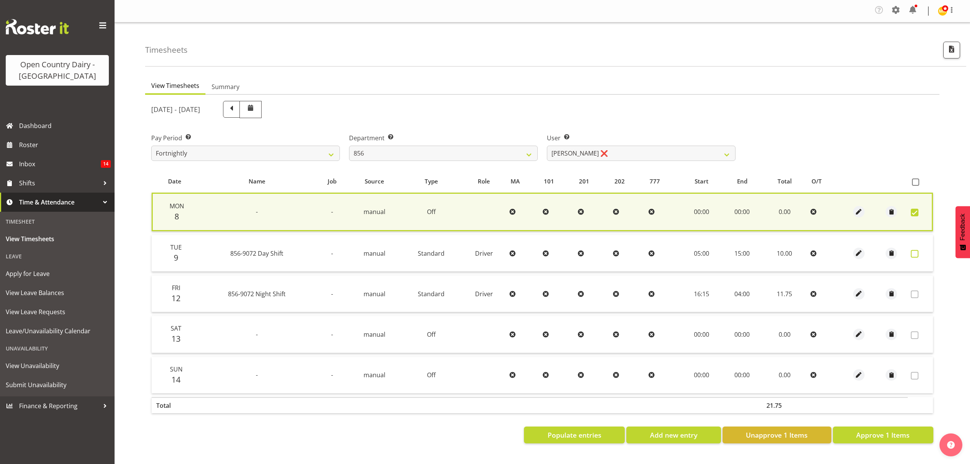
click at [916, 254] on span at bounding box center [915, 254] width 8 height 8
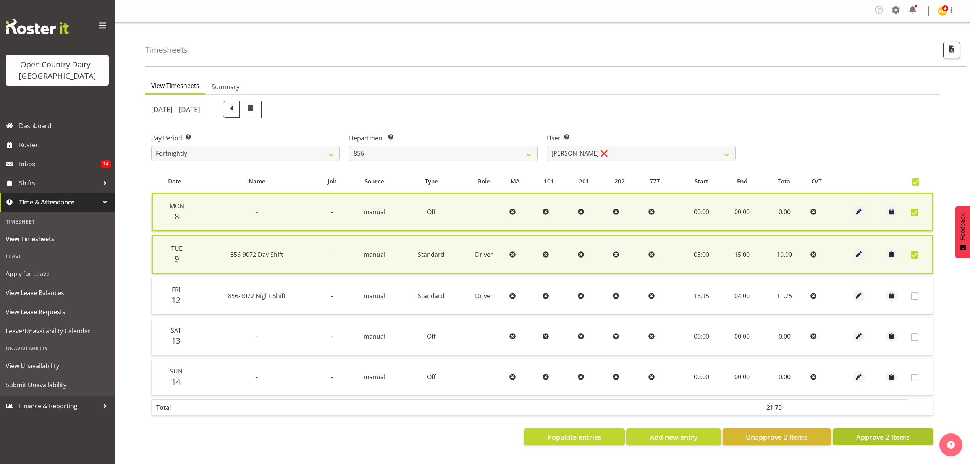
click at [871, 433] on span "Approve 2 Items" at bounding box center [882, 437] width 53 height 10
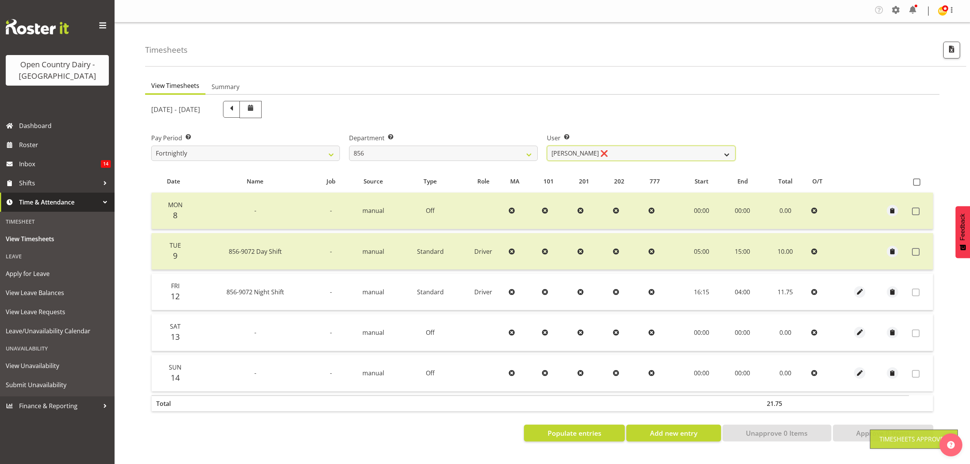
click at [728, 155] on select "Bradley Parkhill ❌ James Matheson ❌ Jason Vercoe ❌ Tony Lee ❌" at bounding box center [641, 153] width 189 height 15
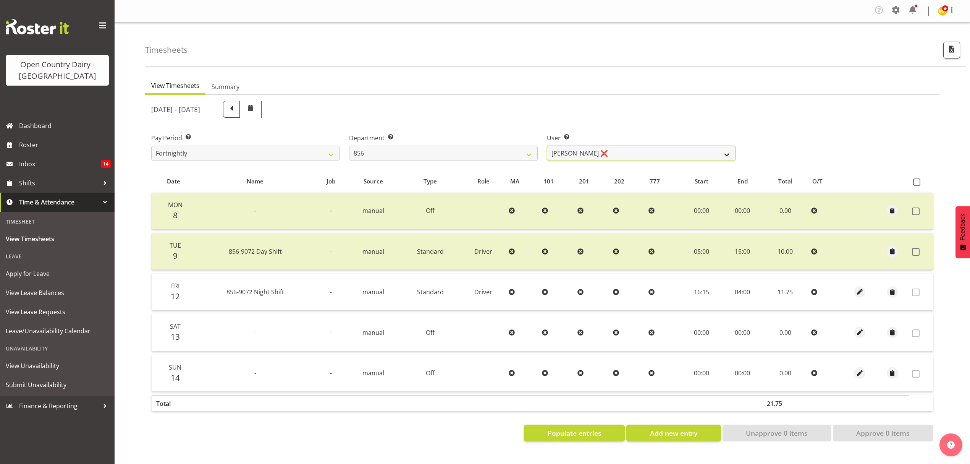
click at [547, 146] on select "Bradley Parkhill ❌ James Matheson ❌ Jason Vercoe ❌ Tony Lee ❌" at bounding box center [641, 153] width 189 height 15
click at [0, 0] on div at bounding box center [0, 0] width 0 height 0
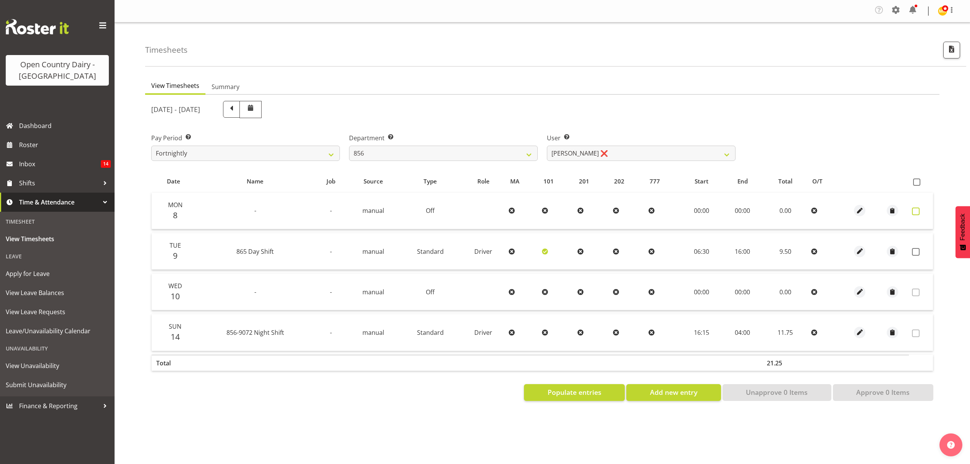
click at [914, 214] on span at bounding box center [916, 211] width 8 height 8
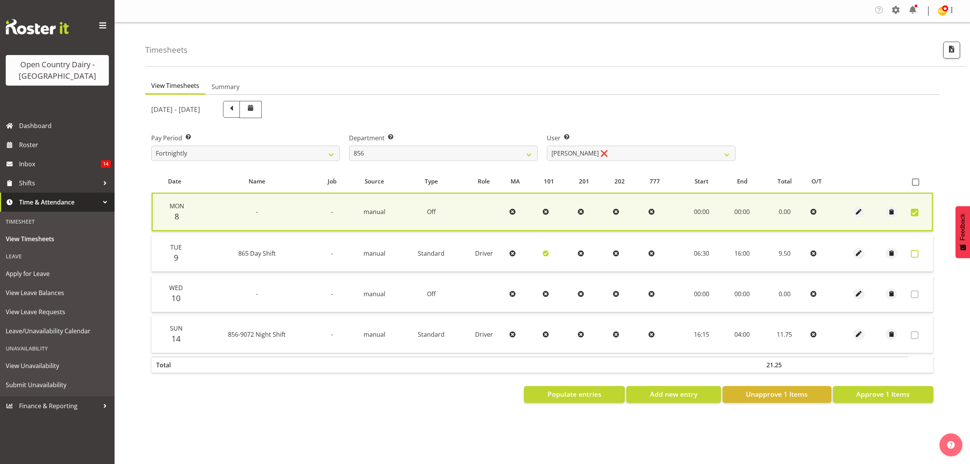
click at [917, 251] on span at bounding box center [915, 254] width 8 height 8
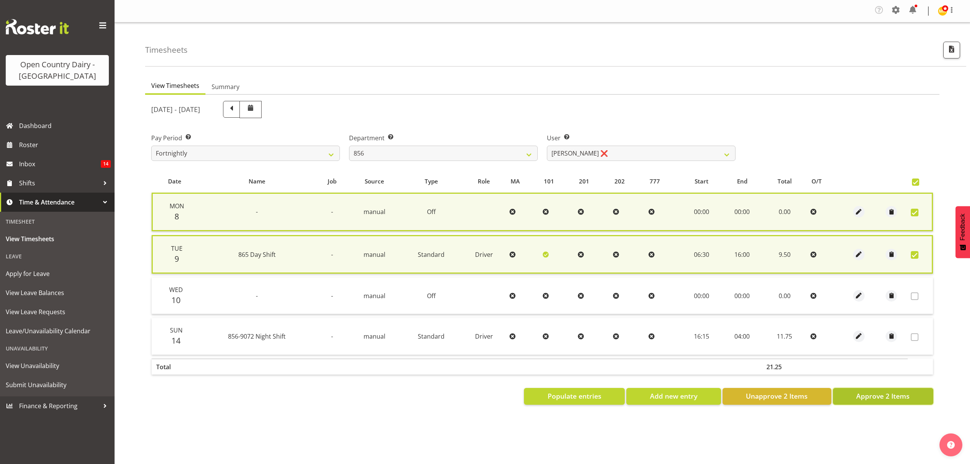
click at [865, 396] on span "Approve 2 Items" at bounding box center [882, 396] width 53 height 10
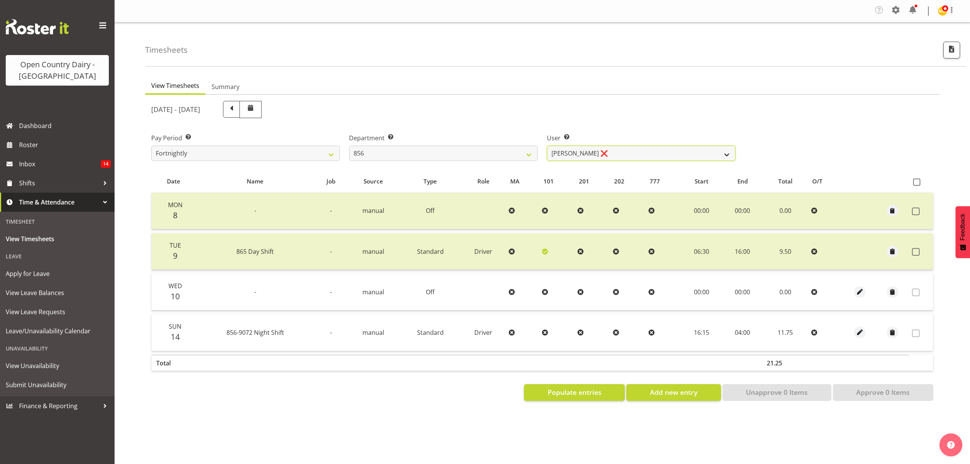
click at [725, 153] on select "Bradley Parkhill ❌ James Matheson ❌ Jason Vercoe ❌ Tony Lee ❌" at bounding box center [641, 153] width 189 height 15
click at [524, 153] on select "734 735 736 737 738 739 851 852 853 854 855 856 858 861 862 865 868 869 870 873" at bounding box center [443, 153] width 189 height 15
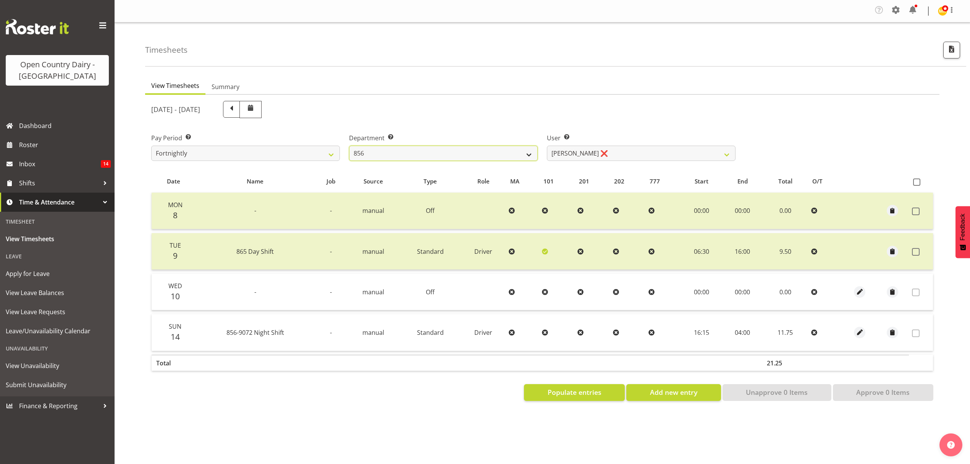
click at [524, 153] on select "734 735 736 737 738 739 851 852 853 854 855 856 858 861 862 865 868 869 870 873" at bounding box center [443, 153] width 189 height 15
click at [524, 161] on select "734 735 736 737 738 739 851 852 853 854 855 856 858 861 862 865 868 869 870 873" at bounding box center [443, 153] width 189 height 15
click at [349, 146] on select "734 735 736 737 738 739 851 852 853 854 855 856 858 861 862 865 868 869 870 873" at bounding box center [443, 153] width 189 height 15
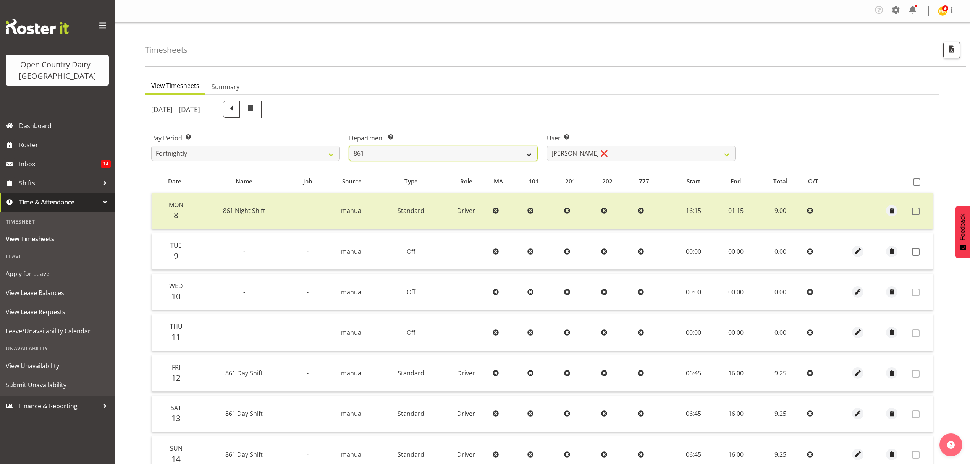
click at [526, 150] on select "734 735 736 737 738 739 851 852 853 854 855 856 858 861 862 865 868 869 870 873" at bounding box center [443, 153] width 189 height 15
click at [349, 146] on select "734 735 736 737 738 739 851 852 853 854 855 856 858 861 862 865 868 869 870 873" at bounding box center [443, 153] width 189 height 15
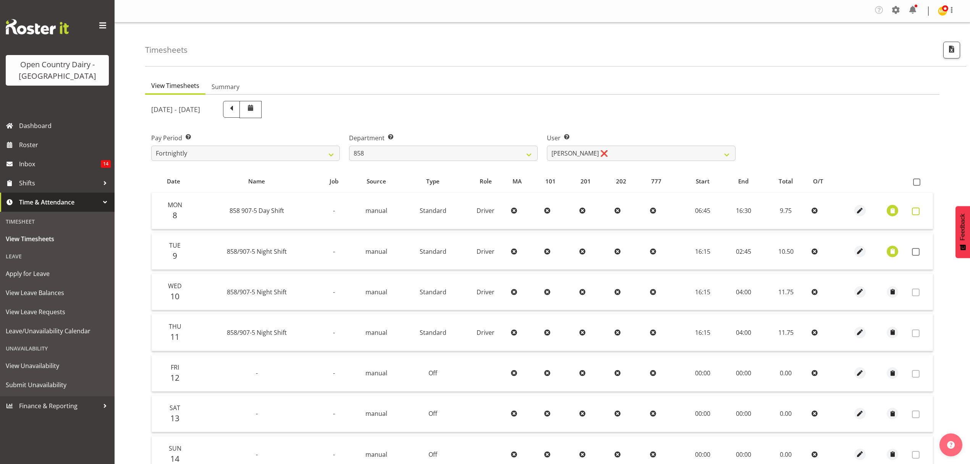
click at [919, 212] on span at bounding box center [916, 211] width 8 height 8
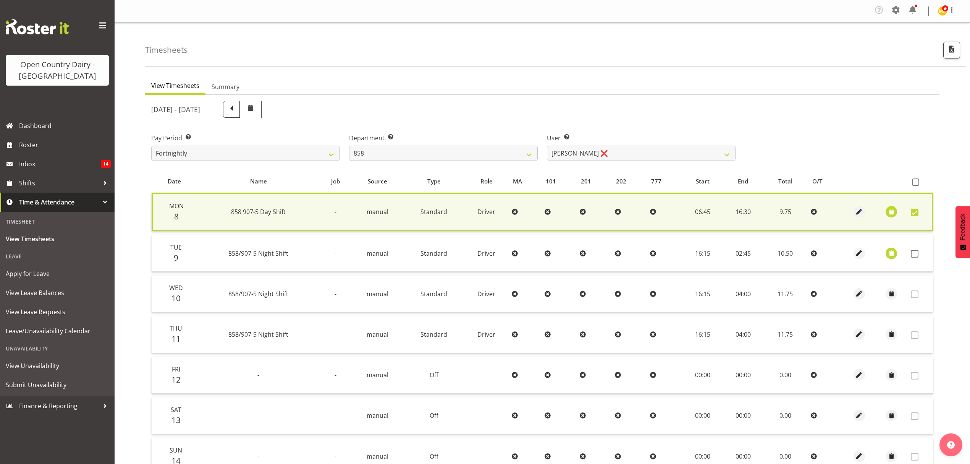
click at [919, 212] on label at bounding box center [917, 213] width 12 height 8
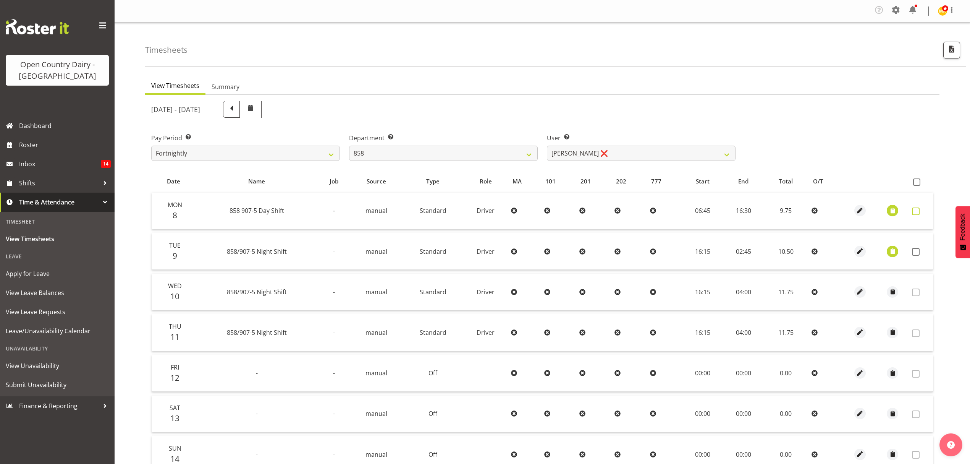
click at [919, 212] on span at bounding box center [916, 211] width 8 height 8
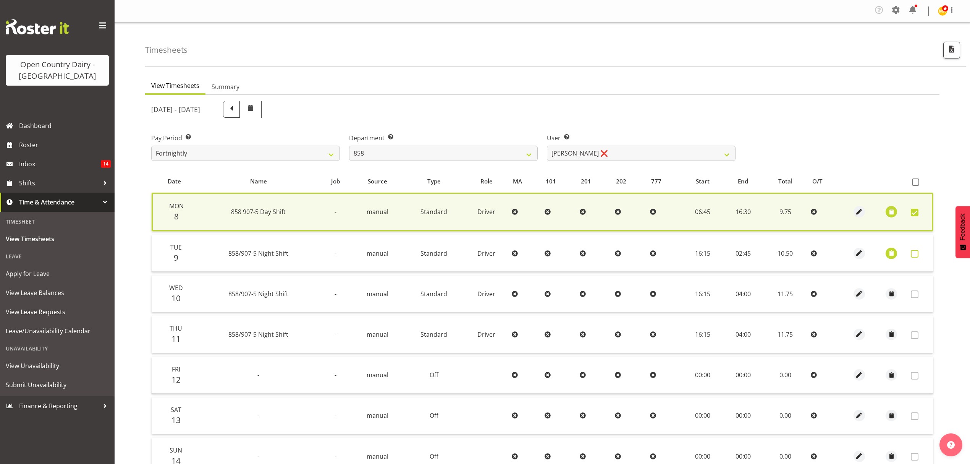
click at [916, 254] on span at bounding box center [915, 254] width 8 height 8
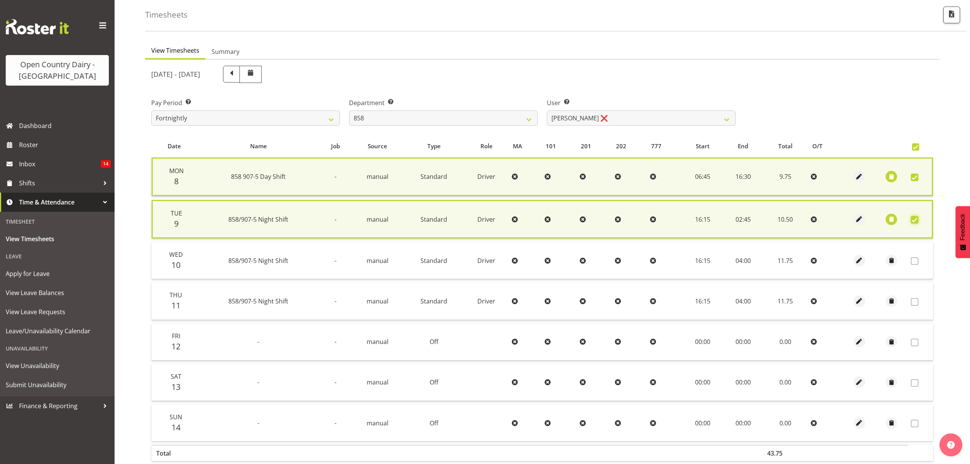
scroll to position [79, 0]
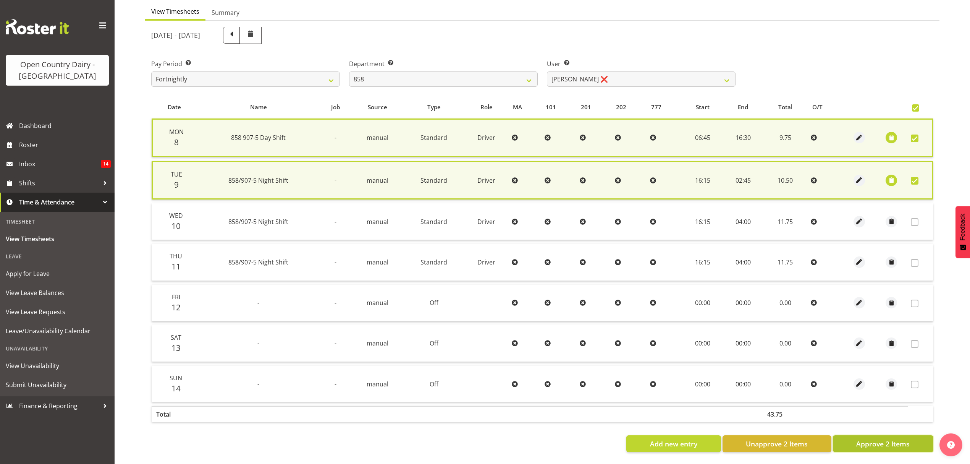
click at [884, 438] on span "Approve 2 Items" at bounding box center [882, 443] width 53 height 10
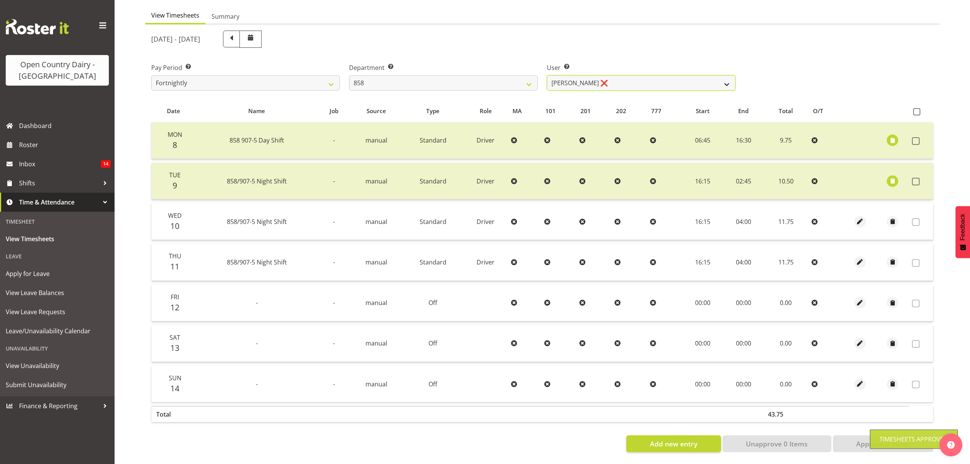
click at [717, 75] on select "Anthony Shaw ❌ Liam Bellman ❌ Neil Peters ❌" at bounding box center [641, 82] width 189 height 15
click at [728, 80] on select "Anthony Shaw ❌ Liam Bellman ❌ Neil Peters ❌" at bounding box center [641, 82] width 189 height 15
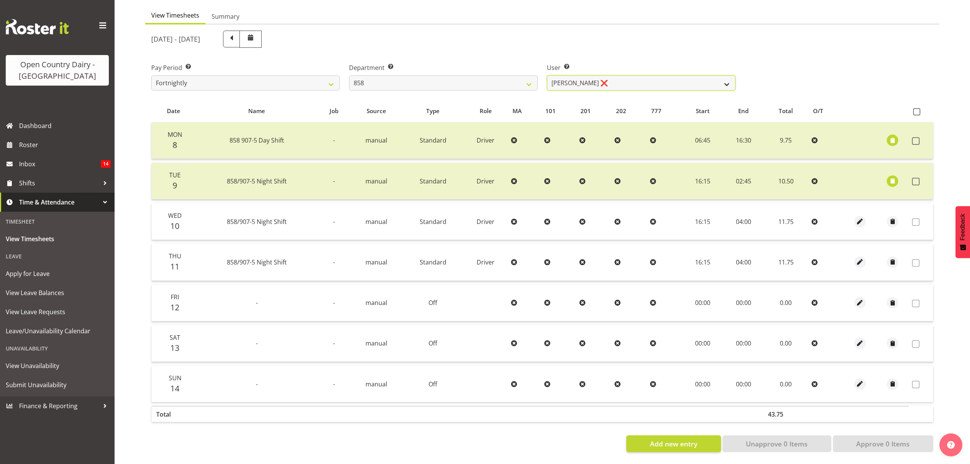
click at [547, 75] on select "Anthony Shaw ❌ Liam Bellman ❌ Neil Peters ❌" at bounding box center [641, 82] width 189 height 15
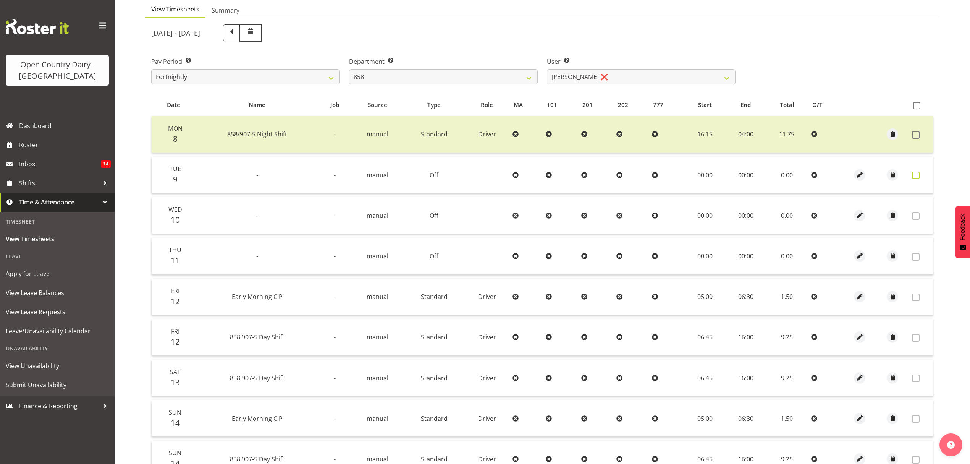
click at [913, 176] on span at bounding box center [916, 175] width 8 height 8
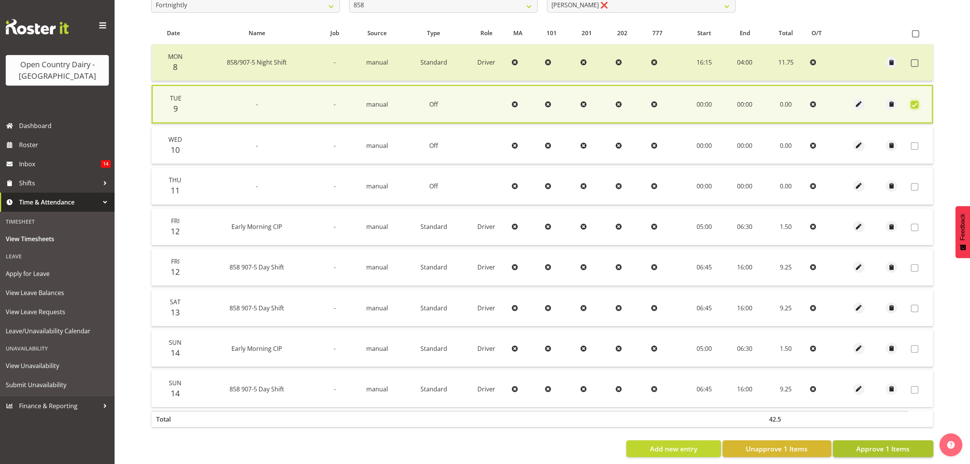
scroll to position [159, 0]
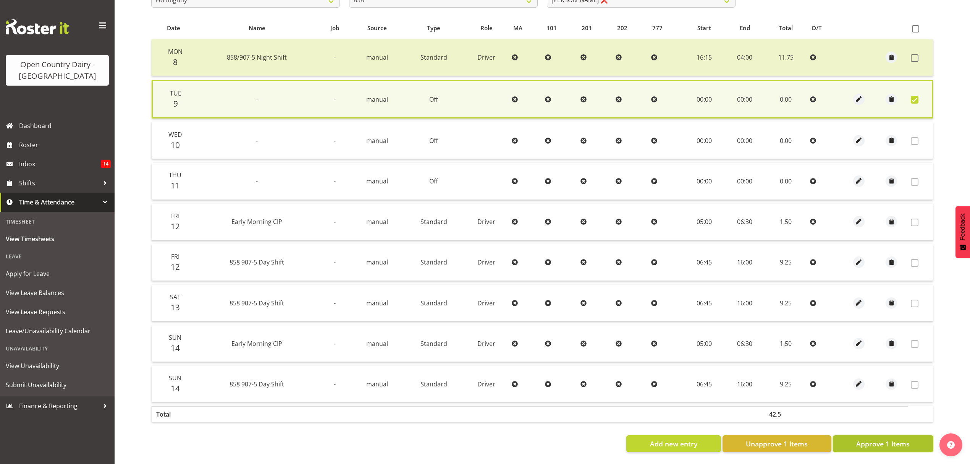
click at [877, 440] on span "Approve 1 Items" at bounding box center [882, 443] width 53 height 10
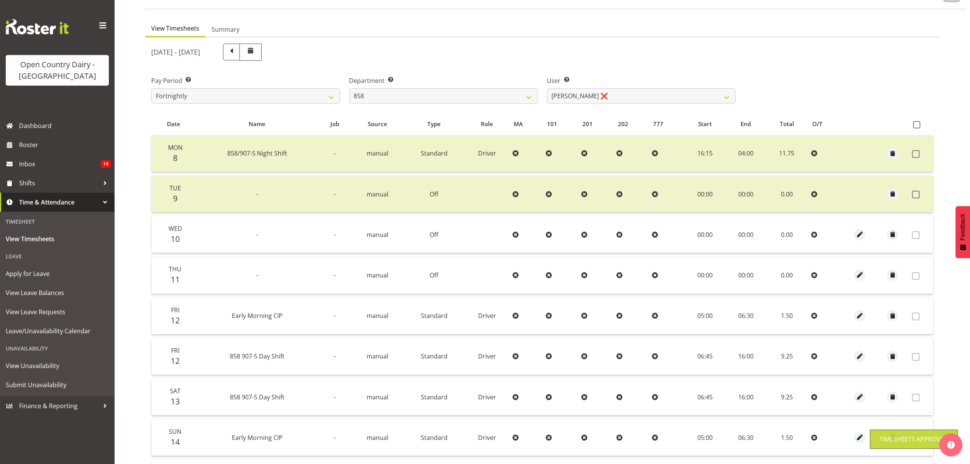
scroll to position [55, 0]
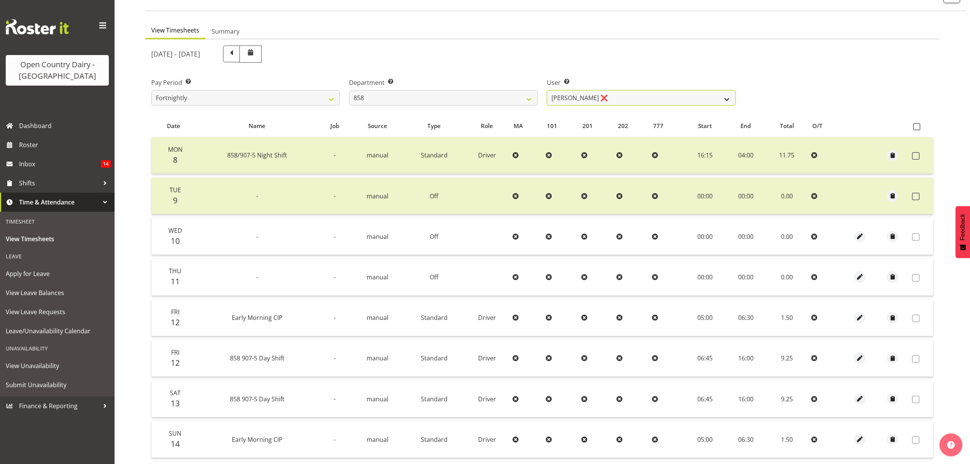
click at [726, 98] on select "Anthony Shaw ❌ Liam Bellman ❌ Neil Peters ❌" at bounding box center [641, 97] width 189 height 15
click at [547, 91] on select "Anthony Shaw ❌ Liam Bellman ❌ Neil Peters ❌" at bounding box center [641, 97] width 189 height 15
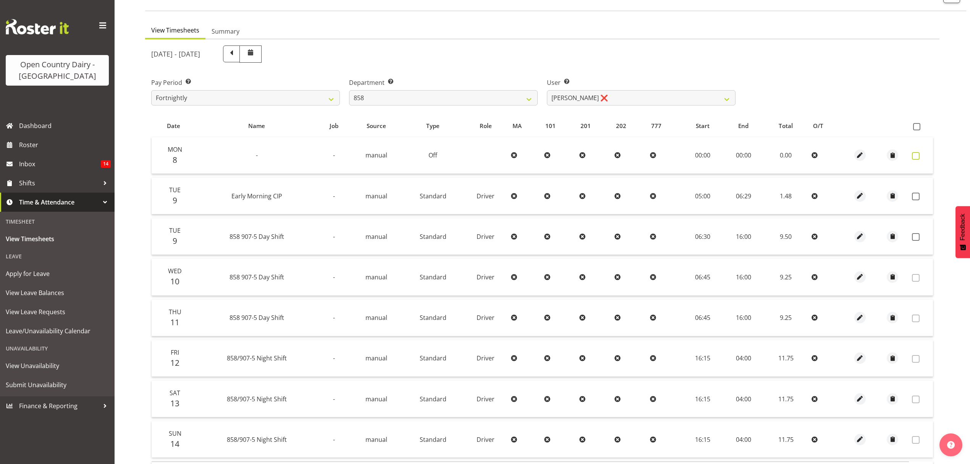
click at [914, 154] on span at bounding box center [916, 156] width 8 height 8
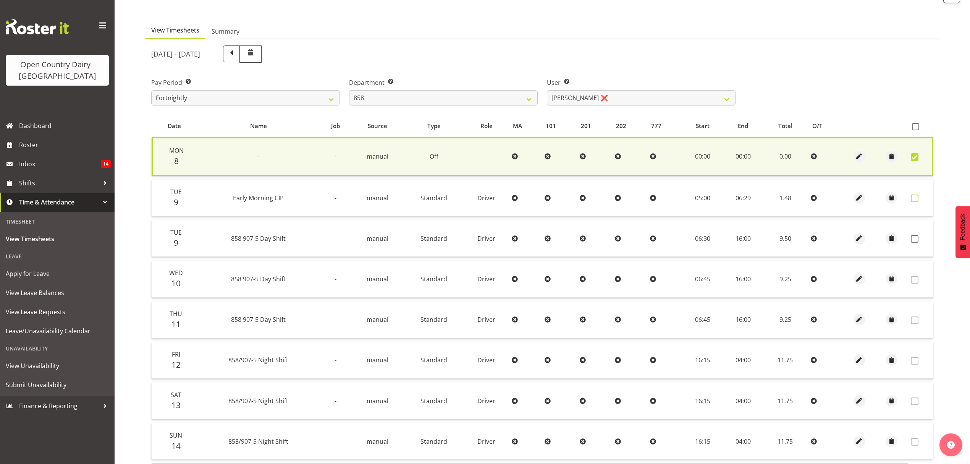
click at [916, 196] on span at bounding box center [915, 198] width 8 height 8
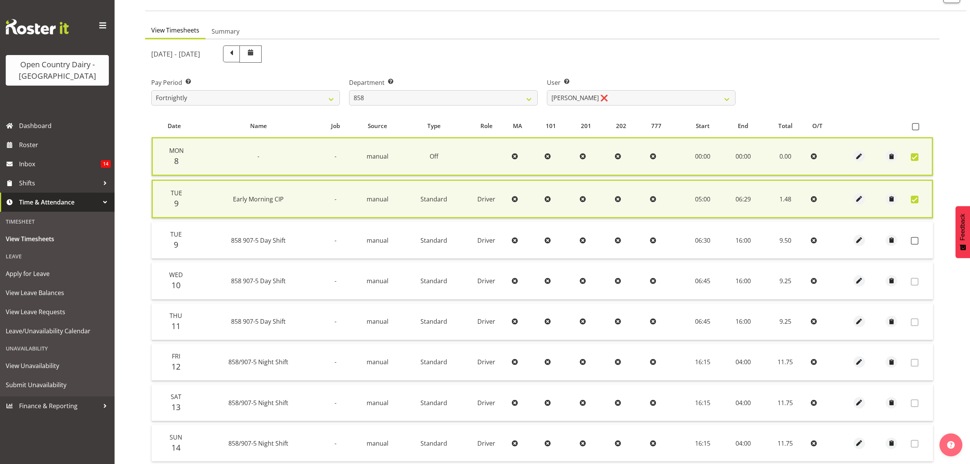
click at [916, 196] on span at bounding box center [915, 200] width 8 height 8
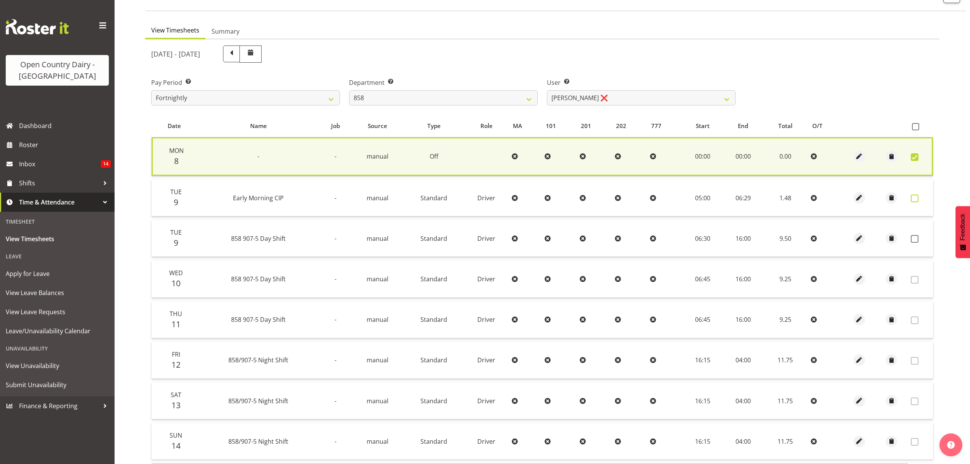
click at [916, 196] on span at bounding box center [915, 198] width 8 height 8
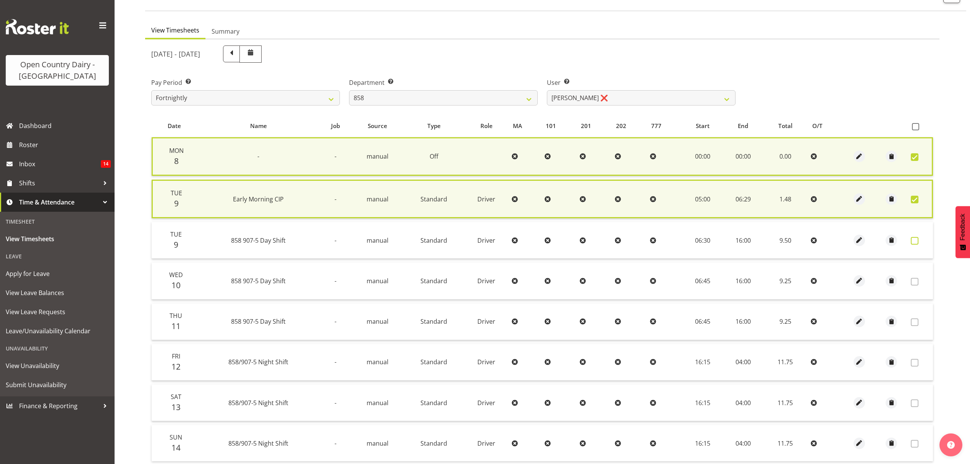
click at [916, 243] on span at bounding box center [915, 241] width 8 height 8
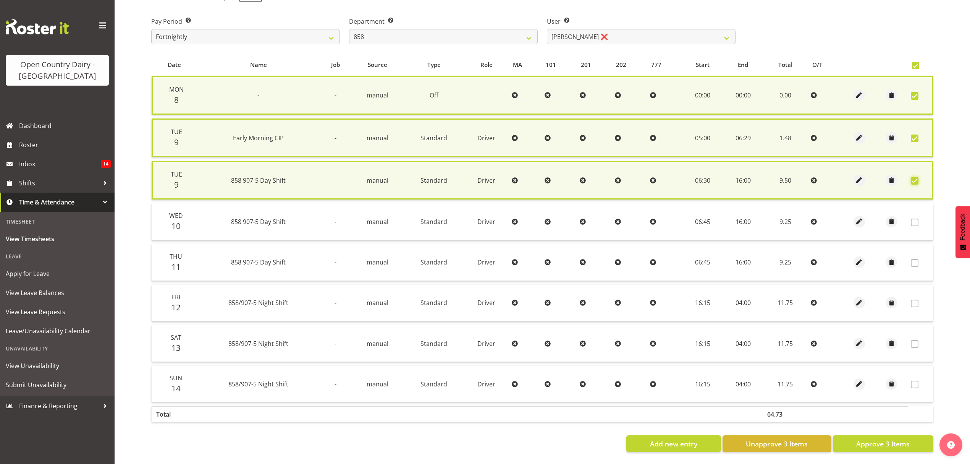
scroll to position [121, 0]
click at [905, 438] on span "Approve 3 Items" at bounding box center [882, 443] width 53 height 10
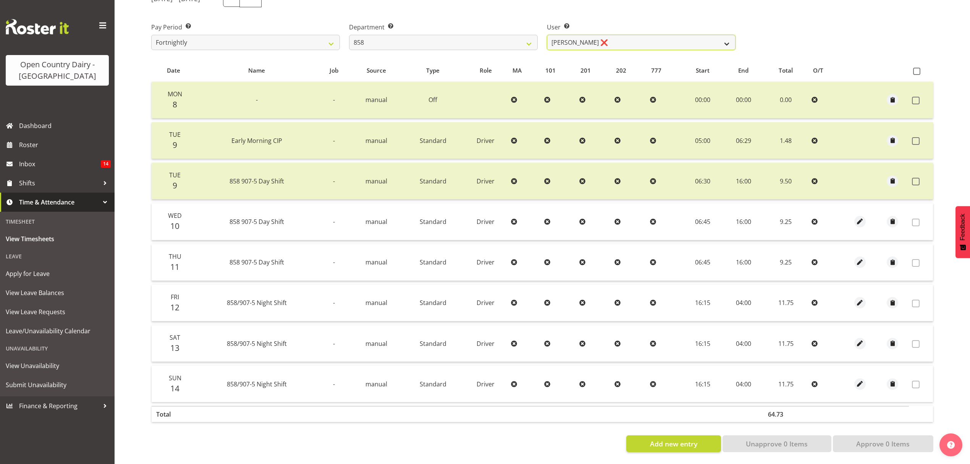
click at [733, 37] on select "Anthony Shaw ❌ Liam Bellman ❌ Neil Peters ❌" at bounding box center [641, 42] width 189 height 15
click at [525, 40] on select "734 735 736 737 738 739 851 852 853 854 855 856 858 861 862 865 868 869 870 873" at bounding box center [443, 42] width 189 height 15
click at [349, 35] on select "734 735 736 737 738 739 851 852 853 854 855 856 858 861 862 865 868 869 870 873" at bounding box center [443, 42] width 189 height 15
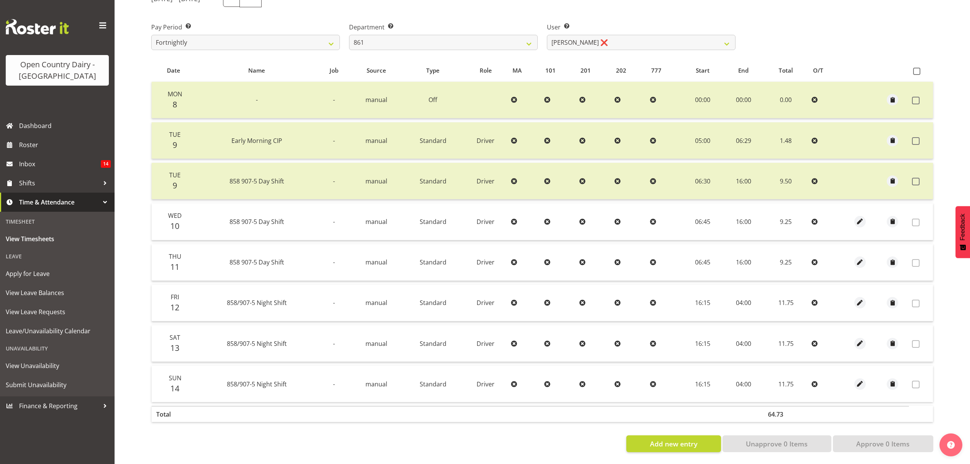
click at [0, 0] on div at bounding box center [0, 0] width 0 height 0
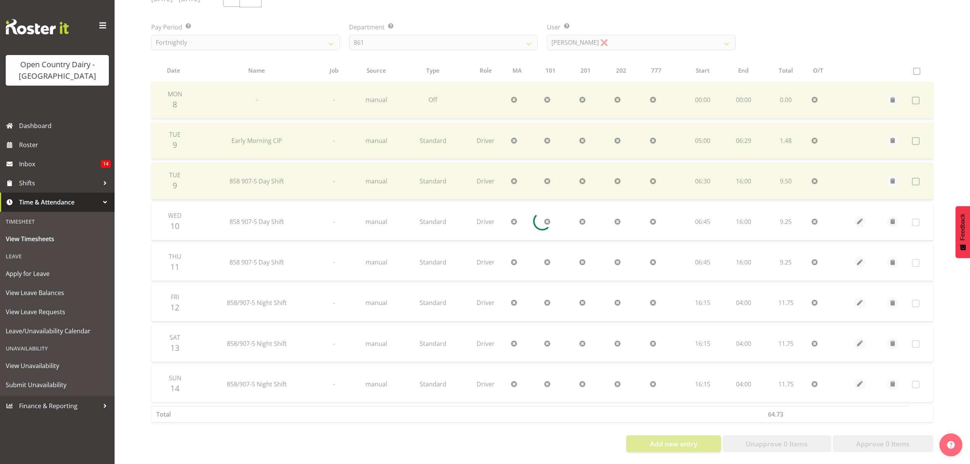
scroll to position [76, 0]
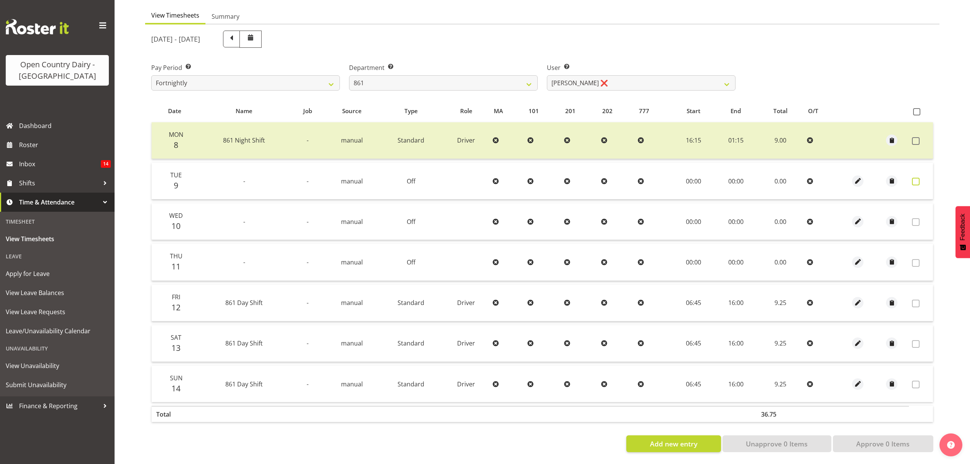
click at [917, 178] on span at bounding box center [916, 182] width 8 height 8
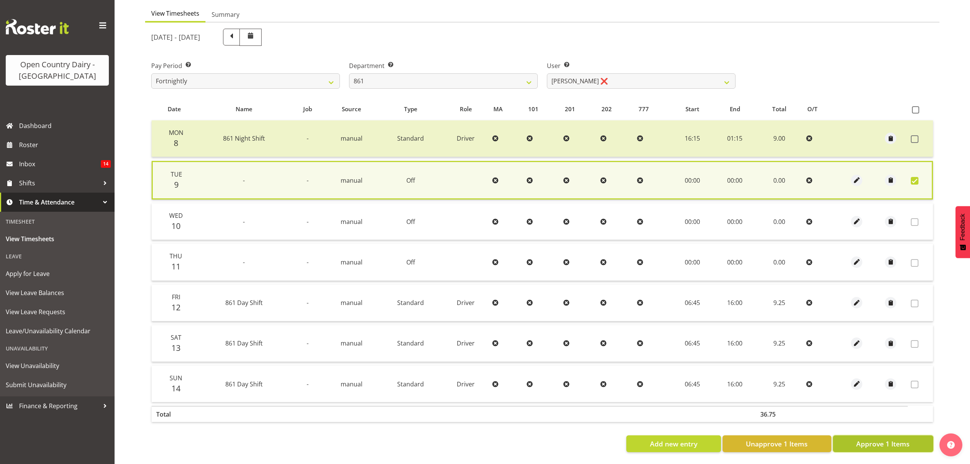
click at [883, 438] on span "Approve 1 Items" at bounding box center [882, 443] width 53 height 10
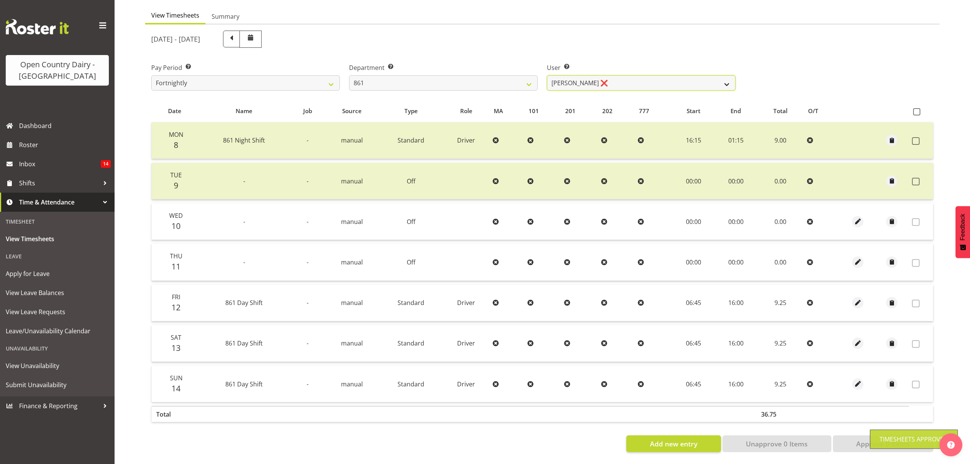
click at [725, 80] on select "Barry McIntosh ❌ Matthew Welland ❌ Philip Peek ❌" at bounding box center [641, 82] width 189 height 15
click at [547, 75] on select "Barry McIntosh ❌ Matthew Welland ❌ Philip Peek ❌" at bounding box center [641, 82] width 189 height 15
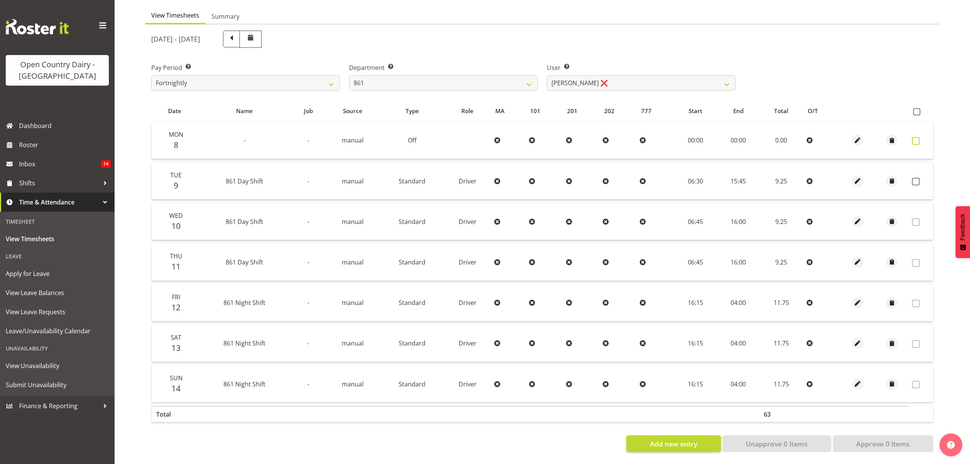
click at [917, 137] on span at bounding box center [916, 141] width 8 height 8
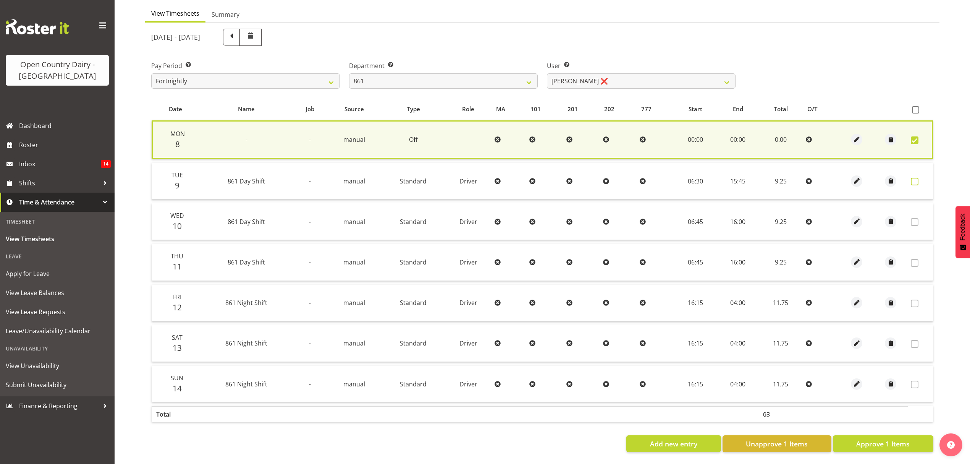
click at [917, 180] on span at bounding box center [915, 182] width 8 height 8
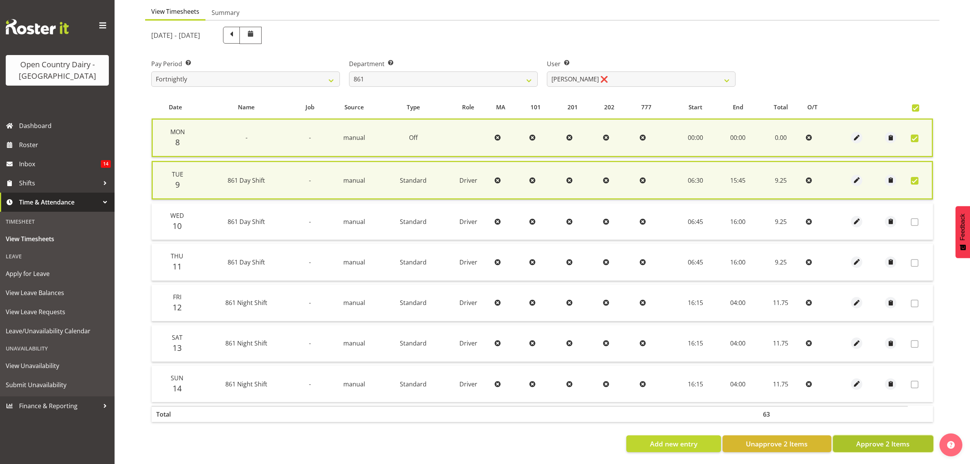
click at [879, 435] on button "Approve 2 Items" at bounding box center [883, 443] width 100 height 17
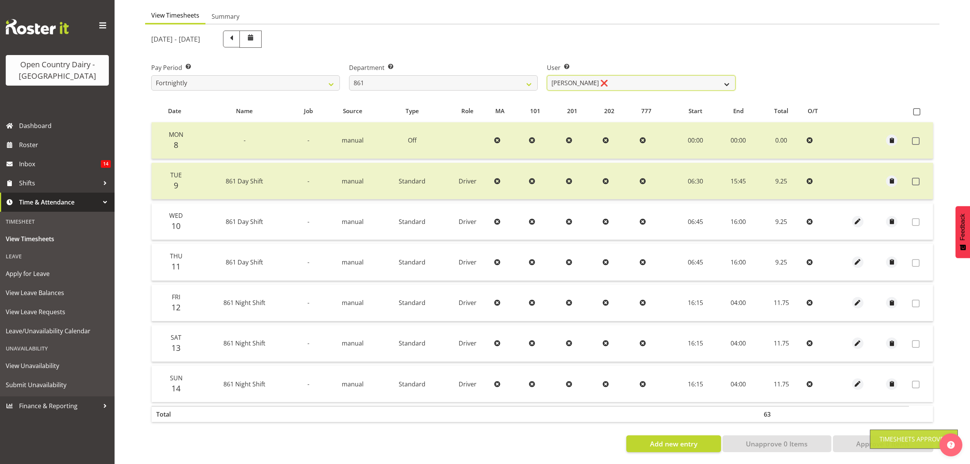
click at [723, 75] on select "Barry McIntosh ❌ Matthew Welland ❌ Philip Peek ❌" at bounding box center [641, 82] width 189 height 15
click at [547, 75] on select "Barry McIntosh ❌ Matthew Welland ❌ Philip Peek ❌" at bounding box center [641, 82] width 189 height 15
click at [0, 0] on div at bounding box center [0, 0] width 0 height 0
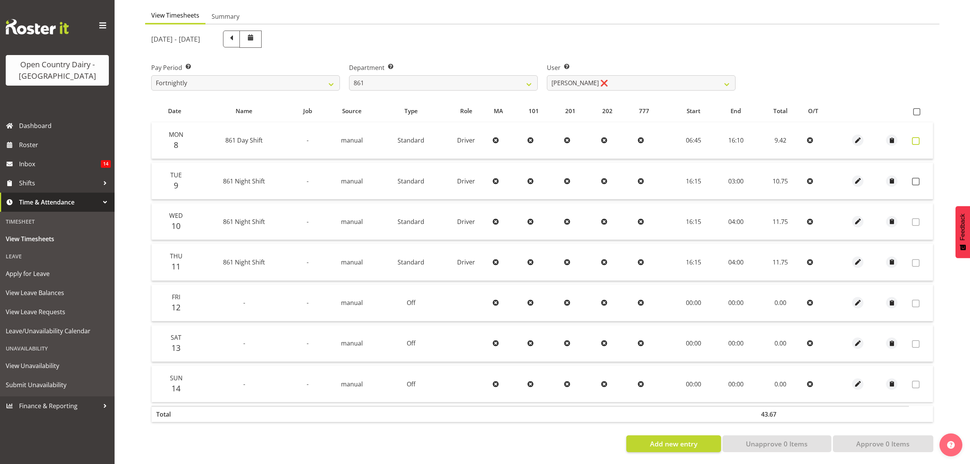
click at [916, 138] on span at bounding box center [916, 141] width 8 height 8
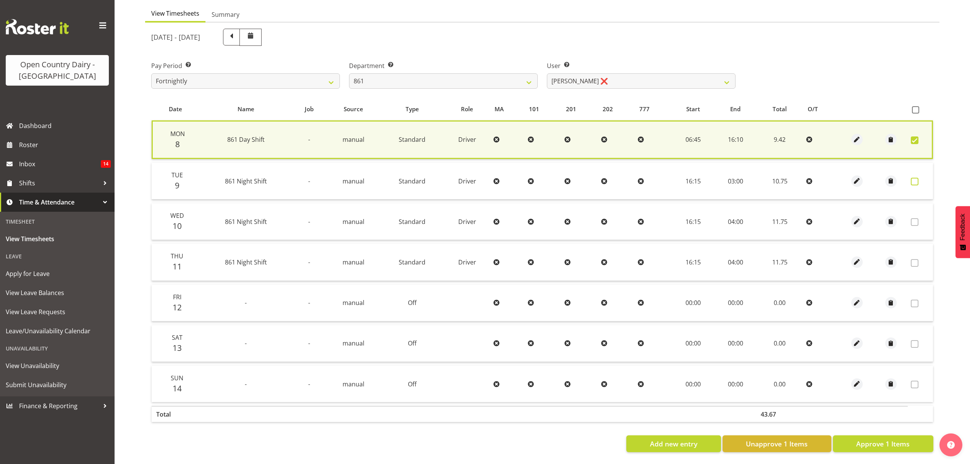
click at [919, 178] on label at bounding box center [917, 182] width 12 height 8
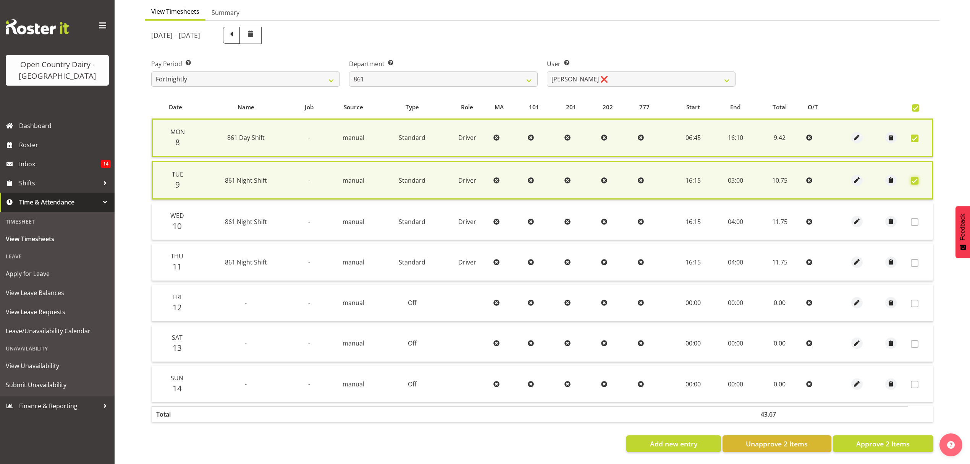
scroll to position [79, 0]
click at [868, 439] on span "Approve 2 Items" at bounding box center [882, 443] width 53 height 10
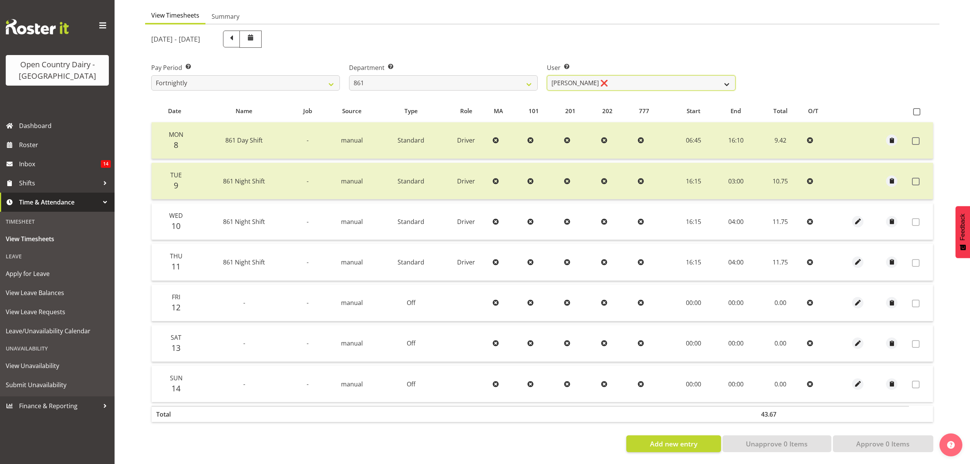
click at [686, 77] on select "Barry McIntosh ❌ Matthew Welland ❌ Philip Peek ❌" at bounding box center [641, 82] width 189 height 15
click at [527, 77] on select "734 735 736 737 738 739 851 852 853 854 855 856 858 861 862 865 868 869 870 873" at bounding box center [443, 82] width 189 height 15
click at [349, 75] on select "734 735 736 737 738 739 851 852 853 854 855 856 858 861 862 865 868 869 870 873" at bounding box center [443, 82] width 189 height 15
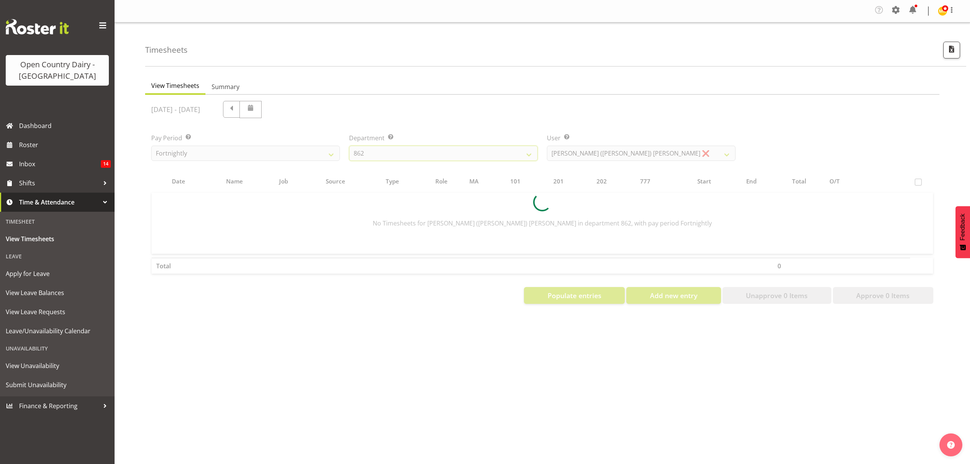
scroll to position [0, 0]
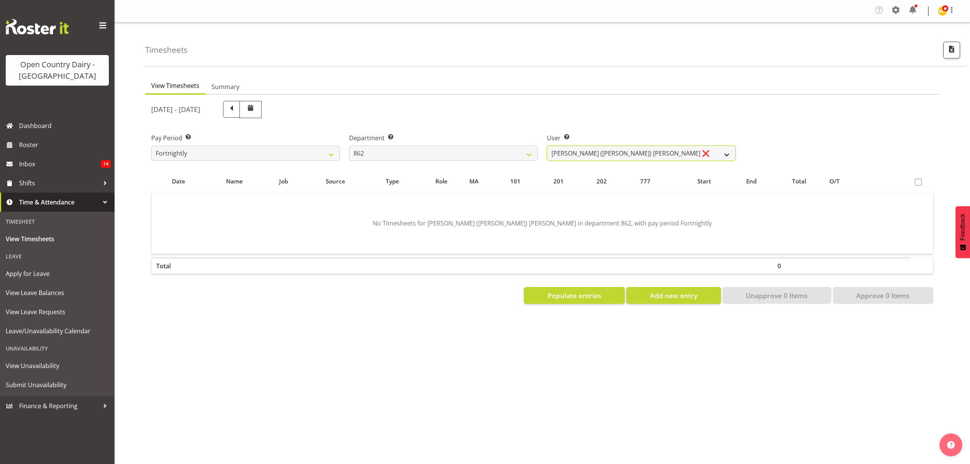
click at [728, 151] on select "Bennie (David) Smith ❌ Colin Schwarz ❌ Forbes O'Reilly ❌ Tracy Inder ❌" at bounding box center [641, 153] width 189 height 15
click at [547, 146] on select "Bennie (David) Smith ❌ Colin Schwarz ❌ Forbes O'Reilly ❌ Tracy Inder ❌" at bounding box center [641, 153] width 189 height 15
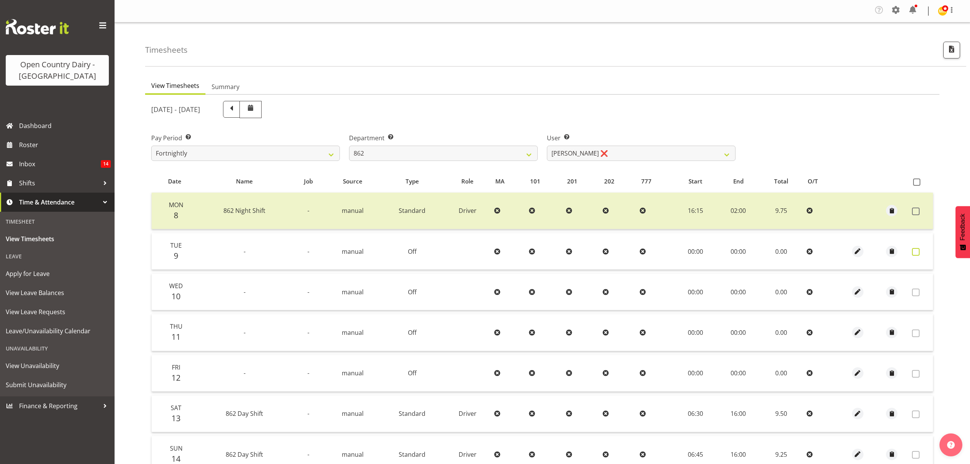
click at [913, 249] on span at bounding box center [916, 252] width 8 height 8
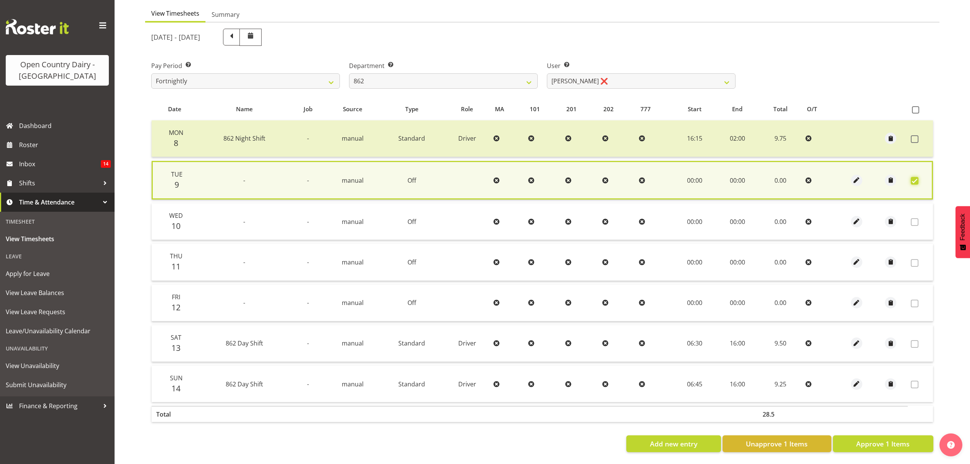
scroll to position [78, 0]
click at [887, 438] on span "Approve 1 Items" at bounding box center [882, 443] width 53 height 10
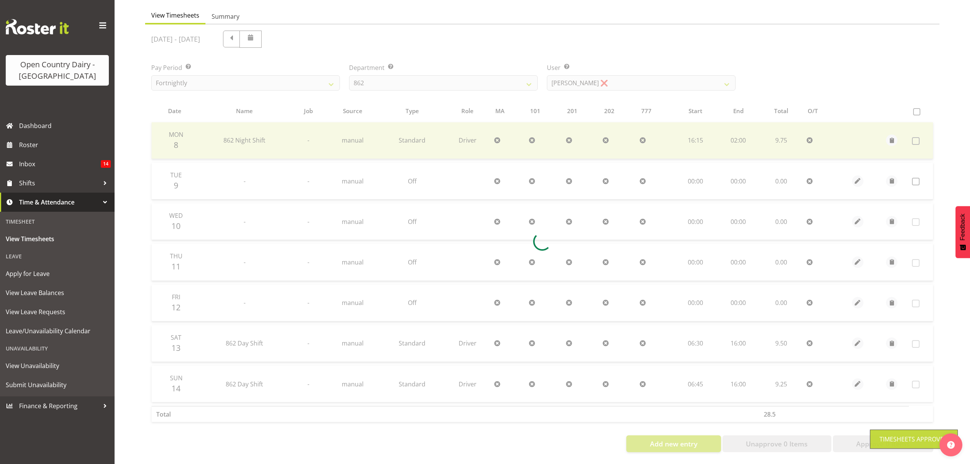
scroll to position [76, 0]
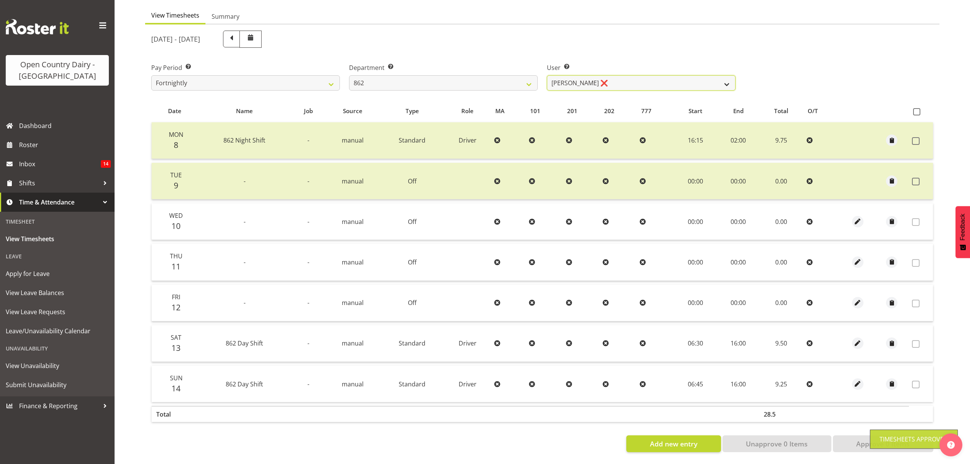
click at [720, 81] on select "Bennie (David) Smith ❌ Colin Schwarz ❌ Forbes O'Reilly ❌ Tracy Inder ❌" at bounding box center [641, 82] width 189 height 15
click at [547, 75] on select "Bennie (David) Smith ❌ Colin Schwarz ❌ Forbes O'Reilly ❌ Tracy Inder ❌" at bounding box center [641, 82] width 189 height 15
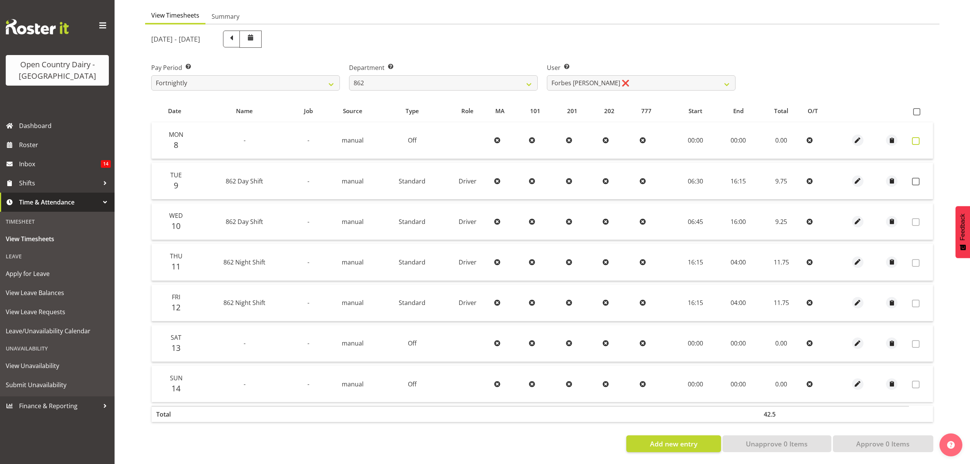
click at [914, 137] on span at bounding box center [916, 141] width 8 height 8
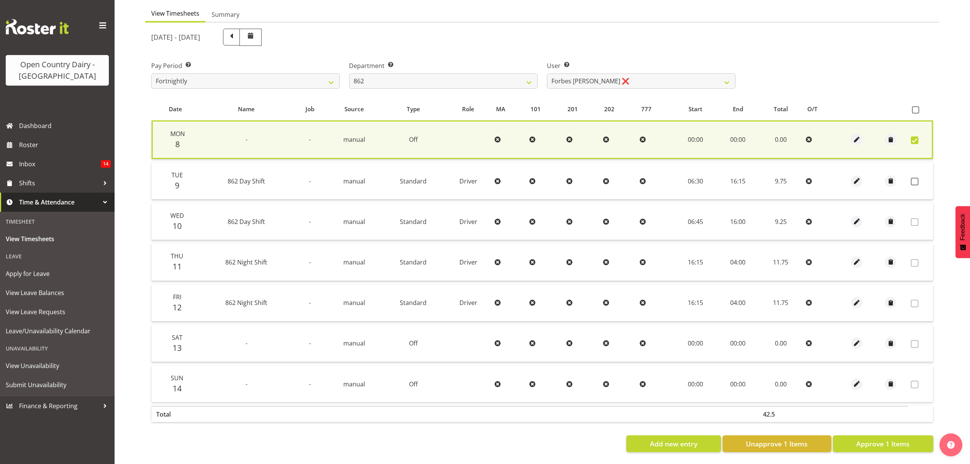
click at [912, 181] on td at bounding box center [920, 181] width 25 height 37
click at [916, 178] on span at bounding box center [915, 182] width 8 height 8
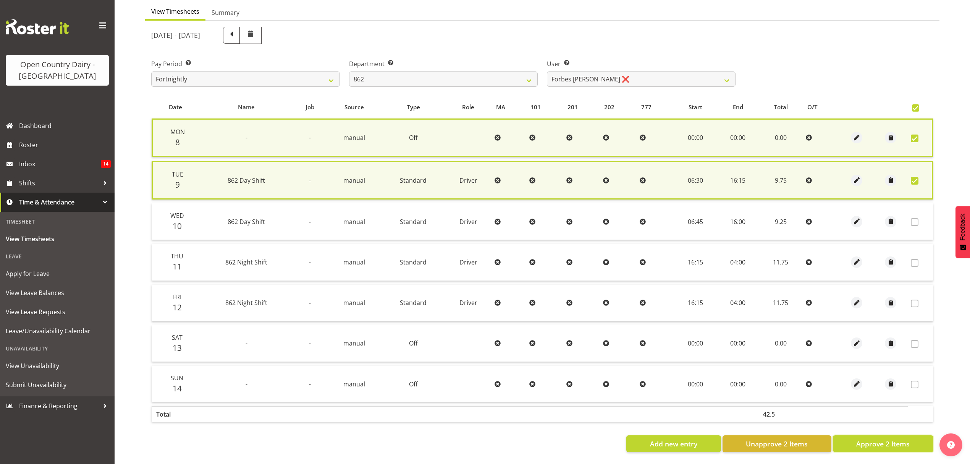
click at [900, 439] on span "Approve 2 Items" at bounding box center [882, 443] width 53 height 10
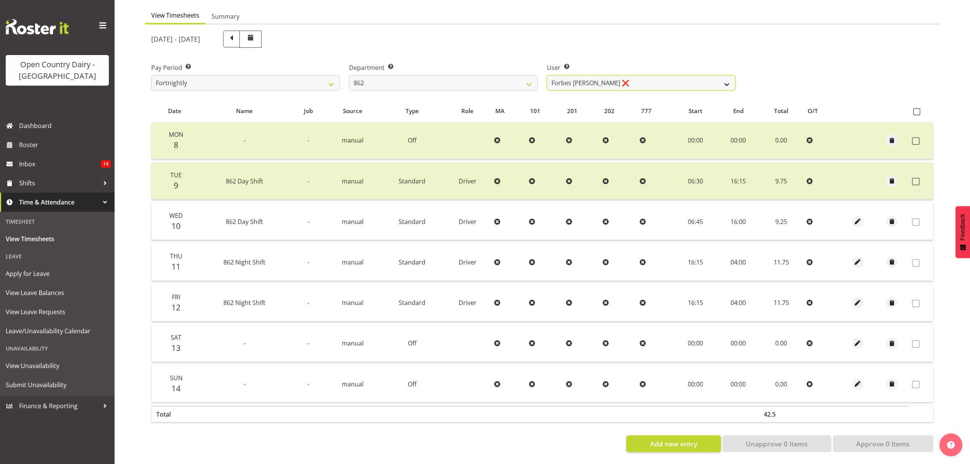
click at [729, 78] on select "Bennie (David) Smith ❌ Colin Schwarz ❌ Forbes O'Reilly ❌ Tracy Inder ❌" at bounding box center [641, 82] width 189 height 15
click at [728, 78] on select "Bennie (David) Smith ❌ Colin Schwarz ❌ Forbes O'Reilly ❌ Tracy Inder ❌" at bounding box center [641, 82] width 189 height 15
click at [547, 75] on select "Bennie (David) Smith ❌ Colin Schwarz ❌ Forbes O'Reilly ❌ Tracy Inder ❌" at bounding box center [641, 82] width 189 height 15
click at [0, 0] on div at bounding box center [0, 0] width 0 height 0
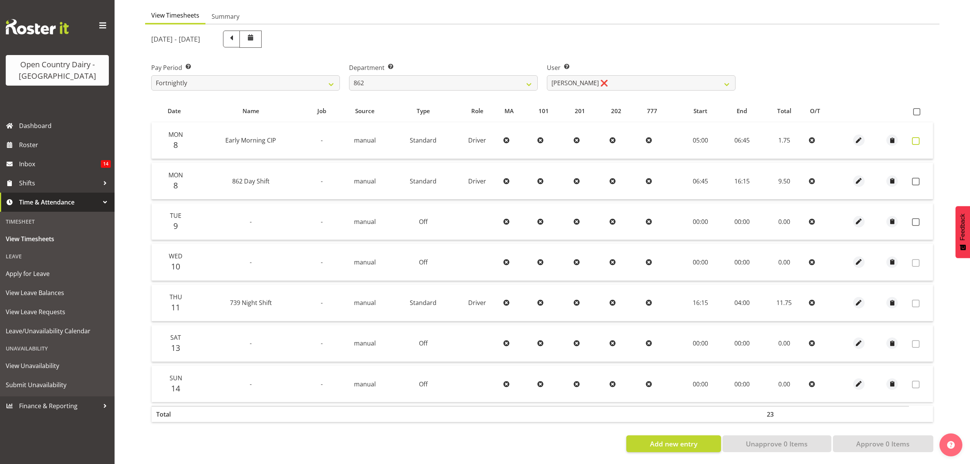
click at [916, 137] on span at bounding box center [916, 141] width 8 height 8
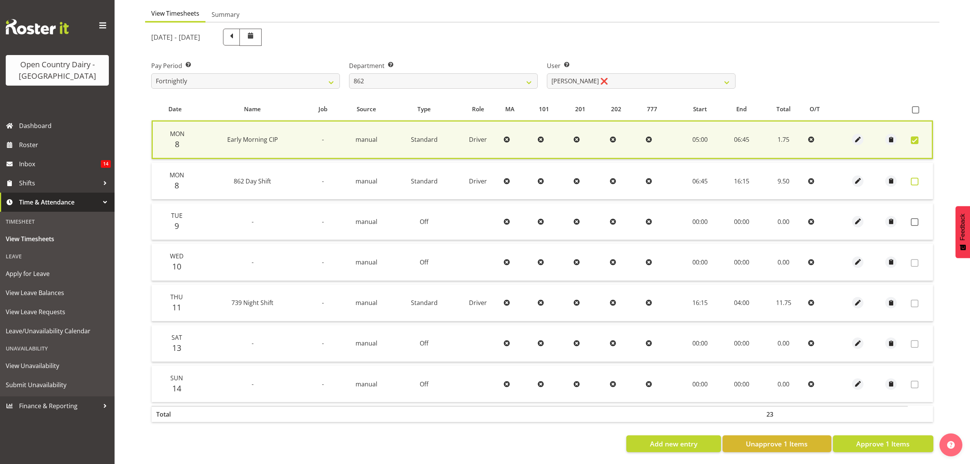
click at [914, 178] on span at bounding box center [915, 182] width 8 height 8
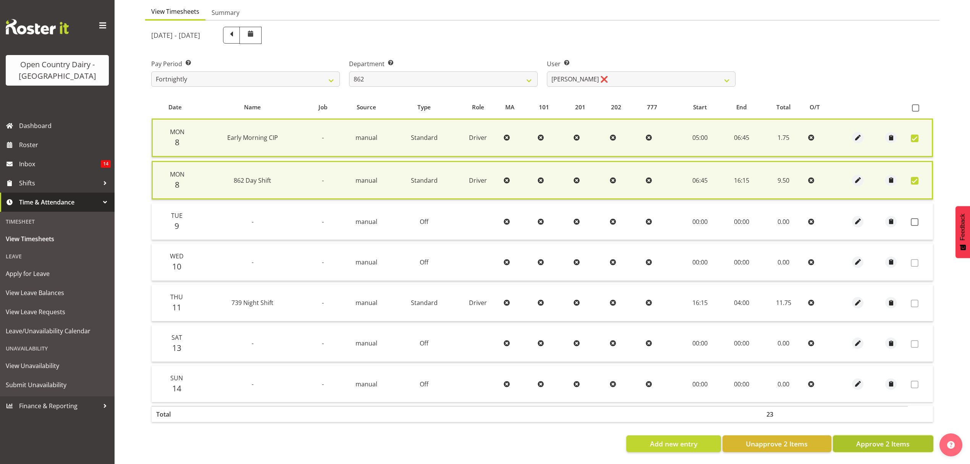
click at [882, 439] on span "Approve 2 Items" at bounding box center [882, 443] width 53 height 10
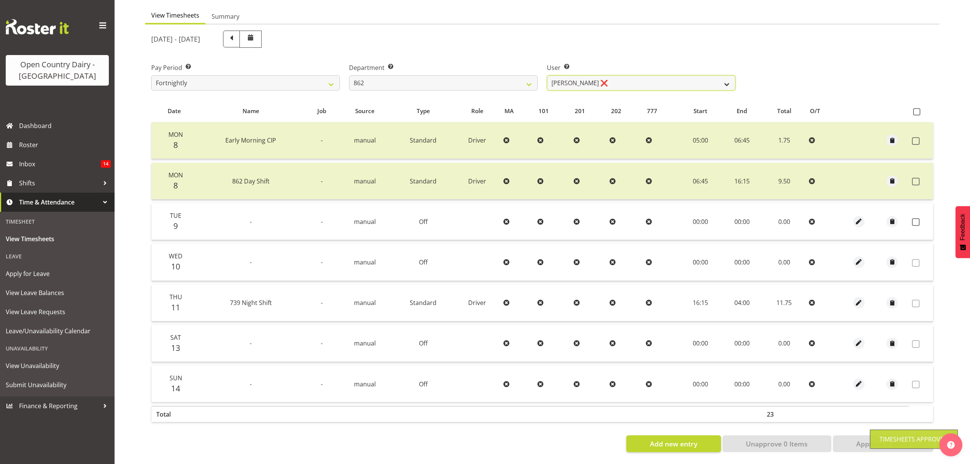
click at [722, 79] on select "Bennie (David) Smith ❌ Colin Schwarz ❌ Forbes O'Reilly ❌ Tracy Inder ❌" at bounding box center [641, 82] width 189 height 15
click at [526, 80] on select "734 735 736 737 738 739 851 852 853 854 855 856 858 861 862 865 868 869 870 873" at bounding box center [443, 82] width 189 height 15
click at [349, 75] on select "734 735 736 737 738 739 851 852 853 854 855 856 858 861 862 865 868 869 870 873" at bounding box center [443, 82] width 189 height 15
click at [510, 280] on div at bounding box center [542, 241] width 794 height 434
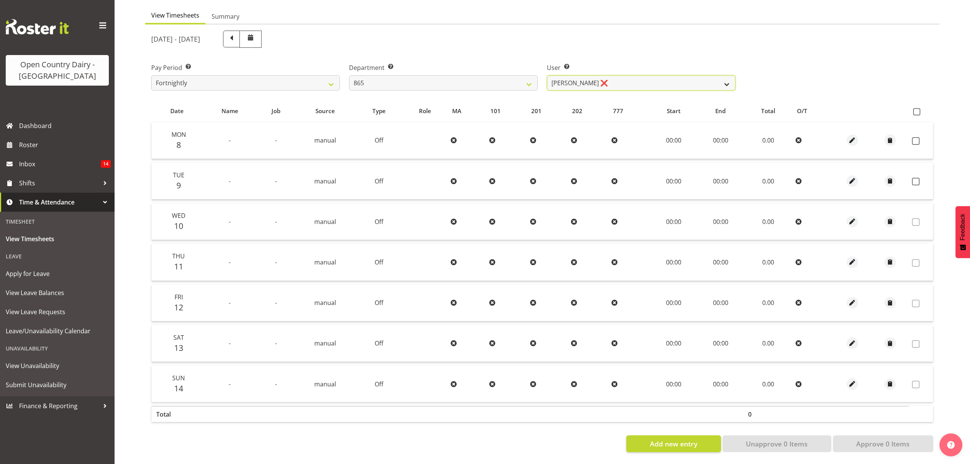
click at [720, 78] on select "Flavio Ferraz ❌ George Courtney ❌ Steffan Kennard ❌" at bounding box center [641, 82] width 189 height 15
click at [547, 75] on select "Flavio Ferraz ❌ George Courtney ❌ Steffan Kennard ❌" at bounding box center [641, 82] width 189 height 15
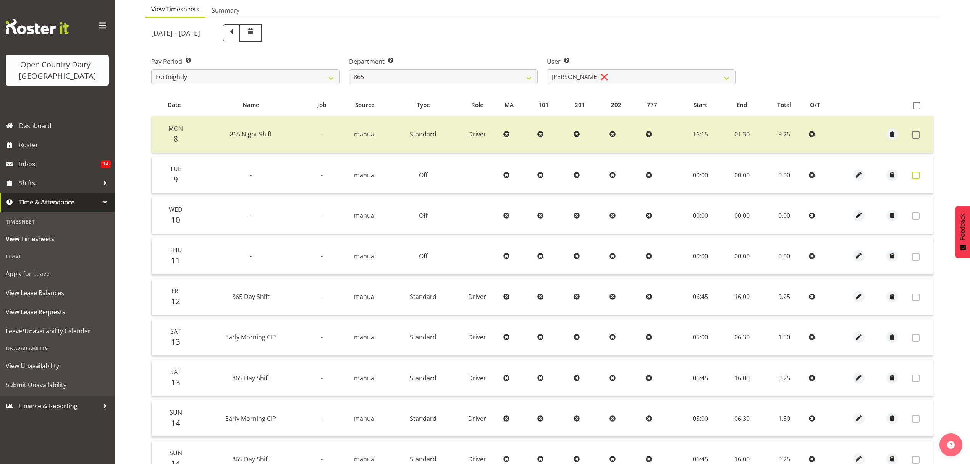
click at [915, 176] on span at bounding box center [916, 175] width 8 height 8
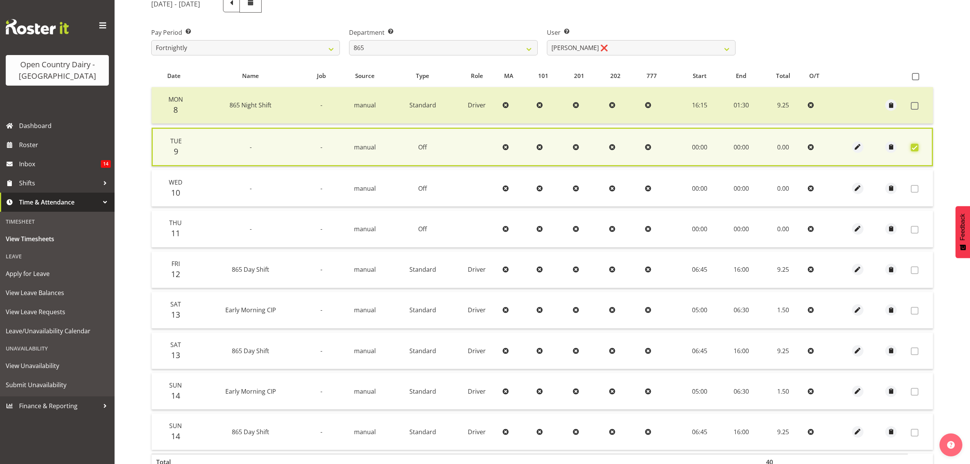
scroll to position [159, 0]
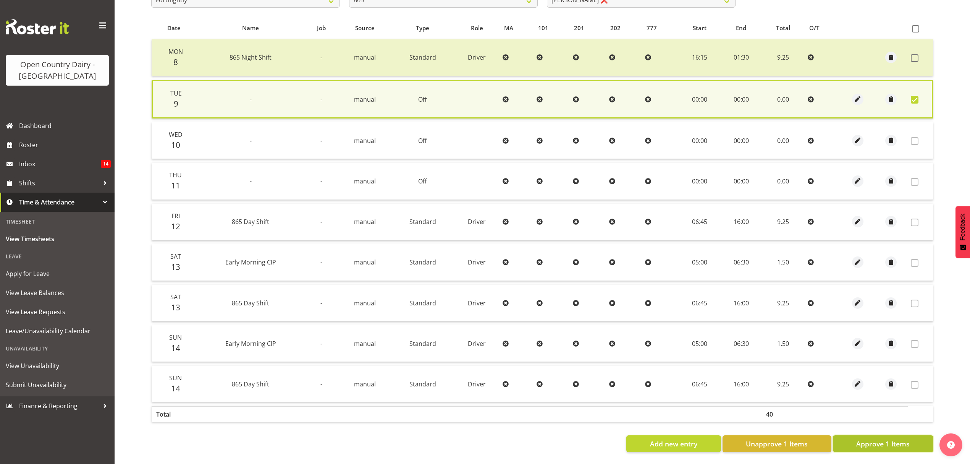
click at [902, 439] on span "Approve 1 Items" at bounding box center [882, 443] width 53 height 10
click at [902, 439] on div "Add new entry Unapprove 1 Items Approve 1 Items" at bounding box center [542, 443] width 782 height 17
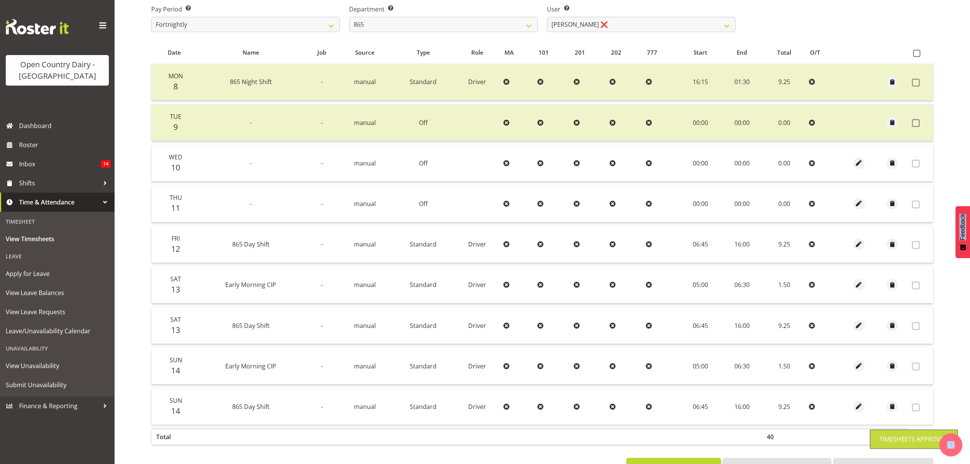
scroll to position [106, 0]
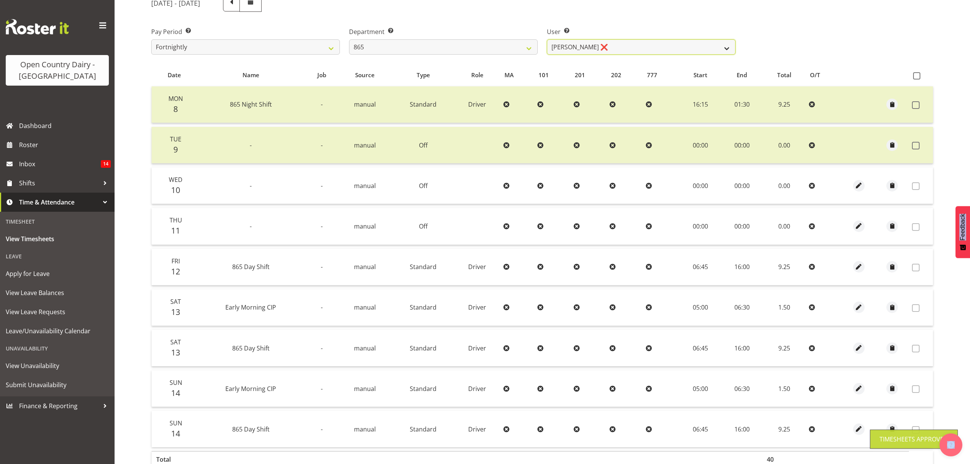
click at [700, 47] on select "Flavio Ferraz ❌ George Courtney ❌ Steffan Kennard ❌" at bounding box center [641, 46] width 189 height 15
click at [547, 39] on select "Flavio Ferraz ❌ George Courtney ❌ Steffan Kennard ❌" at bounding box center [641, 46] width 189 height 15
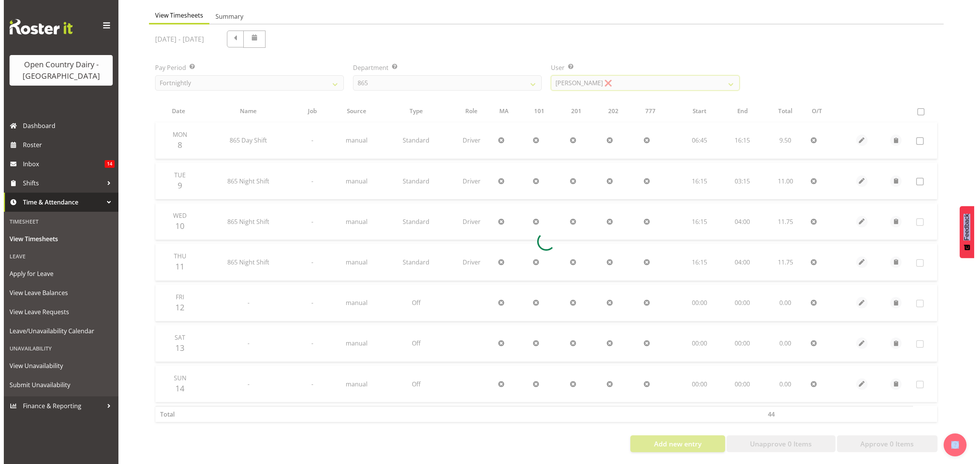
scroll to position [76, 0]
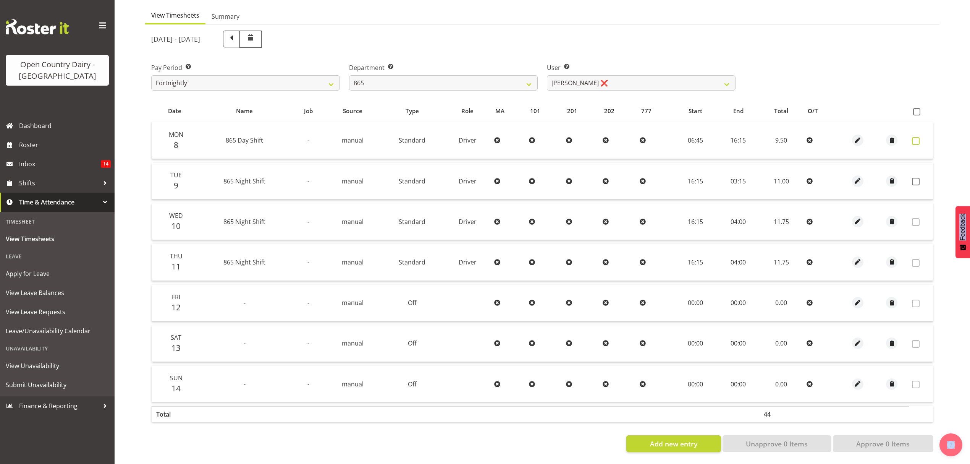
click at [917, 137] on span at bounding box center [916, 141] width 8 height 8
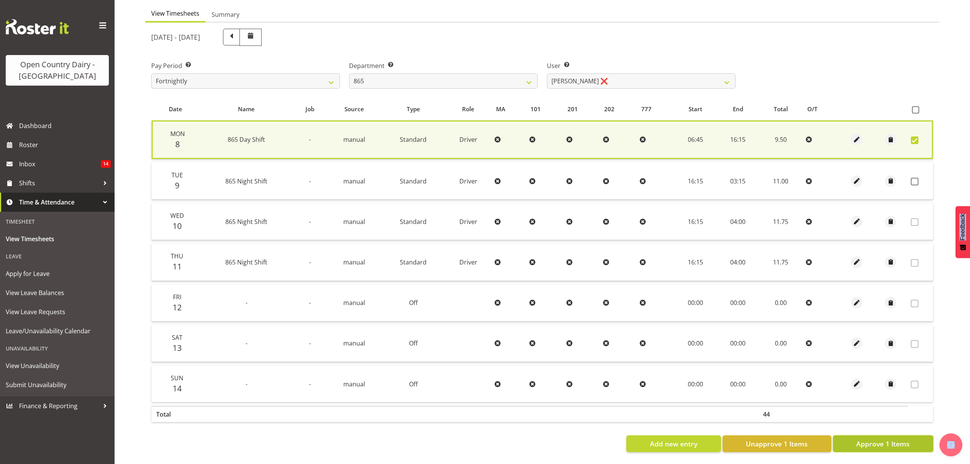
click at [864, 439] on span "Approve 1 Items" at bounding box center [882, 443] width 53 height 10
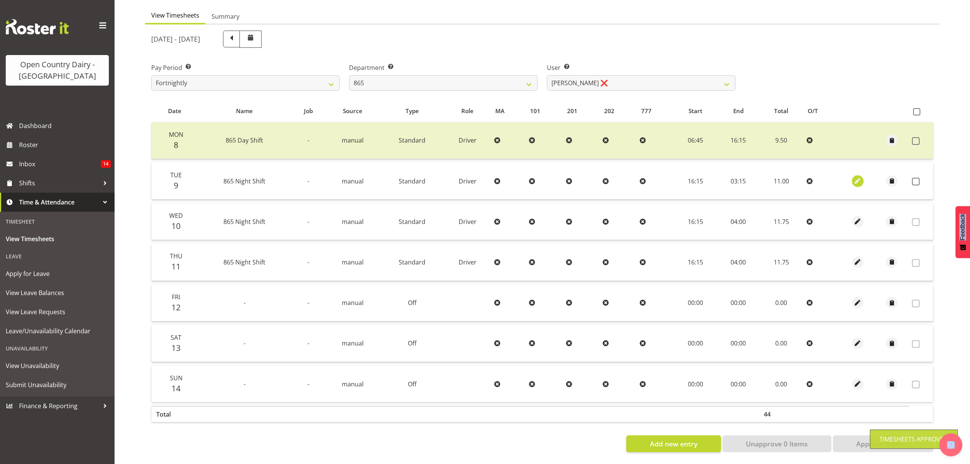
click at [857, 176] on span "button" at bounding box center [857, 180] width 9 height 9
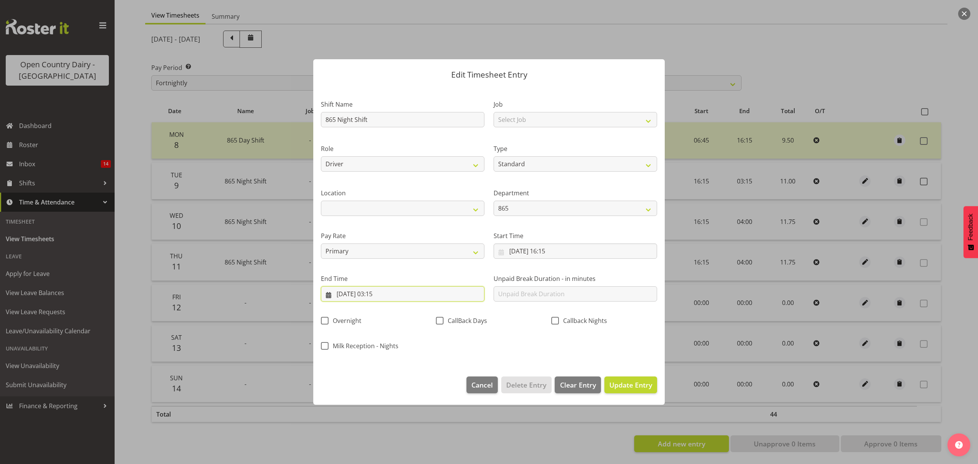
click at [381, 295] on input "10/09/2025, 03:15" at bounding box center [402, 293] width 163 height 15
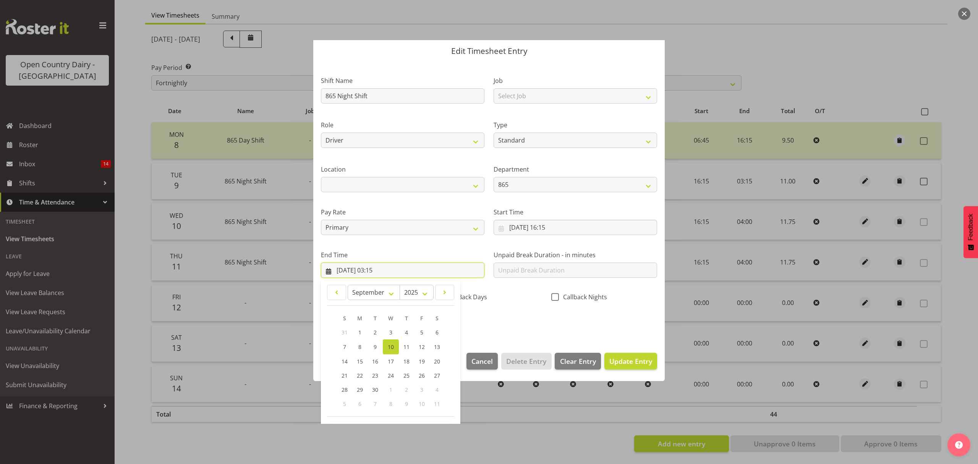
scroll to position [52, 0]
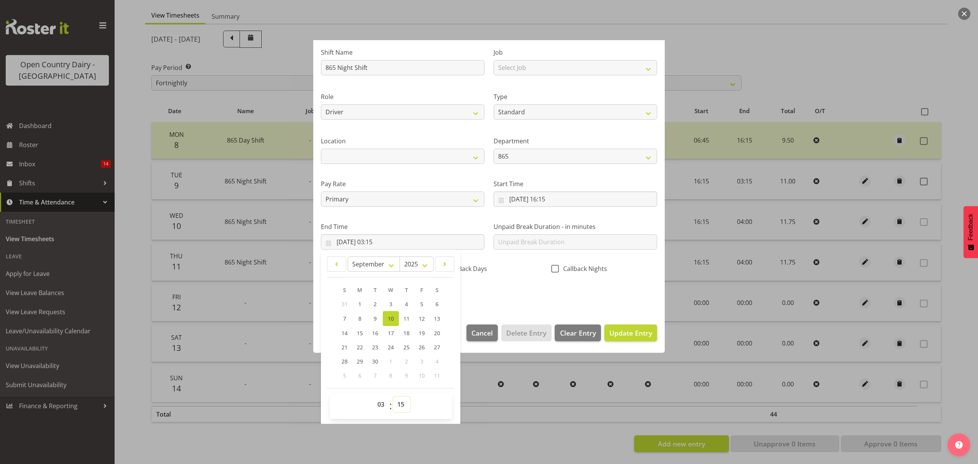
click at [404, 406] on select "00 01 02 03 04 05 06 07 08 09 10 11 12 13 14 15 16 17 18 19 20 21 22 23 24 25 2…" at bounding box center [401, 403] width 17 height 15
click at [393, 397] on select "00 01 02 03 04 05 06 07 08 09 10 11 12 13 14 15 16 17 18 19 20 21 22 23 24 25 2…" at bounding box center [401, 403] width 17 height 15
click at [399, 149] on select "Awarua Milk Awarua Office Freight Horotiu office Waharoa Office Whanganui office" at bounding box center [402, 156] width 163 height 15
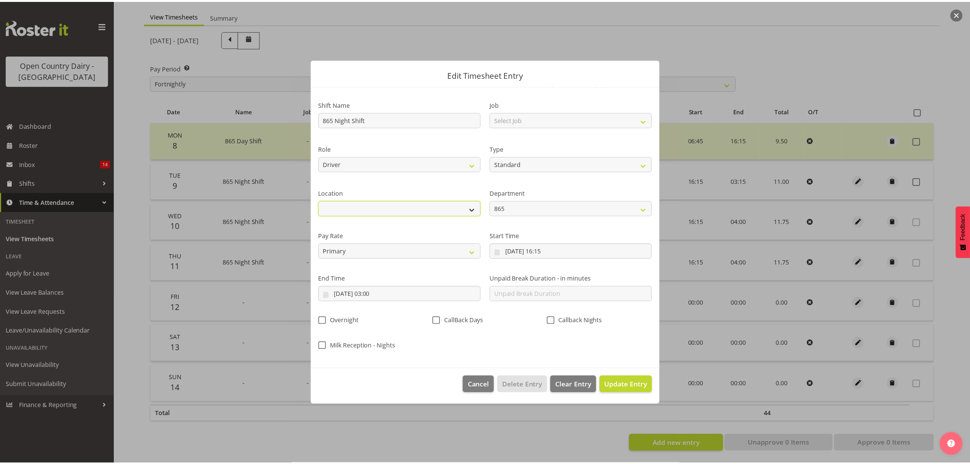
scroll to position [0, 0]
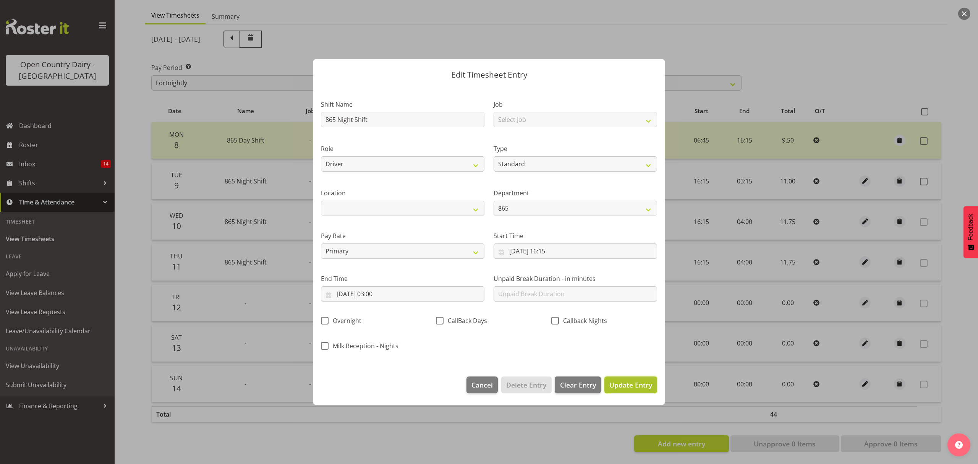
click at [637, 393] on button "Update Entry" at bounding box center [630, 384] width 53 height 17
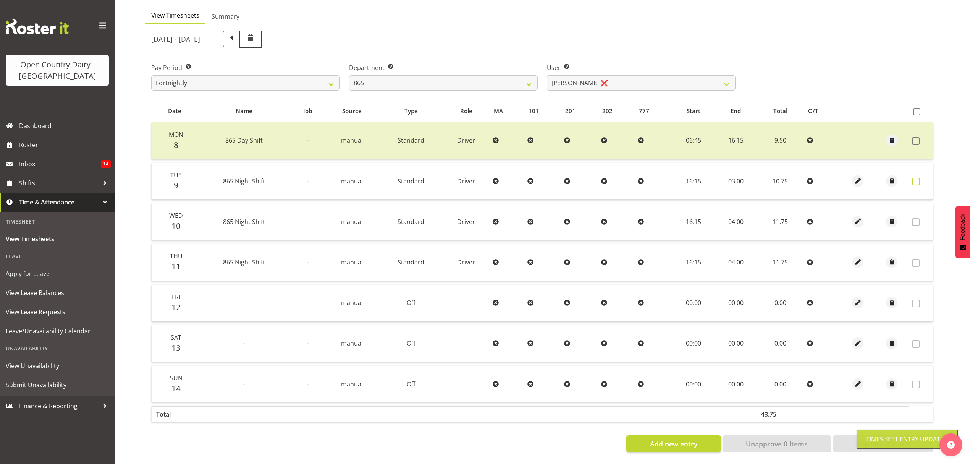
click at [917, 178] on span at bounding box center [916, 182] width 8 height 8
click at [916, 178] on span at bounding box center [916, 182] width 8 height 8
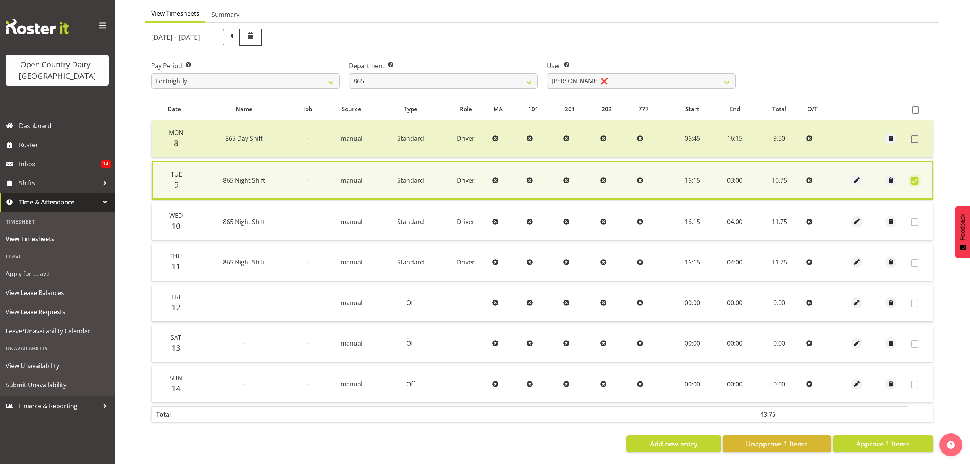
scroll to position [78, 0]
click at [874, 438] on span "Approve 1 Items" at bounding box center [882, 443] width 53 height 10
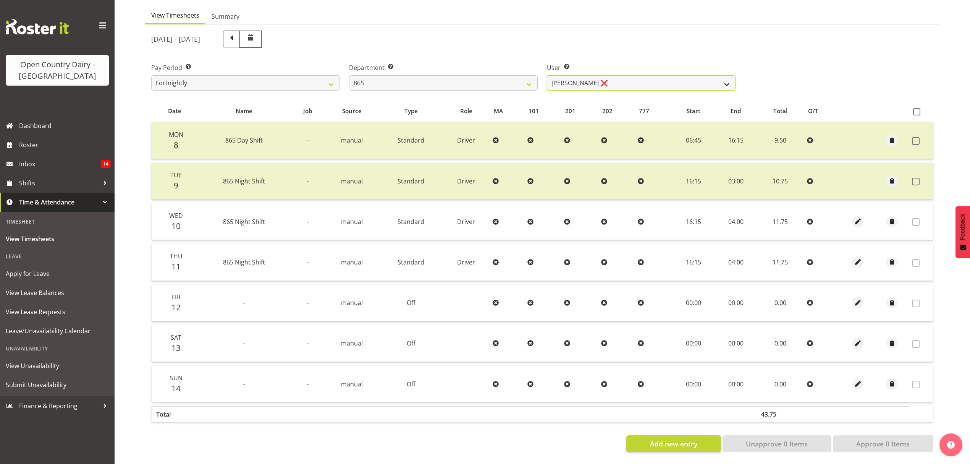
click at [723, 79] on select "Flavio Ferraz ❌ George Courtney ❌ Steffan Kennard ❌" at bounding box center [641, 82] width 189 height 15
click at [523, 79] on select "734 735 736 737 738 739 851 852 853 854 855 856 858 861 862 865 868 869 870 873" at bounding box center [443, 82] width 189 height 15
click at [349, 75] on select "734 735 736 737 738 739 851 852 853 854 855 856 858 861 862 865 868 869 870 873" at bounding box center [443, 82] width 189 height 15
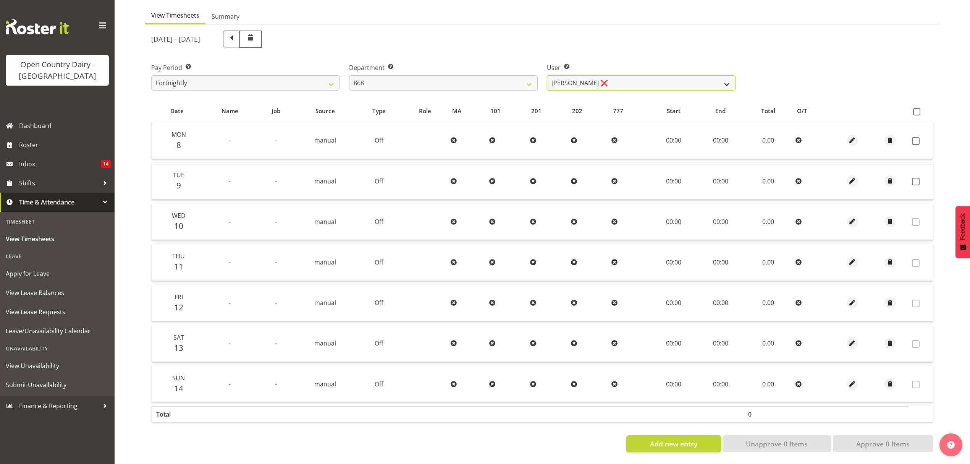
click at [726, 79] on select "Alan Rolton ❌ Cassidy Williams ❌ Christopher McIver ❌ Darin Ayling ❌" at bounding box center [641, 82] width 189 height 15
click at [547, 75] on select "Alan Rolton ❌ Cassidy Williams ❌ Christopher McIver ❌ Darin Ayling ❌" at bounding box center [641, 82] width 189 height 15
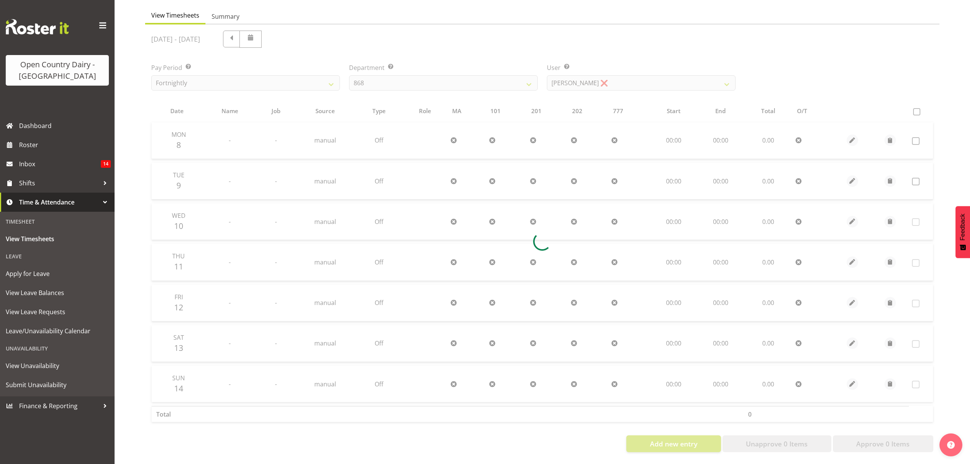
click at [707, 104] on div at bounding box center [542, 241] width 794 height 434
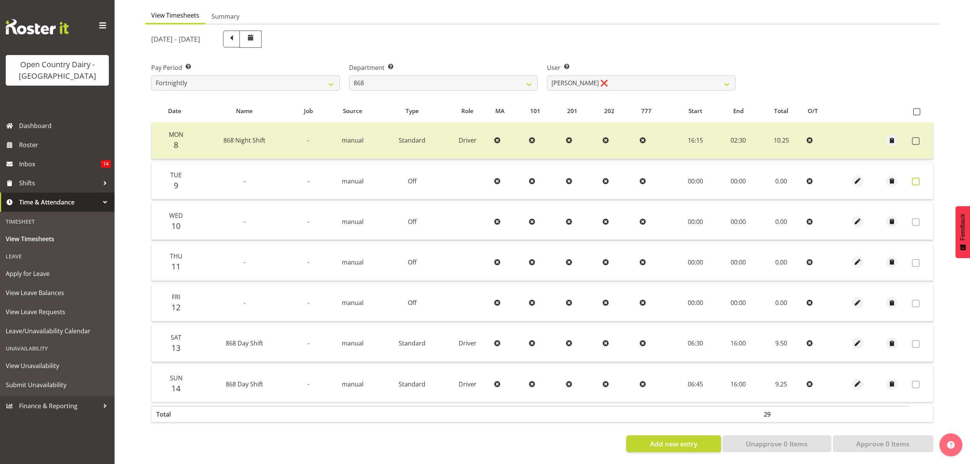
click at [914, 178] on span at bounding box center [916, 182] width 8 height 8
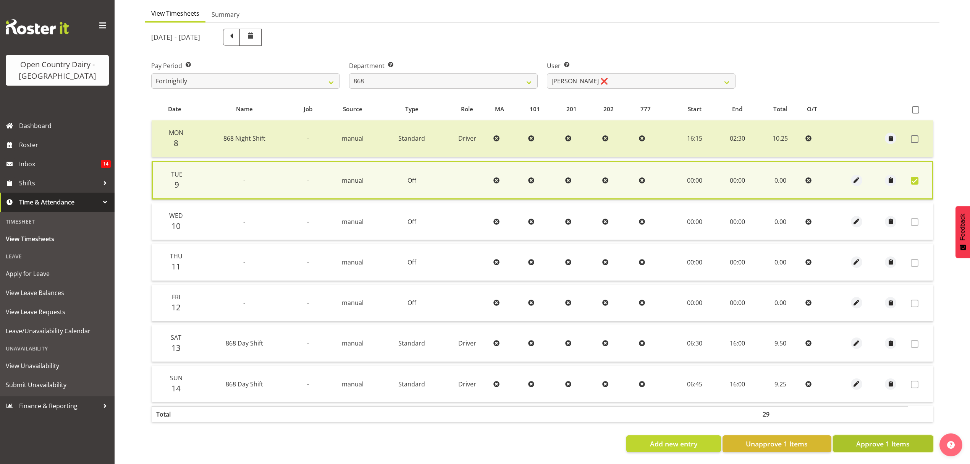
click at [911, 442] on button "Approve 1 Items" at bounding box center [883, 443] width 100 height 17
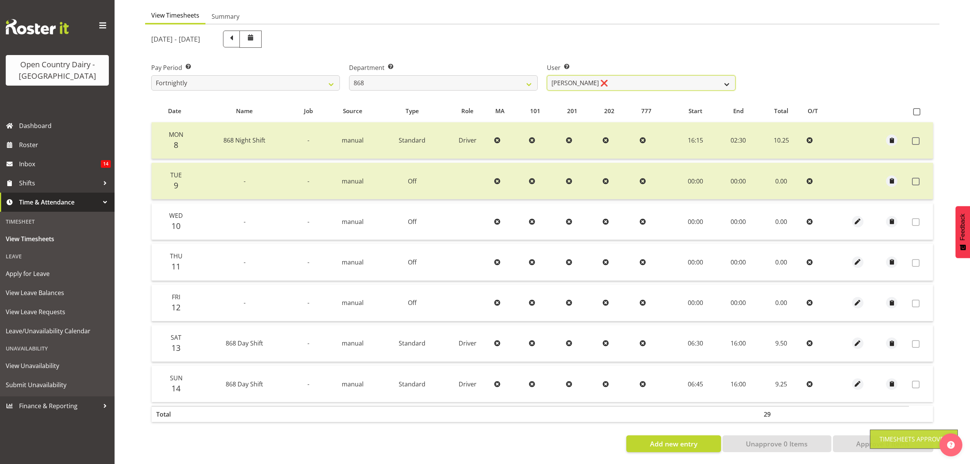
click at [723, 75] on select "Alan Rolton ❌ Cassidy Williams ❌ Christopher McIver ❌ Darin Ayling ❌" at bounding box center [641, 82] width 189 height 15
click at [547, 75] on select "Alan Rolton ❌ Cassidy Williams ❌ Christopher McIver ❌ Darin Ayling ❌" at bounding box center [641, 82] width 189 height 15
click at [0, 0] on div at bounding box center [0, 0] width 0 height 0
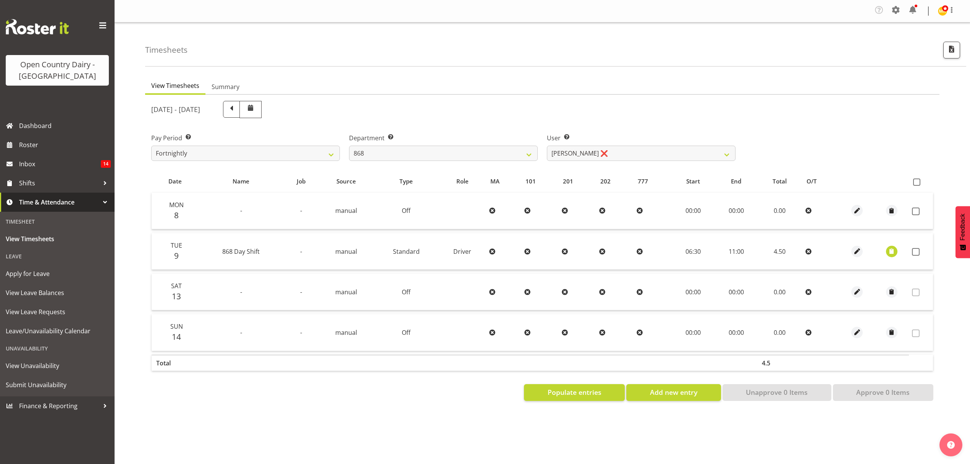
scroll to position [0, 0]
click at [914, 211] on span at bounding box center [916, 211] width 8 height 8
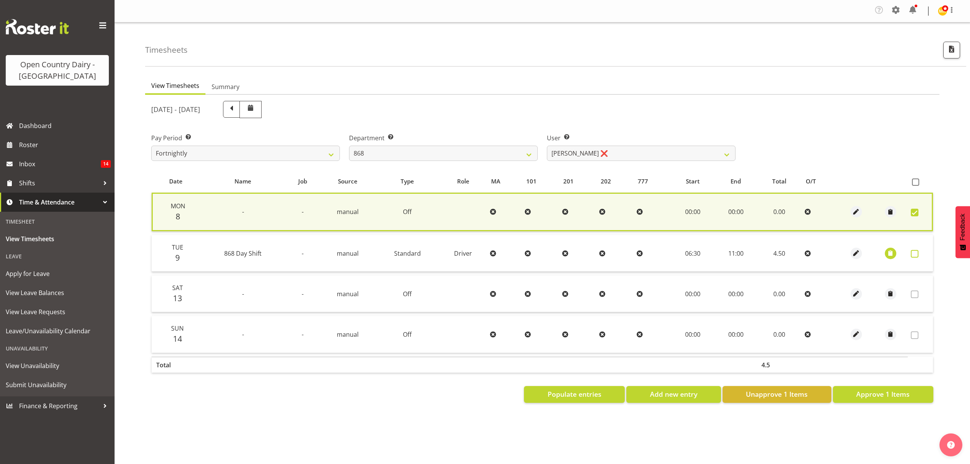
click at [917, 252] on span at bounding box center [915, 254] width 8 height 8
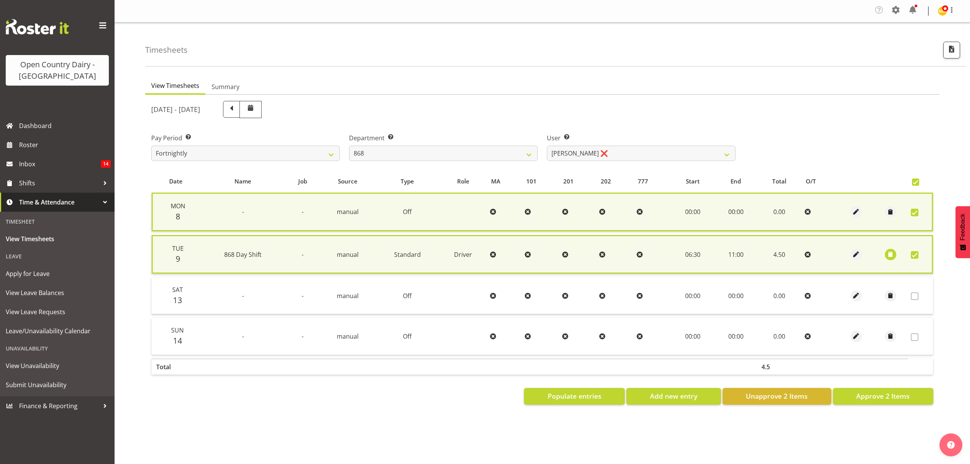
click at [917, 252] on span at bounding box center [915, 255] width 8 height 8
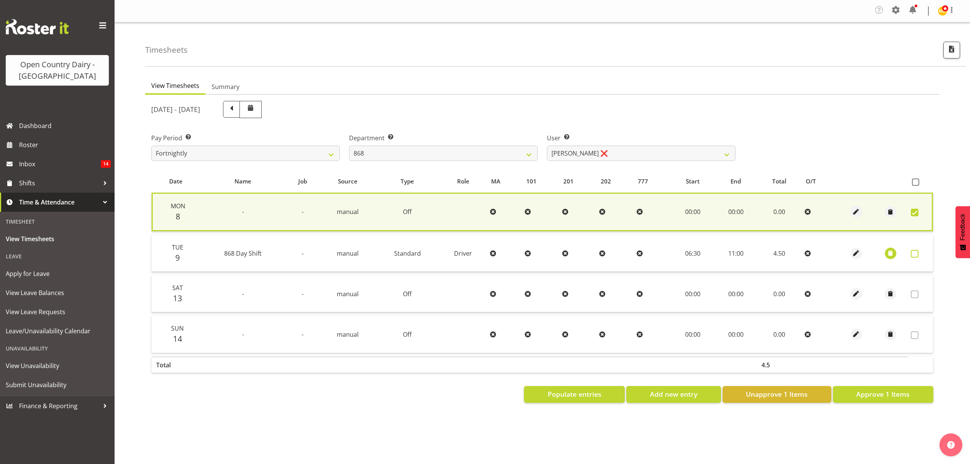
click at [917, 252] on span at bounding box center [915, 254] width 8 height 8
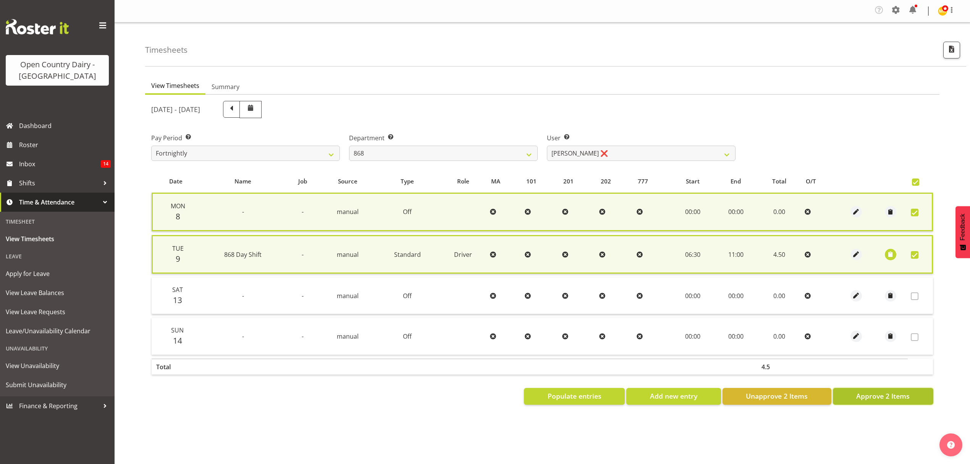
click at [886, 391] on span "Approve 2 Items" at bounding box center [882, 396] width 53 height 10
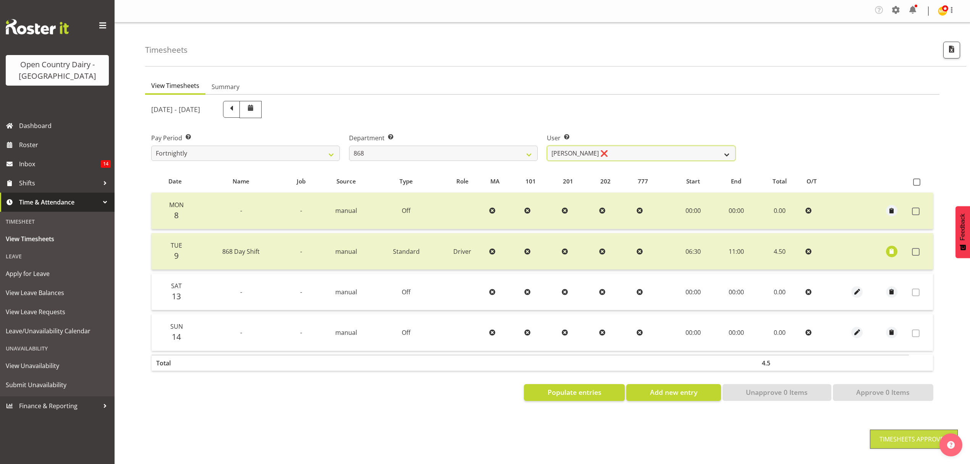
click at [725, 152] on select "Alan Rolton ❌ Cassidy Williams ❌ Christopher McIver ❌ Darin Ayling ❌" at bounding box center [641, 153] width 189 height 15
click at [547, 146] on select "Alan Rolton ❌ Cassidy Williams ❌ Christopher McIver ❌ Darin Ayling ❌" at bounding box center [641, 153] width 189 height 15
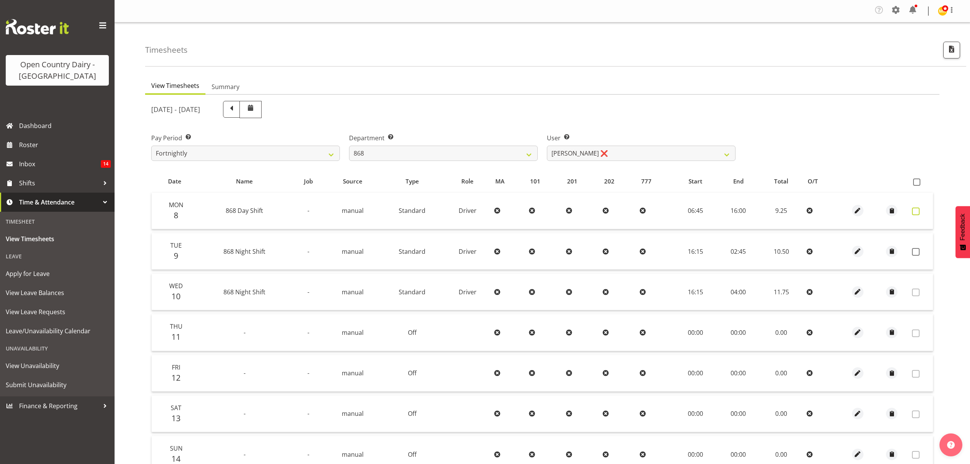
click at [917, 212] on span at bounding box center [916, 211] width 8 height 8
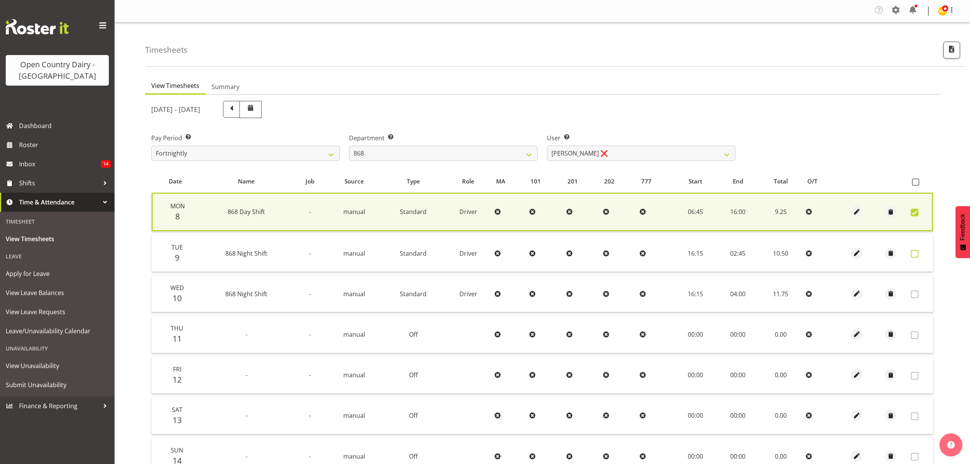
click at [914, 252] on span at bounding box center [915, 254] width 8 height 8
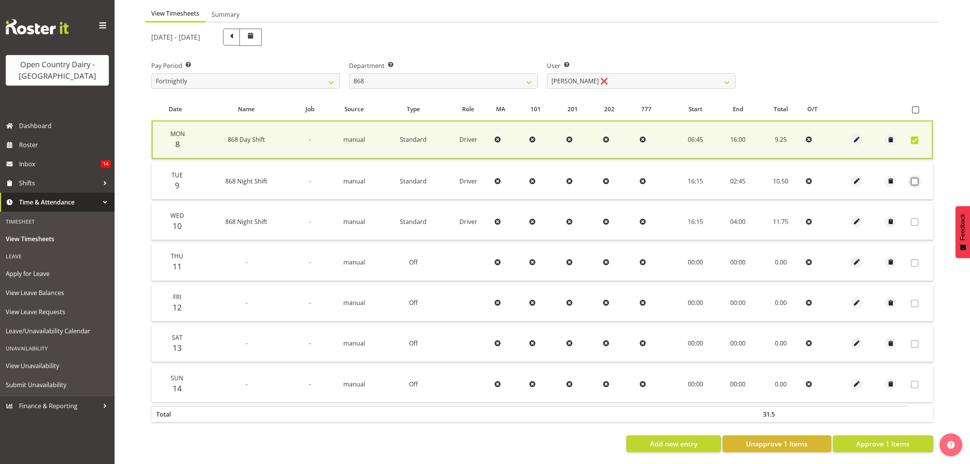
scroll to position [78, 0]
click at [917, 178] on span at bounding box center [915, 182] width 8 height 8
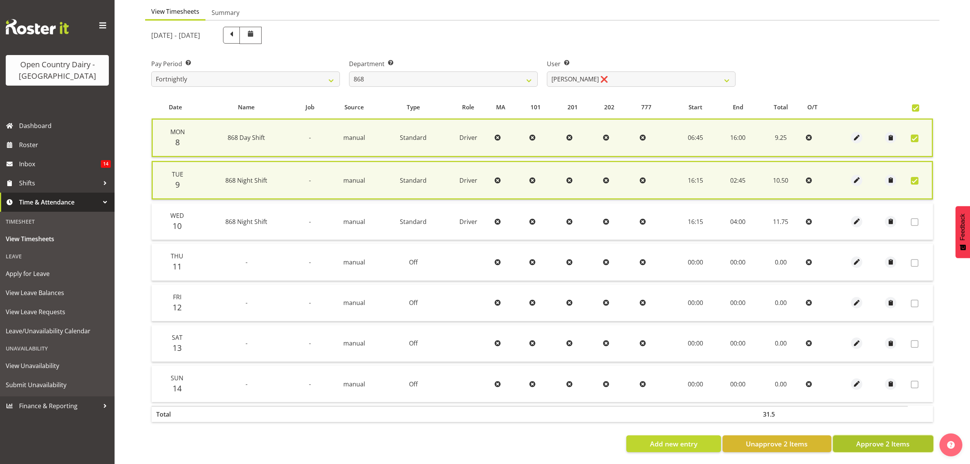
click at [895, 442] on span "Approve 2 Items" at bounding box center [882, 443] width 53 height 10
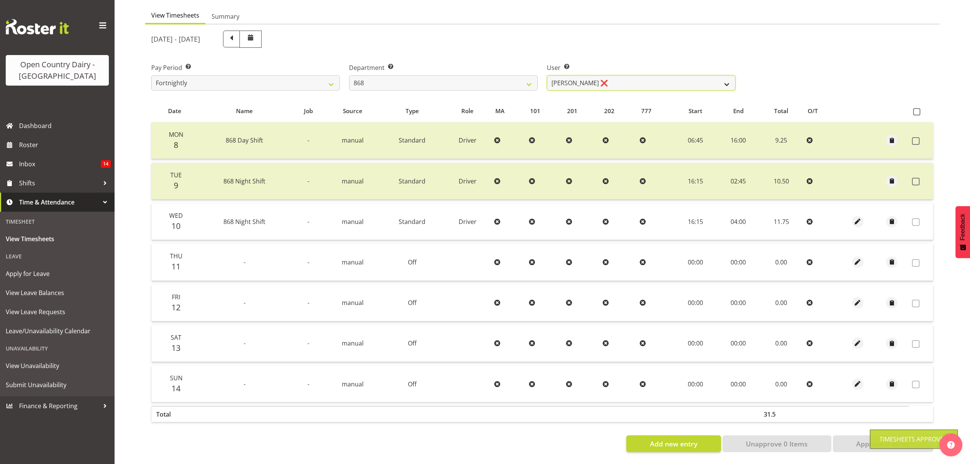
click at [719, 76] on select "Alan Rolton ❌ Cassidy Williams ❌ Christopher McIver ❌ Darin Ayling ❌" at bounding box center [641, 82] width 189 height 15
click at [531, 81] on select "734 735 736 737 738 739 851 852 853 854 855 856 858 861 862 865 868 869 870 873" at bounding box center [443, 82] width 189 height 15
click at [349, 75] on select "734 735 736 737 738 739 851 852 853 854 855 856 858 861 862 865 868 869 870 873" at bounding box center [443, 82] width 189 height 15
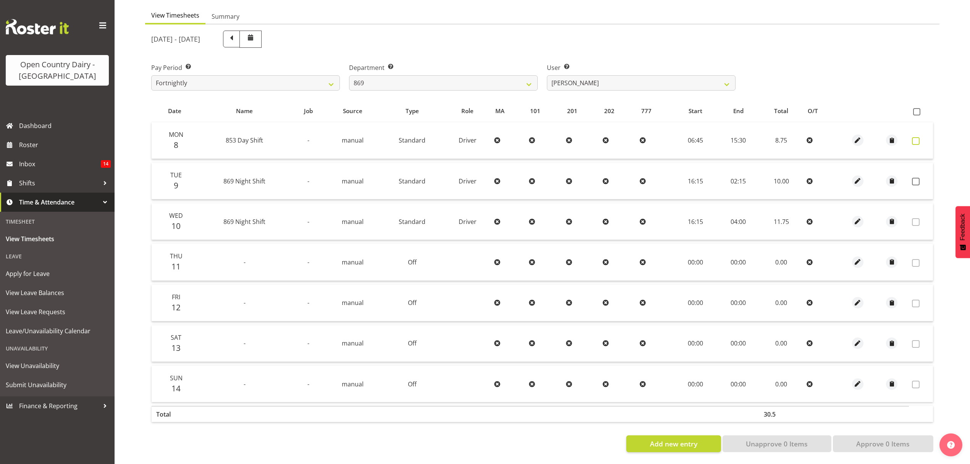
click at [914, 137] on span at bounding box center [916, 141] width 8 height 8
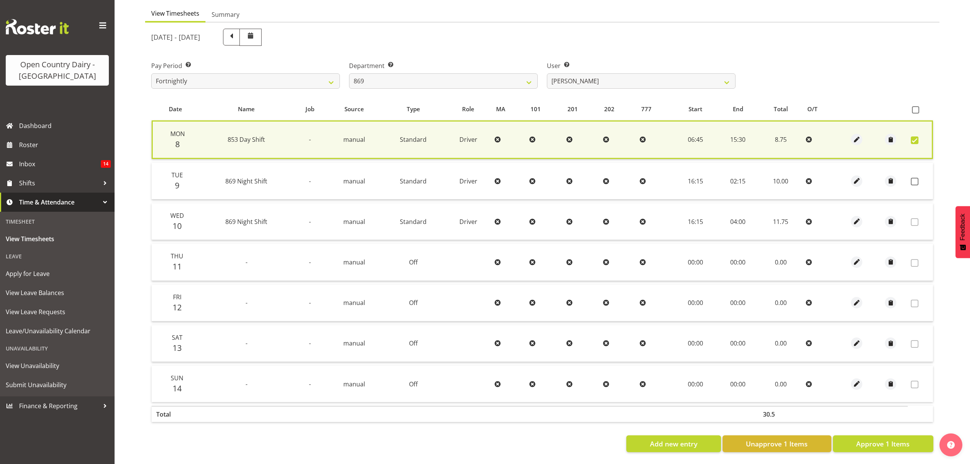
click at [914, 136] on span at bounding box center [915, 140] width 8 height 8
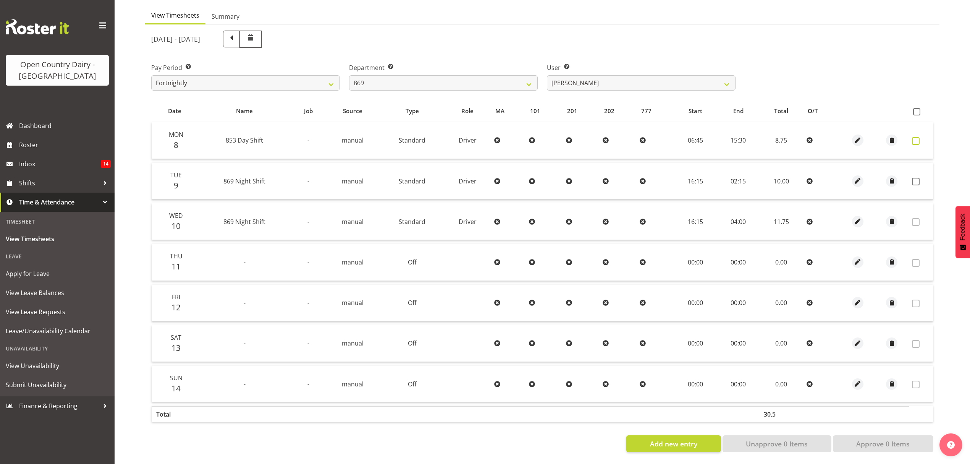
click at [914, 137] on span at bounding box center [916, 141] width 8 height 8
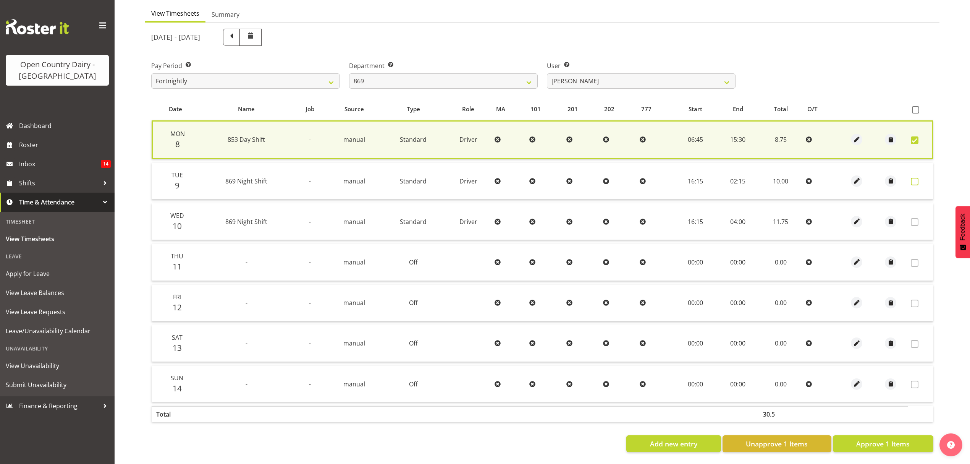
click at [914, 178] on span at bounding box center [915, 182] width 8 height 8
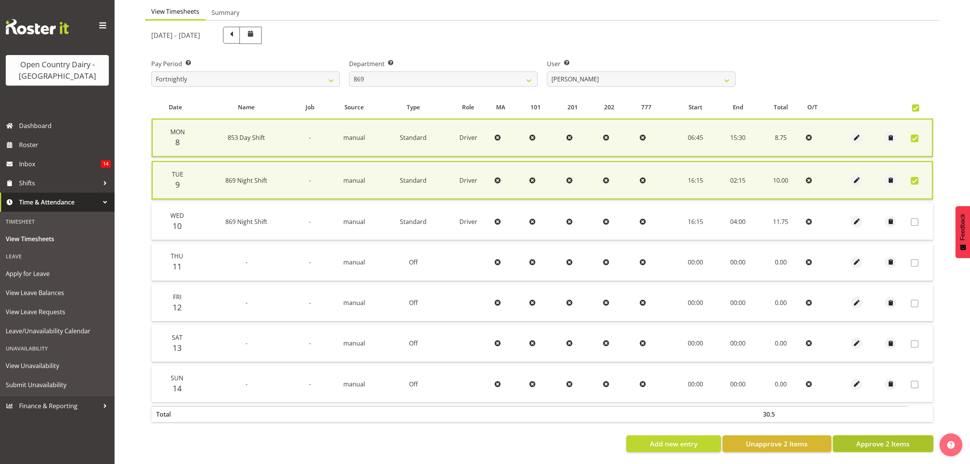
click at [889, 440] on span "Approve 2 Items" at bounding box center [882, 443] width 53 height 10
click at [889, 440] on div "Add new entry Unapprove 2 Items Approve 2 Items" at bounding box center [542, 443] width 782 height 17
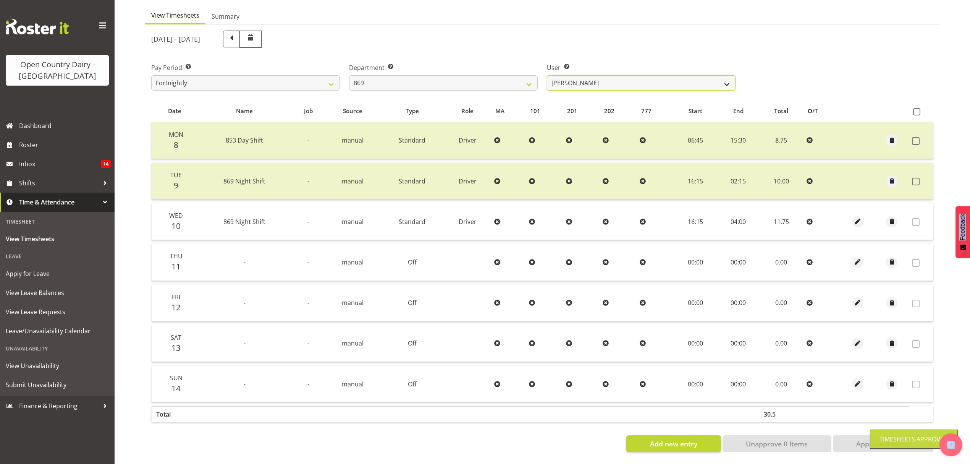
click at [717, 80] on select "Barry O'Donnell ❌ Barry Johnston ❌ Jason Soper ❌ Peter Wieczorek ❌" at bounding box center [641, 82] width 189 height 15
click at [547, 75] on select "Barry O'Donnell ❌ Barry Johnston ❌ Jason Soper ❌ Peter Wieczorek ❌" at bounding box center [641, 82] width 189 height 15
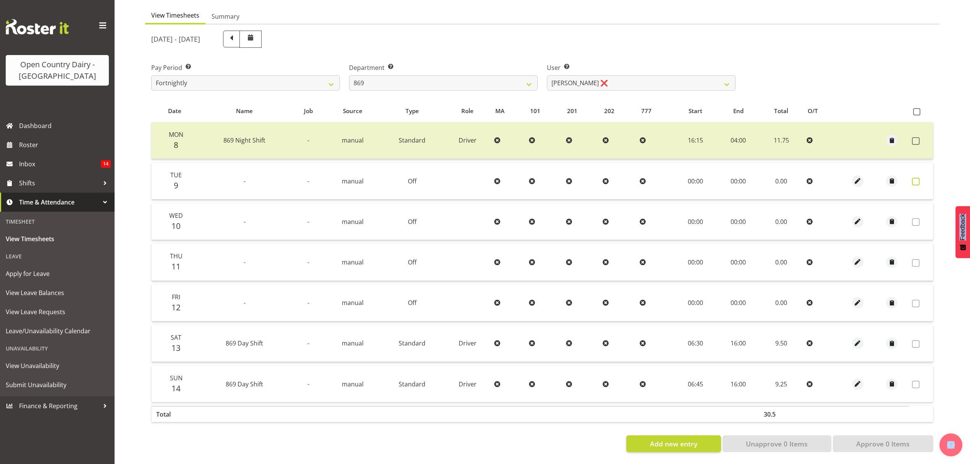
click at [913, 178] on span at bounding box center [916, 182] width 8 height 8
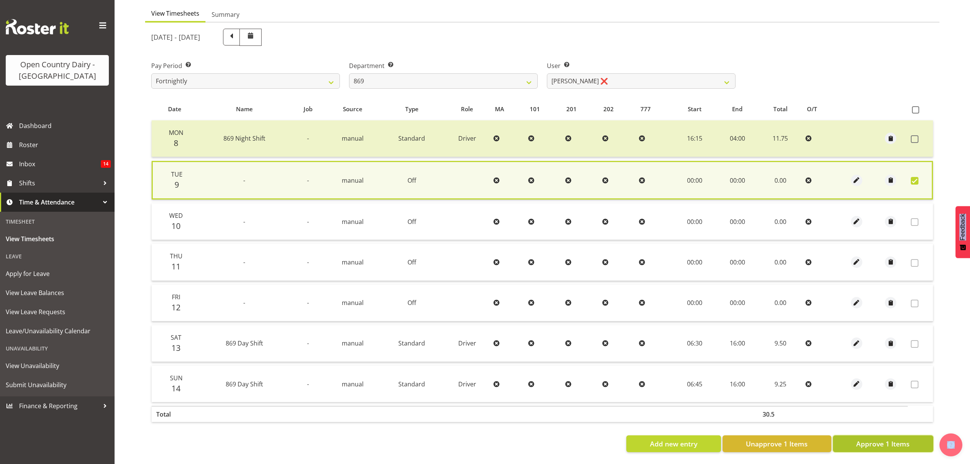
click at [895, 438] on span "Approve 1 Items" at bounding box center [882, 443] width 53 height 10
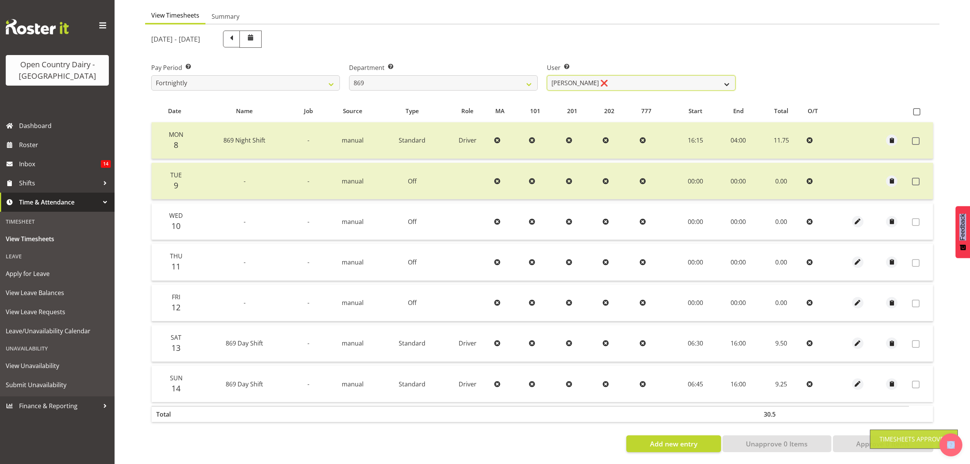
click at [729, 81] on select "Barry O'Donnell ❌ Barry Johnston ❌ Jason Soper ❌ Peter Wieczorek ❌" at bounding box center [641, 82] width 189 height 15
click at [728, 81] on select "Barry O'Donnell ❌ Barry Johnston ❌ Jason Soper ❌ Peter Wieczorek ❌" at bounding box center [641, 82] width 189 height 15
click at [547, 75] on select "Barry O'Donnell ❌ Barry Johnston ❌ Jason Soper ❌ Peter Wieczorek ❌" at bounding box center [641, 82] width 189 height 15
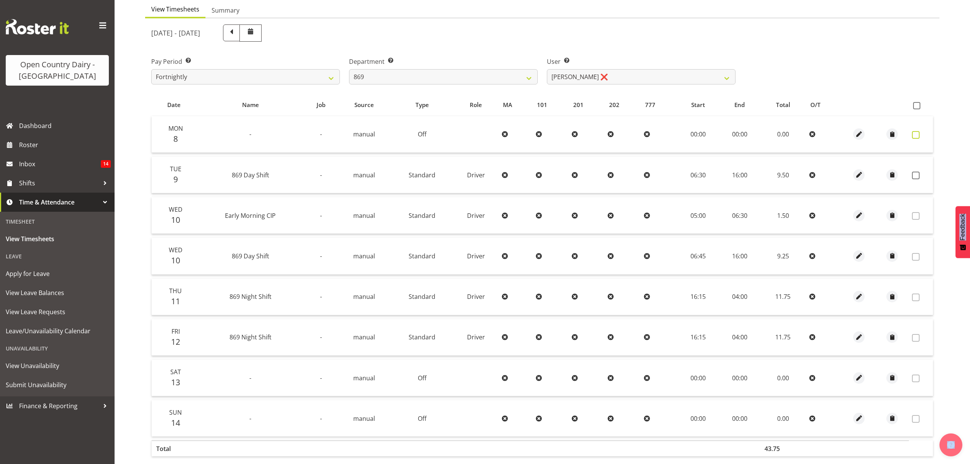
click at [914, 136] on span at bounding box center [916, 135] width 8 height 8
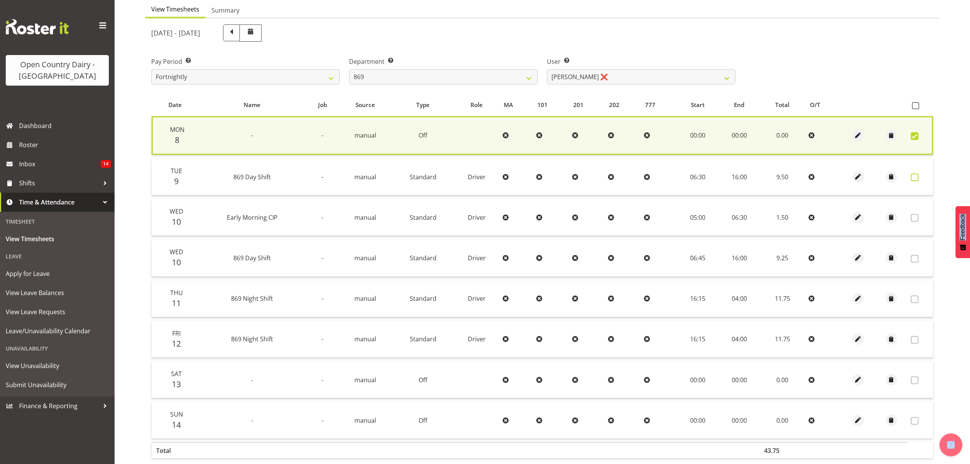
click at [913, 179] on span at bounding box center [915, 177] width 8 height 8
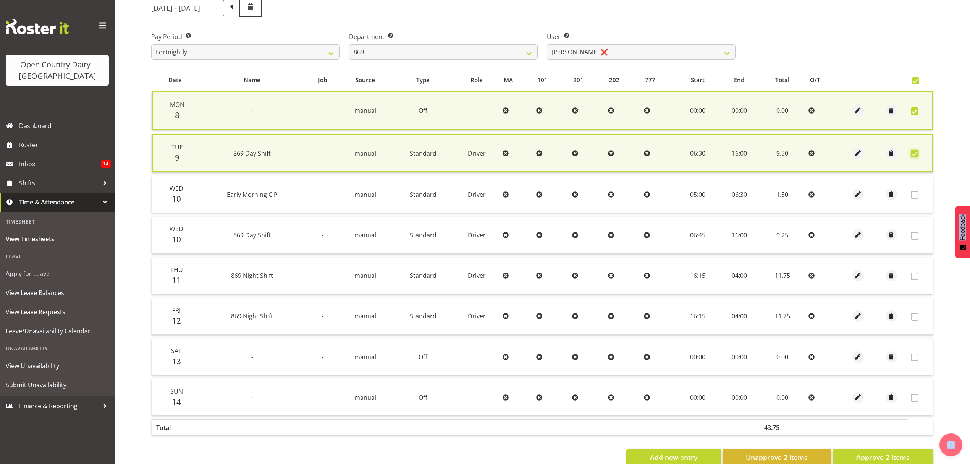
scroll to position [120, 0]
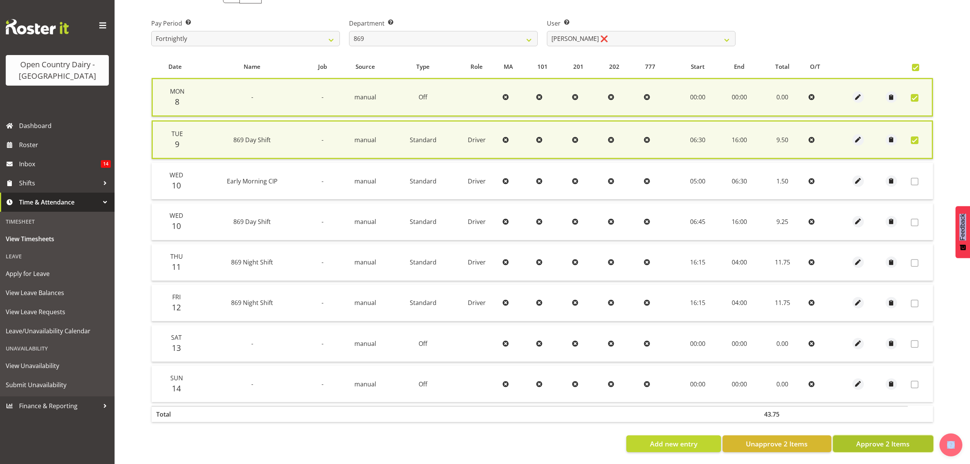
click at [877, 438] on span "Approve 2 Items" at bounding box center [882, 443] width 53 height 10
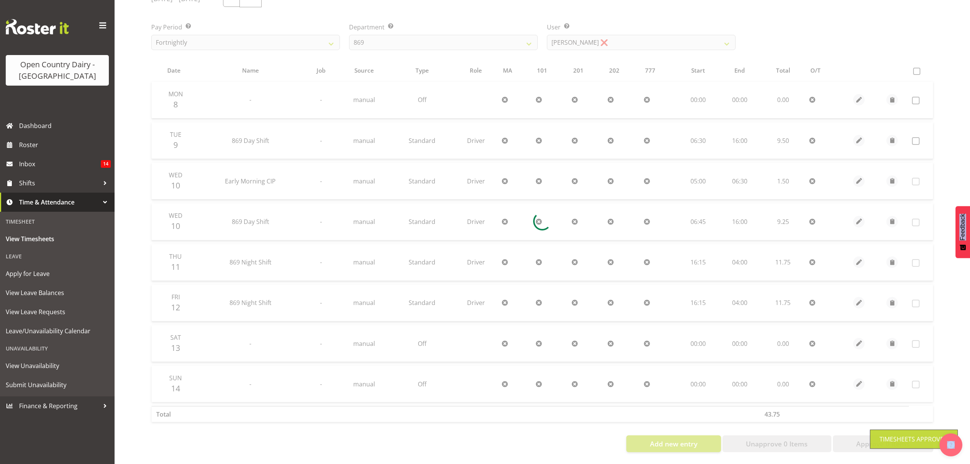
scroll to position [117, 0]
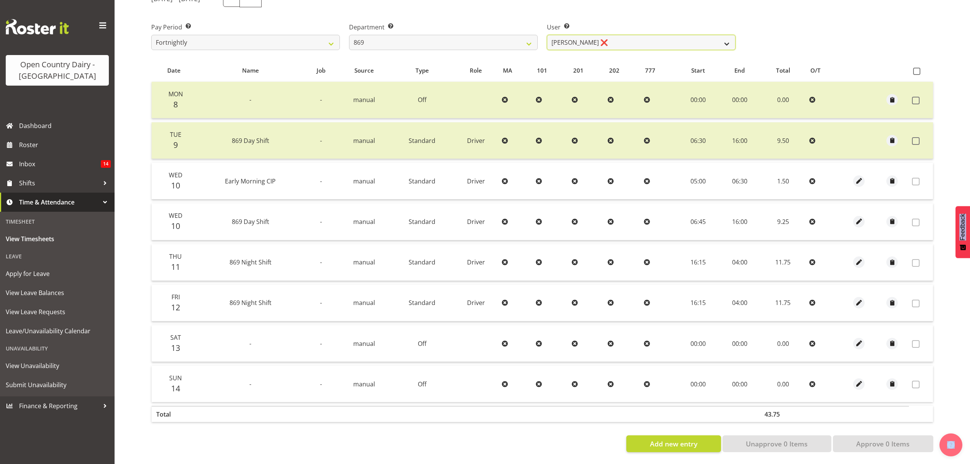
click at [724, 36] on select "Barry O'Donnell ❌ Barry Johnston ❌ Jason Soper ❌ Peter Wieczorek ❌" at bounding box center [641, 42] width 189 height 15
click at [547, 35] on select "Barry O'Donnell ❌ Barry Johnston ❌ Jason Soper ❌ Peter Wieczorek ❌" at bounding box center [641, 42] width 189 height 15
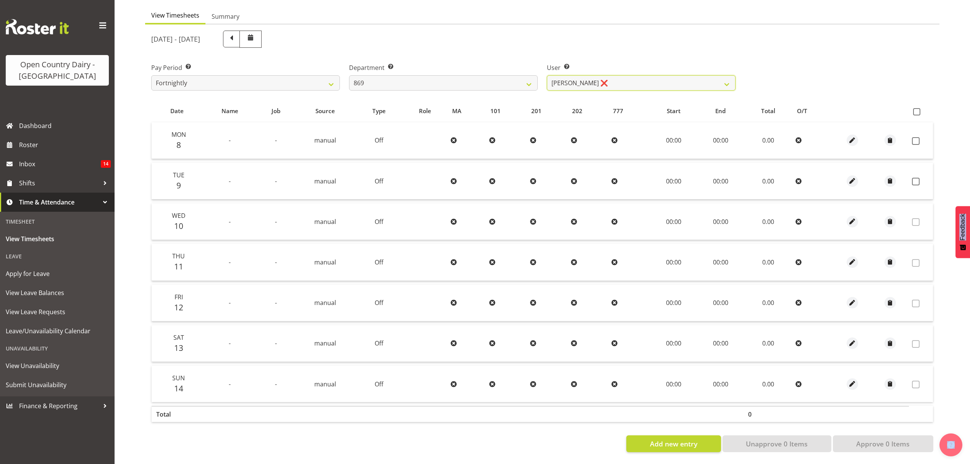
scroll to position [76, 0]
click at [526, 77] on select "734 735 736 737 738 739 851 852 853 854 855 856 858 861 862 865 868 869 870 873" at bounding box center [443, 82] width 189 height 15
click at [349, 75] on select "734 735 736 737 738 739 851 852 853 854 855 856 858 861 862 865 868 869 870 873" at bounding box center [443, 82] width 189 height 15
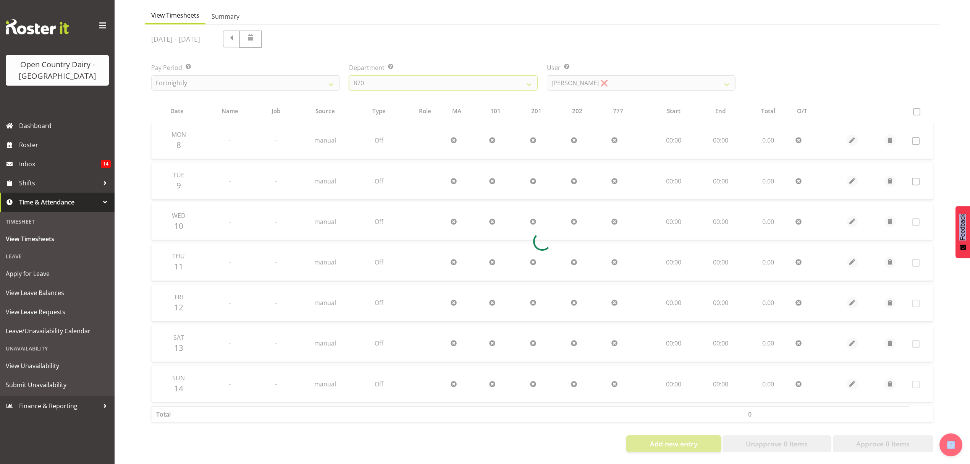
scroll to position [0, 0]
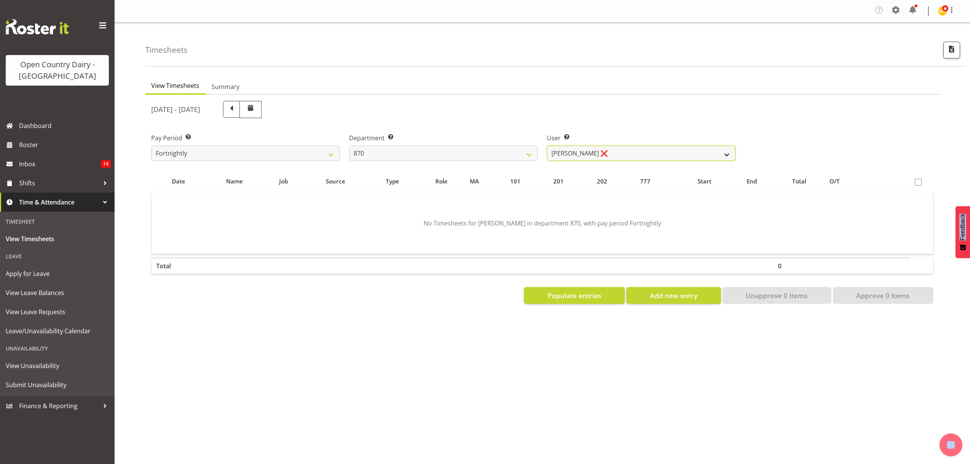
click at [723, 153] on select "Andy Haywood ❌ David Young ❌ Stewart Matheson ❌" at bounding box center [641, 153] width 189 height 15
click at [547, 146] on select "Andy Haywood ❌ David Young ❌ Stewart Matheson ❌" at bounding box center [641, 153] width 189 height 15
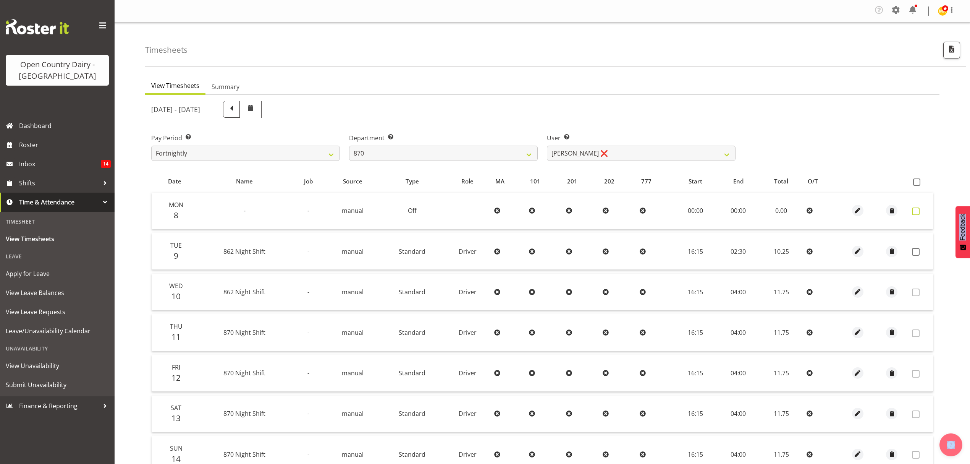
click at [916, 211] on span at bounding box center [916, 211] width 8 height 8
click at [914, 215] on td at bounding box center [921, 211] width 24 height 37
click at [914, 210] on span at bounding box center [916, 211] width 8 height 8
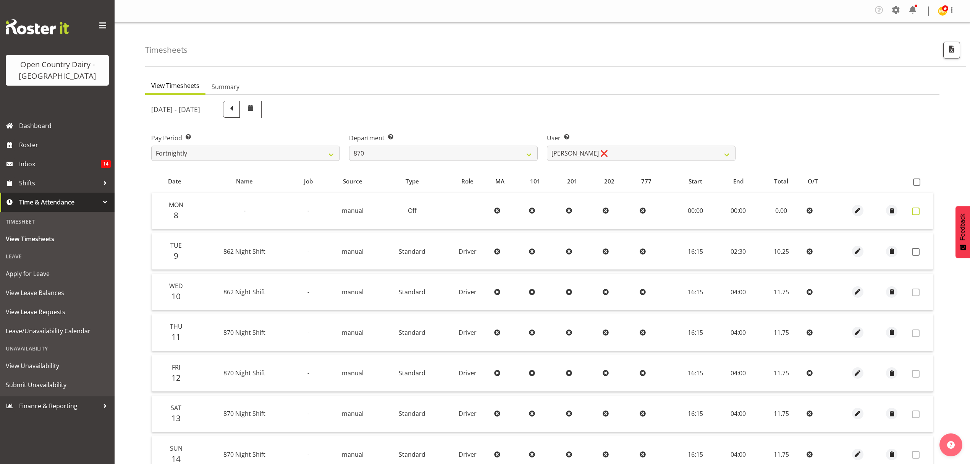
click at [915, 210] on span at bounding box center [916, 211] width 8 height 8
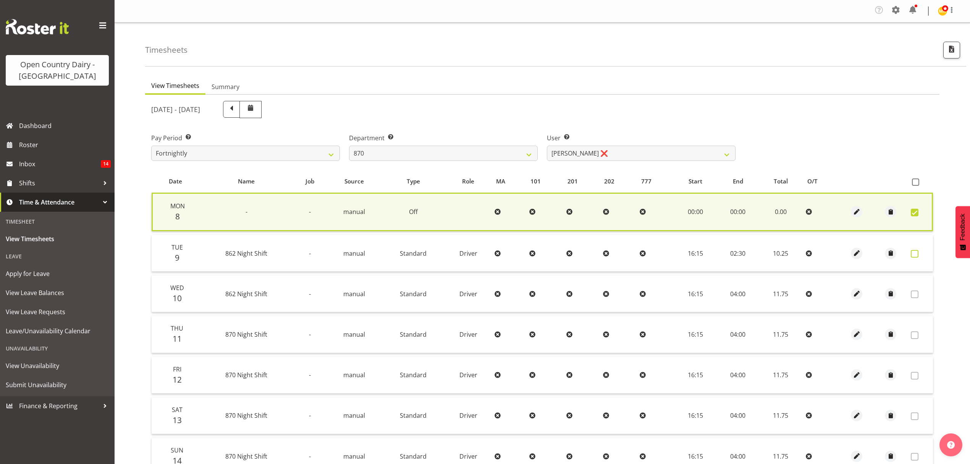
click at [914, 252] on span at bounding box center [915, 254] width 8 height 8
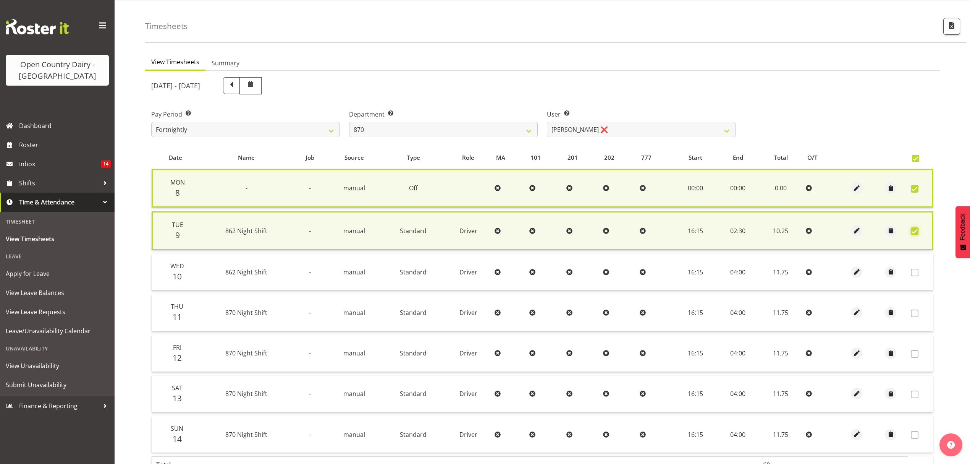
scroll to position [79, 0]
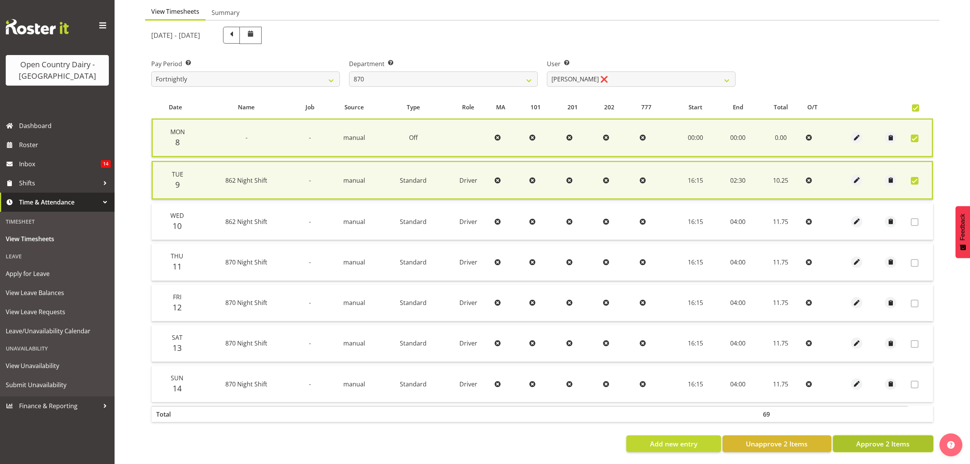
click at [885, 438] on span "Approve 2 Items" at bounding box center [882, 443] width 53 height 10
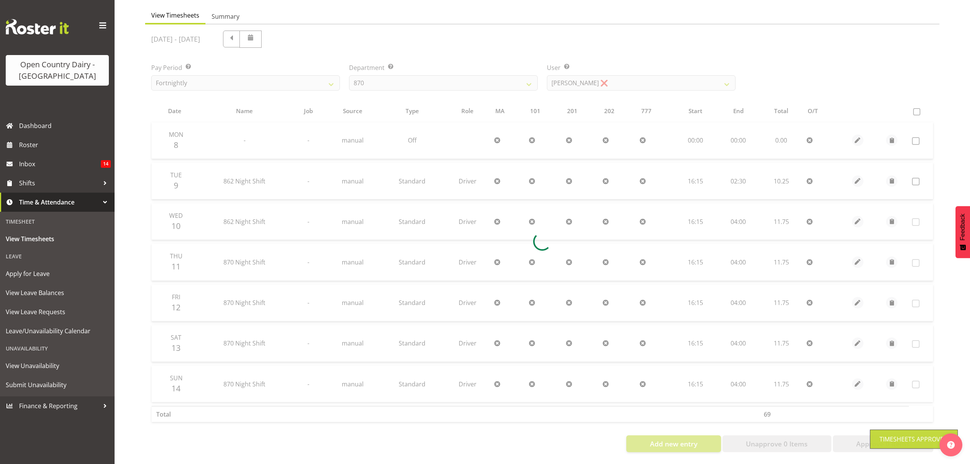
scroll to position [76, 0]
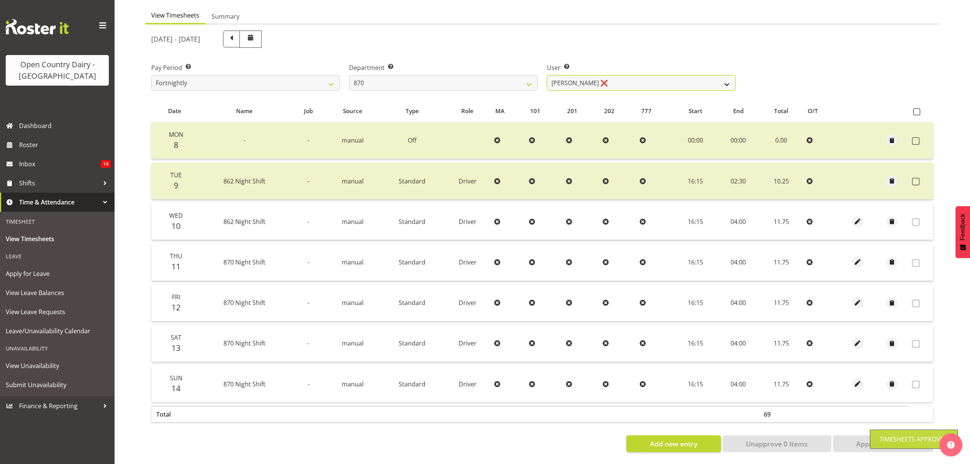
click at [731, 75] on select "Andy Haywood ❌ David Young ❌ Stewart Matheson ❌" at bounding box center [641, 82] width 189 height 15
click at [531, 77] on select "734 735 736 737 738 739 851 852 853 854 855 856 858 861 862 865 868 869 870 873" at bounding box center [443, 82] width 189 height 15
click at [349, 75] on select "734 735 736 737 738 739 851 852 853 854 855 856 858 861 862 865 868 869 870 873" at bounding box center [443, 82] width 189 height 15
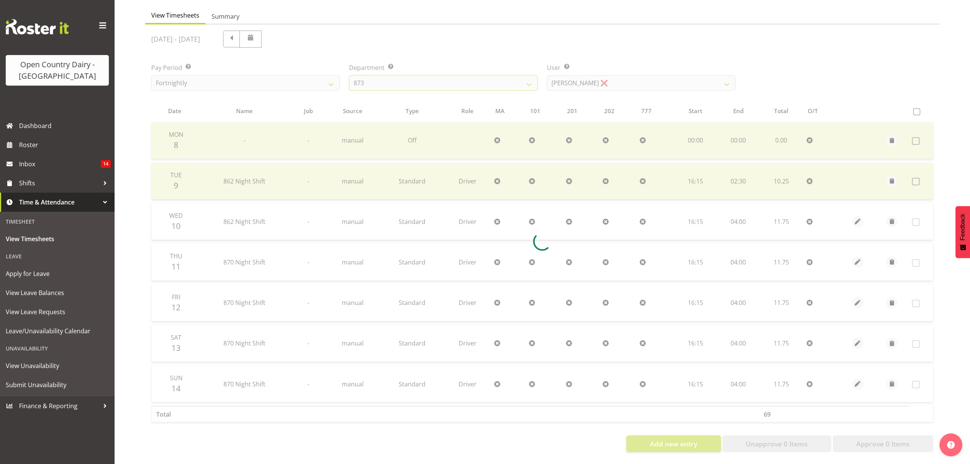
scroll to position [36, 0]
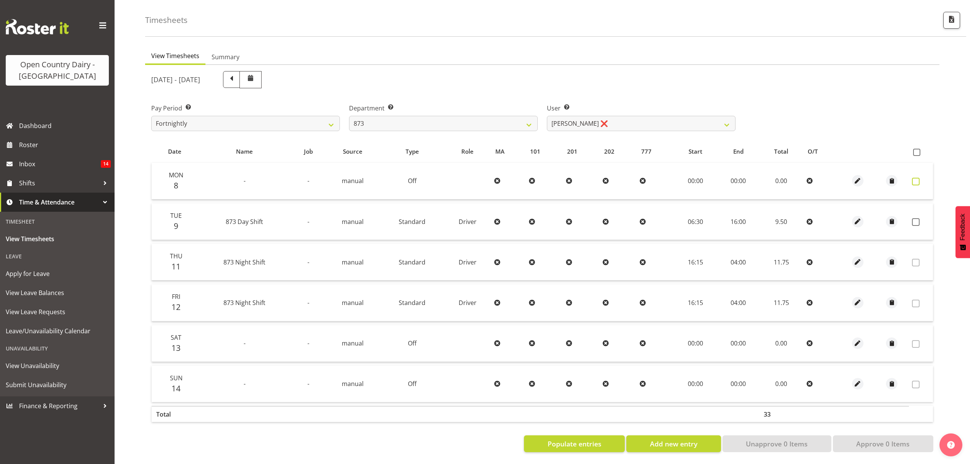
click at [920, 178] on label at bounding box center [918, 182] width 12 height 8
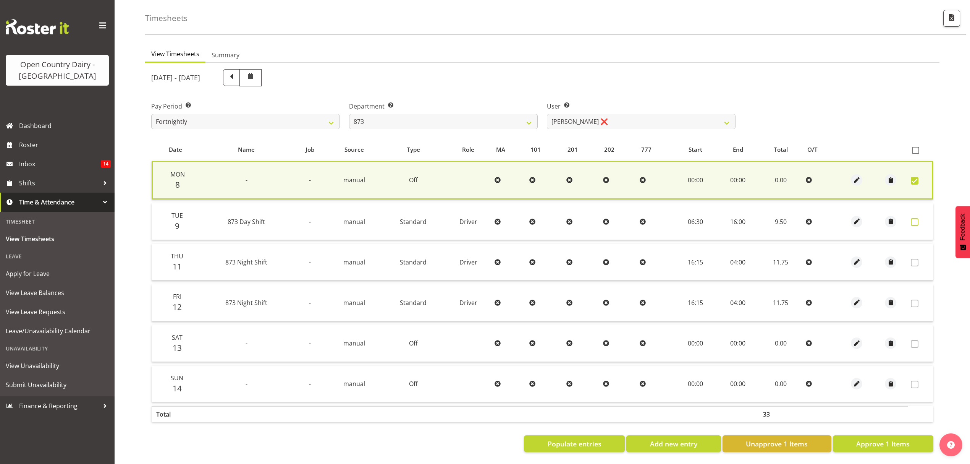
click at [913, 219] on span at bounding box center [915, 222] width 8 height 8
click at [919, 218] on label at bounding box center [917, 222] width 12 height 8
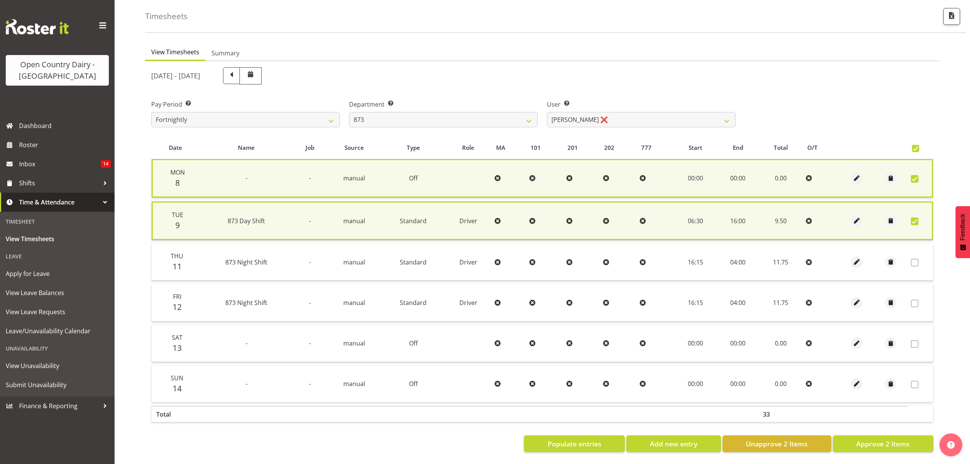
click at [919, 217] on label at bounding box center [917, 221] width 12 height 8
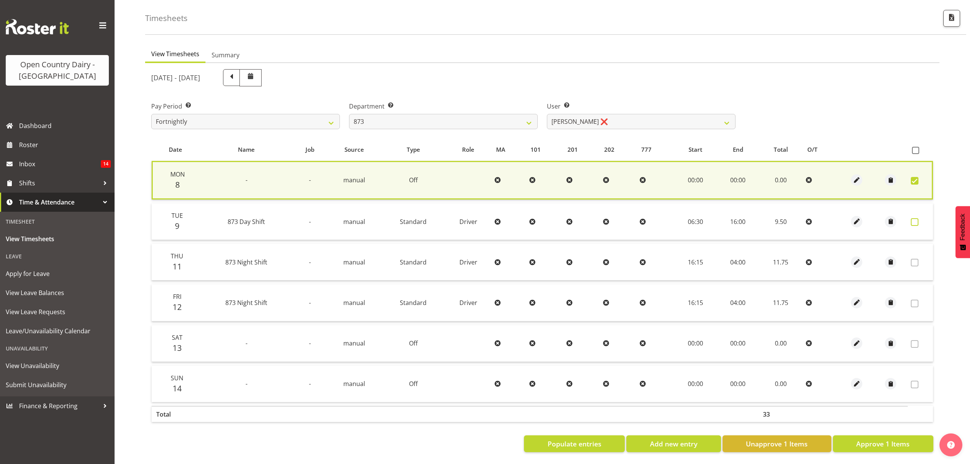
click at [918, 218] on span at bounding box center [915, 222] width 8 height 8
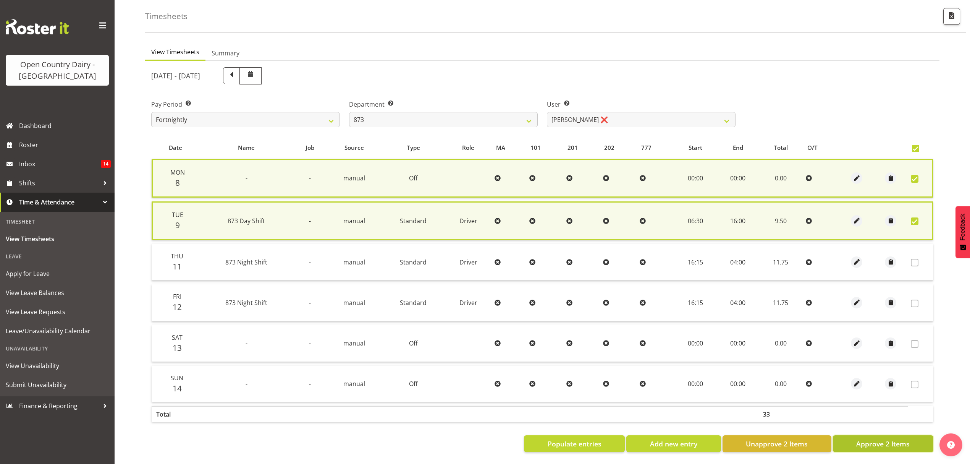
click at [887, 441] on span "Approve 2 Items" at bounding box center [882, 443] width 53 height 10
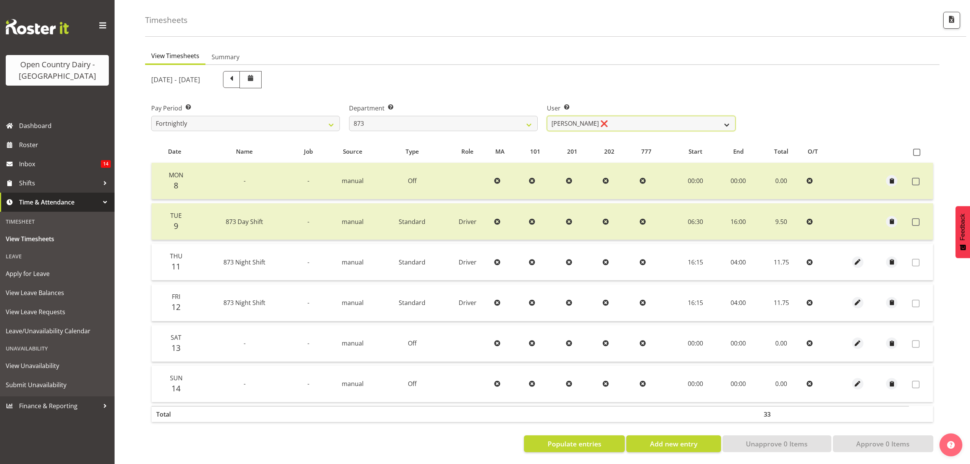
click at [729, 120] on select "Andrew Henderson ❌ Ricky Popham ❌ Stacy MacAskill ❌ Trish Nicol ❌" at bounding box center [641, 123] width 189 height 15
click at [547, 116] on select "Andrew Henderson ❌ Ricky Popham ❌ Stacy MacAskill ❌ Trish Nicol ❌" at bounding box center [641, 123] width 189 height 15
click at [0, 0] on div at bounding box center [0, 0] width 0 height 0
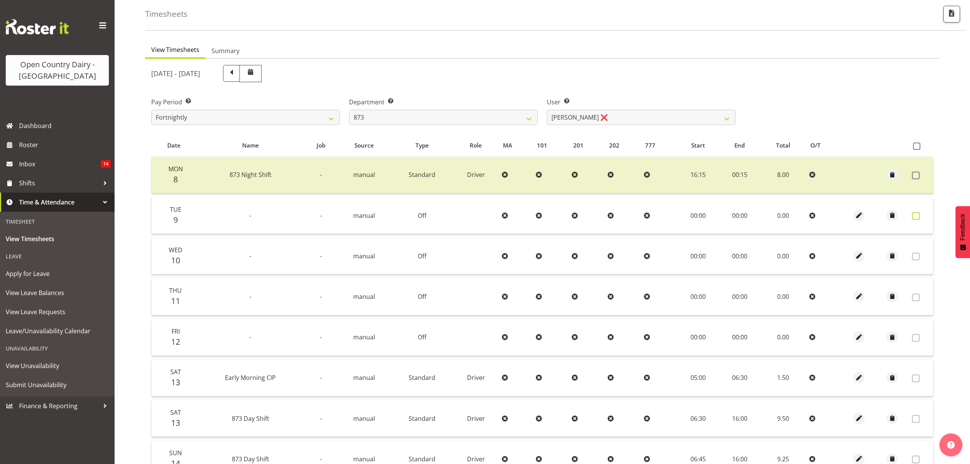
click at [914, 214] on span at bounding box center [916, 216] width 8 height 8
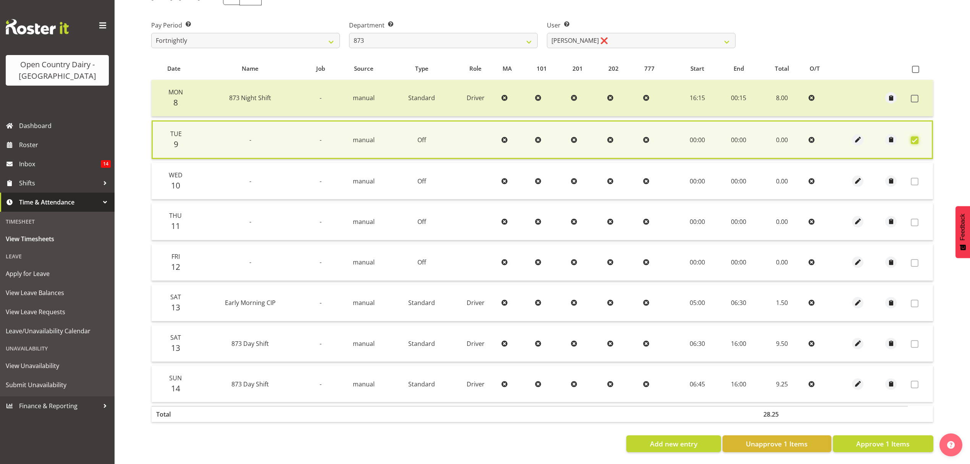
scroll to position [118, 0]
click at [888, 438] on span "Approve 1 Items" at bounding box center [882, 443] width 53 height 10
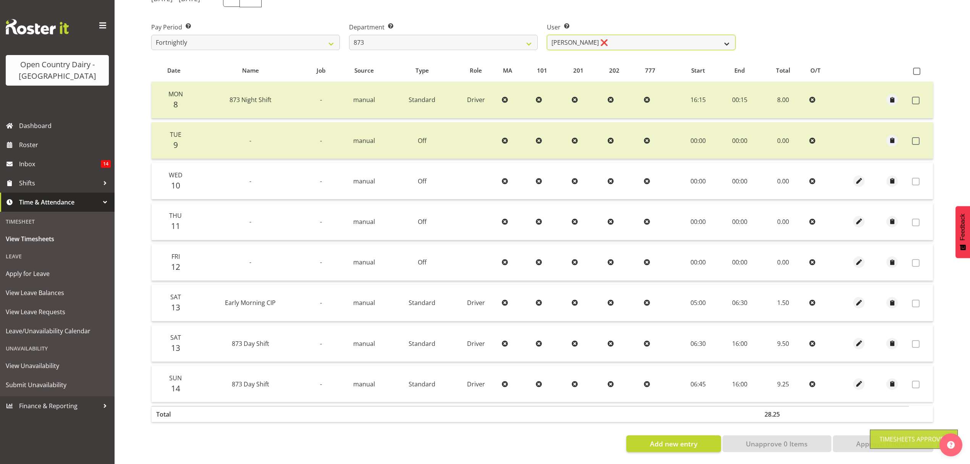
click at [717, 35] on select "Andrew Henderson ❌ Ricky Popham ❌ Stacy MacAskill ❌ Trish Nicol ❌" at bounding box center [641, 42] width 189 height 15
click at [547, 35] on select "Andrew Henderson ❌ Ricky Popham ❌ Stacy MacAskill ❌ Trish Nicol ❌" at bounding box center [641, 42] width 189 height 15
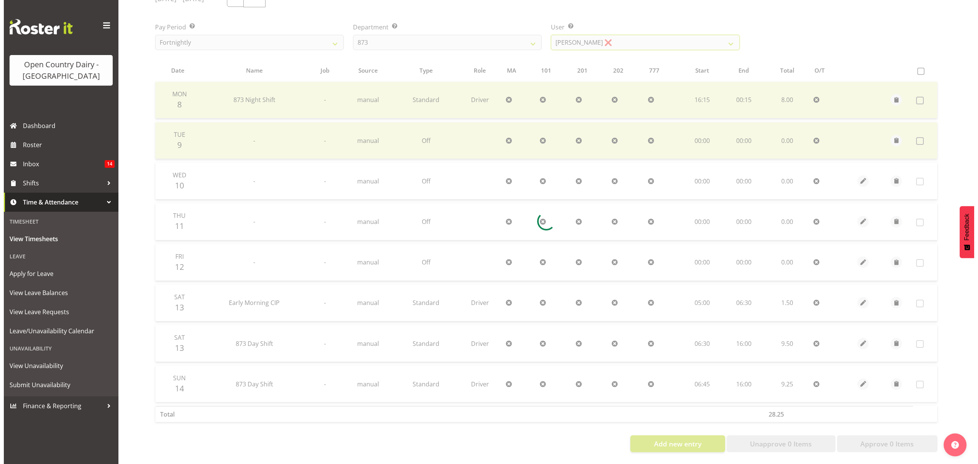
scroll to position [76, 0]
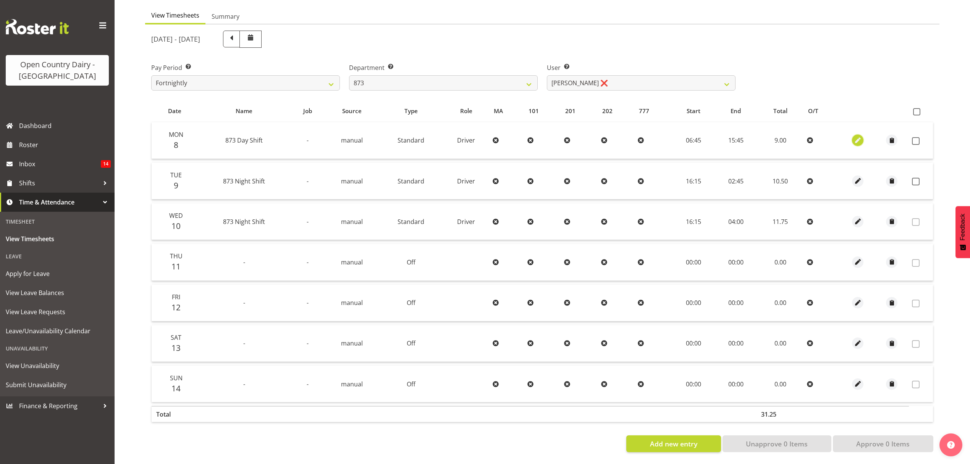
click at [860, 136] on span "button" at bounding box center [858, 140] width 9 height 9
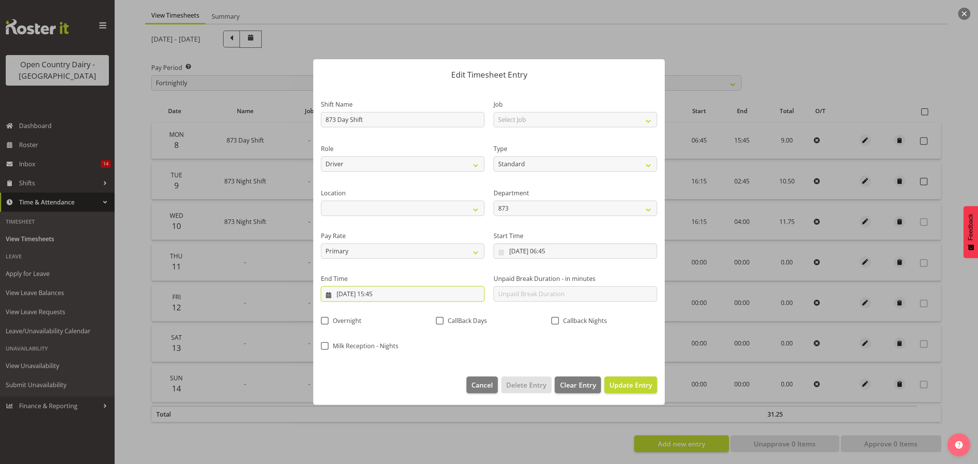
click at [386, 292] on input "08/09/2025, 15:45" at bounding box center [402, 293] width 163 height 15
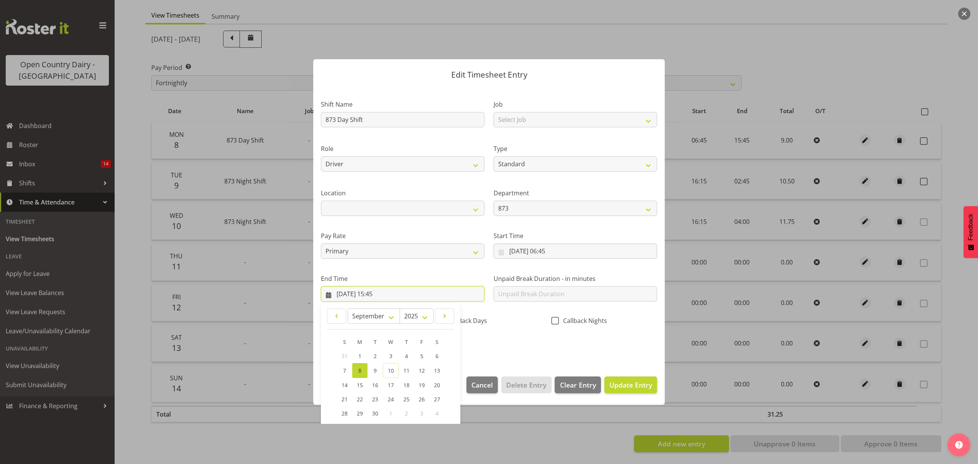
click at [386, 292] on input "08/09/2025, 15:45" at bounding box center [402, 293] width 163 height 15
click at [385, 293] on input "08/09/2025, 15:45" at bounding box center [402, 293] width 163 height 15
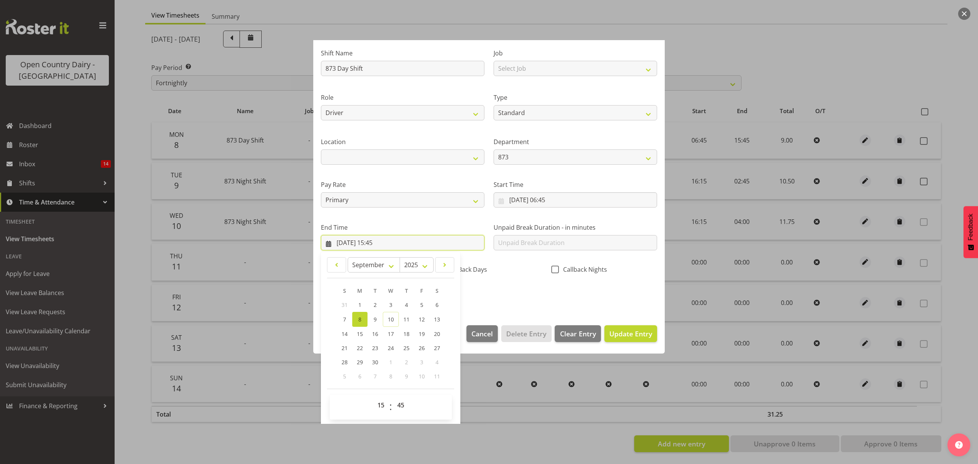
scroll to position [52, 0]
click at [404, 402] on select "00 01 02 03 04 05 06 07 08 09 10 11 12 13 14 15 16 17 18 19 20 21 22 23 24 25 2…" at bounding box center [401, 403] width 17 height 15
click at [393, 397] on select "00 01 02 03 04 05 06 07 08 09 10 11 12 13 14 15 16 17 18 19 20 21 22 23 24 25 2…" at bounding box center [401, 403] width 17 height 15
click at [617, 338] on button "Update Entry" at bounding box center [630, 332] width 53 height 17
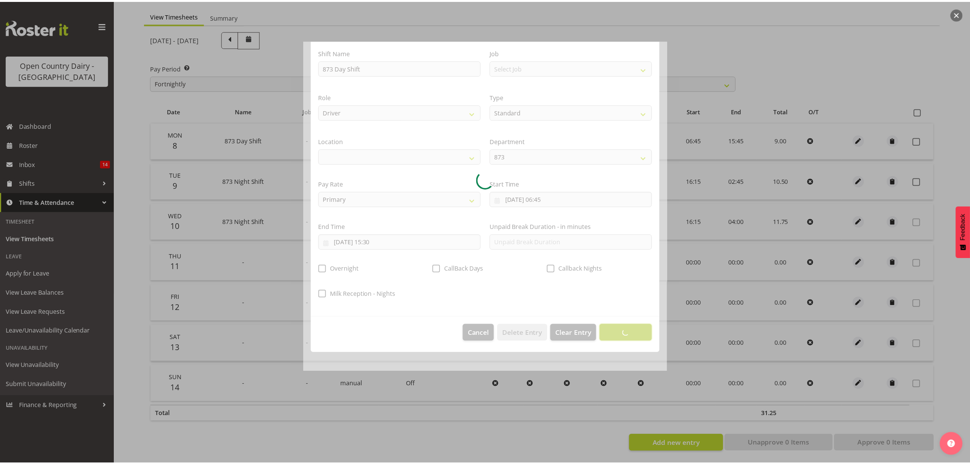
scroll to position [0, 0]
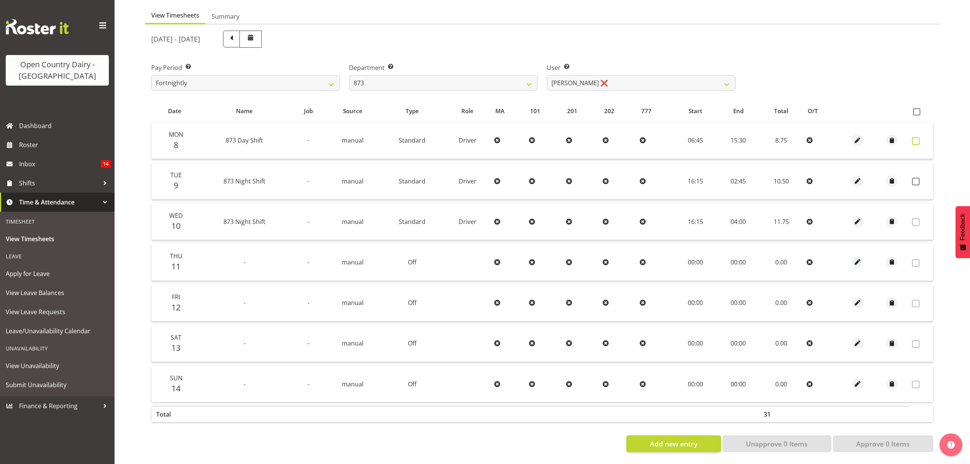
click at [916, 137] on span at bounding box center [916, 141] width 8 height 8
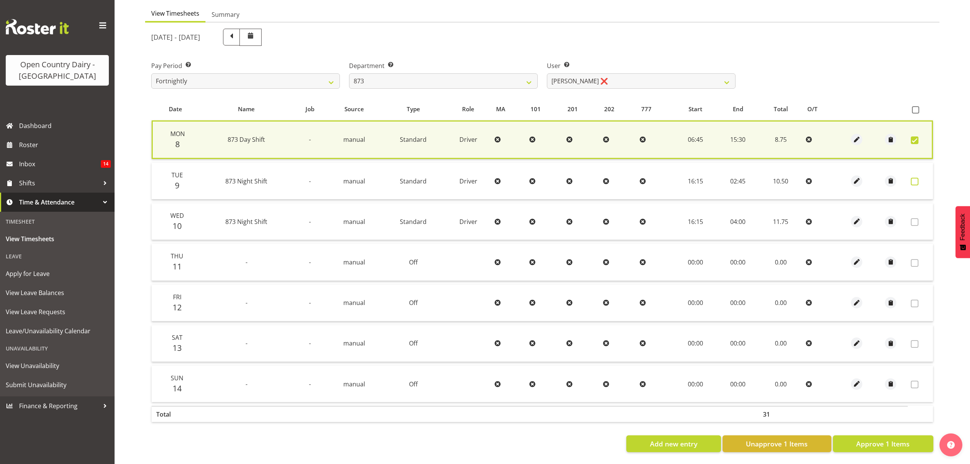
click at [916, 180] on span at bounding box center [915, 182] width 8 height 8
click at [912, 179] on span at bounding box center [915, 182] width 8 height 8
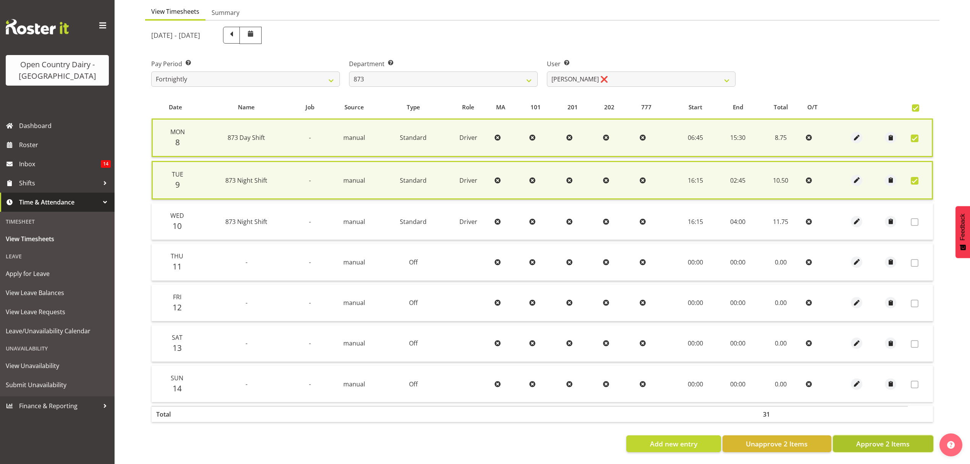
click at [899, 438] on span "Approve 2 Items" at bounding box center [882, 443] width 53 height 10
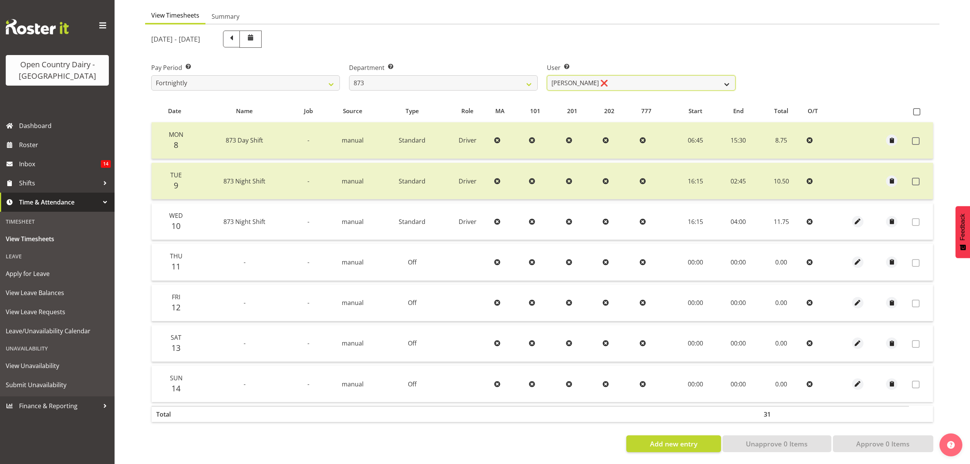
click at [719, 78] on select "Andrew Henderson ❌ Ricky Popham ❌ Stacy MacAskill ❌ Trish Nicol ❌" at bounding box center [641, 82] width 189 height 15
click at [547, 75] on select "Andrew Henderson ❌ Ricky Popham ❌ Stacy MacAskill ❌ Trish Nicol ❌" at bounding box center [641, 82] width 189 height 15
click at [0, 0] on div at bounding box center [0, 0] width 0 height 0
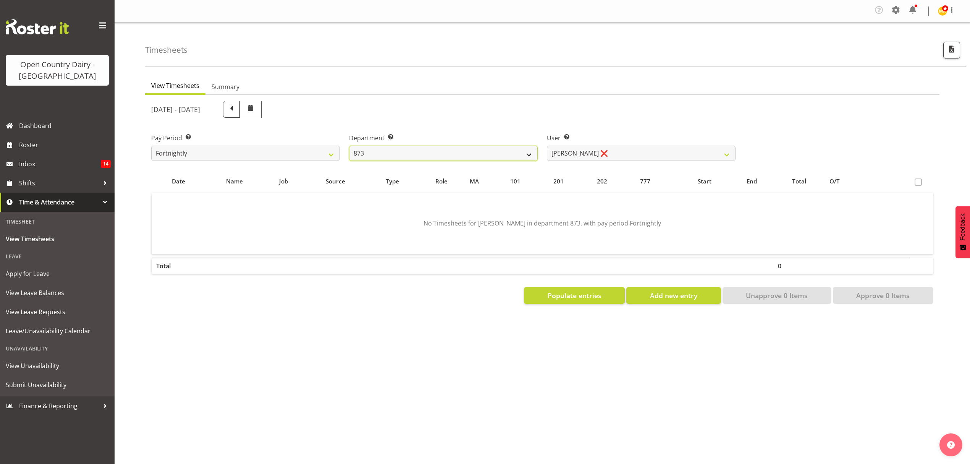
click at [526, 152] on select "734 735 736 737 738 739 851 852 853 854 855 856 858 861 862 865 868 869 870 873" at bounding box center [443, 153] width 189 height 15
click at [349, 146] on select "734 735 736 737 738 739 851 852 853 854 855 856 858 861 862 865 868 869 870 873" at bounding box center [443, 153] width 189 height 15
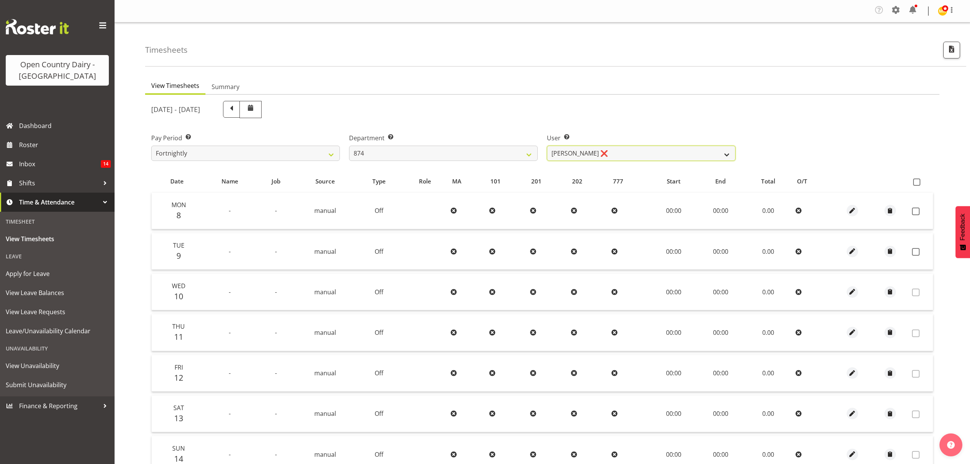
click at [721, 154] on select "Annette Parker ❌ Christopher McRae ❌ Patrick Stenton ❌ Rachel Carpenter ❌" at bounding box center [641, 153] width 189 height 15
click at [547, 146] on select "Annette Parker ❌ Christopher McRae ❌ Patrick Stenton ❌ Rachel Carpenter ❌" at bounding box center [641, 153] width 189 height 15
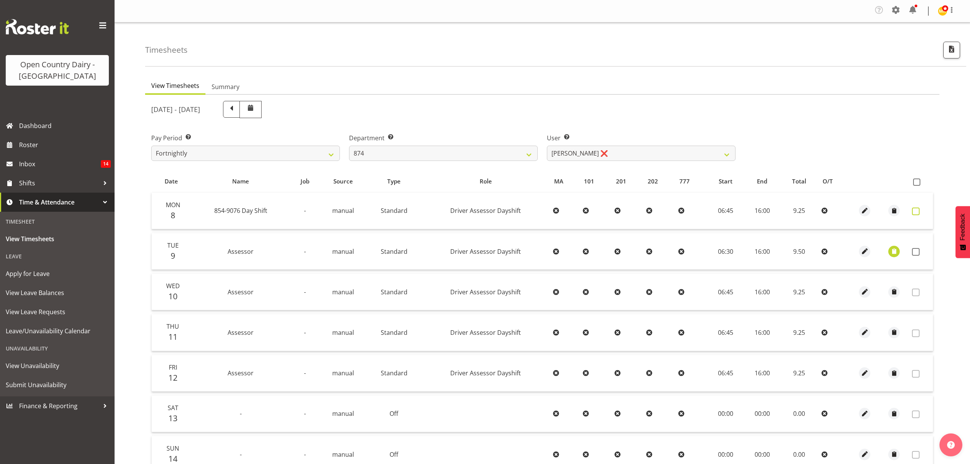
click at [918, 212] on span at bounding box center [916, 211] width 8 height 8
click at [917, 212] on span at bounding box center [916, 211] width 8 height 8
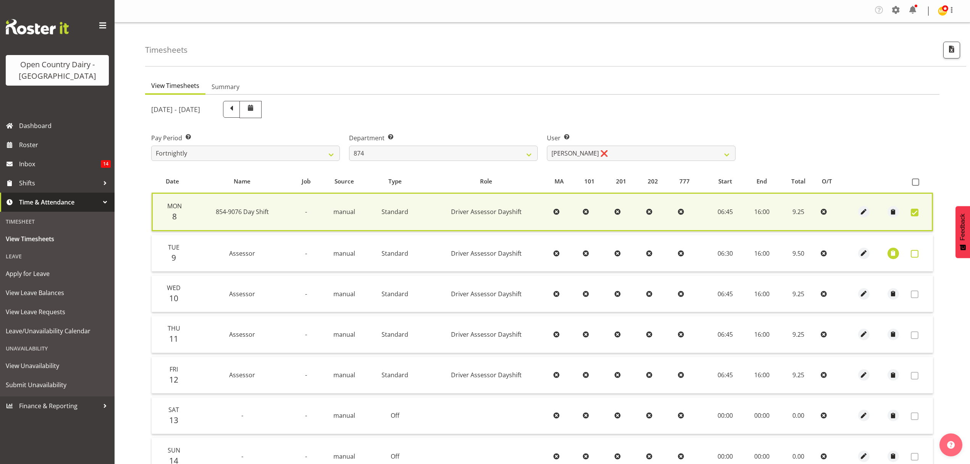
click at [919, 250] on label at bounding box center [917, 254] width 12 height 8
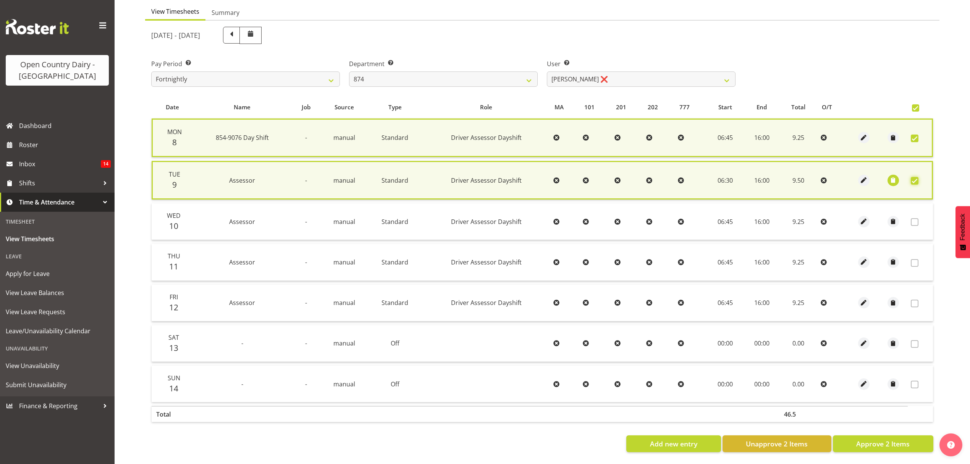
scroll to position [79, 0]
click at [893, 439] on span "Approve 2 Items" at bounding box center [882, 443] width 53 height 10
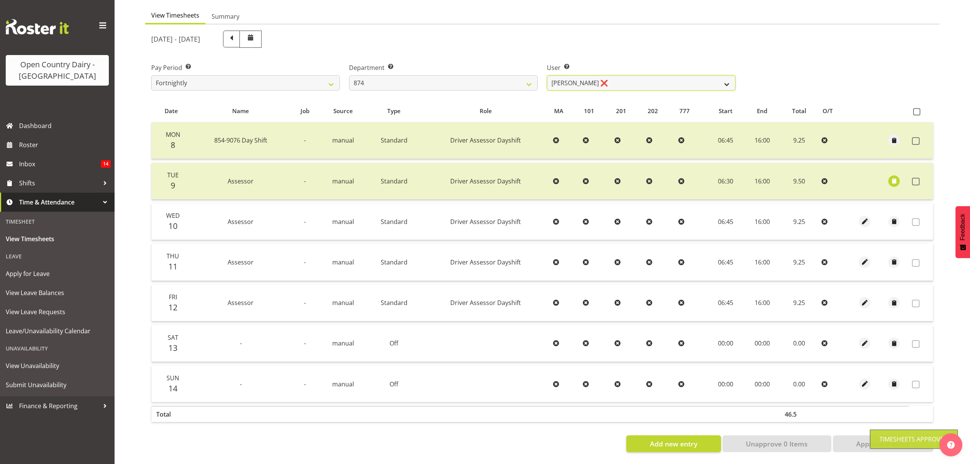
click at [711, 75] on select "Annette Parker ❌ Christopher McRae ❌ Patrick Stenton ❌ Rachel Carpenter ❌" at bounding box center [641, 82] width 189 height 15
click at [547, 75] on select "Annette Parker ❌ Christopher McRae ❌ Patrick Stenton ❌ Rachel Carpenter ❌" at bounding box center [641, 82] width 189 height 15
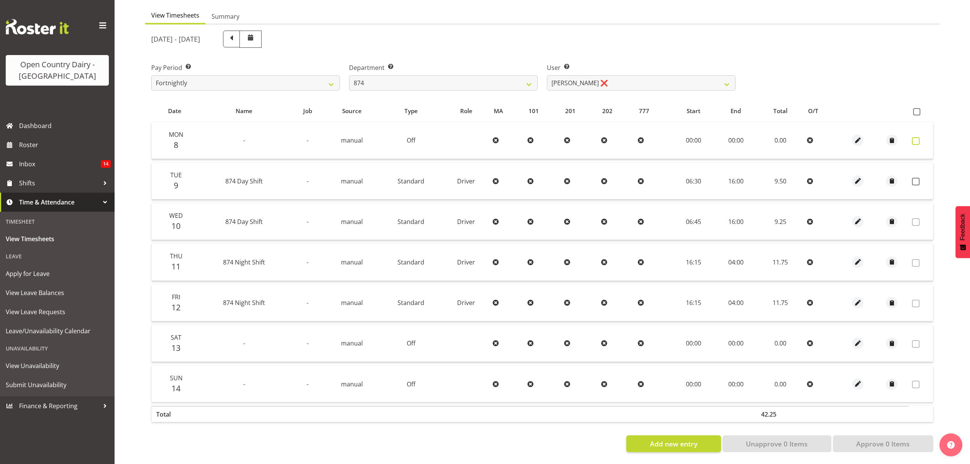
click at [914, 137] on span at bounding box center [916, 141] width 8 height 8
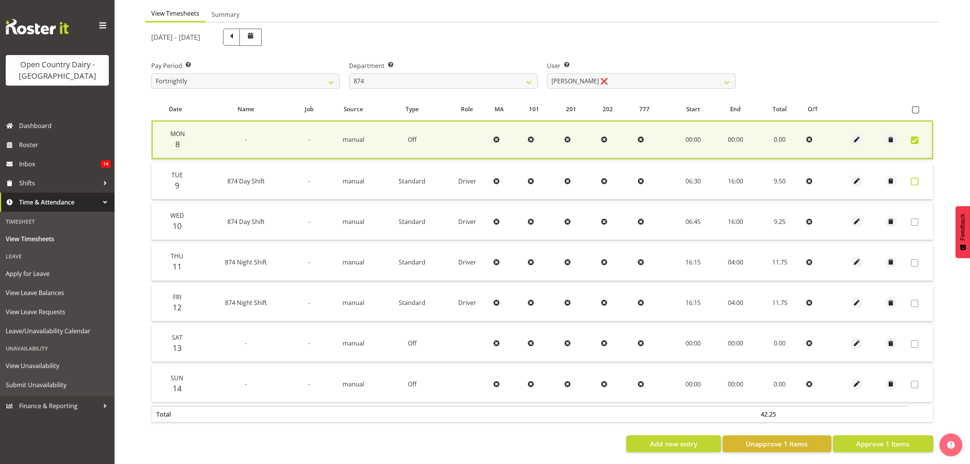
click at [912, 178] on span at bounding box center [915, 182] width 8 height 8
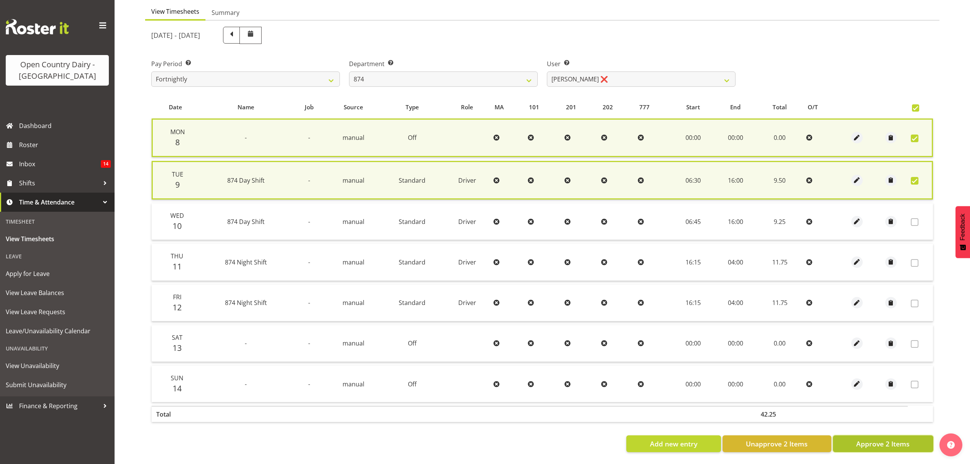
click at [901, 445] on button "Approve 2 Items" at bounding box center [883, 443] width 100 height 17
click at [901, 445] on div "Add new entry Unapprove 2 Items Approve 2 Items" at bounding box center [542, 443] width 782 height 17
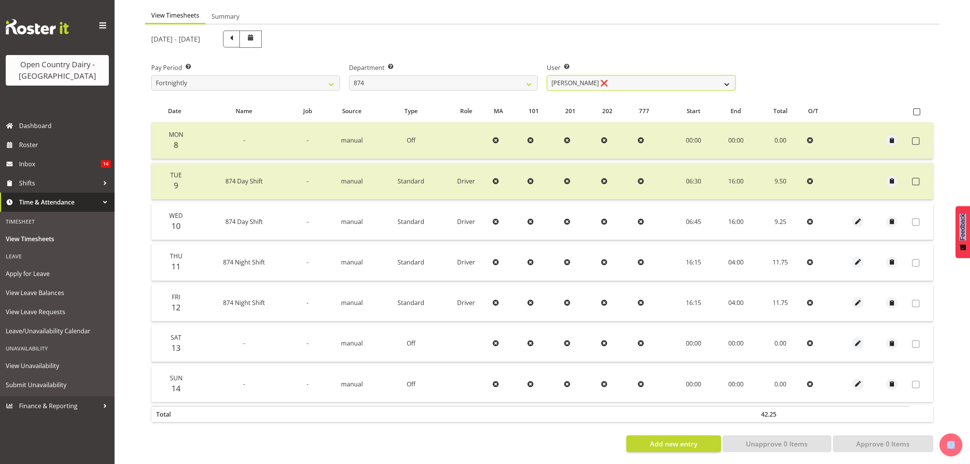
click at [717, 78] on select "Annette Parker ❌ Christopher McRae ❌ Patrick Stenton ❌ Rachel Carpenter ❌" at bounding box center [641, 82] width 189 height 15
click at [728, 68] on div "User Select user. Note: This is filtered down by the previous two drop-down ite…" at bounding box center [641, 77] width 189 height 28
click at [729, 75] on select "Annette Parker ❌ Christopher McRae ❌ Patrick Stenton ❌ Rachel Carpenter ❌" at bounding box center [641, 82] width 189 height 15
click at [547, 75] on select "Annette Parker ❌ Christopher McRae ❌ Patrick Stenton ❌ Rachel Carpenter ❌" at bounding box center [641, 82] width 189 height 15
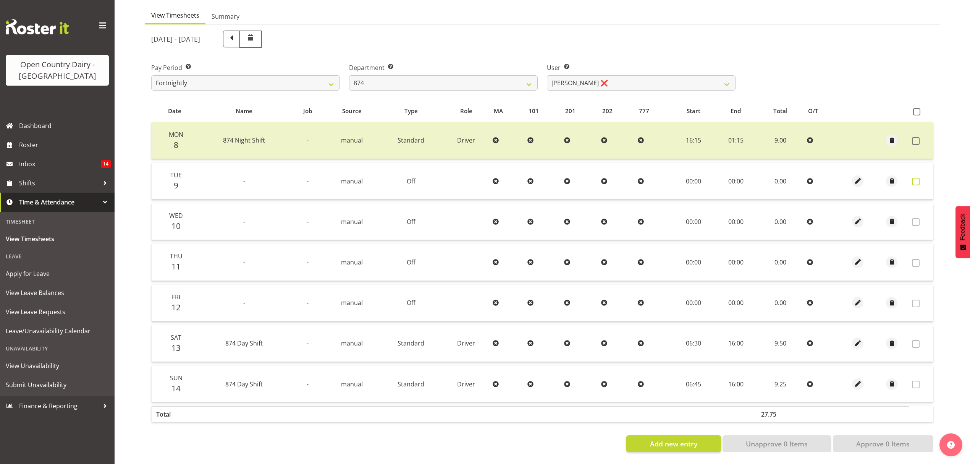
click at [917, 178] on span at bounding box center [916, 182] width 8 height 8
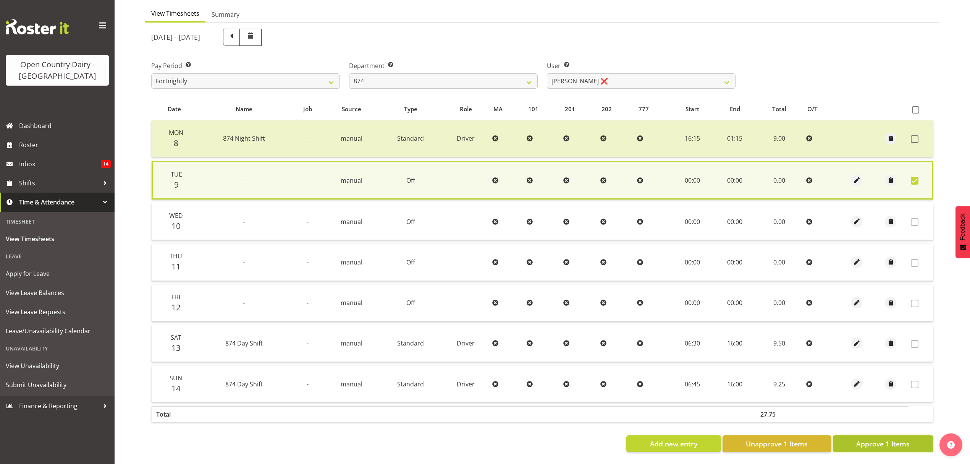
click at [898, 438] on span "Approve 1 Items" at bounding box center [882, 443] width 53 height 10
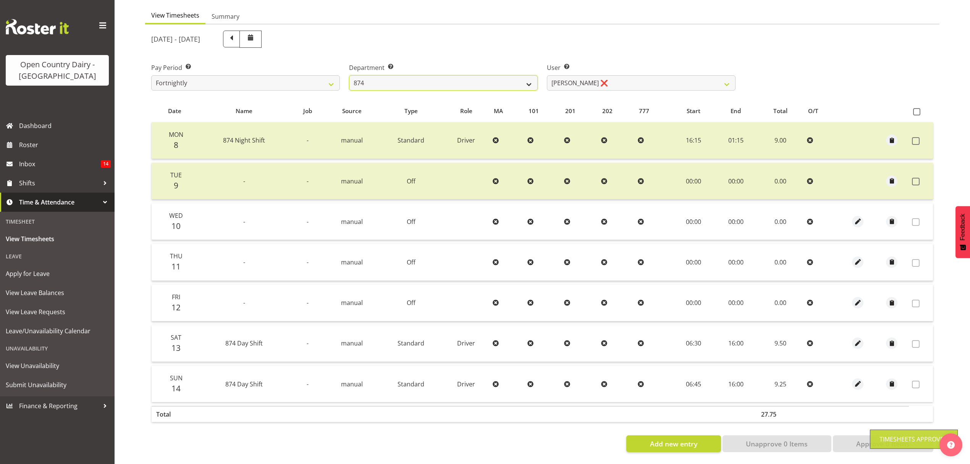
click at [526, 78] on select "734 735 736 737 738 739 851 852 853 854 855 856 858 861 862 865 868 869 870 873" at bounding box center [443, 82] width 189 height 15
click at [349, 75] on select "734 735 736 737 738 739 851 852 853 854 855 856 858 861 862 865 868 869 870 873" at bounding box center [443, 82] width 189 height 15
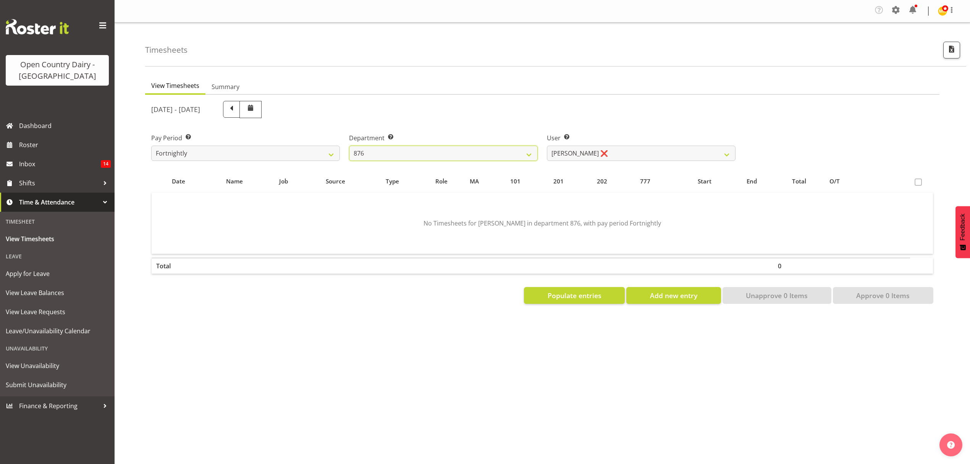
scroll to position [0, 0]
click at [715, 156] on select "Dean Henderson ❌ Ian Barbour ❌ John Graham ❌ Tom Rahl ❌" at bounding box center [641, 153] width 189 height 15
click at [547, 146] on select "Dean Henderson ❌ Ian Barbour ❌ John Graham ❌ Tom Rahl ❌" at bounding box center [641, 153] width 189 height 15
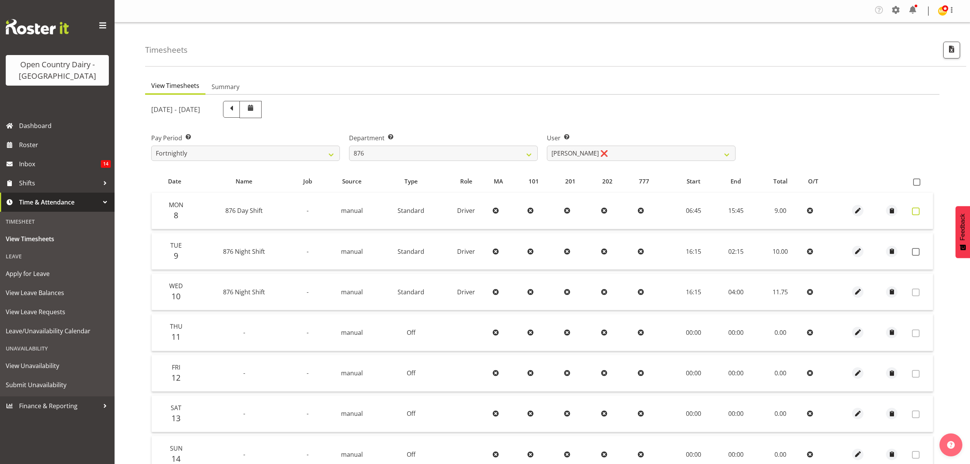
click at [916, 210] on span at bounding box center [916, 211] width 8 height 8
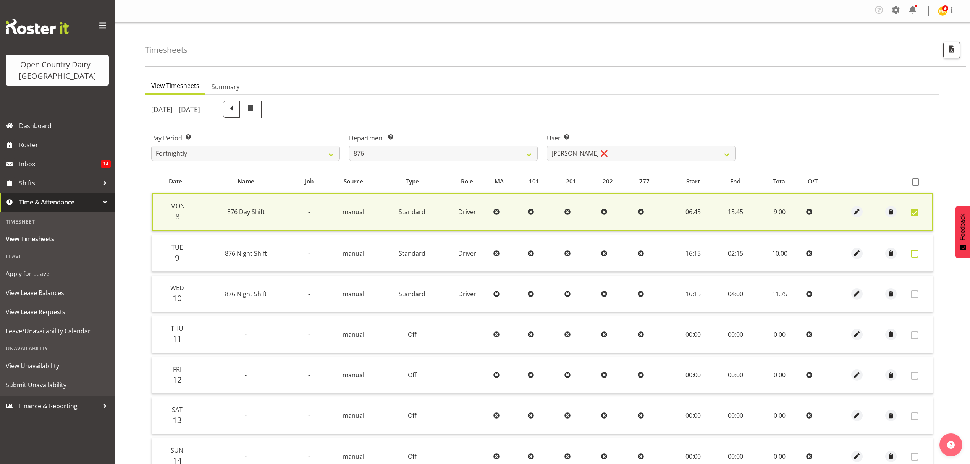
click at [912, 252] on span at bounding box center [915, 254] width 8 height 8
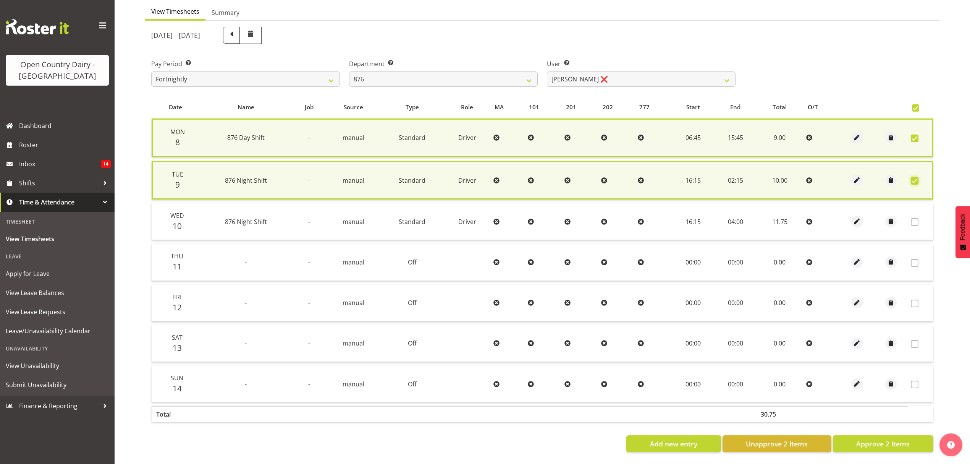
scroll to position [79, 0]
click at [890, 438] on span "Approve 2 Items" at bounding box center [882, 443] width 53 height 10
click at [890, 437] on div "Add new entry Unapprove 2 Items Approve 2 Items" at bounding box center [542, 443] width 782 height 17
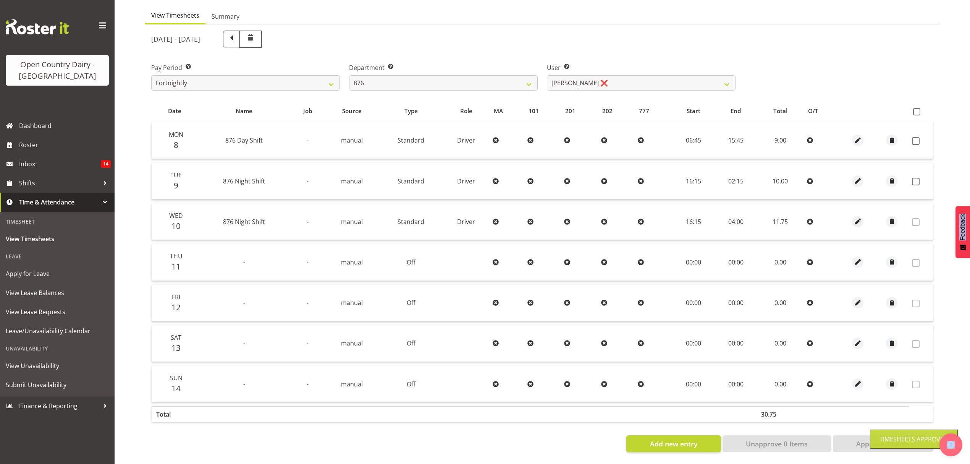
scroll to position [76, 0]
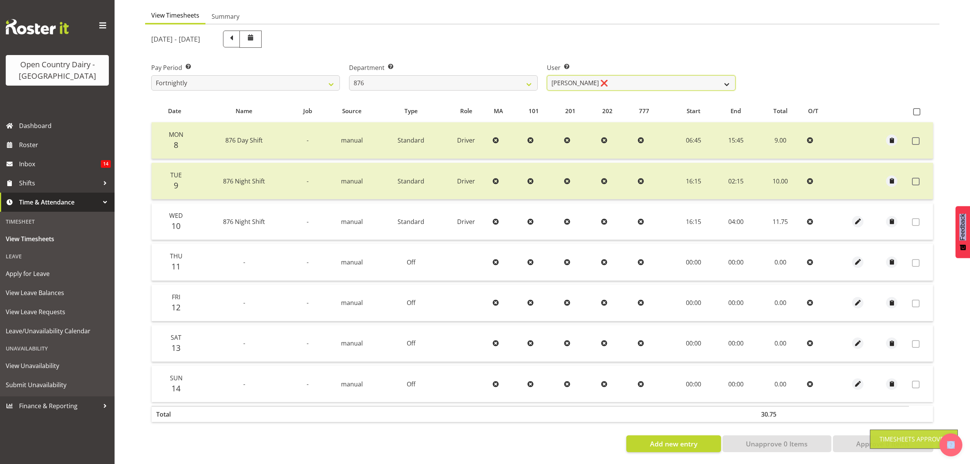
click at [704, 75] on select "Dean Henderson ❌ Ian Barbour ❌ John Graham ❌ Tom Rahl ❌" at bounding box center [641, 82] width 189 height 15
click at [547, 75] on select "Dean Henderson ❌ Ian Barbour ❌ John Graham ❌ Tom Rahl ❌" at bounding box center [641, 82] width 189 height 15
click at [0, 0] on div at bounding box center [0, 0] width 0 height 0
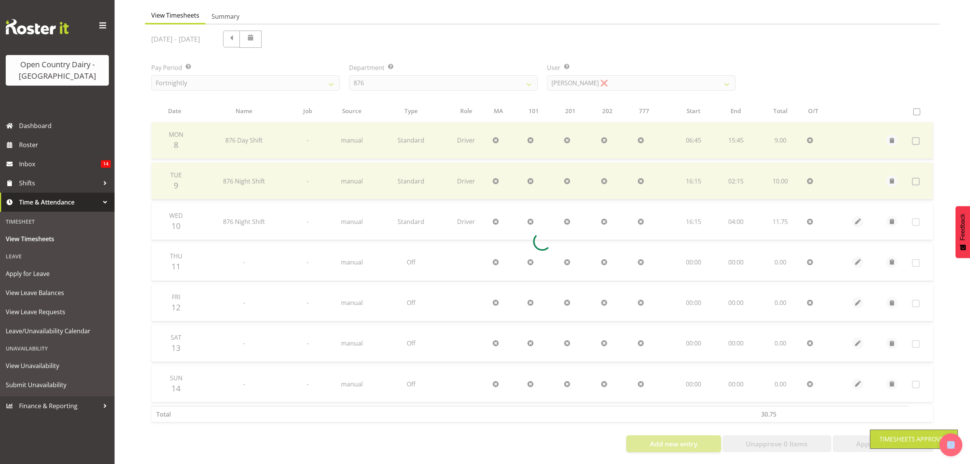
click at [697, 115] on div at bounding box center [542, 241] width 794 height 434
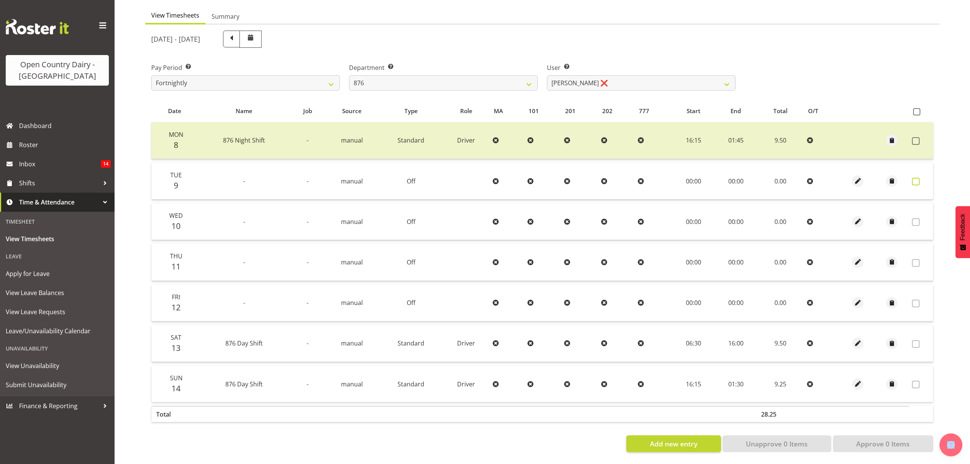
click at [916, 178] on span at bounding box center [916, 182] width 8 height 8
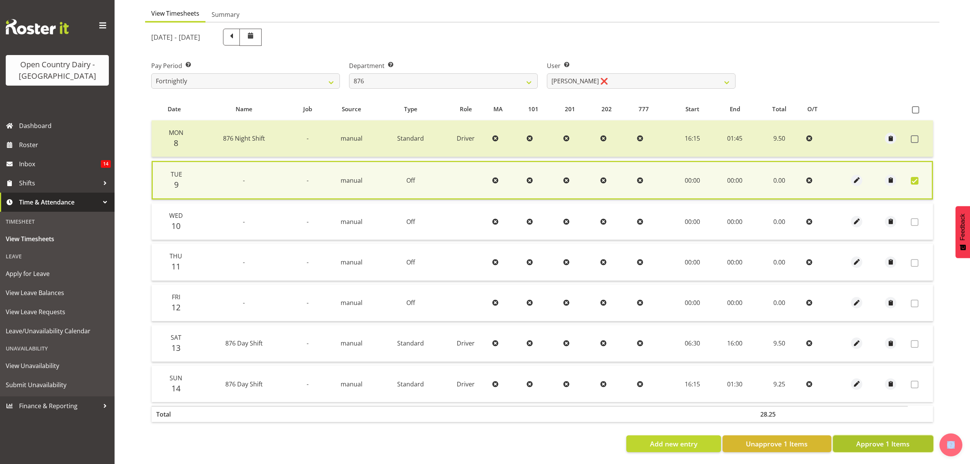
click at [890, 440] on span "Approve 1 Items" at bounding box center [882, 443] width 53 height 10
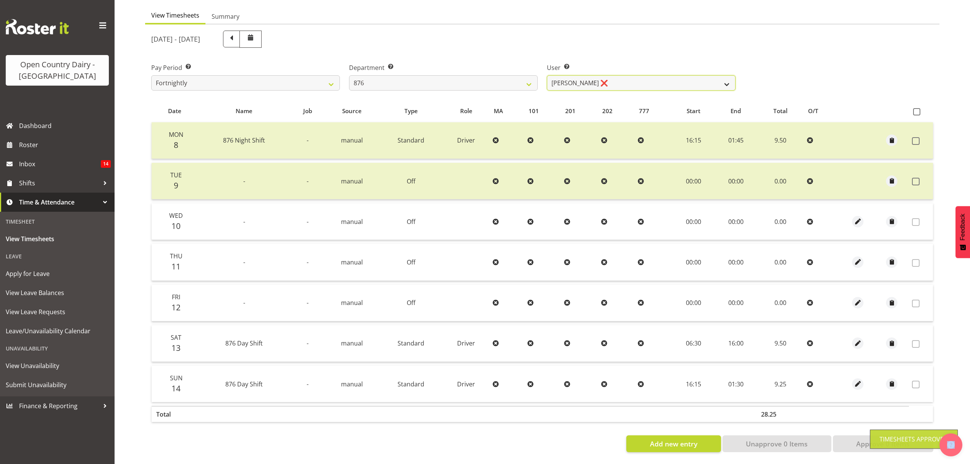
click at [720, 77] on select "Dean Henderson ❌ Ian Barbour ❌ John Graham ❌ Tom Rahl ❌" at bounding box center [641, 82] width 189 height 15
click at [547, 75] on select "Dean Henderson ❌ Ian Barbour ❌ John Graham ❌ Tom Rahl ❌" at bounding box center [641, 82] width 189 height 15
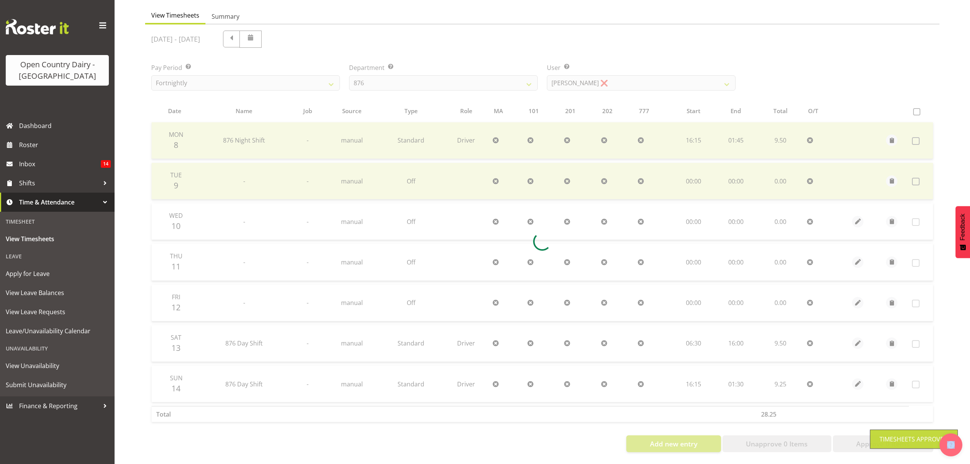
click at [706, 131] on div at bounding box center [542, 241] width 794 height 434
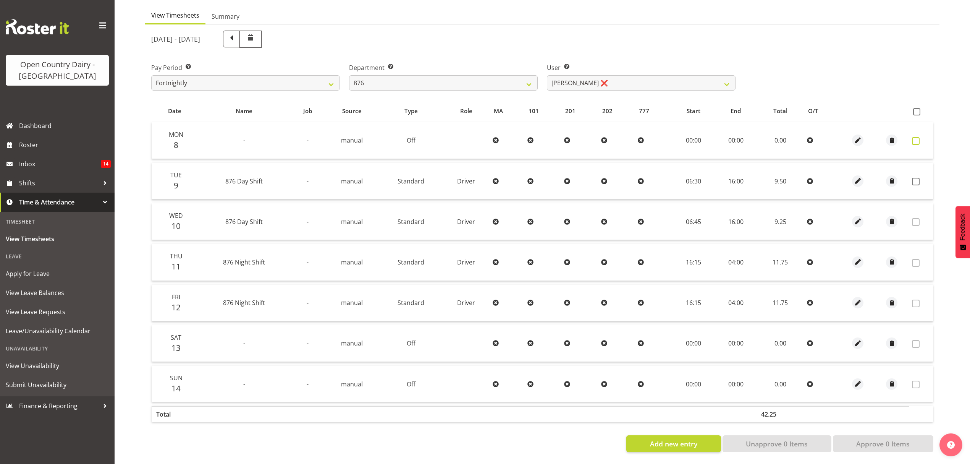
click at [914, 137] on span at bounding box center [916, 141] width 8 height 8
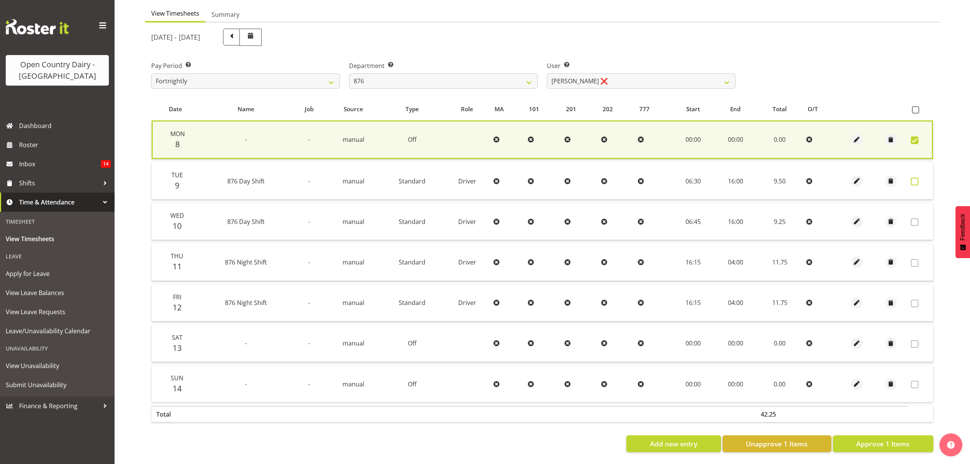
click at [916, 178] on span at bounding box center [915, 182] width 8 height 8
click at [919, 178] on label at bounding box center [917, 182] width 12 height 8
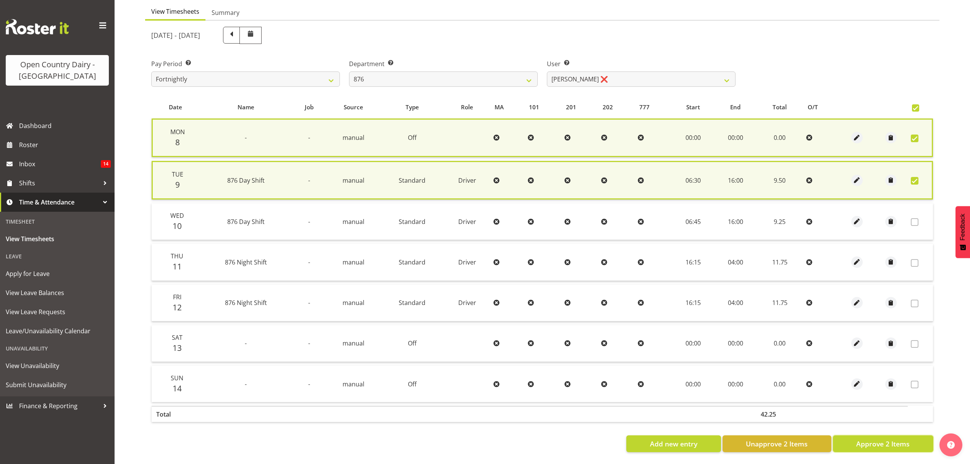
click at [900, 439] on span "Approve 2 Items" at bounding box center [882, 443] width 53 height 10
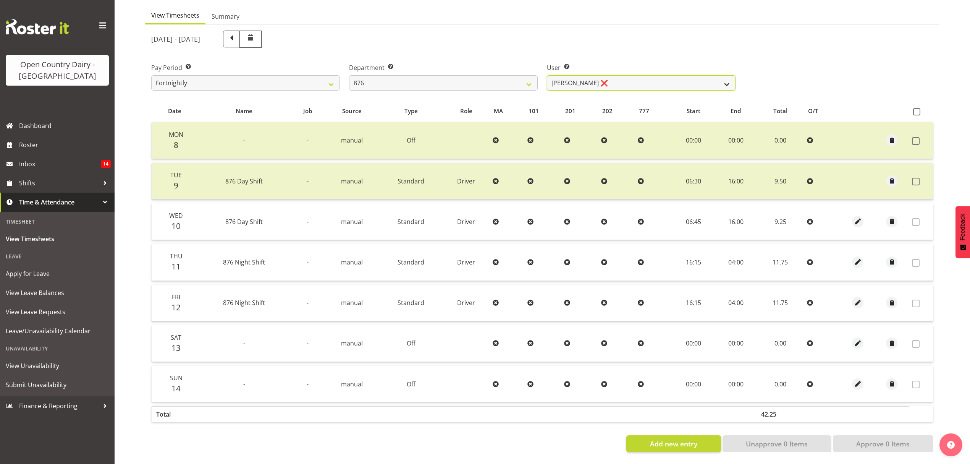
click at [726, 79] on select "Dean Henderson ❌ Ian Barbour ❌ John Graham ❌ Tom Rahl ❌" at bounding box center [641, 82] width 189 height 15
click at [529, 75] on select "734 735 736 737 738 739 851 852 853 854 855 856 858 861 862 865 868 869 870 873" at bounding box center [443, 82] width 189 height 15
click at [349, 75] on select "734 735 736 737 738 739 851 852 853 854 855 856 858 861 862 865 868 869 870 873" at bounding box center [443, 82] width 189 height 15
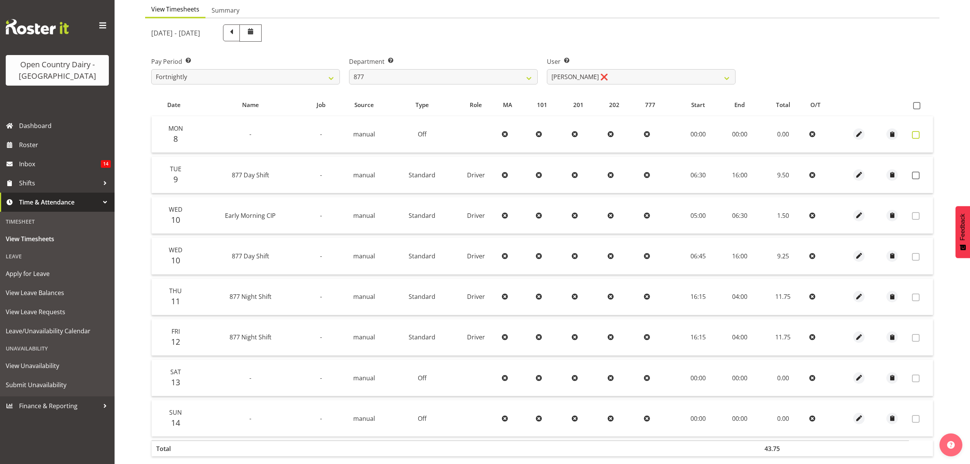
click at [919, 134] on span at bounding box center [916, 135] width 8 height 8
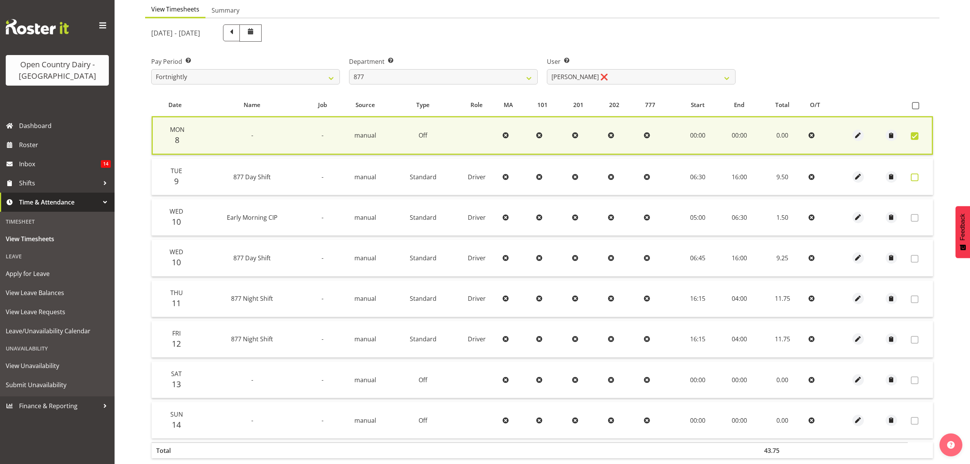
click at [912, 175] on span at bounding box center [915, 177] width 8 height 8
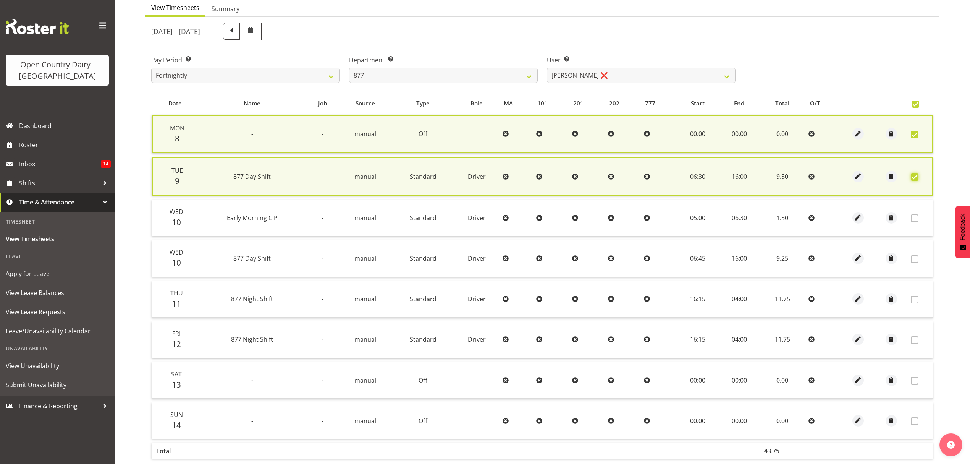
scroll to position [120, 0]
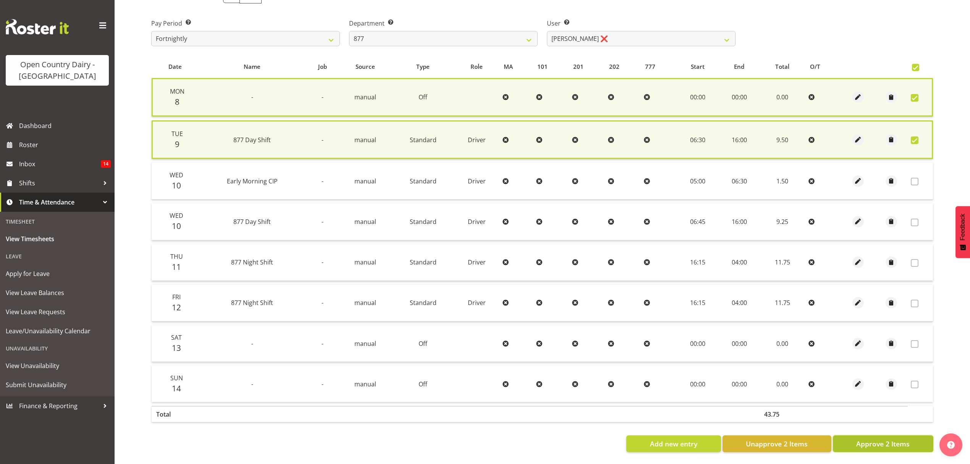
click at [869, 438] on span "Approve 2 Items" at bounding box center [882, 443] width 53 height 10
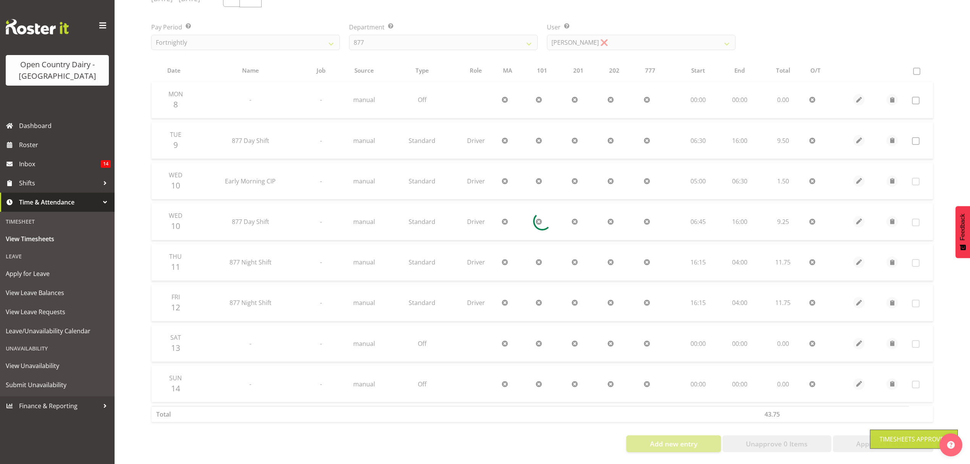
scroll to position [117, 0]
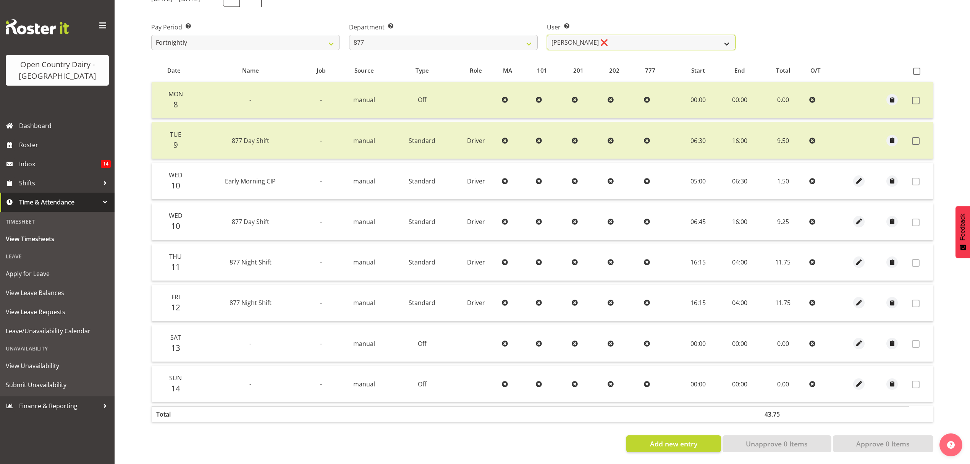
click at [722, 36] on select "Barry Shields ❌ Callum Wells ❌ Helen Bull ❌ Jase Preston ❌" at bounding box center [641, 42] width 189 height 15
click at [547, 35] on select "Barry Shields ❌ Callum Wells ❌ Helen Bull ❌ Jase Preston ❌" at bounding box center [641, 42] width 189 height 15
click at [0, 0] on div at bounding box center [0, 0] width 0 height 0
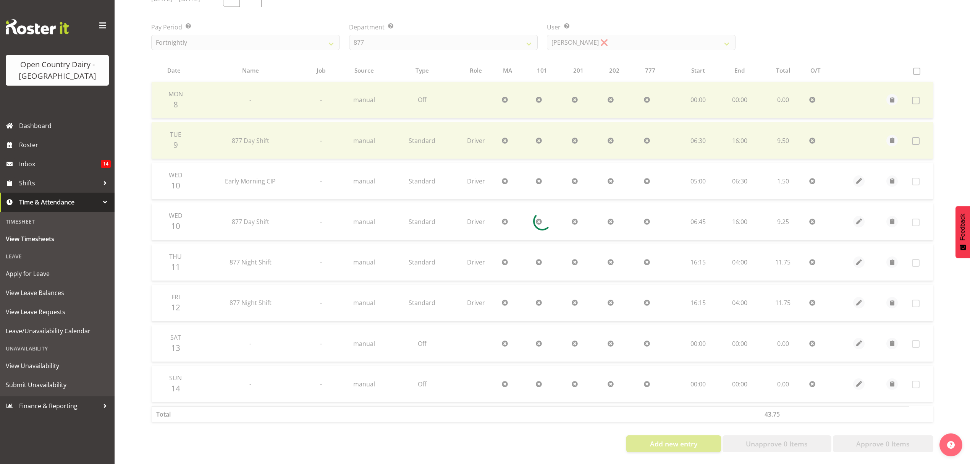
scroll to position [76, 0]
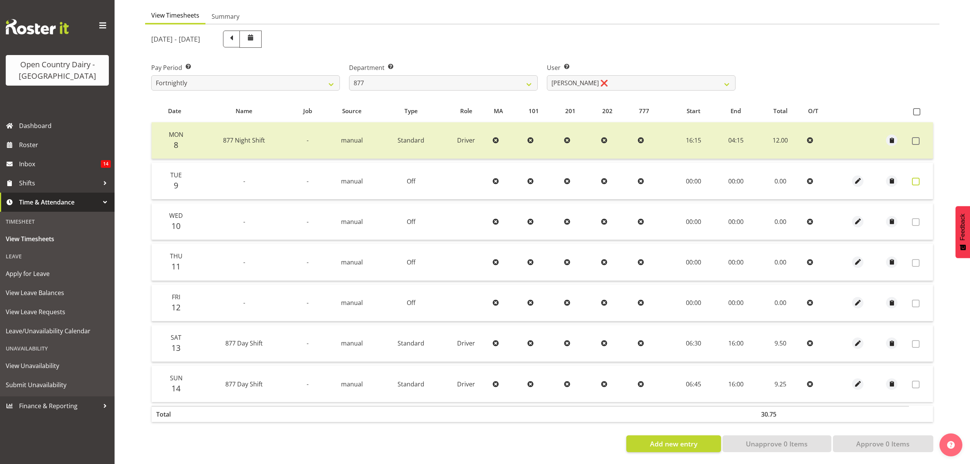
click at [916, 178] on span at bounding box center [916, 182] width 8 height 8
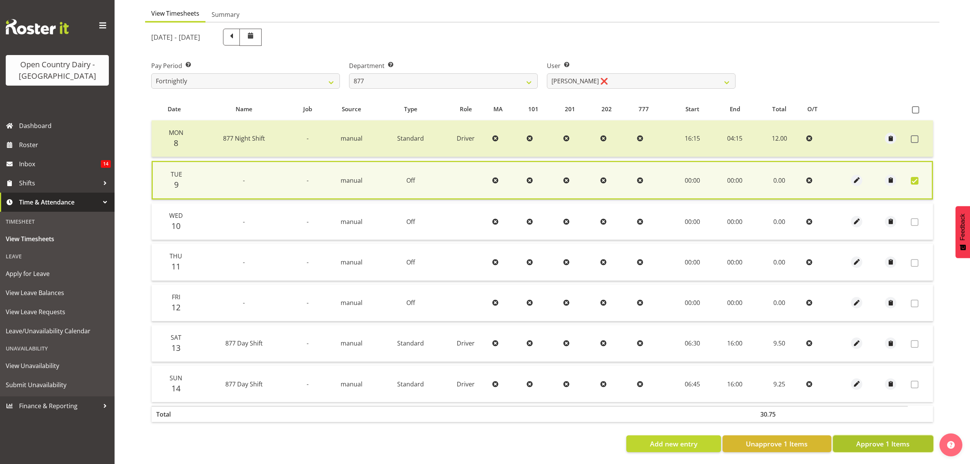
click at [881, 439] on span "Approve 1 Items" at bounding box center [882, 443] width 53 height 10
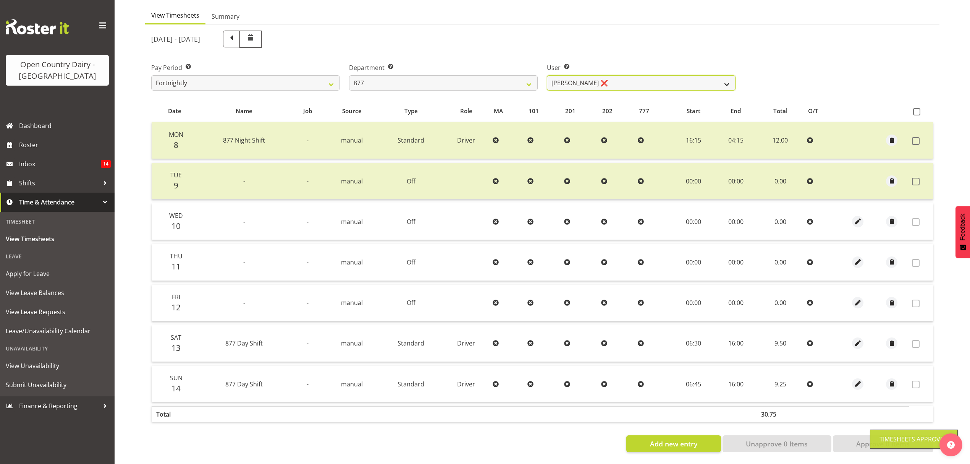
click at [727, 77] on select "Barry Shields ❌ Callum Wells ❌ Helen Bull ❌ Jase Preston ❌" at bounding box center [641, 82] width 189 height 15
click at [547, 75] on select "Barry Shields ❌ Callum Wells ❌ Helen Bull ❌ Jase Preston ❌" at bounding box center [641, 82] width 189 height 15
click at [0, 0] on div at bounding box center [0, 0] width 0 height 0
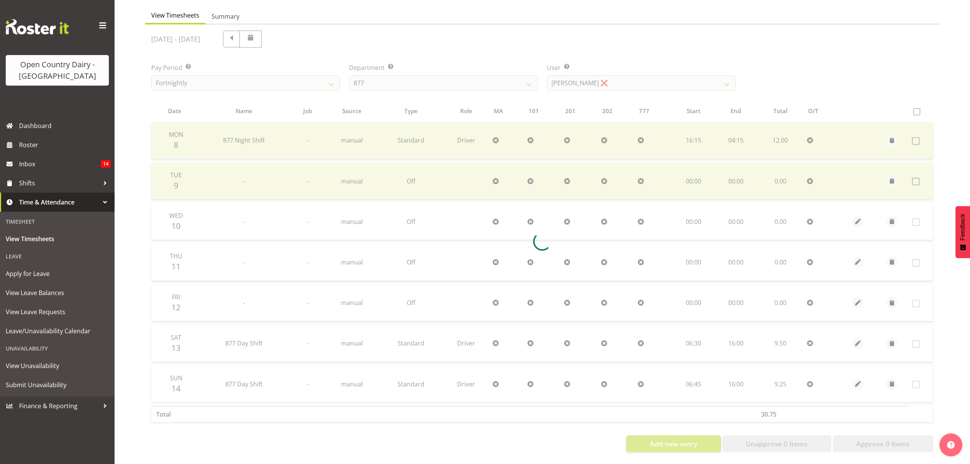
scroll to position [0, 0]
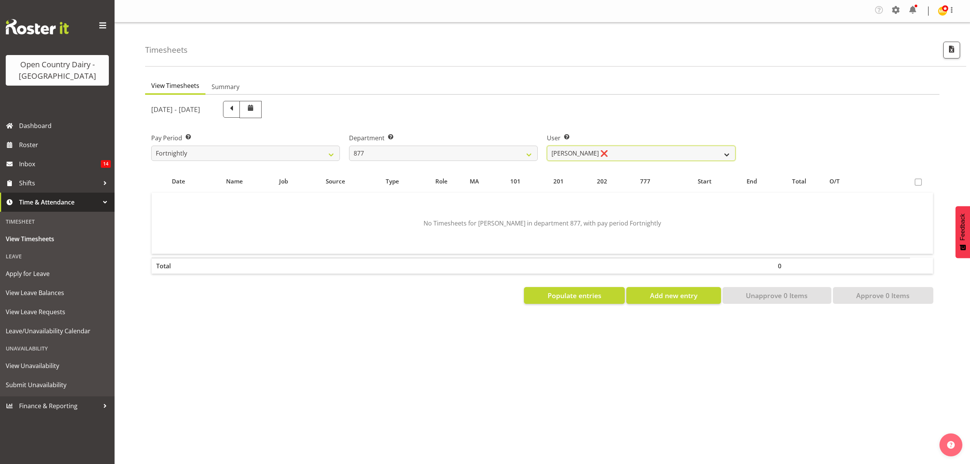
click at [717, 152] on select "Barry Shields ❌ Callum Wells ❌ Helen Bull ❌ Jase Preston ❌" at bounding box center [641, 153] width 189 height 15
click at [718, 153] on select "Barry Shields ❌ Callum Wells ❌ Helen Bull ❌ Jase Preston ❌" at bounding box center [641, 153] width 189 height 15
click at [547, 146] on select "Barry Shields ❌ Callum Wells ❌ Helen Bull ❌ Jase Preston ❌" at bounding box center [641, 153] width 189 height 15
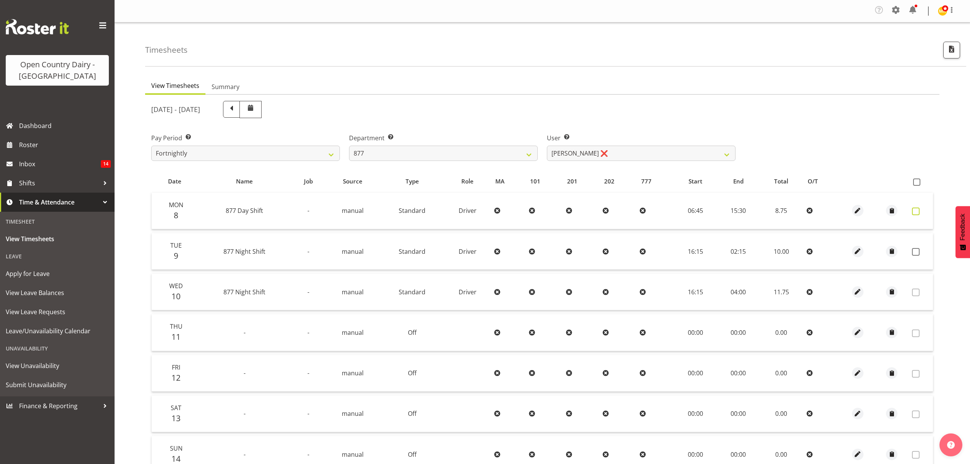
click at [917, 210] on span at bounding box center [916, 211] width 8 height 8
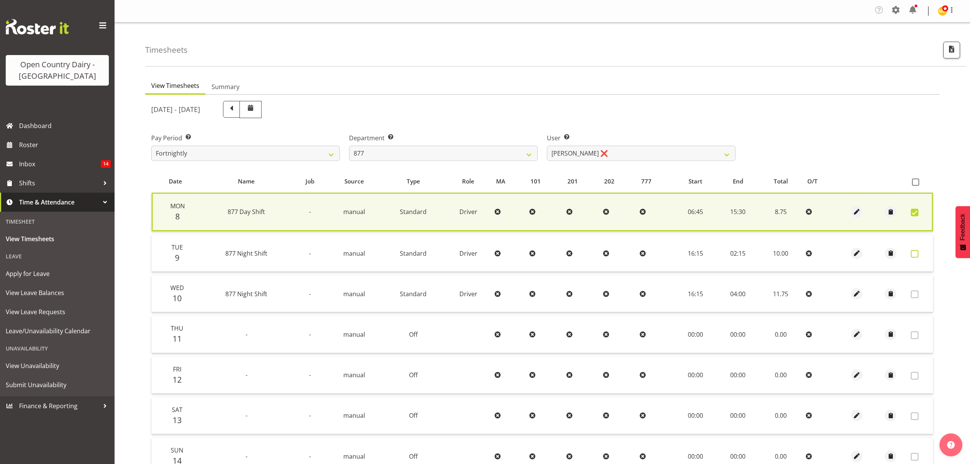
click at [915, 251] on span at bounding box center [915, 254] width 8 height 8
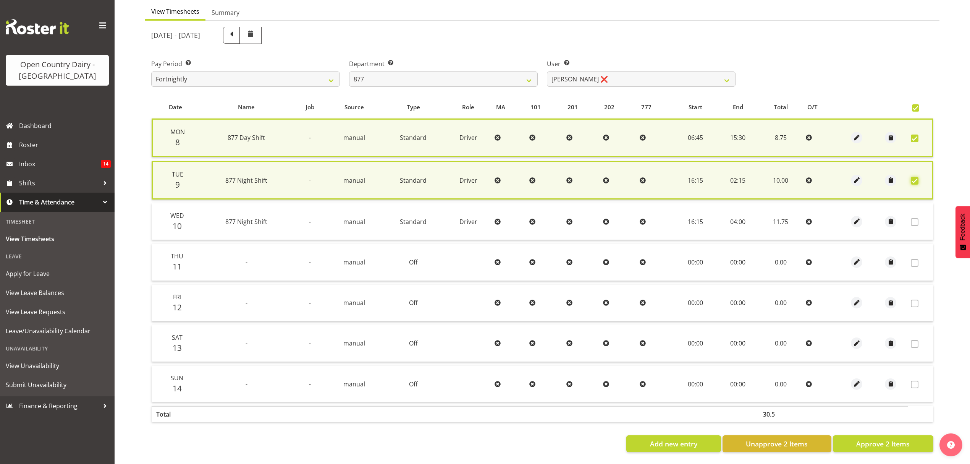
scroll to position [79, 0]
click at [893, 438] on span "Approve 2 Items" at bounding box center [882, 443] width 53 height 10
click at [893, 435] on div "Add new entry Unapprove 2 Items Approve 2 Items" at bounding box center [542, 443] width 782 height 17
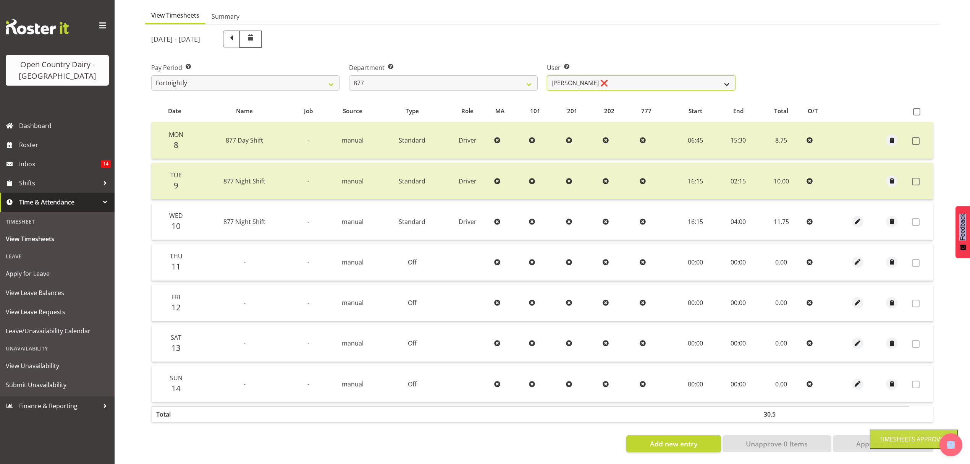
click at [725, 76] on select "Barry Shields ❌ Callum Wells ❌ Helen Bull ❌ Jase Preston ❌" at bounding box center [641, 82] width 189 height 15
click at [518, 78] on select "734 735 736 737 738 739 851 852 853 854 855 856 858 861 862 865 868 869 870 873" at bounding box center [443, 82] width 189 height 15
click at [349, 75] on select "734 735 736 737 738 739 851 852 853 854 855 856 858 861 862 865 868 869 870 873" at bounding box center [443, 82] width 189 height 15
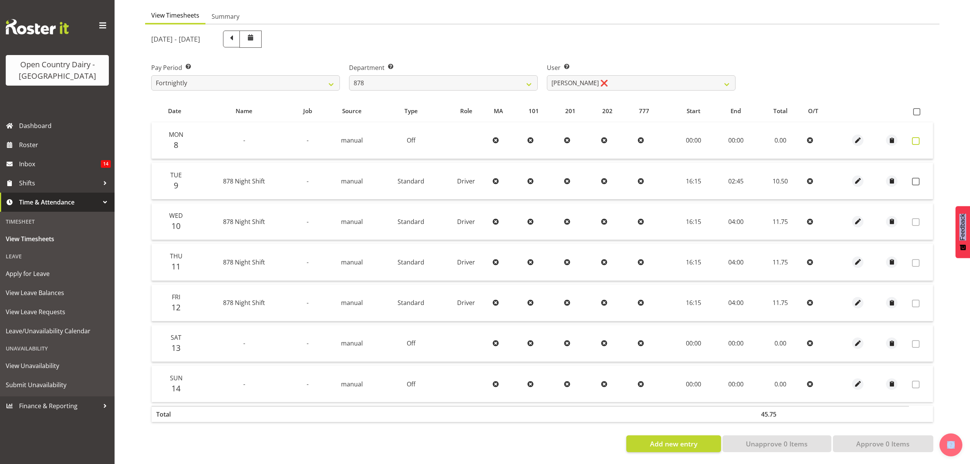
click at [914, 138] on span at bounding box center [916, 141] width 8 height 8
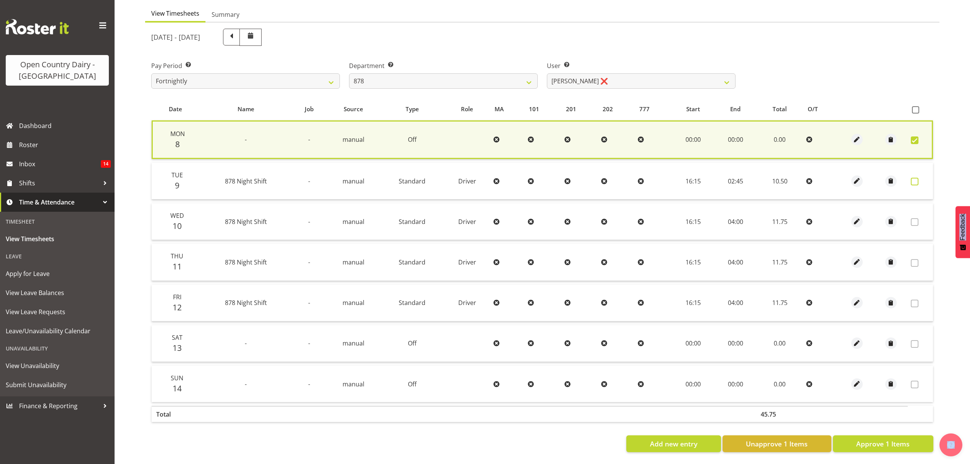
click at [916, 179] on span at bounding box center [915, 182] width 8 height 8
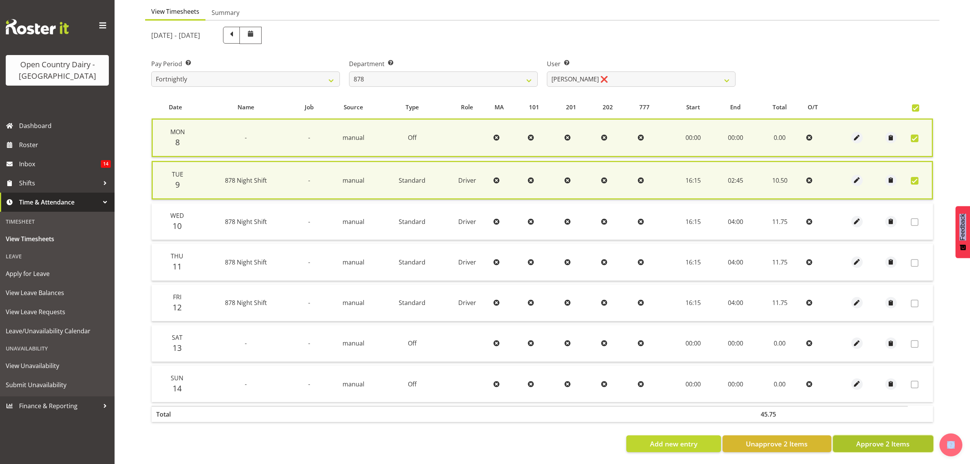
click at [851, 444] on button "Approve 2 Items" at bounding box center [883, 443] width 100 height 17
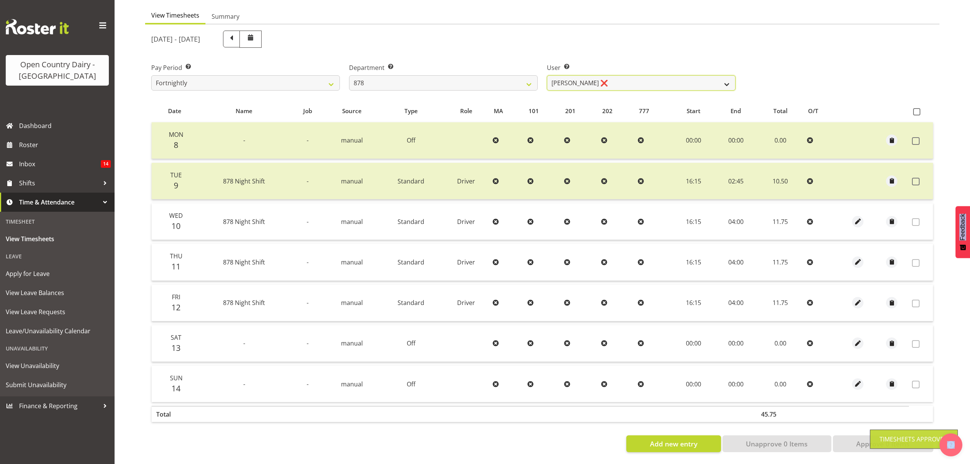
click at [722, 78] on select "Athol Warnock ❌ Dean Tither ❌ Joshua Treymane ❌ Vinkie Botha ❌" at bounding box center [641, 82] width 189 height 15
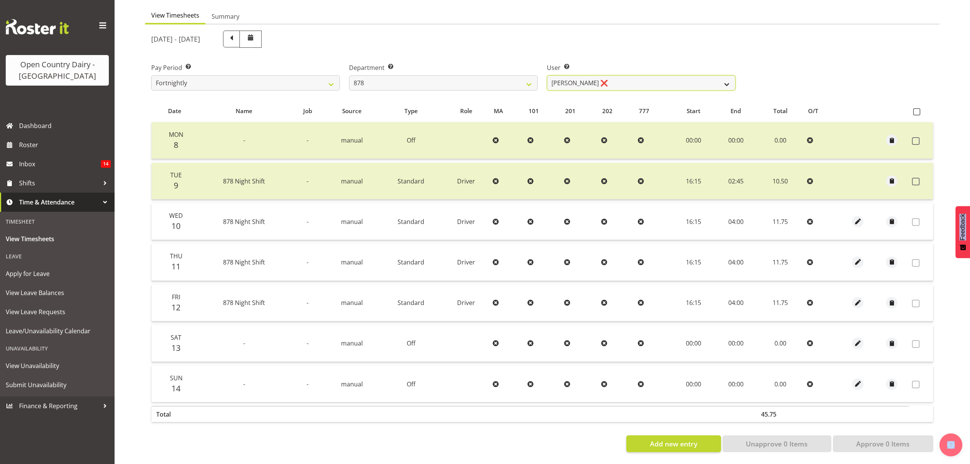
click at [547, 75] on select "Athol Warnock ❌ Dean Tither ❌ Joshua Treymane ❌ Vinkie Botha ❌" at bounding box center [641, 82] width 189 height 15
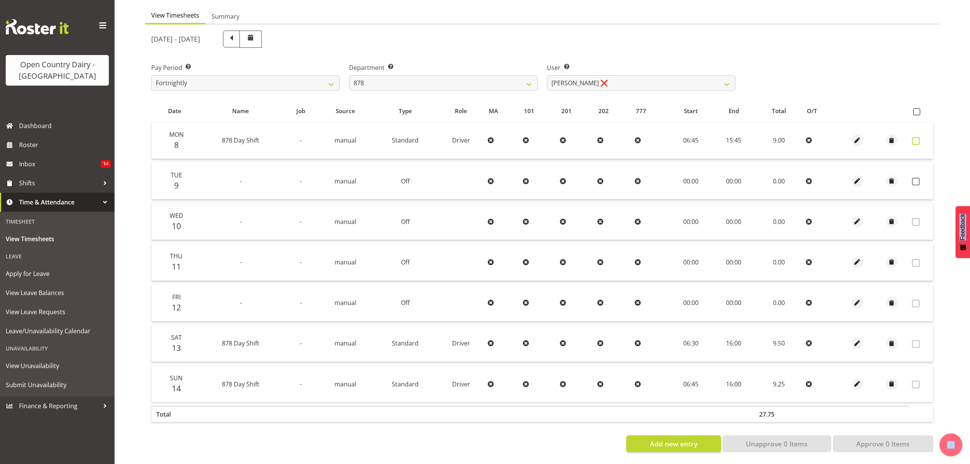
click at [917, 137] on span at bounding box center [916, 141] width 8 height 8
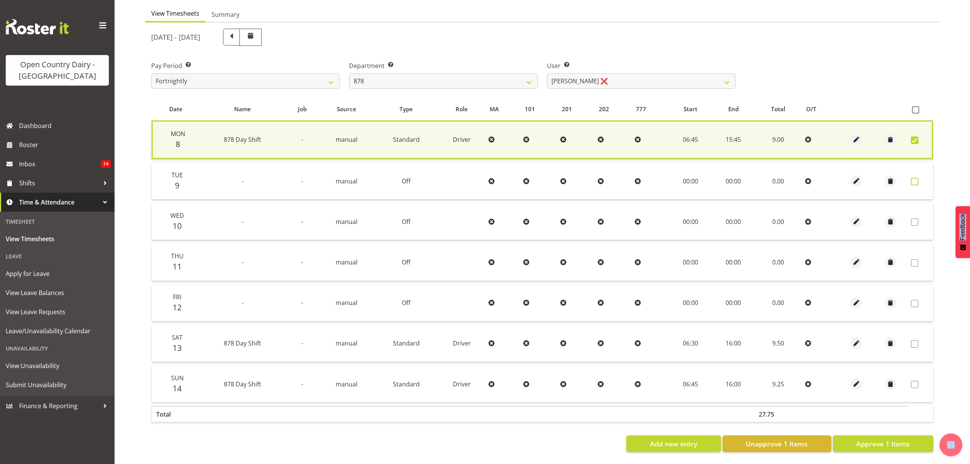
click at [915, 178] on span at bounding box center [915, 182] width 8 height 8
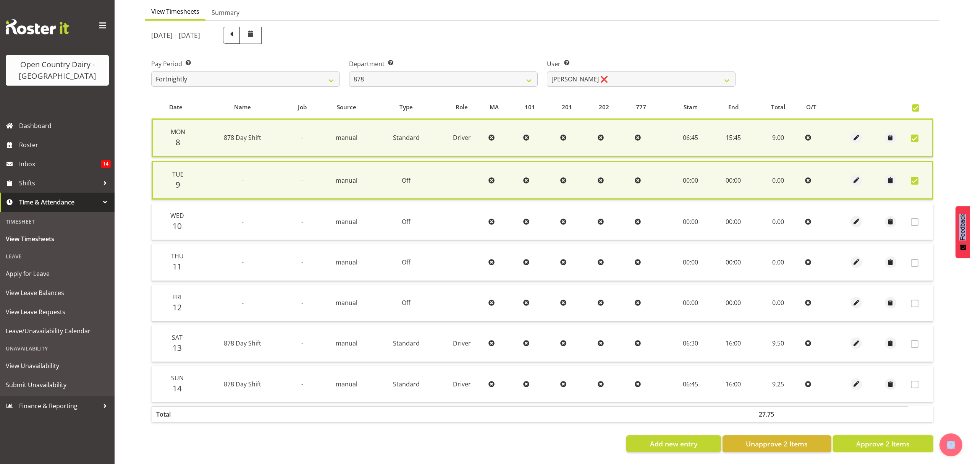
click at [887, 438] on span "Approve 2 Items" at bounding box center [882, 443] width 53 height 10
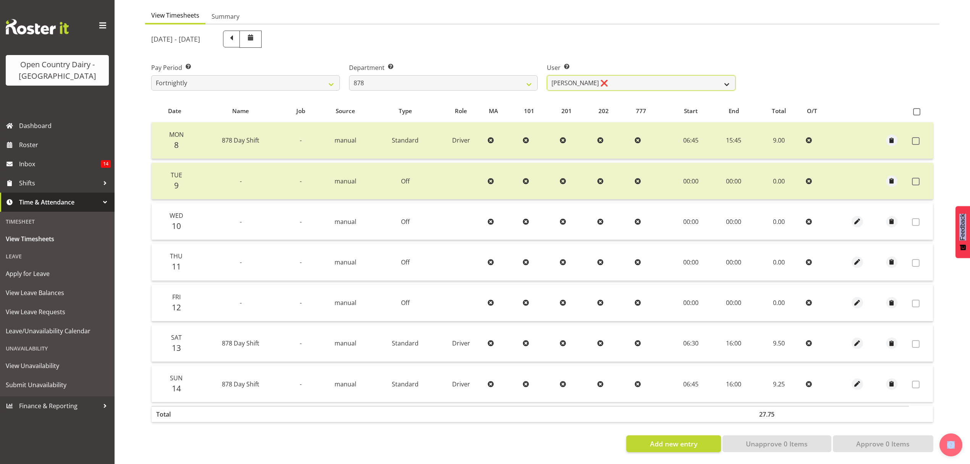
click at [718, 75] on select "Athol Warnock ❌ Dean Tither ❌ Joshua Treymane ❌ Vinkie Botha ❌" at bounding box center [641, 82] width 189 height 15
click at [547, 75] on select "Athol Warnock ❌ Dean Tither ❌ Joshua Treymane ❌ Vinkie Botha ❌" at bounding box center [641, 82] width 189 height 15
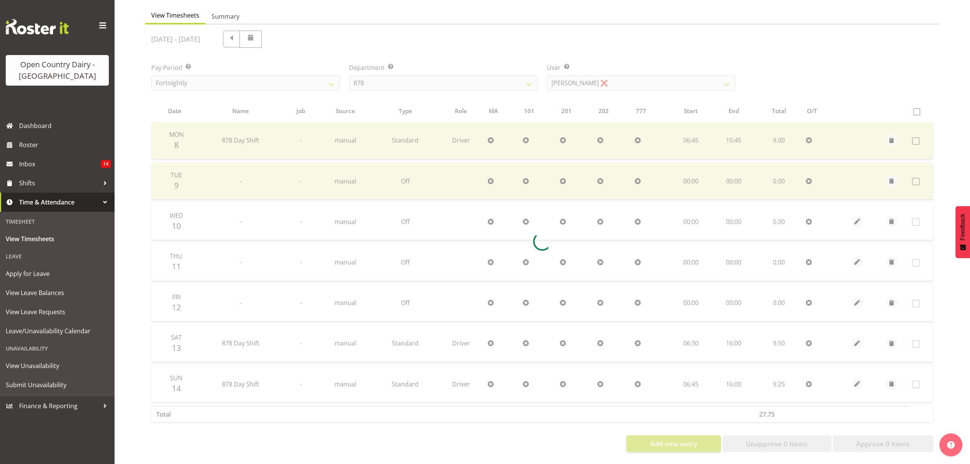
click at [709, 131] on div at bounding box center [542, 241] width 794 height 434
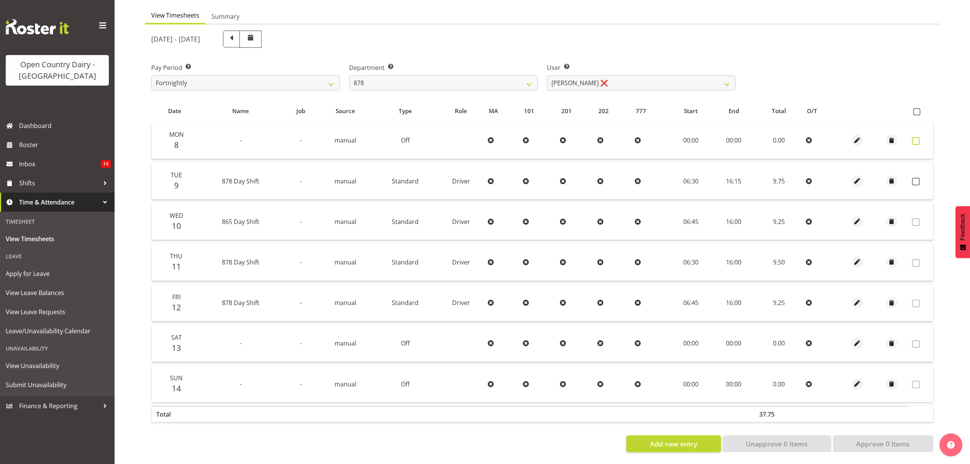
click at [914, 137] on span at bounding box center [916, 141] width 8 height 8
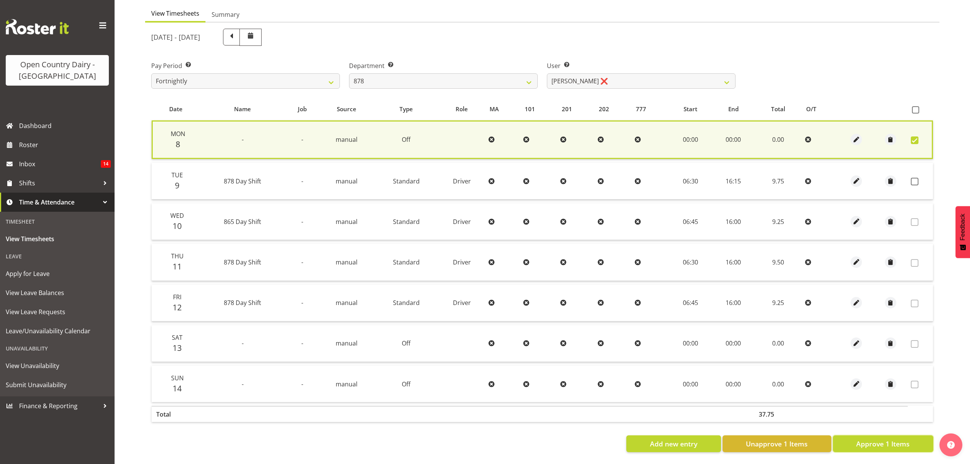
click at [877, 438] on span "Approve 1 Items" at bounding box center [882, 443] width 53 height 10
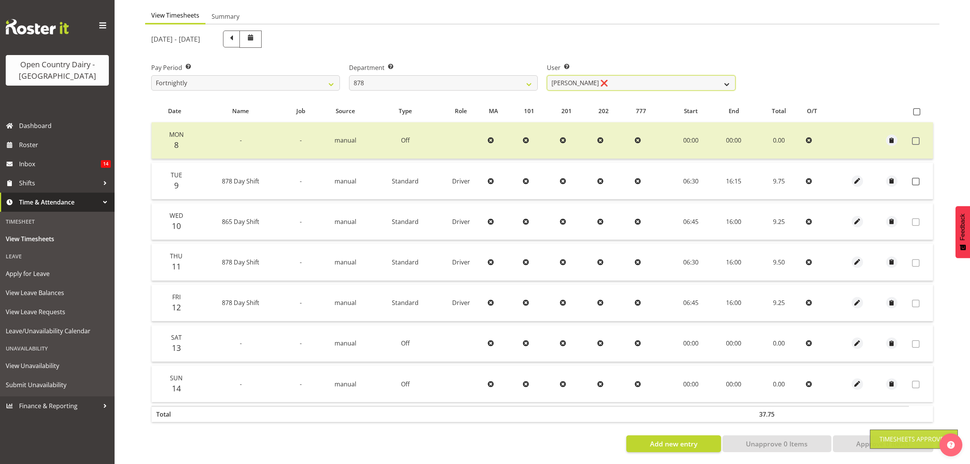
click at [692, 79] on select "Athol Warnock ❌ Dean Tither ❌ Joshua Treymane ❌ Vinkie Botha ❌" at bounding box center [641, 82] width 189 height 15
click at [533, 75] on select "734 735 736 737 738 739 851 852 853 854 855 856 858 861 862 865 868 869 870 873" at bounding box center [443, 82] width 189 height 15
click at [349, 75] on select "734 735 736 737 738 739 851 852 853 854 855 856 858 861 862 865 868 869 870 873" at bounding box center [443, 82] width 189 height 15
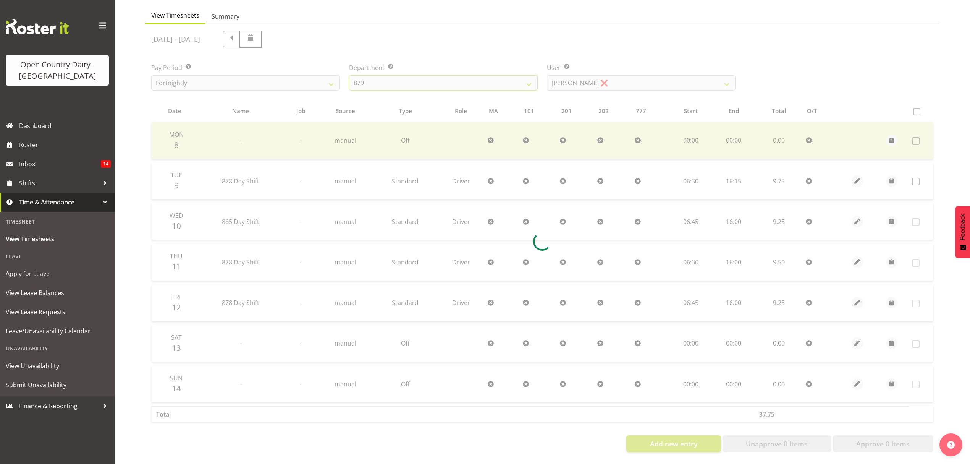
scroll to position [36, 0]
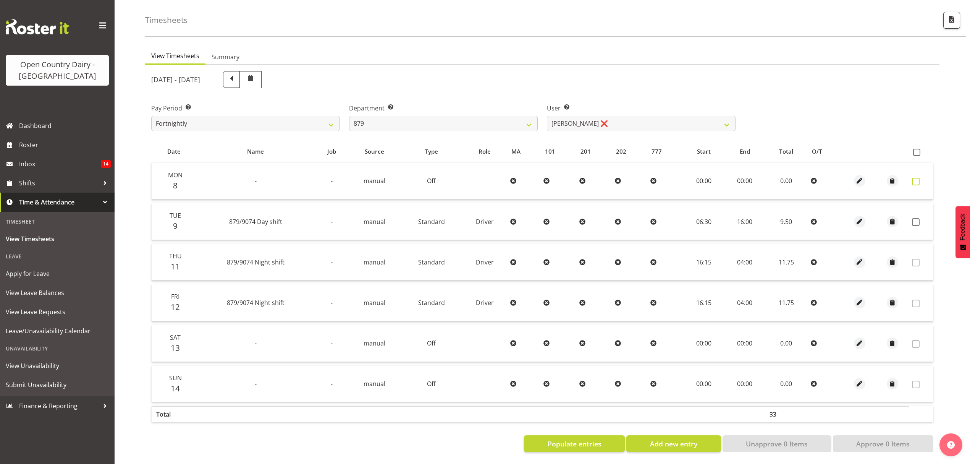
click at [917, 178] on span at bounding box center [916, 182] width 8 height 8
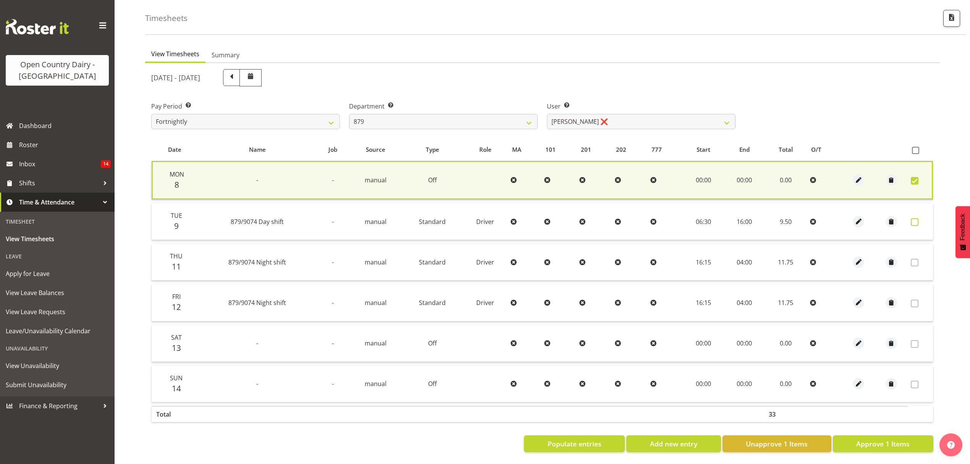
click at [916, 219] on span at bounding box center [915, 222] width 8 height 8
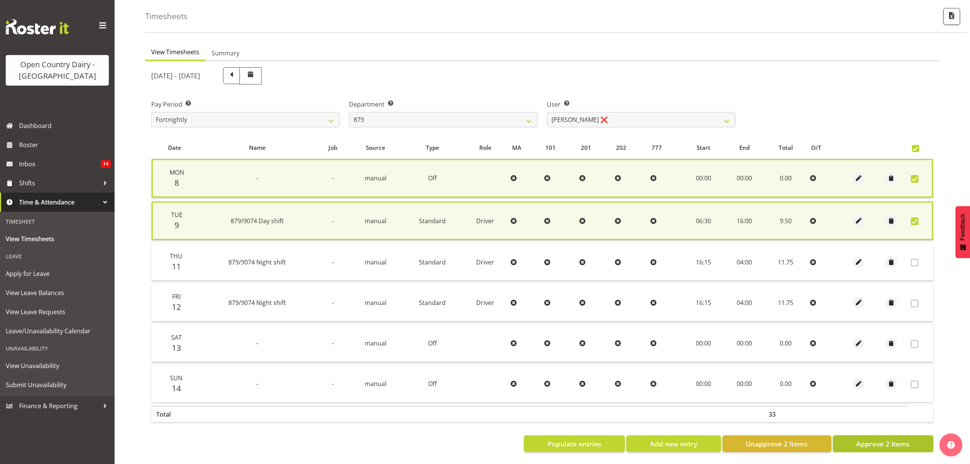
click at [902, 442] on span "Approve 2 Items" at bounding box center [882, 443] width 53 height 10
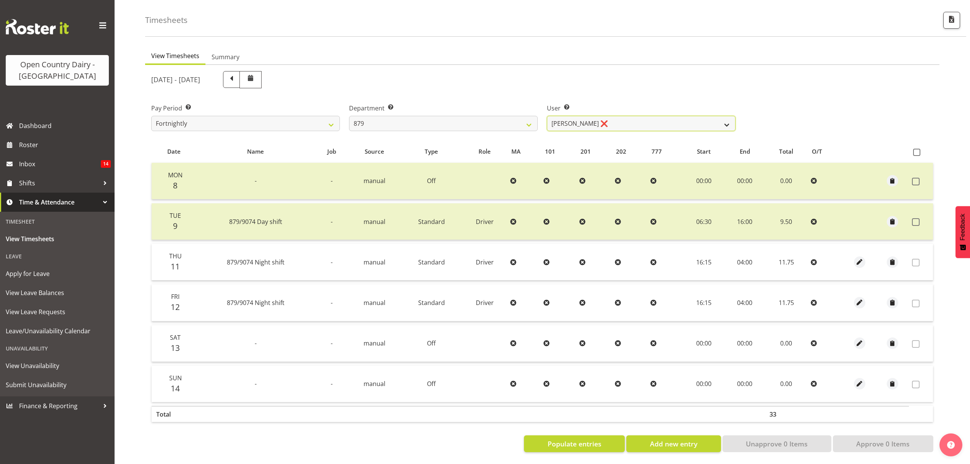
click at [728, 118] on select "Bryan Windle ❌ John Dalton ❌ Rodney Hamilton ❌ Tony Corr ❌" at bounding box center [641, 123] width 189 height 15
click at [547, 116] on select "Bryan Windle ❌ John Dalton ❌ Rodney Hamilton ❌ Tony Corr ❌" at bounding box center [641, 123] width 189 height 15
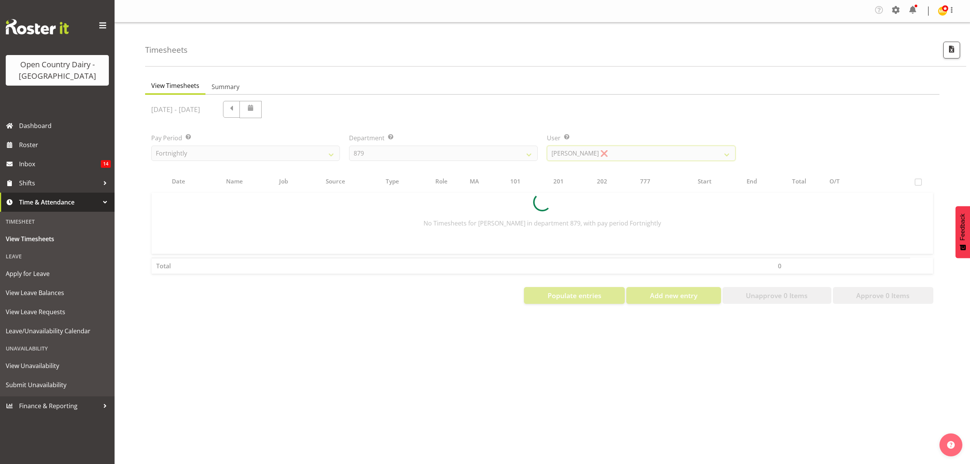
scroll to position [0, 0]
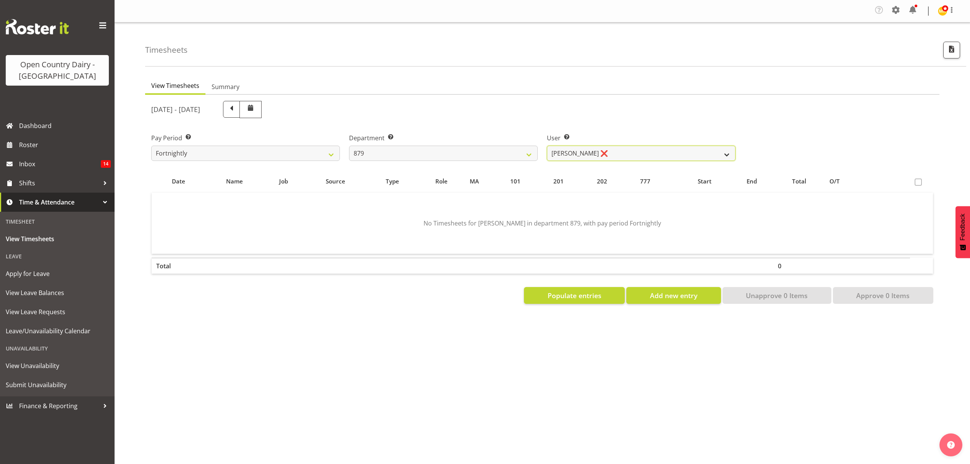
click at [729, 147] on select "Bryan Windle ❌ John Dalton ❌ Rodney Hamilton ❌ Tony Corr ❌" at bounding box center [641, 153] width 189 height 15
click at [547, 146] on select "Bryan Windle ❌ John Dalton ❌ Rodney Hamilton ❌ Tony Corr ❌" at bounding box center [641, 153] width 189 height 15
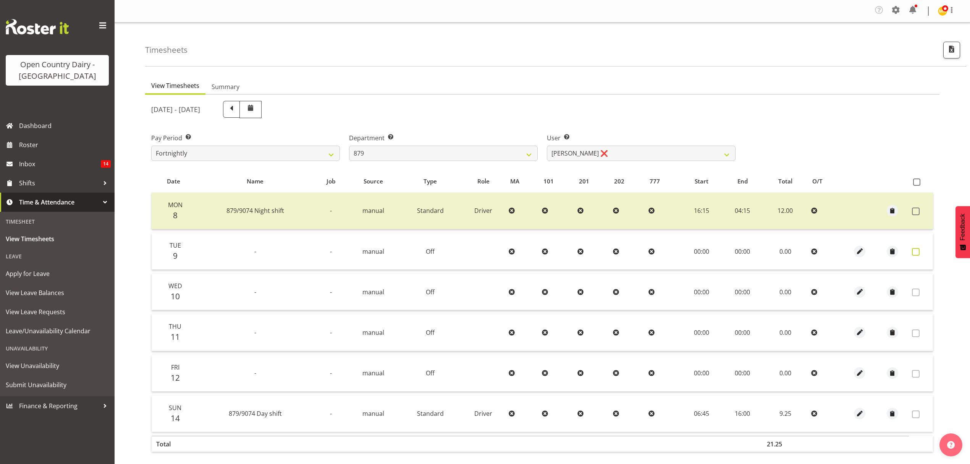
click at [919, 253] on span at bounding box center [916, 252] width 8 height 8
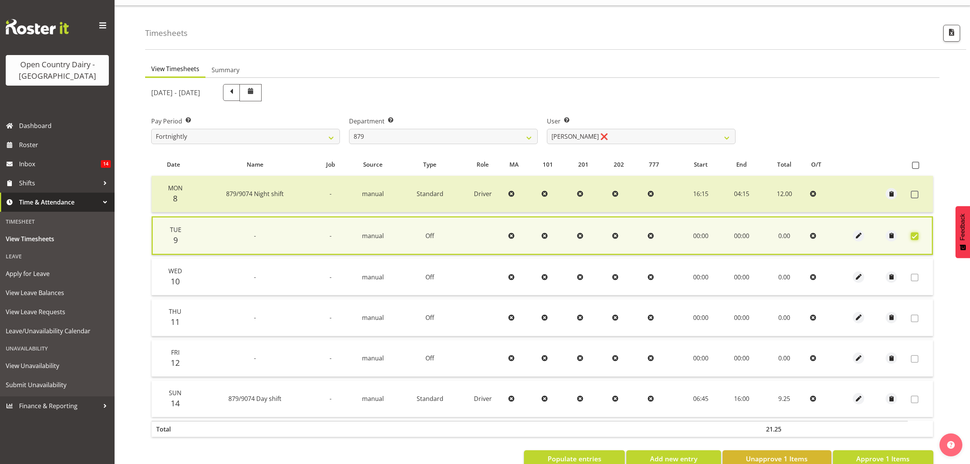
scroll to position [37, 0]
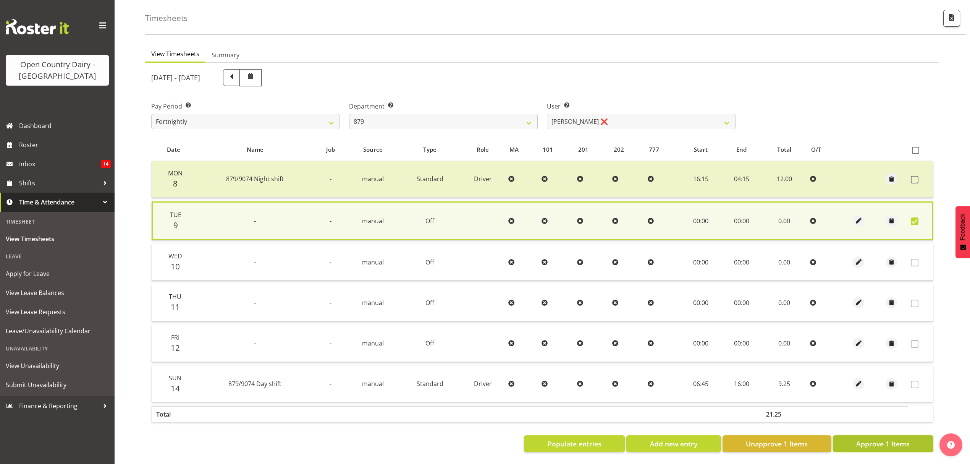
click at [893, 438] on span "Approve 1 Items" at bounding box center [882, 443] width 53 height 10
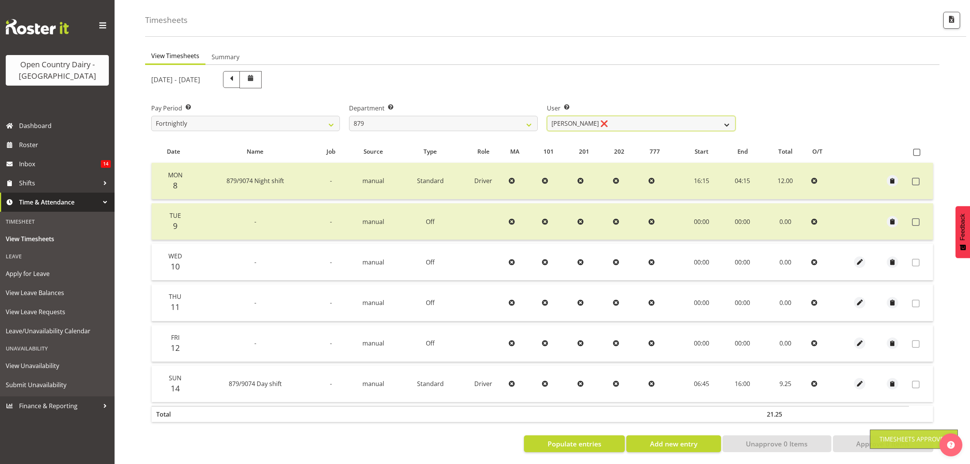
click at [728, 123] on select "Bryan Windle ❌ John Dalton ❌ Rodney Hamilton ❌ Tony Corr ❌" at bounding box center [641, 123] width 189 height 15
click at [547, 116] on select "Bryan Windle ❌ John Dalton ❌ Rodney Hamilton ❌ Tony Corr ❌" at bounding box center [641, 123] width 189 height 15
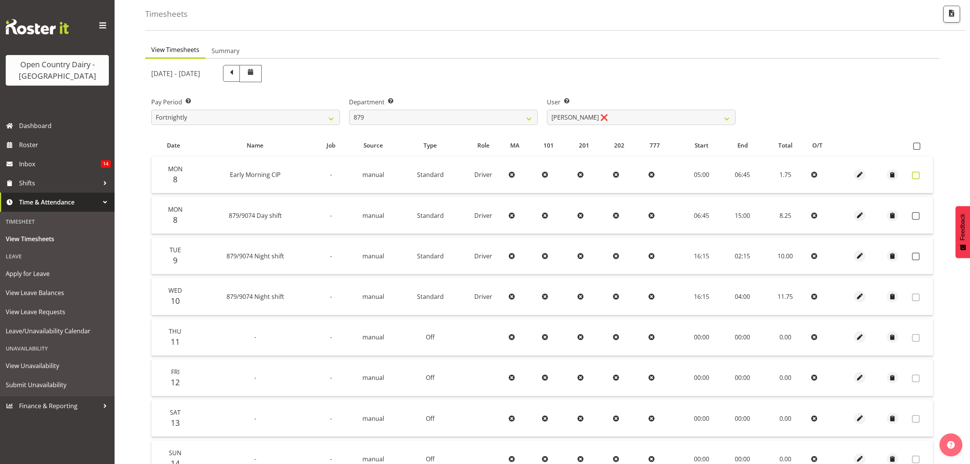
click at [916, 174] on span at bounding box center [916, 175] width 8 height 8
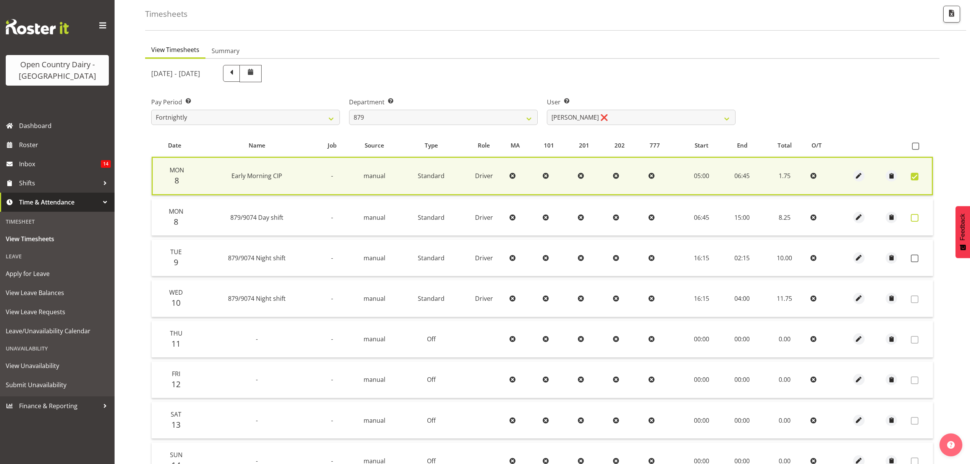
click at [912, 217] on span at bounding box center [915, 218] width 8 height 8
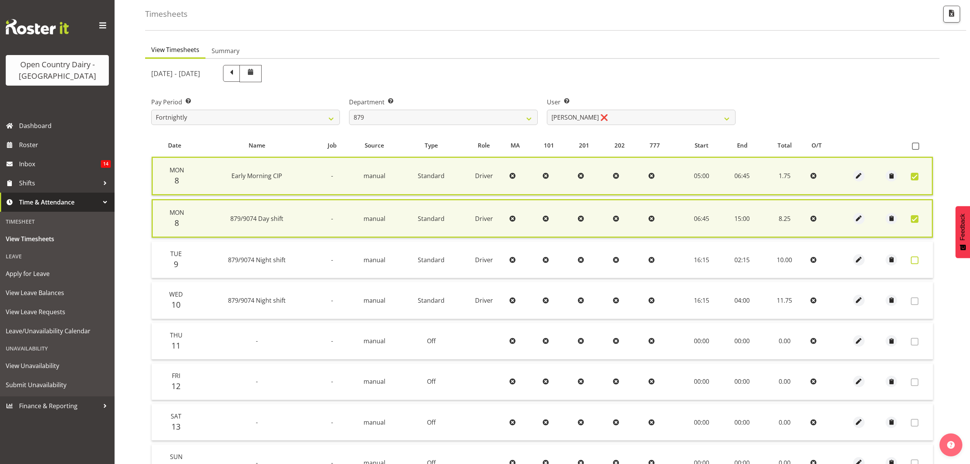
click at [916, 256] on span at bounding box center [915, 260] width 8 height 8
click at [916, 255] on td at bounding box center [920, 259] width 25 height 37
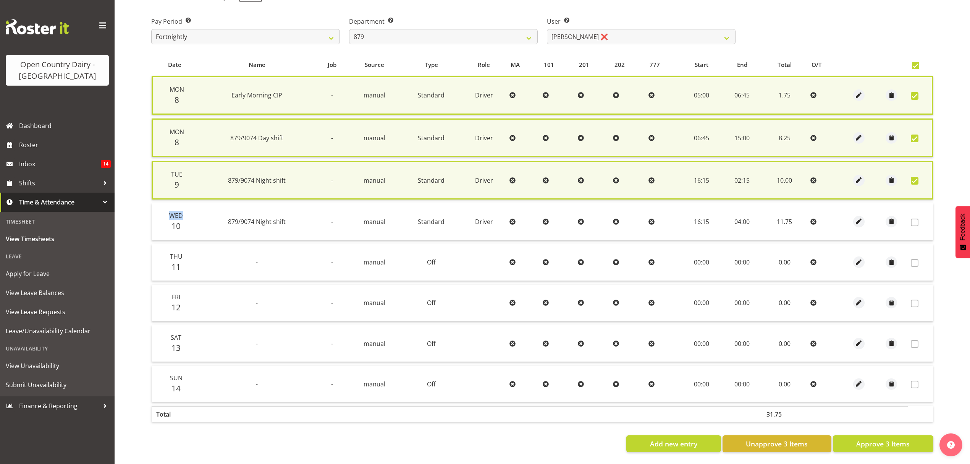
scroll to position [121, 0]
click at [883, 438] on span "Approve 3 Items" at bounding box center [882, 443] width 53 height 10
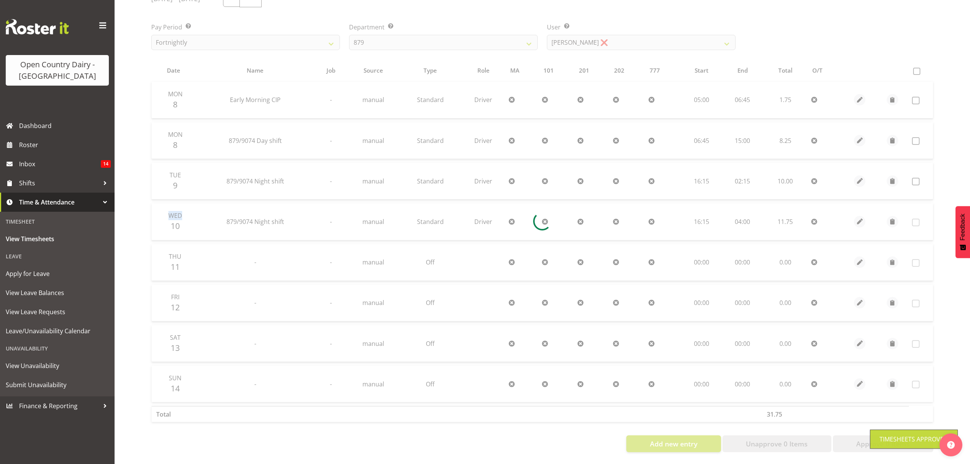
scroll to position [117, 0]
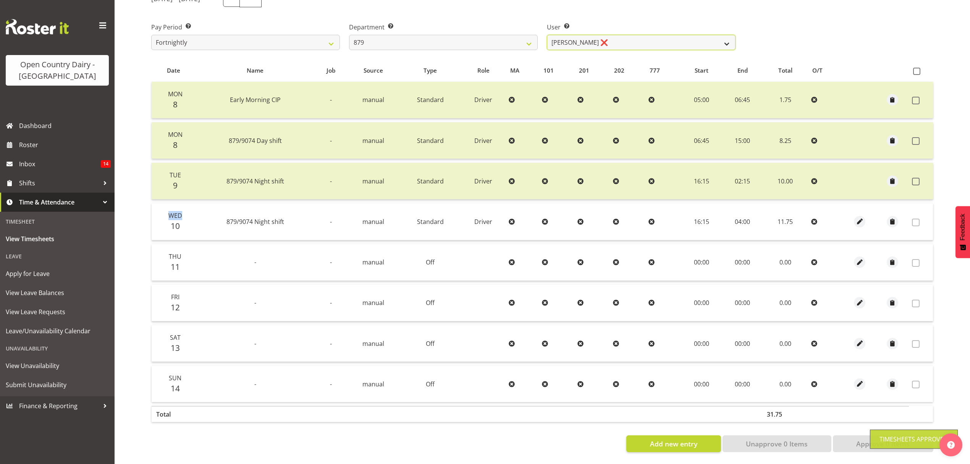
click at [713, 37] on select "Bryan Windle ❌ John Dalton ❌ Rodney Hamilton ❌ Tony Corr ❌" at bounding box center [641, 42] width 189 height 15
click at [511, 38] on select "734 735 736 737 738 739 851 852 853 854 855 856 858 861 862 865 868 869 870 873" at bounding box center [443, 42] width 189 height 15
click at [349, 35] on select "734 735 736 737 738 739 851 852 853 854 855 856 858 861 862 865 868 869 870 873" at bounding box center [443, 42] width 189 height 15
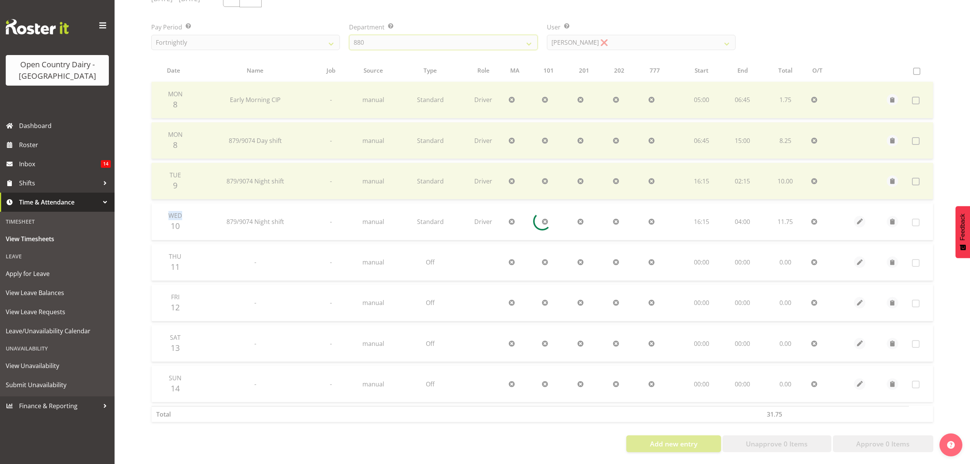
scroll to position [0, 0]
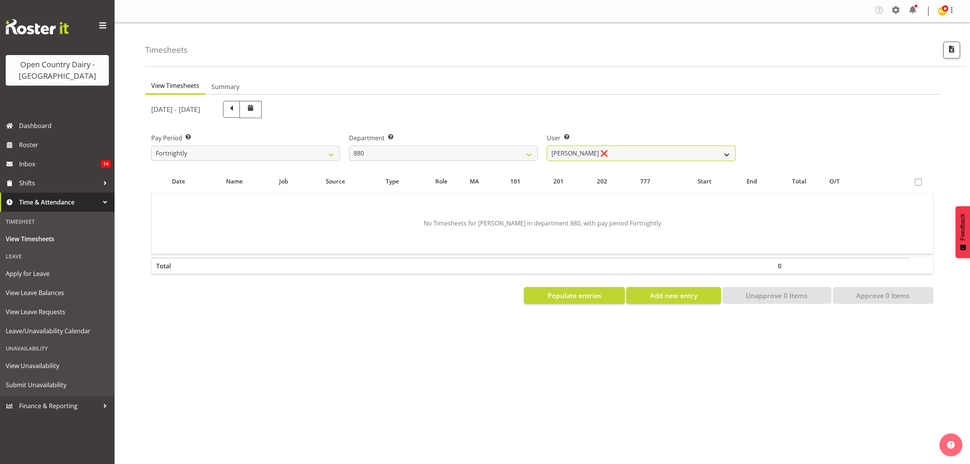
click at [691, 160] on select "Andrew Poole ❌ Philip Shanks ❌ Shaun McNaught ❌ Tania Unahi ❌" at bounding box center [641, 153] width 189 height 15
click at [547, 146] on select "Andrew Poole ❌ Philip Shanks ❌ Shaun McNaught ❌ Tania Unahi ❌" at bounding box center [641, 153] width 189 height 15
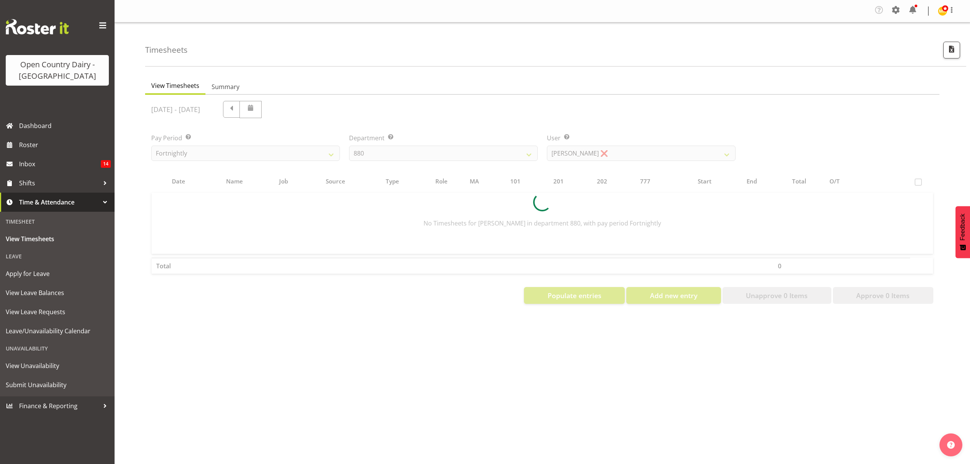
click at [675, 191] on div at bounding box center [542, 202] width 794 height 215
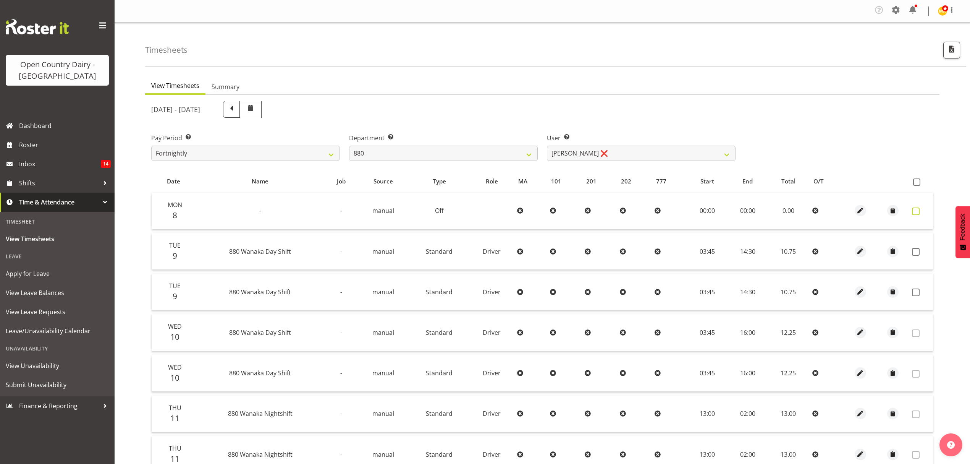
click at [914, 210] on span at bounding box center [916, 211] width 8 height 8
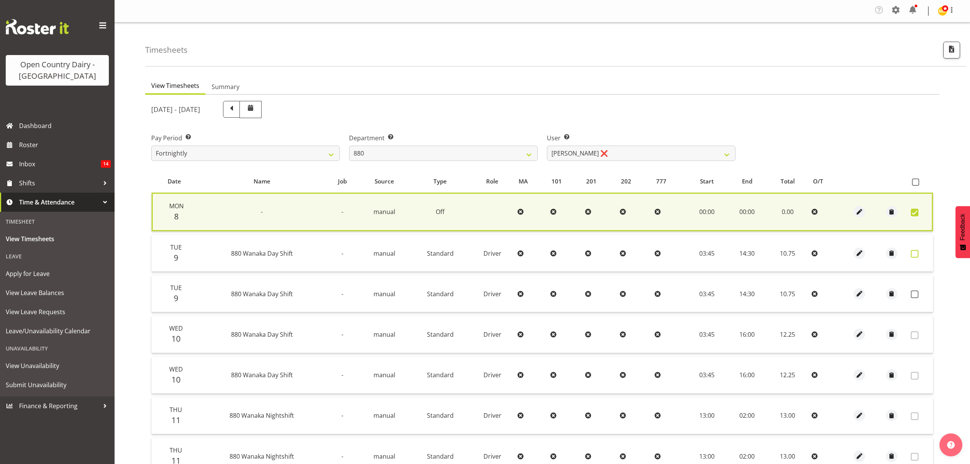
click at [921, 251] on label at bounding box center [917, 254] width 12 height 8
click at [912, 254] on span at bounding box center [915, 254] width 8 height 8
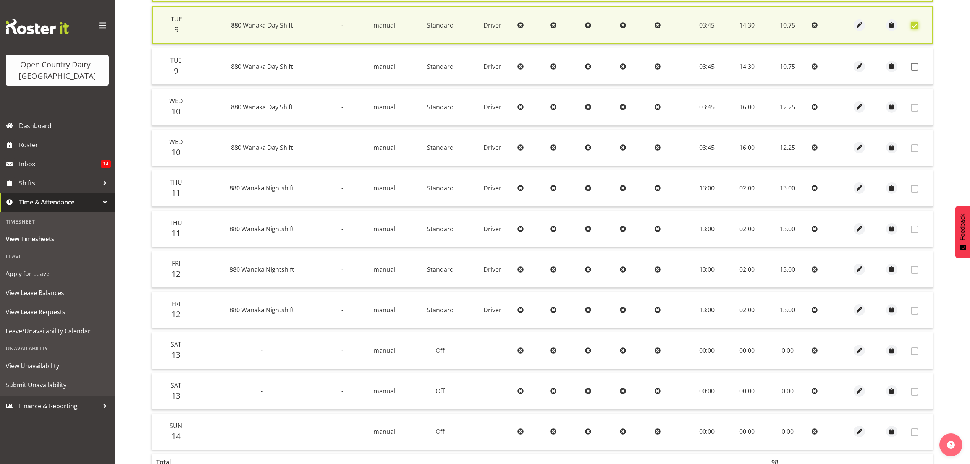
scroll to position [281, 0]
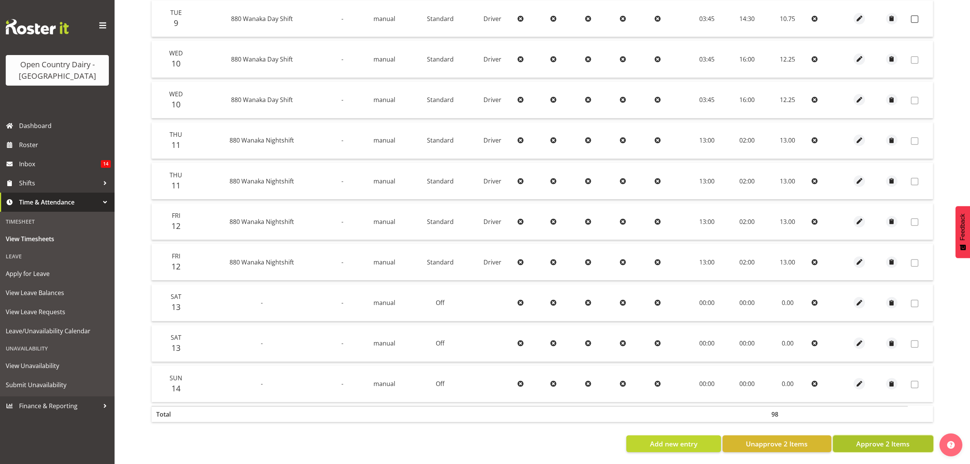
click at [891, 439] on span "Approve 2 Items" at bounding box center [882, 443] width 53 height 10
click at [891, 439] on div "Add new entry Unapprove 2 Items Approve 2 Items" at bounding box center [542, 443] width 782 height 17
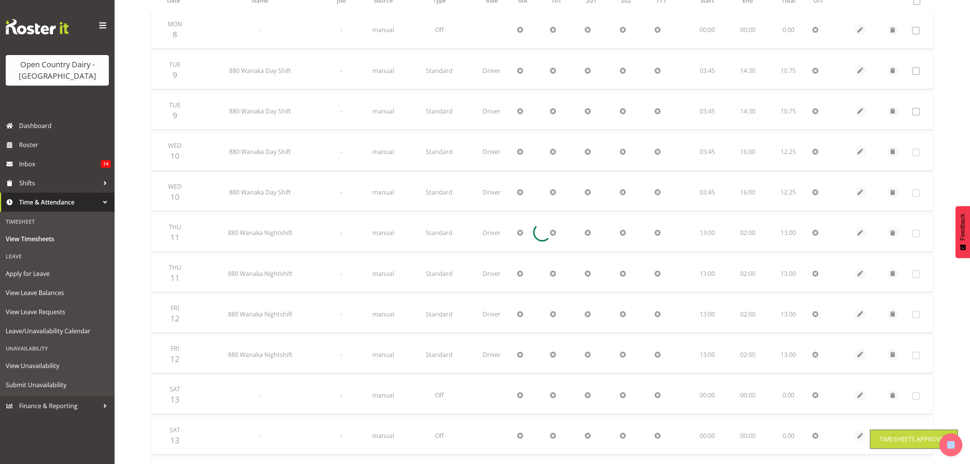
scroll to position [176, 0]
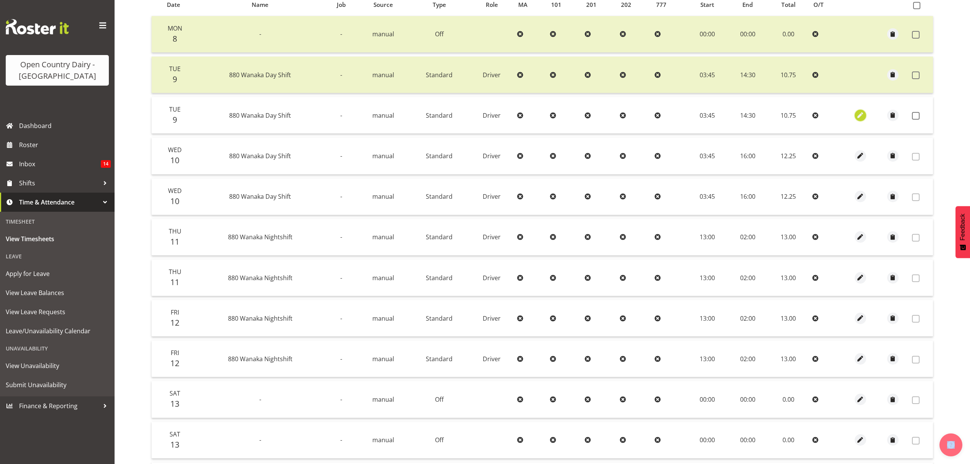
click at [862, 113] on span "button" at bounding box center [860, 115] width 9 height 9
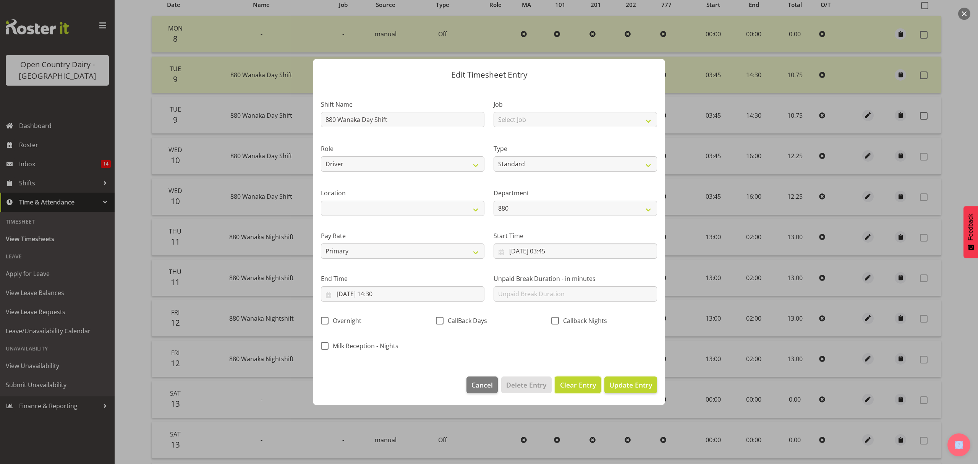
click at [566, 388] on span "Clear Entry" at bounding box center [578, 385] width 36 height 10
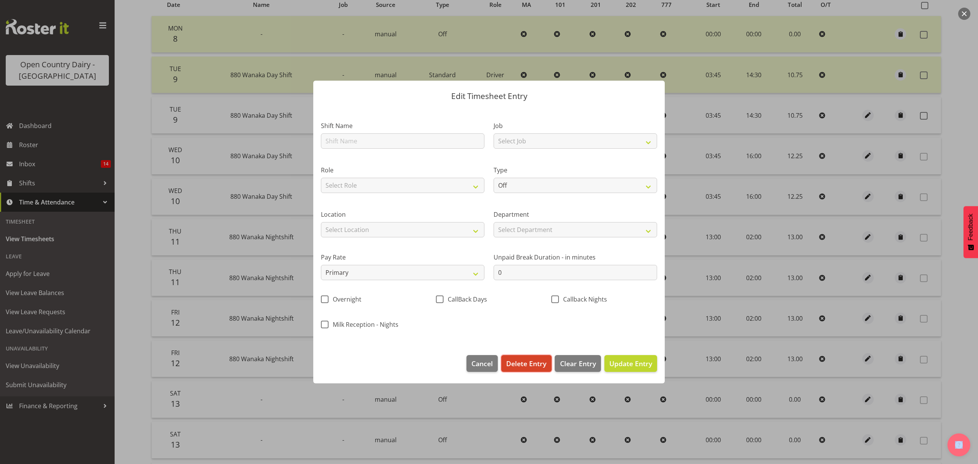
click at [532, 362] on span "Delete Entry" at bounding box center [526, 363] width 40 height 10
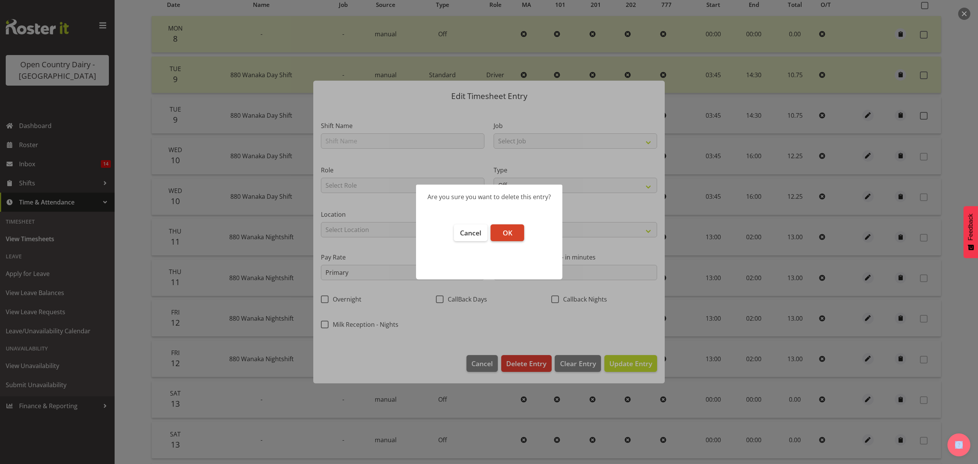
click at [503, 233] on span "OK" at bounding box center [508, 232] width 10 height 9
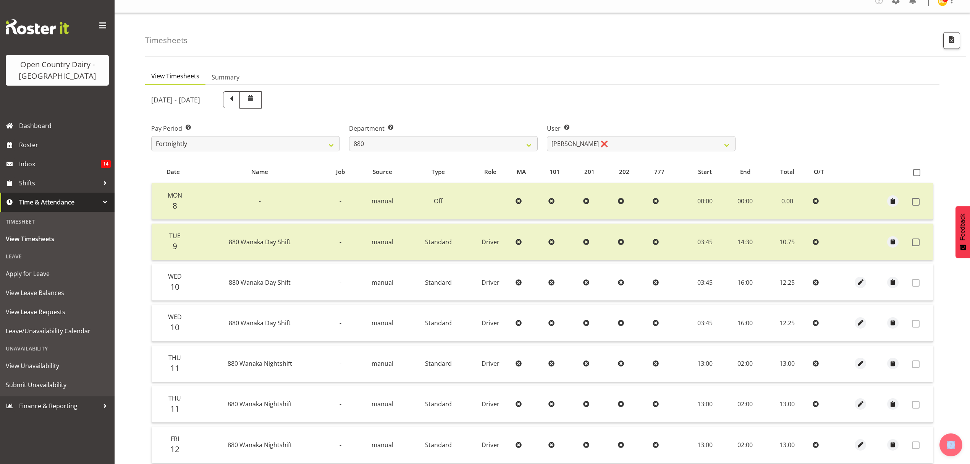
scroll to position [0, 0]
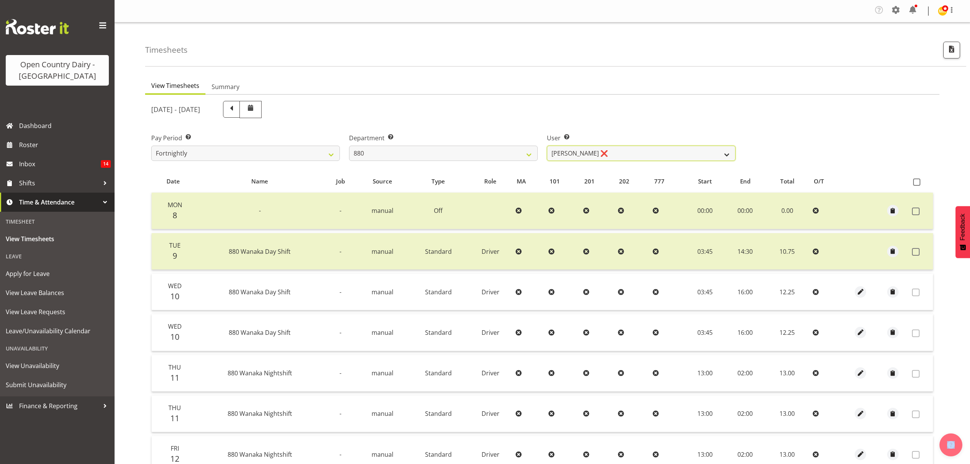
click at [728, 153] on select "Andrew Poole ❌ Philip Shanks ❌ Shaun McNaught ❌ Tania Unahi ❌" at bounding box center [641, 153] width 189 height 15
click at [547, 146] on select "Andrew Poole ❌ Philip Shanks ❌ Shaun McNaught ❌ Tania Unahi ❌" at bounding box center [641, 153] width 189 height 15
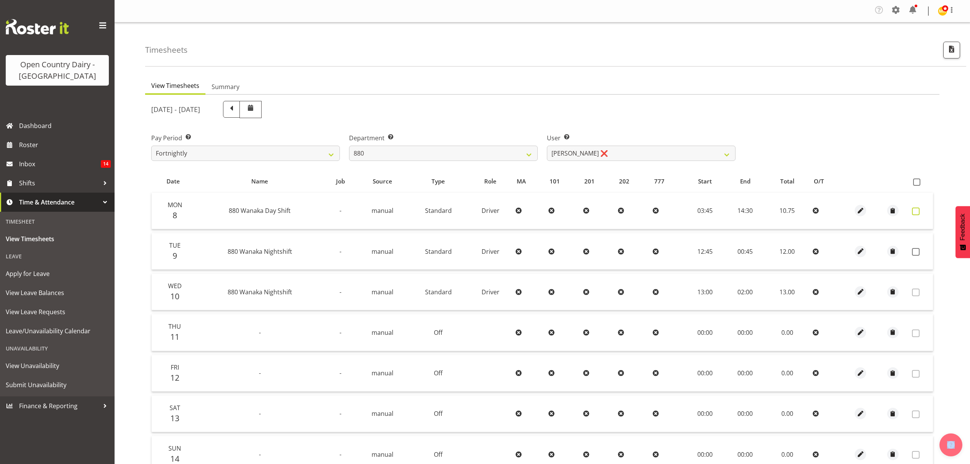
click at [913, 210] on span at bounding box center [916, 211] width 8 height 8
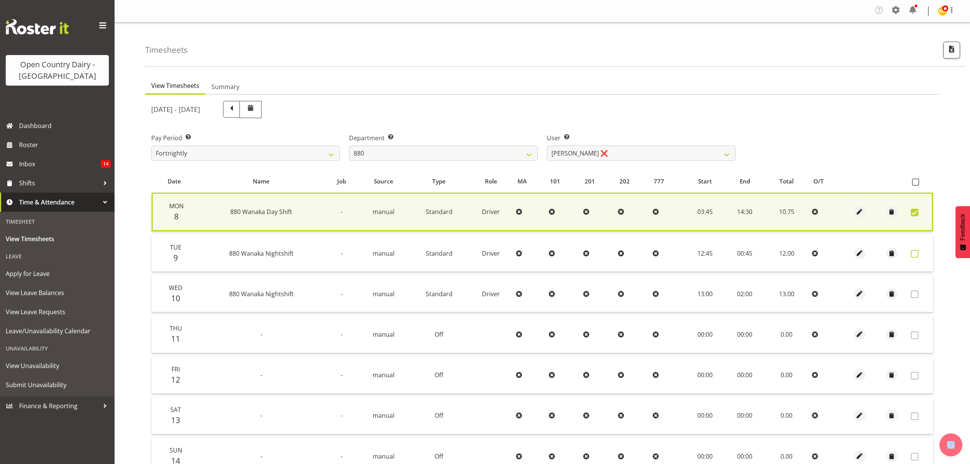
click at [916, 252] on span at bounding box center [915, 254] width 8 height 8
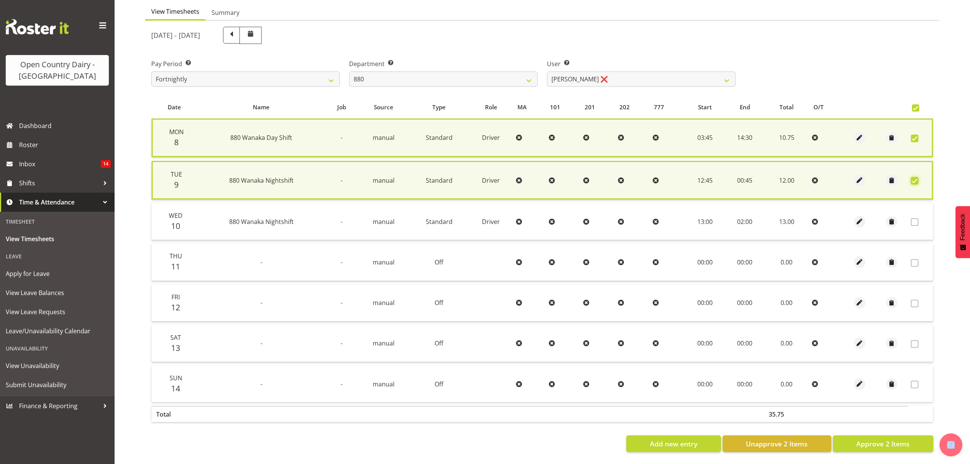
scroll to position [79, 0]
click at [895, 438] on span "Approve 2 Items" at bounding box center [882, 443] width 53 height 10
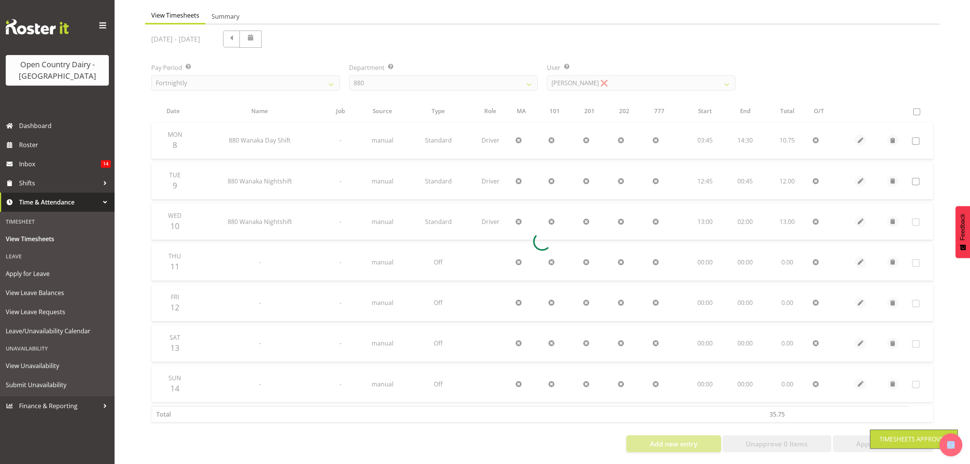
scroll to position [76, 0]
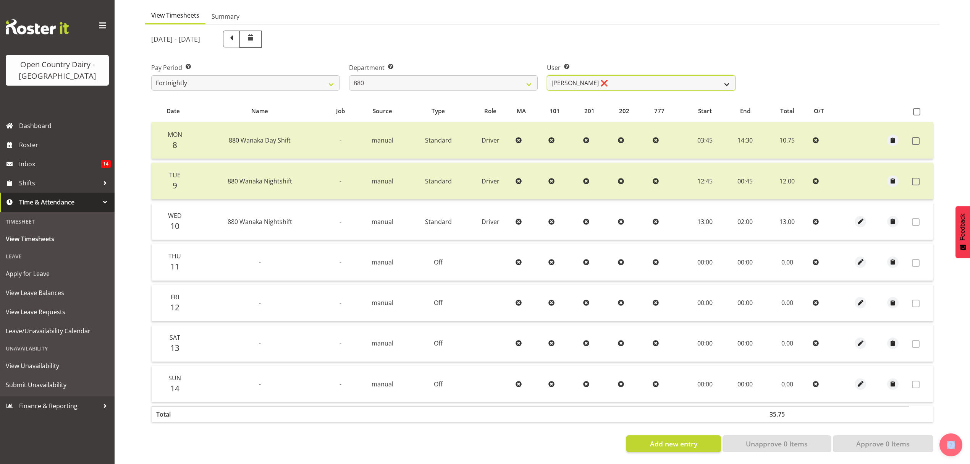
click at [708, 76] on select "Andrew Poole ❌ Philip Shanks ❌ Shaun McNaught ❌ Tania Unahi ❌" at bounding box center [641, 82] width 189 height 15
click at [513, 75] on select "734 735 736 737 738 739 851 852 853 854 855 856 858 861 862 865 868 869 870 873" at bounding box center [443, 82] width 189 height 15
click at [349, 75] on select "734 735 736 737 738 739 851 852 853 854 855 856 858 861 862 865 868 869 870 873" at bounding box center [443, 82] width 189 height 15
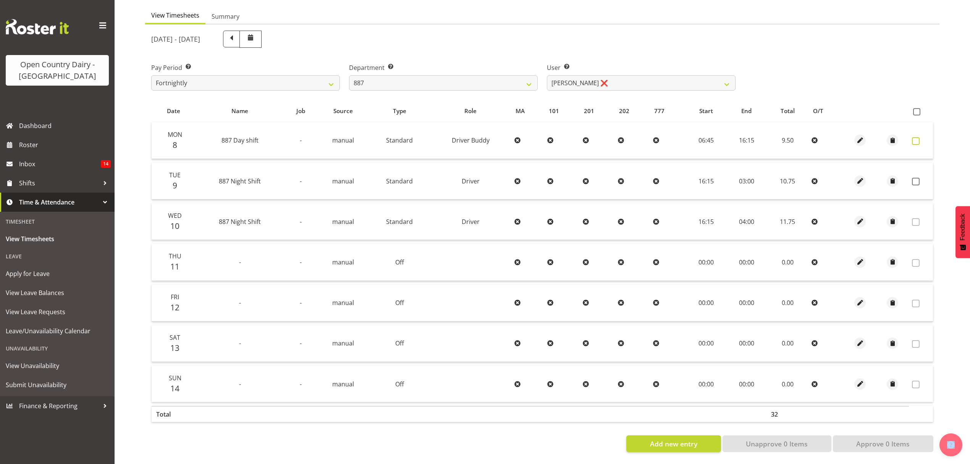
click at [914, 137] on span at bounding box center [916, 141] width 8 height 8
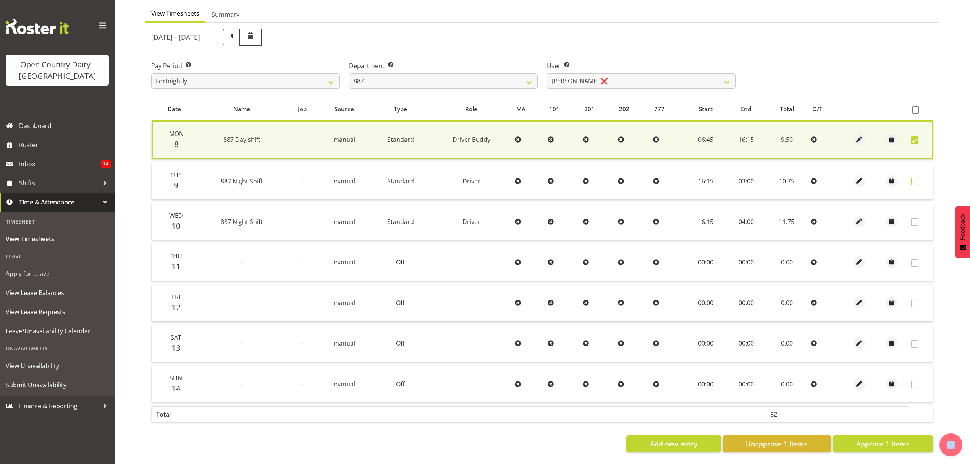
click at [914, 178] on span at bounding box center [915, 182] width 8 height 8
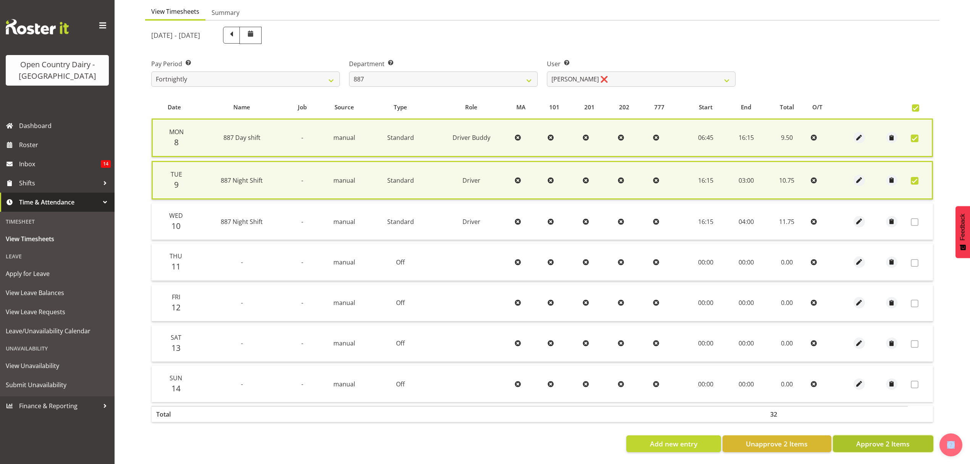
click at [880, 439] on span "Approve 2 Items" at bounding box center [882, 443] width 53 height 10
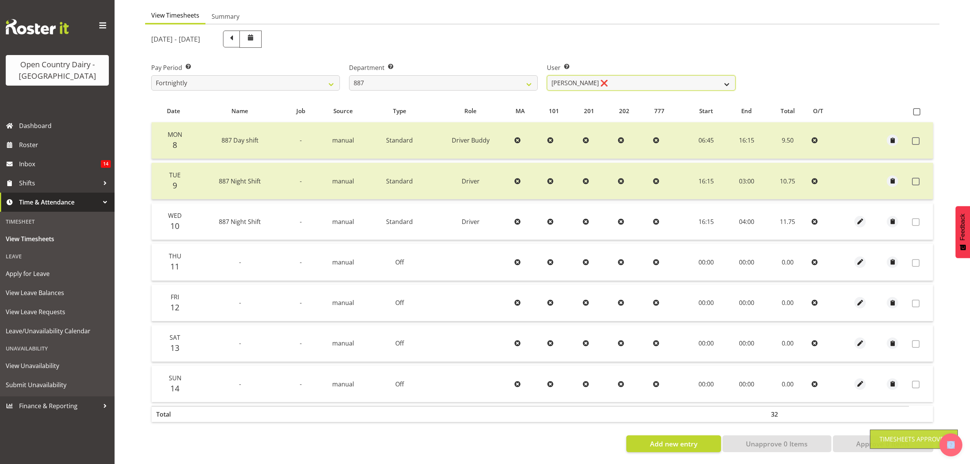
click at [732, 75] on select "Andrew Muir ❌ Bruce Spencer ❌ Neville Hoatten ❌ Warren Tempelman ❌" at bounding box center [641, 82] width 189 height 15
click at [547, 75] on select "Andrew Muir ❌ Bruce Spencer ❌ Neville Hoatten ❌ Warren Tempelman ❌" at bounding box center [641, 82] width 189 height 15
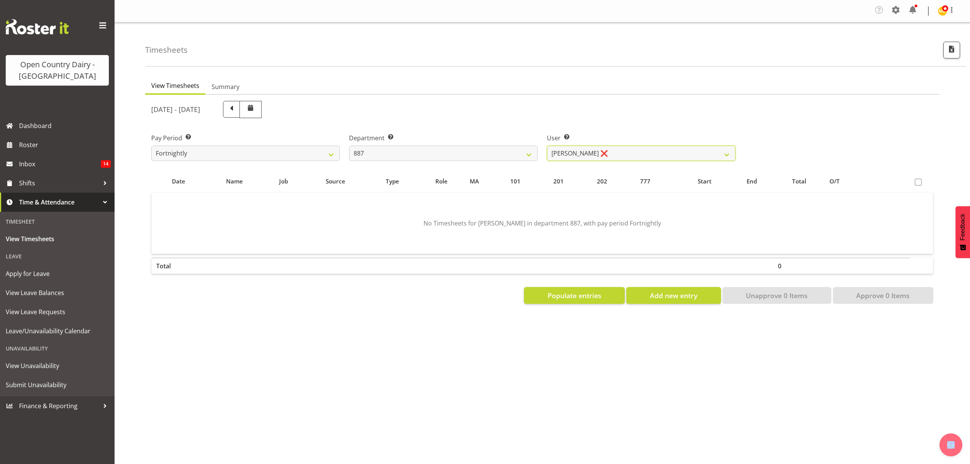
scroll to position [0, 0]
click at [720, 154] on select "Andrew Muir ❌ Bruce Spencer ❌ Neville Hoatten ❌ Warren Tempelman ❌" at bounding box center [641, 153] width 189 height 15
click at [547, 146] on select "Andrew Muir ❌ Bruce Spencer ❌ Neville Hoatten ❌ Warren Tempelman ❌" at bounding box center [641, 153] width 189 height 15
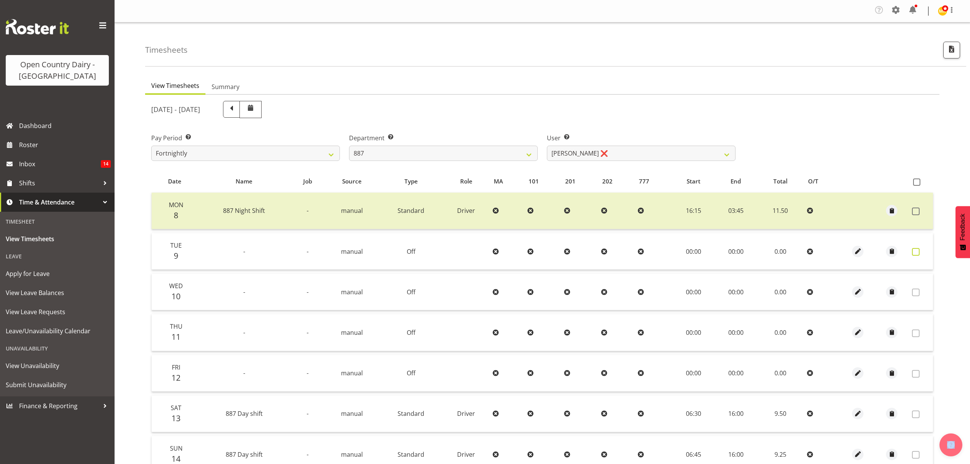
click at [917, 251] on span at bounding box center [916, 252] width 8 height 8
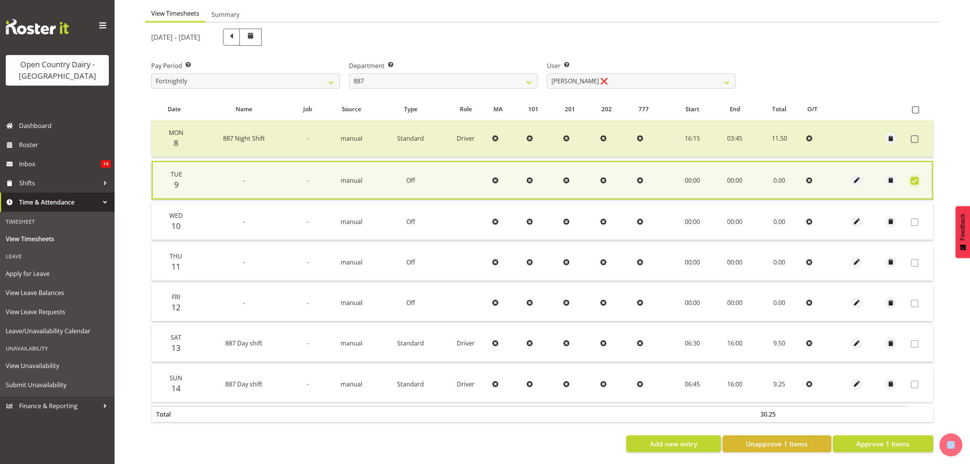
scroll to position [78, 0]
click at [877, 438] on span "Approve 1 Items" at bounding box center [882, 443] width 53 height 10
click at [877, 435] on div "Add new entry Unapprove 1 Items Approve 1 Items" at bounding box center [542, 443] width 782 height 17
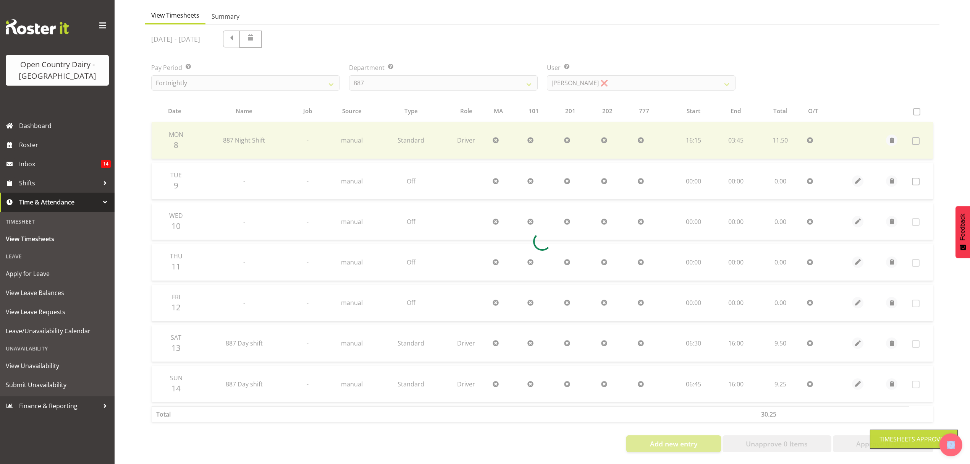
scroll to position [76, 0]
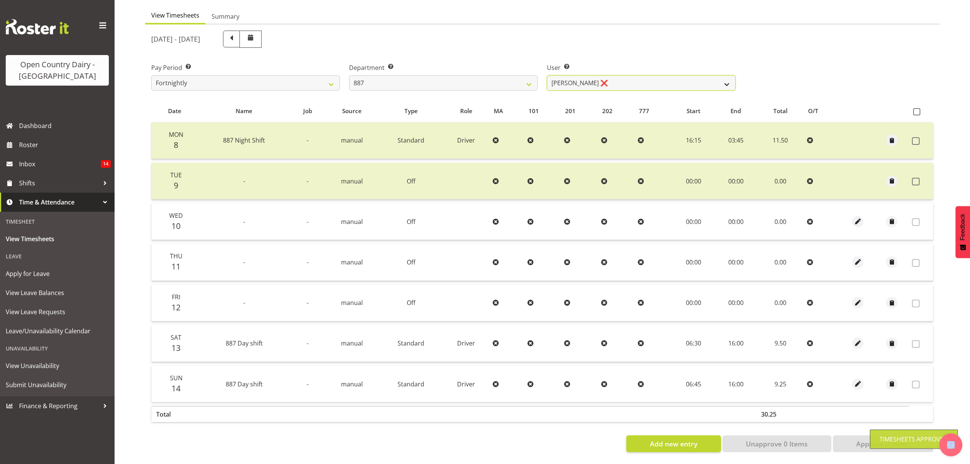
click at [728, 79] on select "Andrew Muir ❌ Bruce Spencer ❌ Neville Hoatten ❌ Warren Tempelman ❌" at bounding box center [641, 82] width 189 height 15
click at [547, 75] on select "Andrew Muir ❌ Bruce Spencer ❌ Neville Hoatten ❌ Warren Tempelman ❌" at bounding box center [641, 82] width 189 height 15
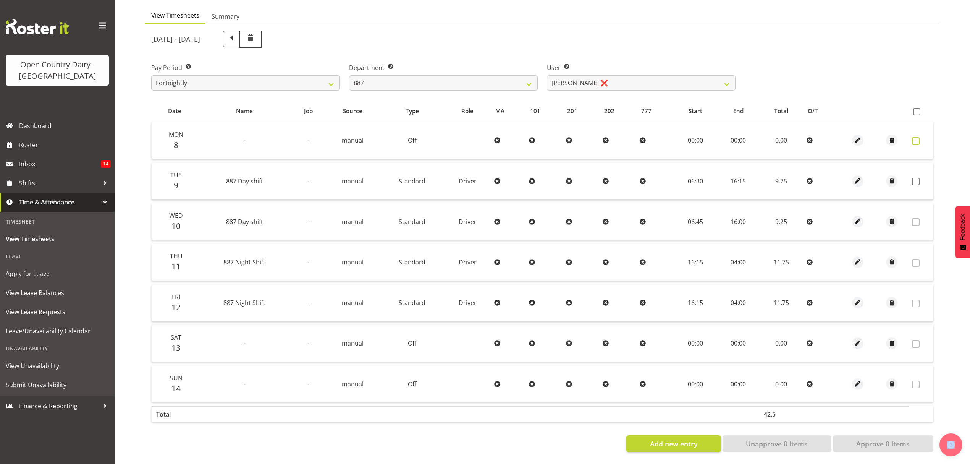
click at [915, 138] on span at bounding box center [916, 141] width 8 height 8
click at [916, 137] on span at bounding box center [916, 141] width 8 height 8
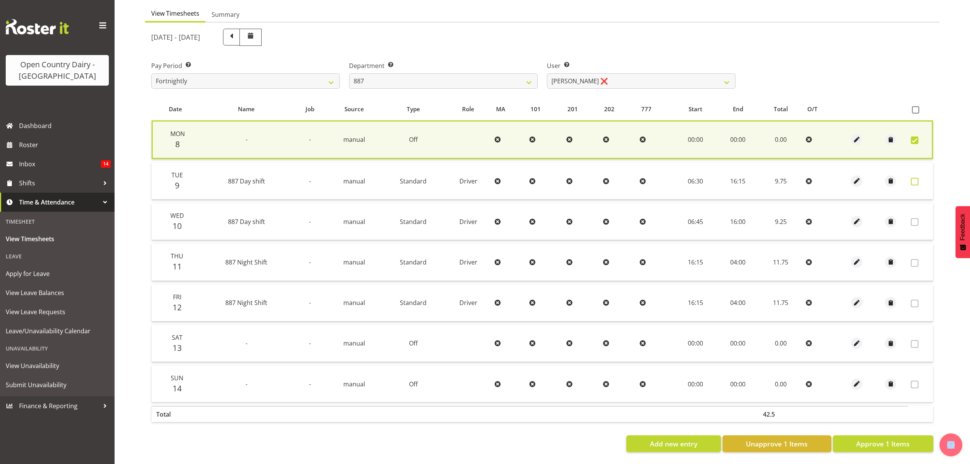
click at [913, 178] on span at bounding box center [915, 182] width 8 height 8
click at [915, 178] on span at bounding box center [915, 182] width 8 height 8
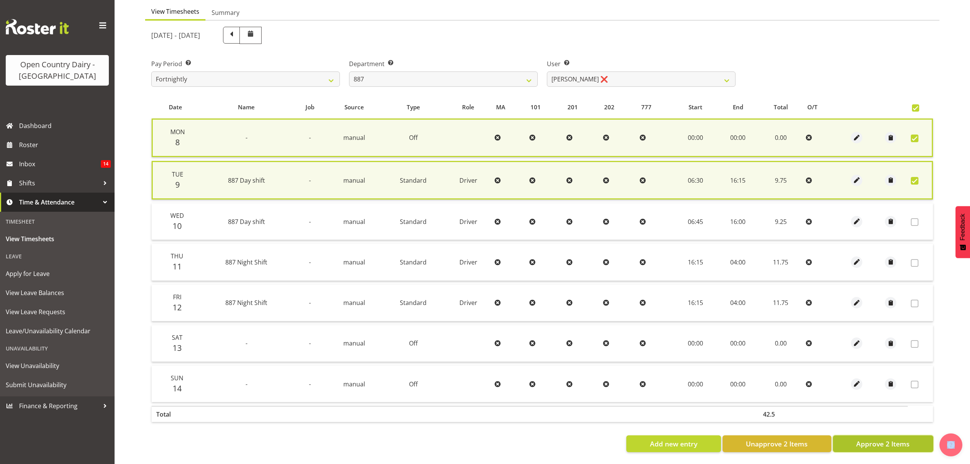
click at [879, 438] on span "Approve 2 Items" at bounding box center [882, 443] width 53 height 10
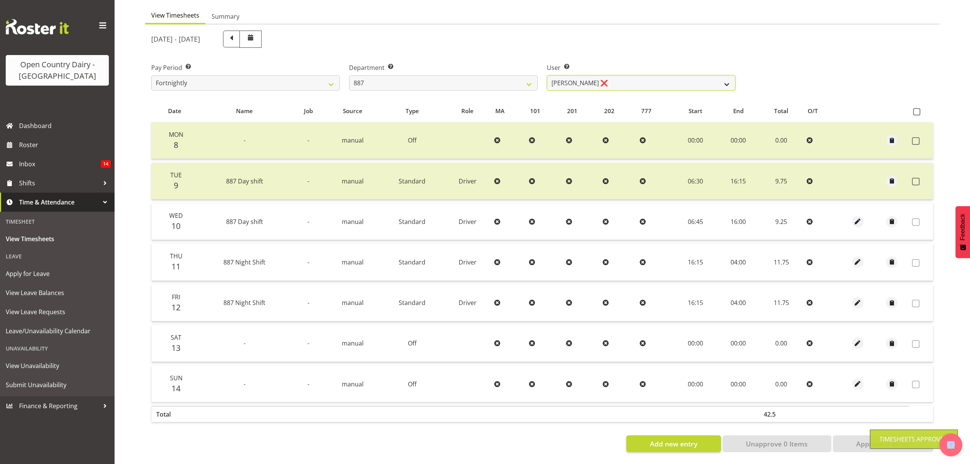
click at [707, 75] on select "Andrew Muir ❌ Bruce Spencer ❌ Neville Hoatten ❌ Warren Tempelman ❌" at bounding box center [641, 82] width 189 height 15
click at [496, 75] on select "734 735 736 737 738 739 851 852 853 854 855 856 858 861 862 865 868 869 870 873" at bounding box center [443, 82] width 189 height 15
click at [349, 75] on select "734 735 736 737 738 739 851 852 853 854 855 856 858 861 862 865 868 869 870 873" at bounding box center [443, 82] width 189 height 15
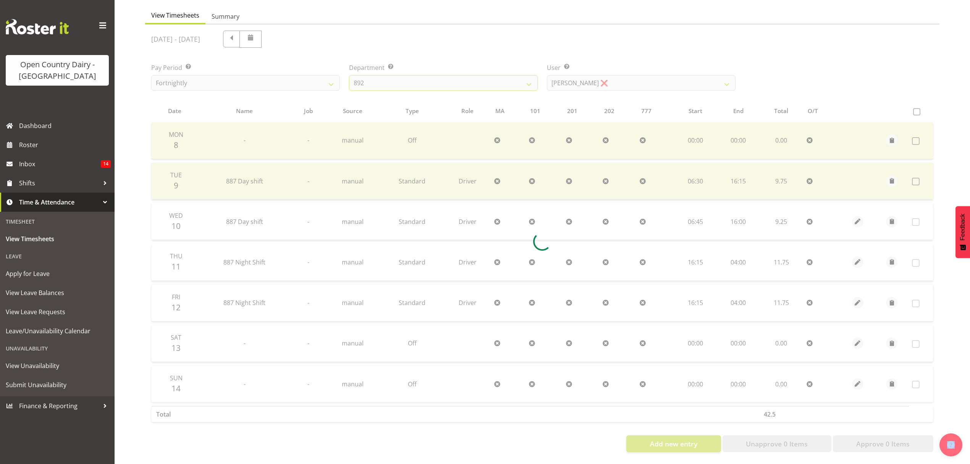
scroll to position [0, 0]
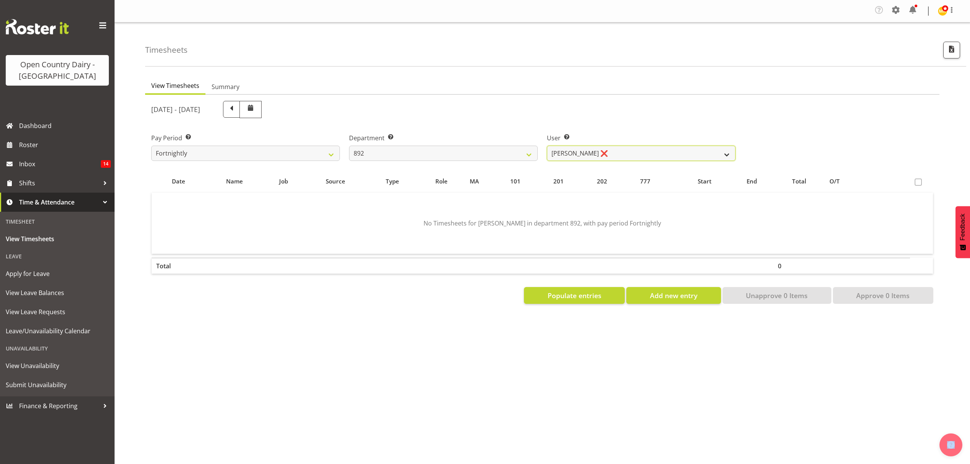
click at [642, 157] on select "Brittany Willis ❌ Danny Davies ❌ David McKenzie ❌ Josh Winship ❌ Reece Calvert ❌" at bounding box center [641, 153] width 189 height 15
click at [547, 146] on select "Brittany Willis ❌ Danny Davies ❌ David McKenzie ❌ Josh Winship ❌ Reece Calvert ❌" at bounding box center [641, 153] width 189 height 15
click at [721, 153] on select "Brittany Willis ❌ Danny Davies ❌ David McKenzie ❌ Josh Winship ❌ Reece Calvert ❌" at bounding box center [641, 153] width 189 height 15
click at [547, 146] on select "Brittany Willis ❌ Danny Davies ❌ David McKenzie ❌ Josh Winship ❌ Reece Calvert ❌" at bounding box center [641, 153] width 189 height 15
click at [0, 0] on div at bounding box center [0, 0] width 0 height 0
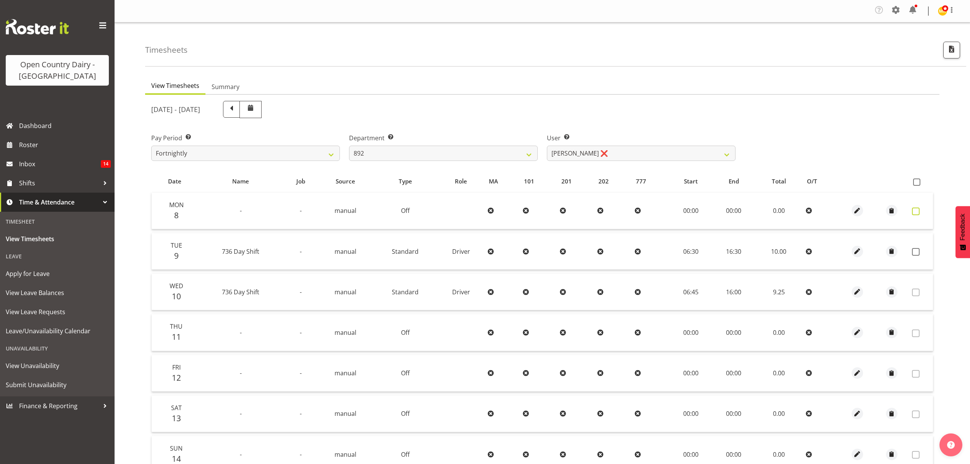
click at [918, 211] on span at bounding box center [916, 211] width 8 height 8
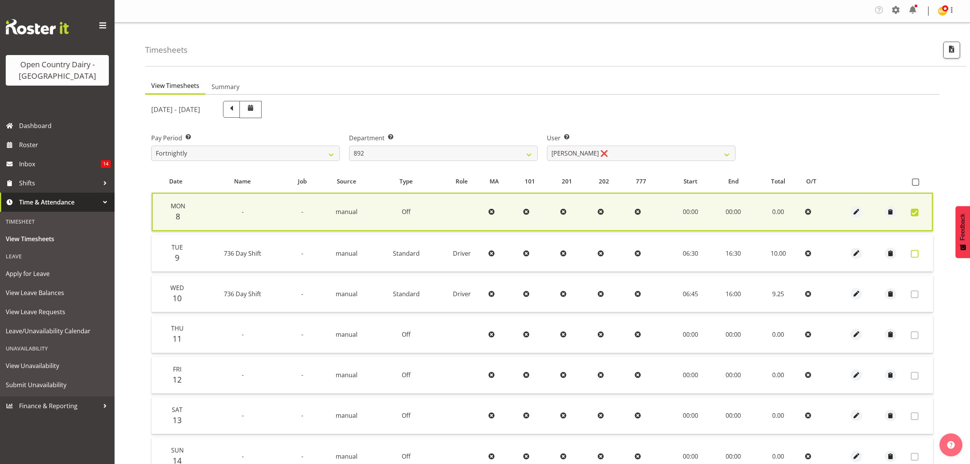
click at [915, 251] on span at bounding box center [915, 254] width 8 height 8
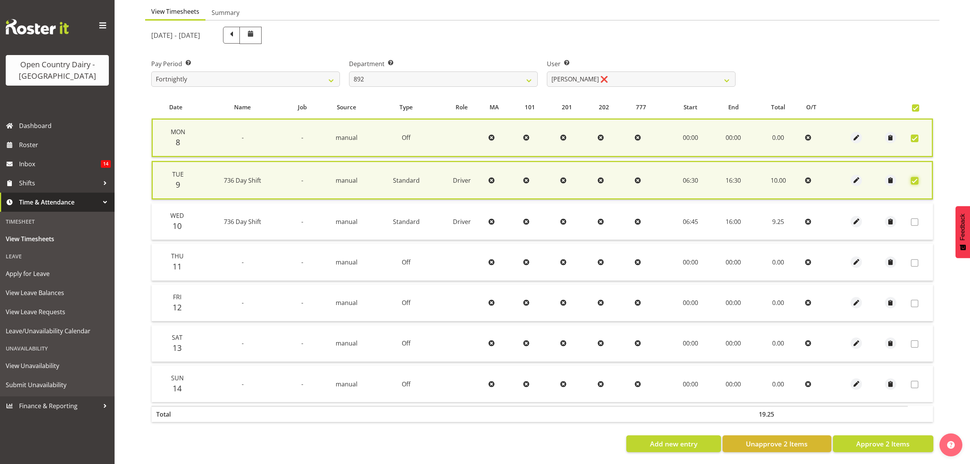
scroll to position [79, 0]
click at [884, 438] on span "Approve 2 Items" at bounding box center [882, 443] width 53 height 10
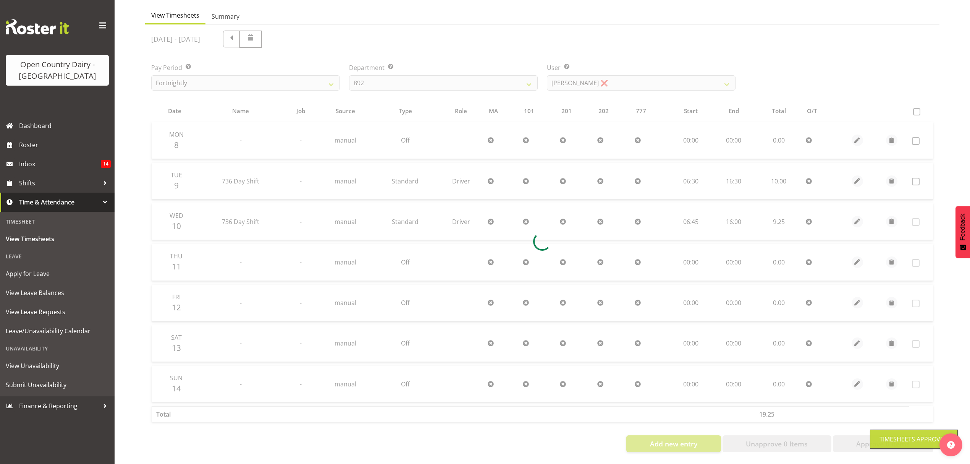
scroll to position [76, 0]
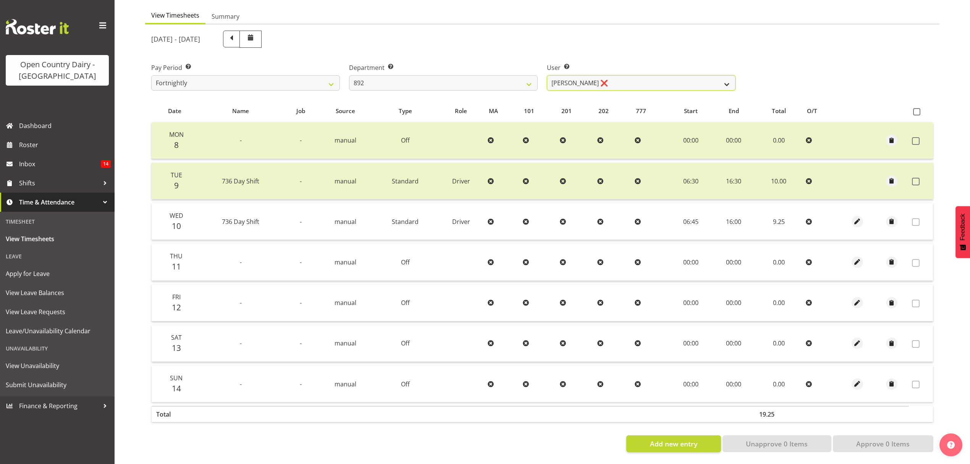
click at [680, 77] on select "Brittany Willis ❌ Danny Davies ❌ David McKenzie ❌ Josh Winship ❌ Reece Calvert ❌" at bounding box center [641, 82] width 189 height 15
click at [547, 75] on select "Brittany Willis ❌ Danny Davies ❌ David McKenzie ❌ Josh Winship ❌ Reece Calvert ❌" at bounding box center [641, 82] width 189 height 15
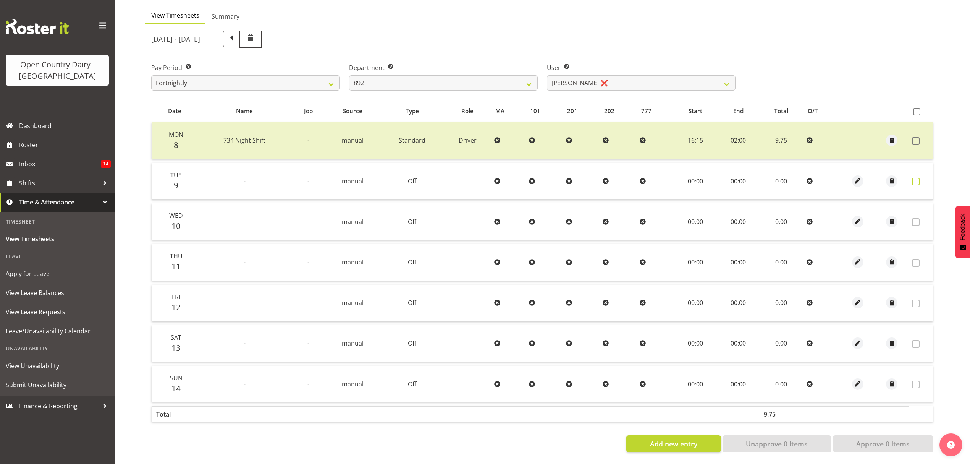
click at [914, 178] on span at bounding box center [916, 182] width 8 height 8
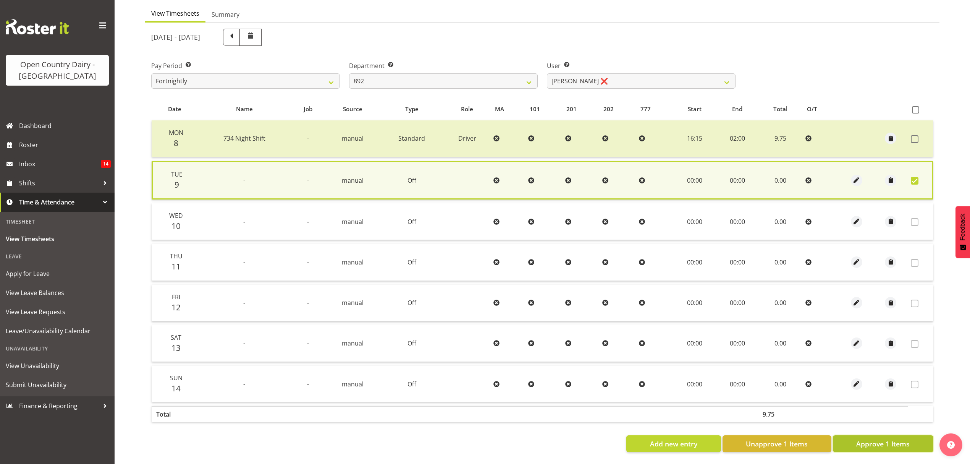
click at [896, 438] on span "Approve 1 Items" at bounding box center [882, 443] width 53 height 10
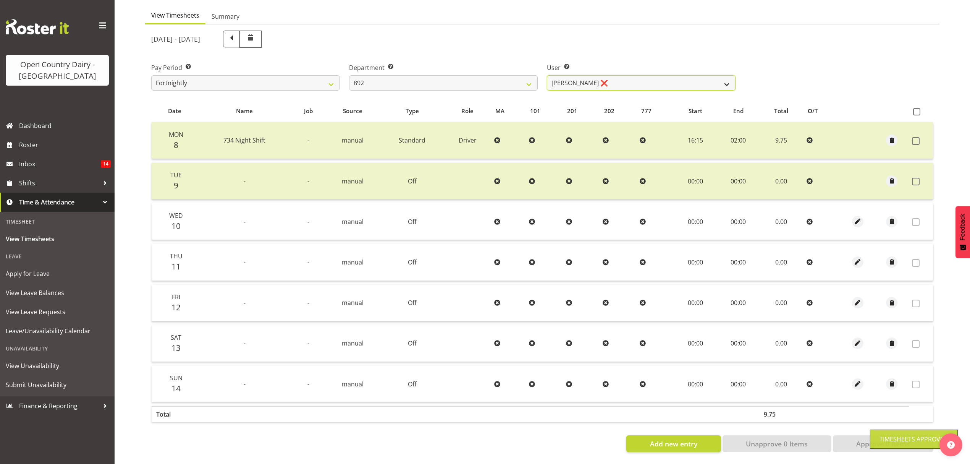
click at [729, 76] on select "Brittany Willis ❌ Danny Davies ❌ David McKenzie ❌ Josh Winship ❌ Reece Calvert ❌" at bounding box center [641, 82] width 189 height 15
click at [547, 75] on select "Brittany Willis ❌ Danny Davies ❌ David McKenzie ❌ Josh Winship ❌ Reece Calvert ❌" at bounding box center [641, 82] width 189 height 15
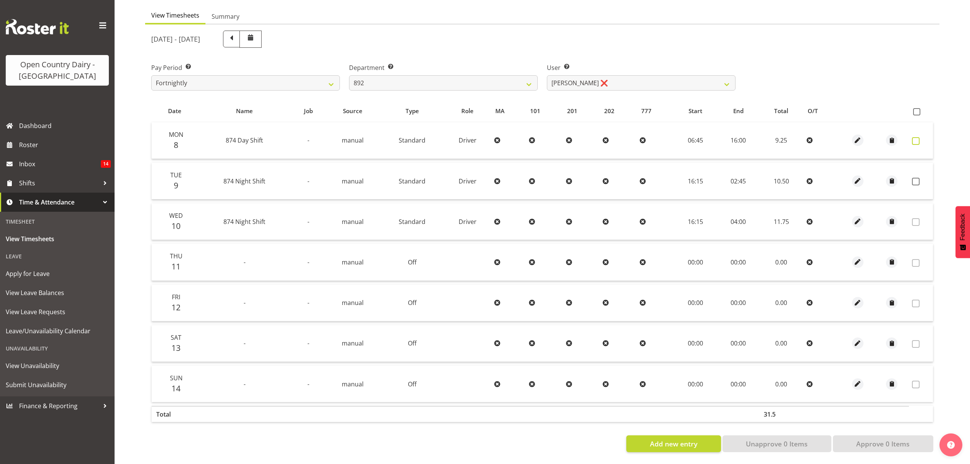
click at [915, 137] on span at bounding box center [916, 141] width 8 height 8
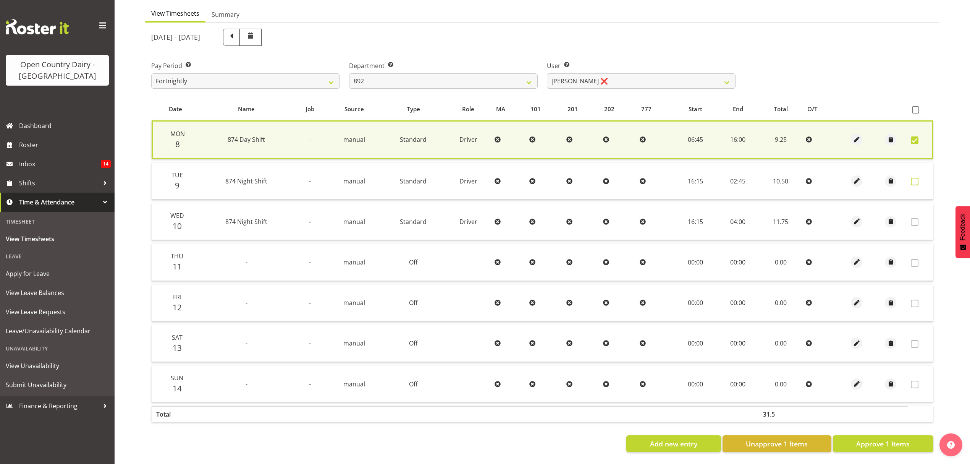
click at [914, 178] on span at bounding box center [915, 182] width 8 height 8
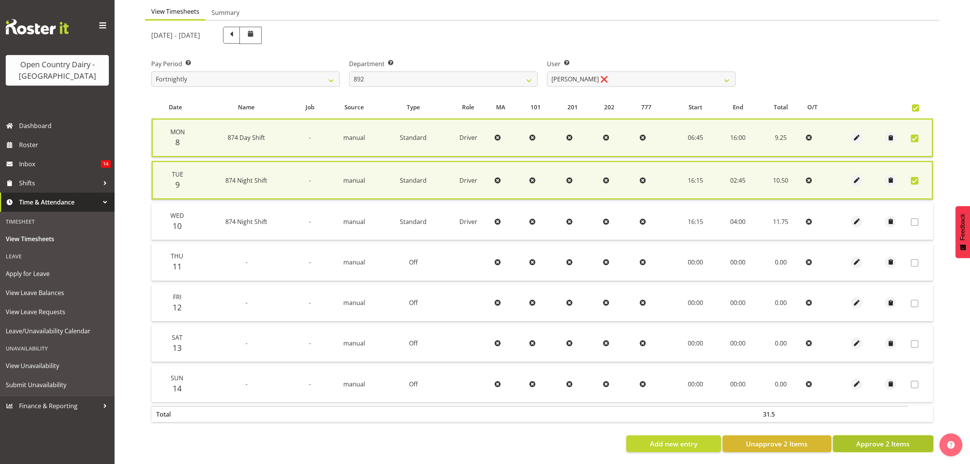
click at [897, 441] on span "Approve 2 Items" at bounding box center [882, 443] width 53 height 10
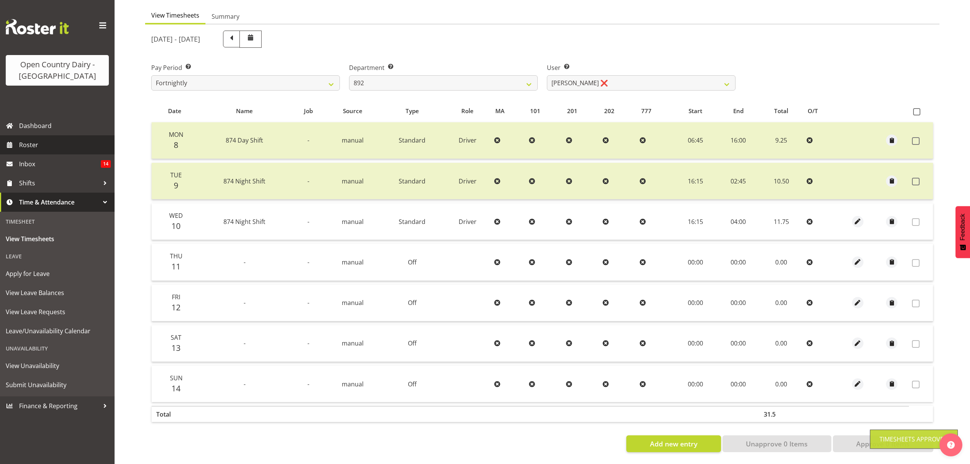
click at [20, 144] on span "Roster" at bounding box center [65, 144] width 92 height 11
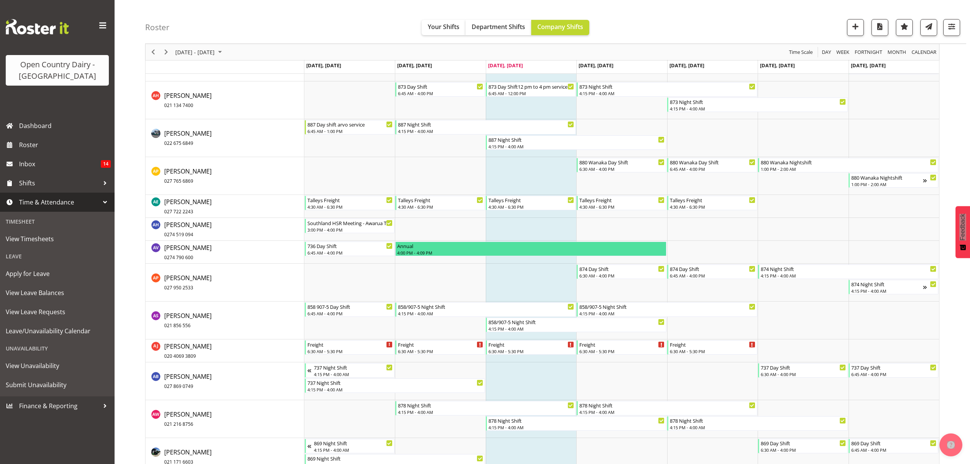
scroll to position [560, 0]
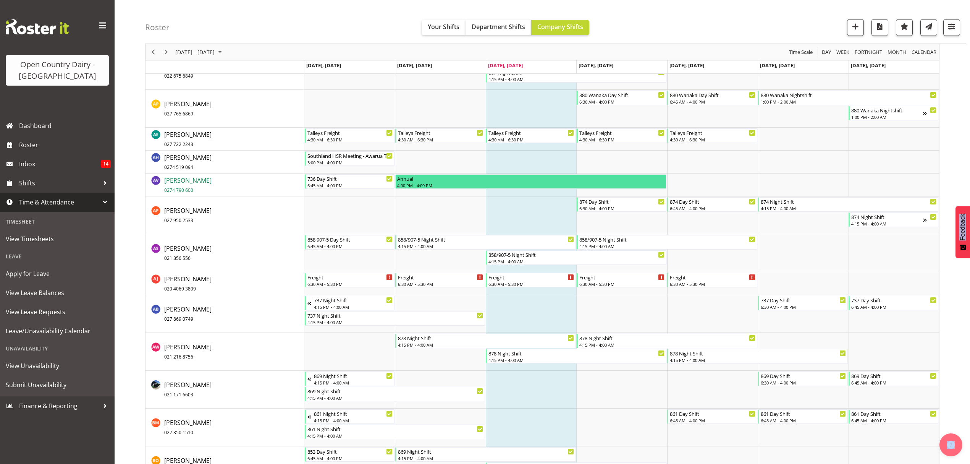
click at [183, 176] on span "Andy Van Brecht 0274 790 600" at bounding box center [187, 185] width 47 height 18
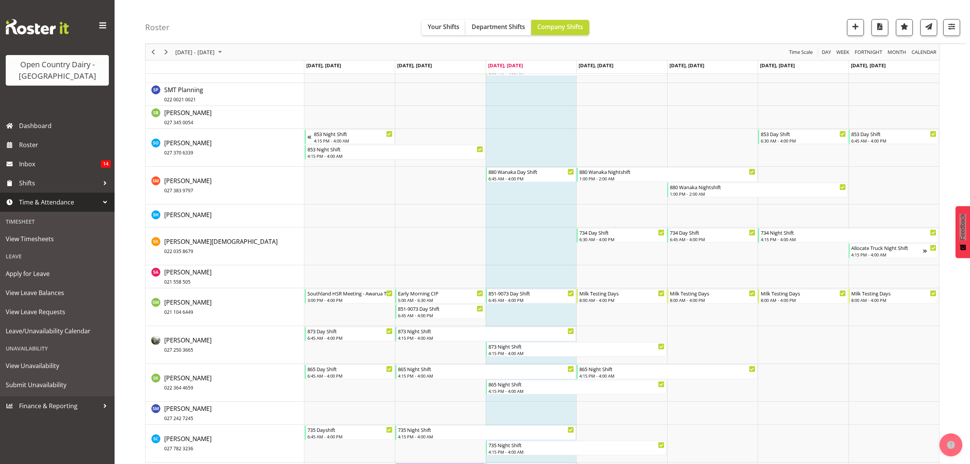
scroll to position [4379, 0]
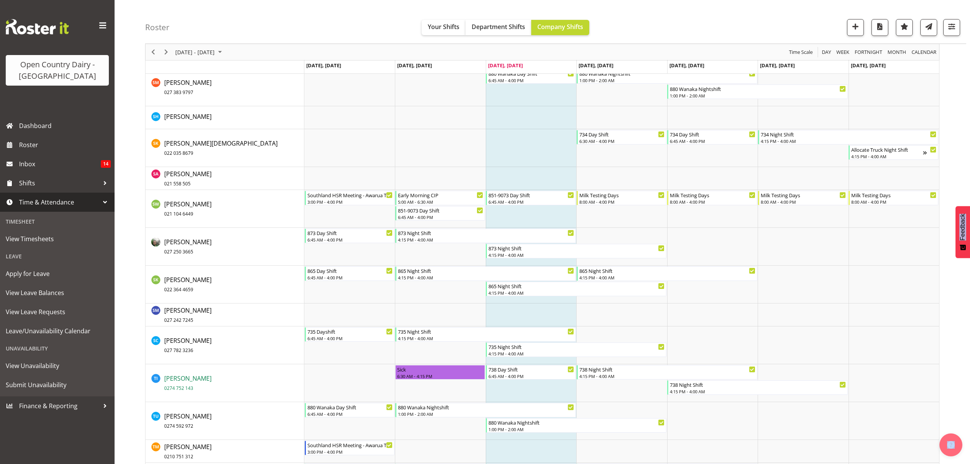
click at [182, 381] on span "Tama Irvine 0274 752 143" at bounding box center [187, 383] width 47 height 18
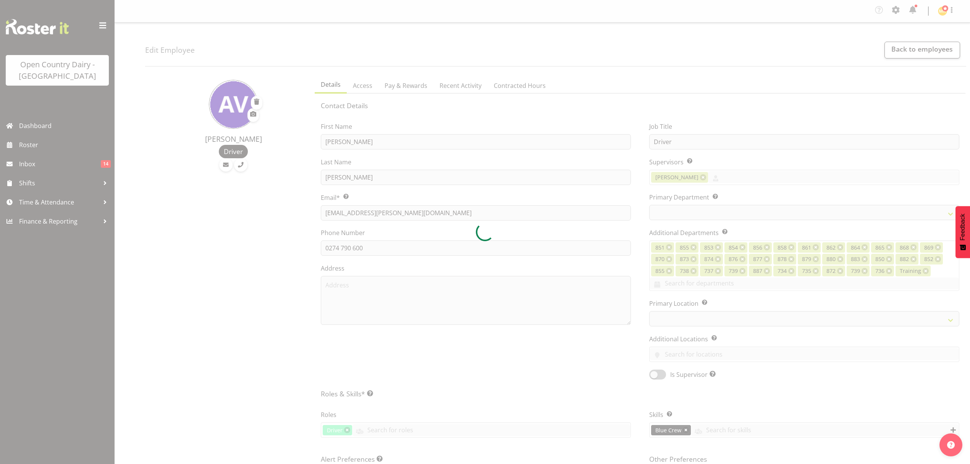
select select "TimelineWeek"
select select "906"
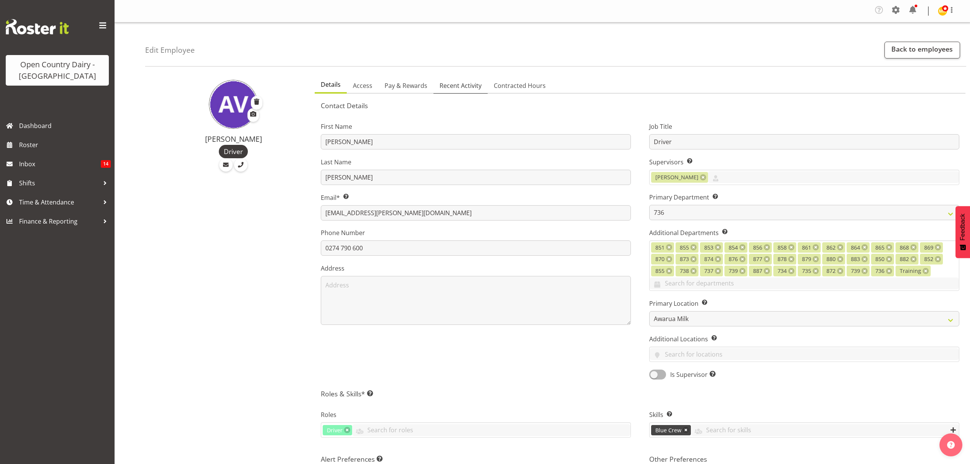
click at [463, 84] on span "Recent Activity" at bounding box center [461, 85] width 42 height 9
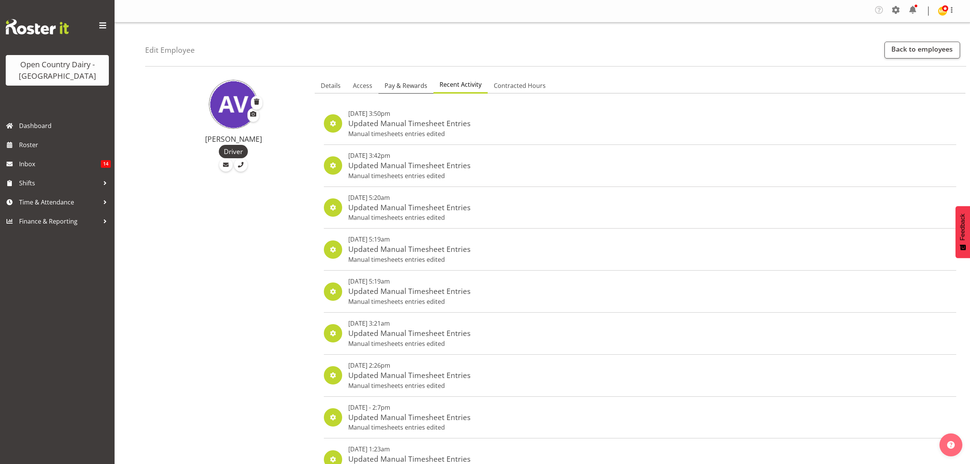
click at [404, 86] on span "Pay & Rewards" at bounding box center [406, 85] width 43 height 9
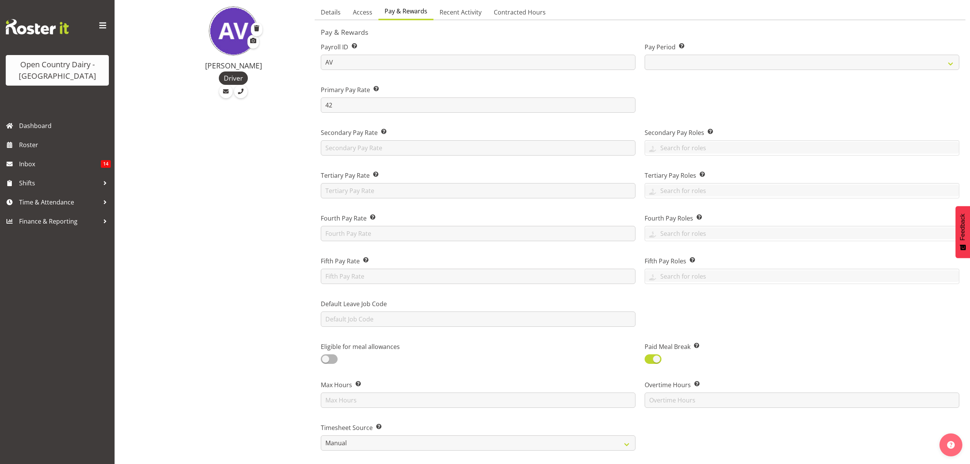
scroll to position [204, 0]
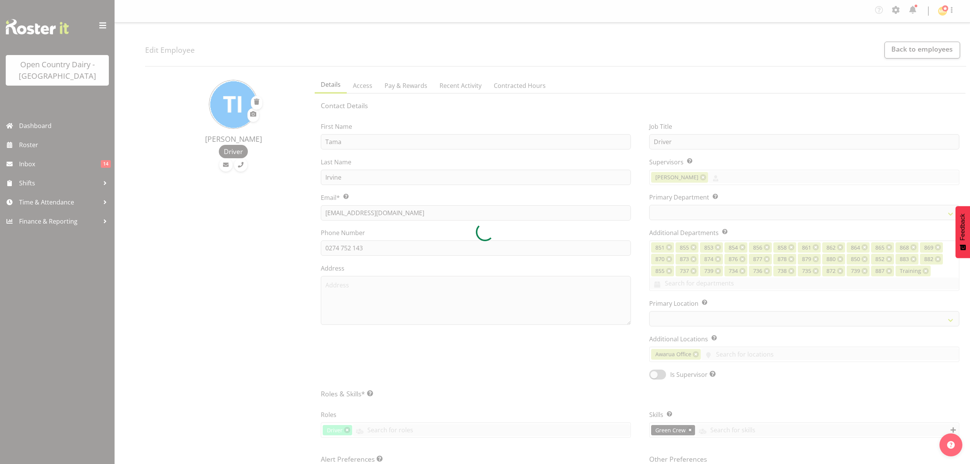
select select "TimelineWeek"
select select "904"
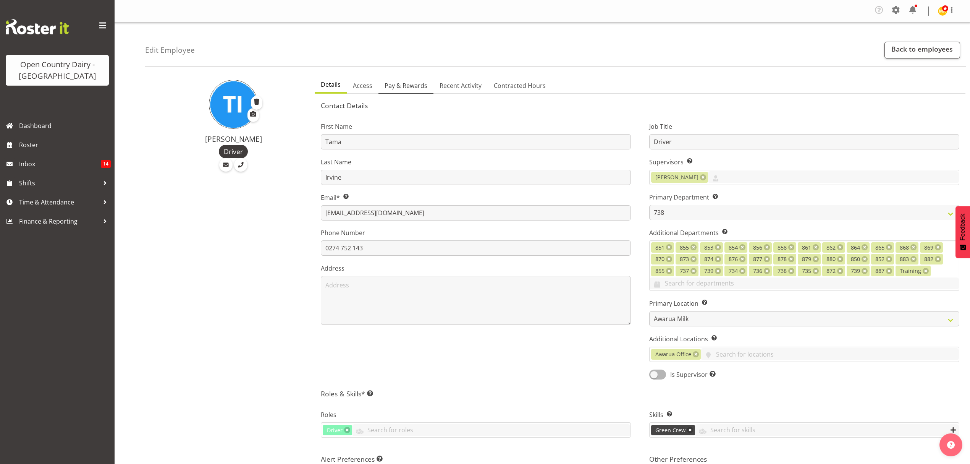
click at [404, 87] on span "Pay & Rewards" at bounding box center [406, 85] width 43 height 9
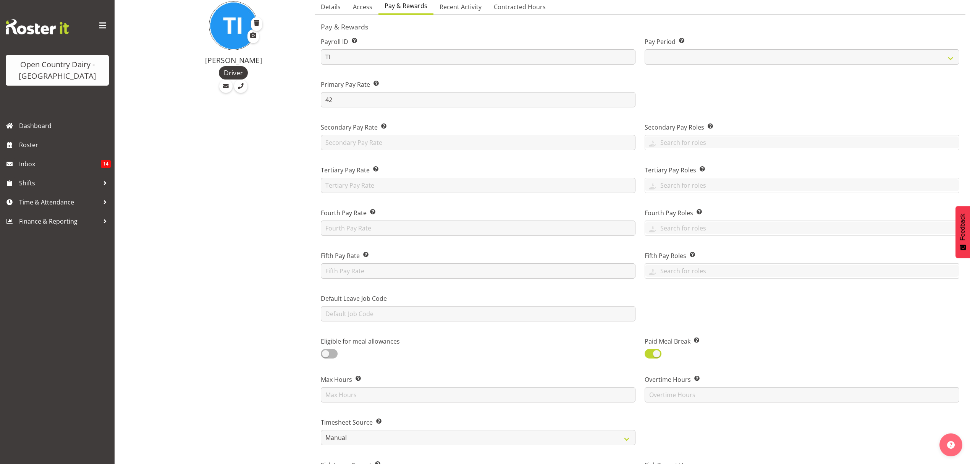
scroll to position [204, 0]
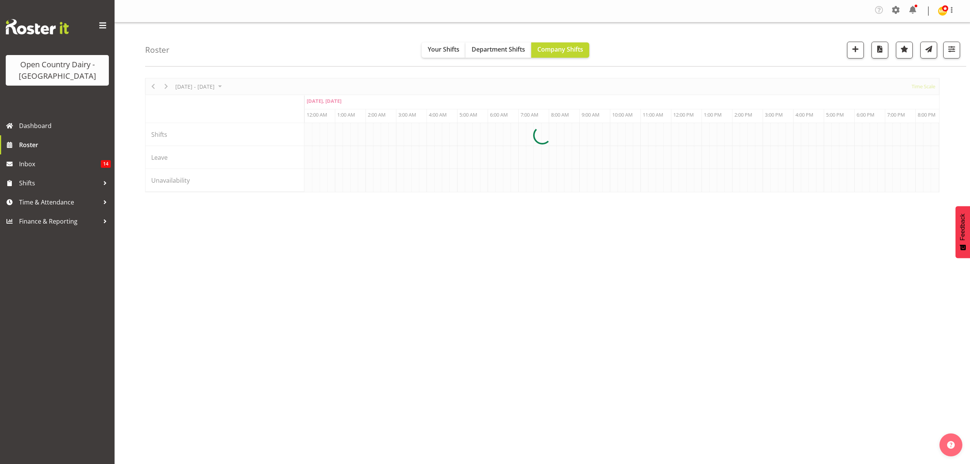
scroll to position [0, 1467]
